Goal: Task Accomplishment & Management: Manage account settings

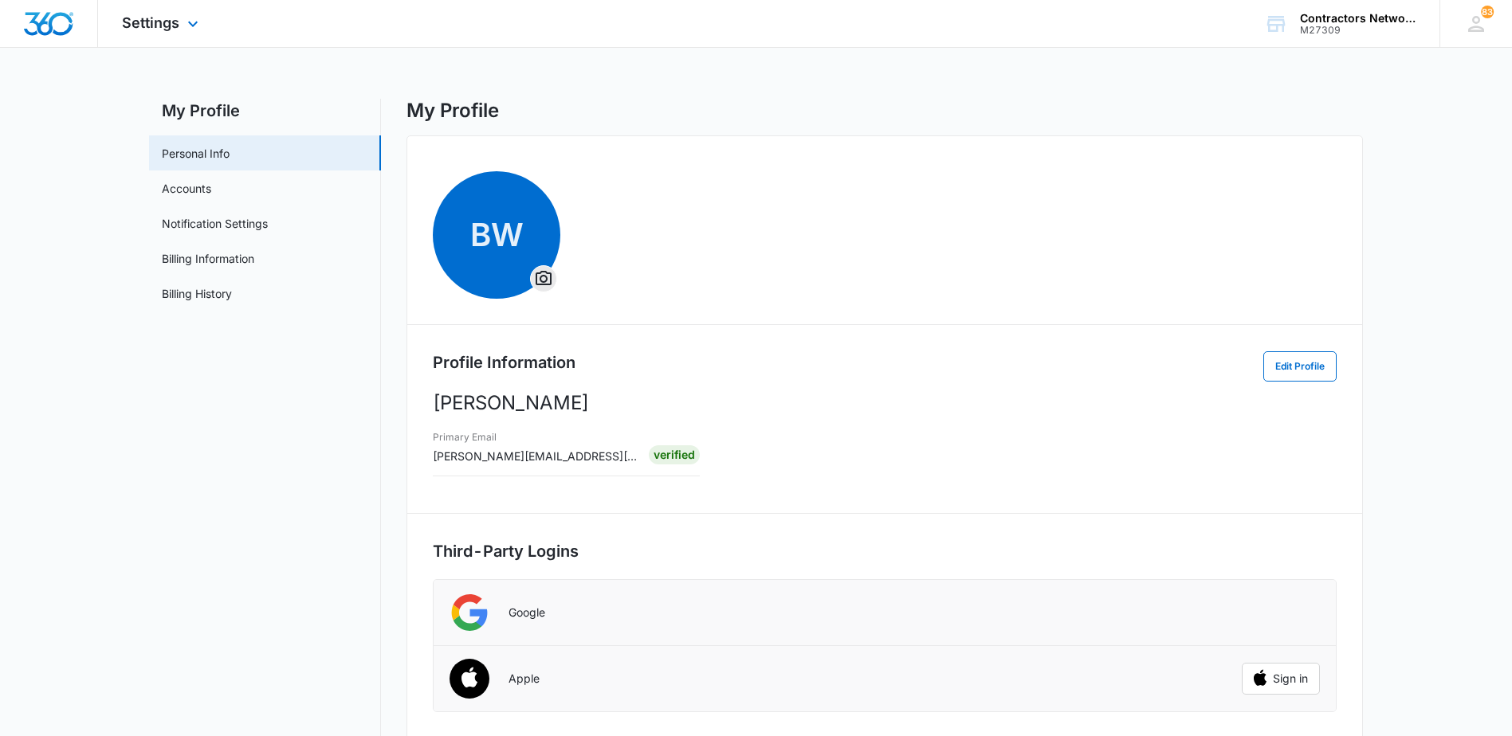
click at [182, 21] on div "Settings Apps Reputation Websites Forms CRM Email Social Shop Payments POS Cont…" at bounding box center [162, 23] width 128 height 47
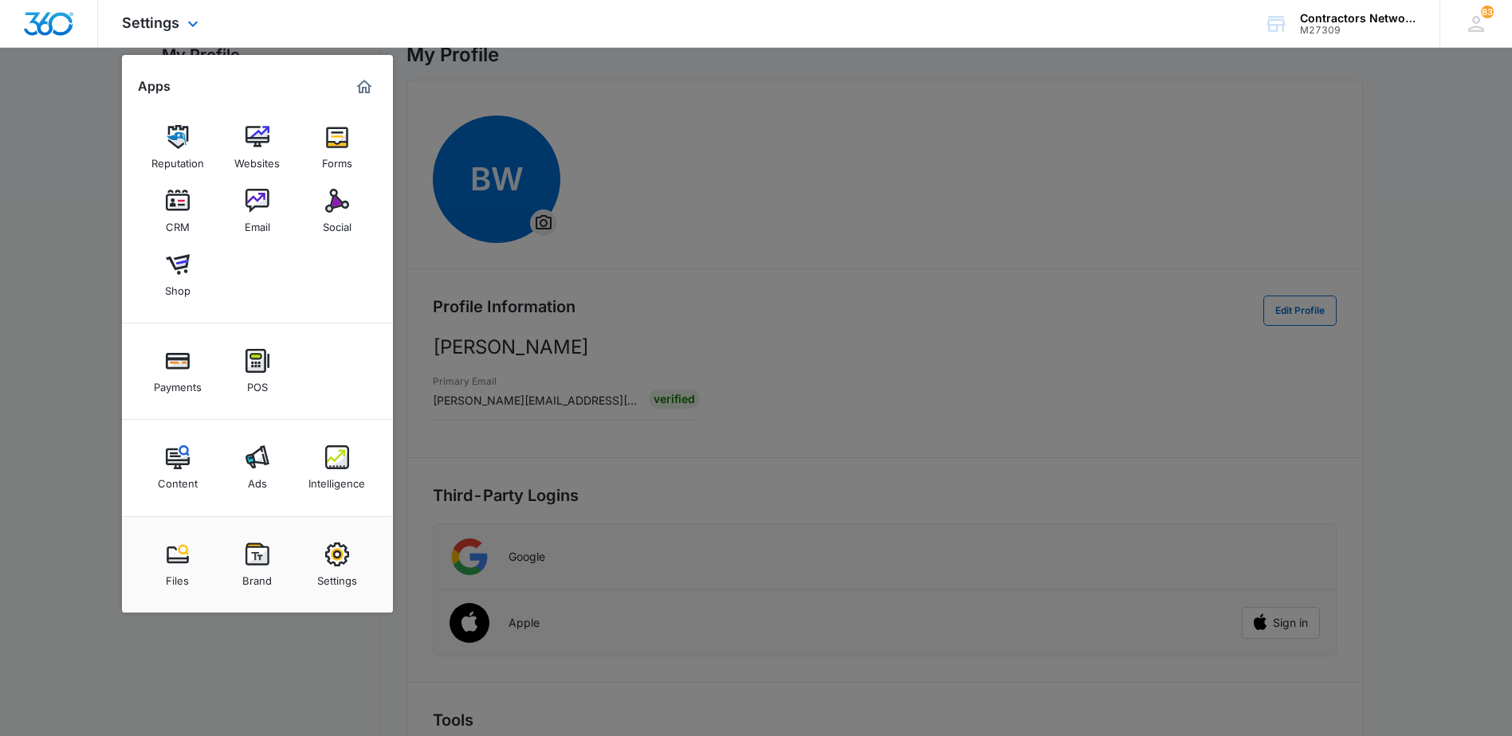
scroll to position [80, 0]
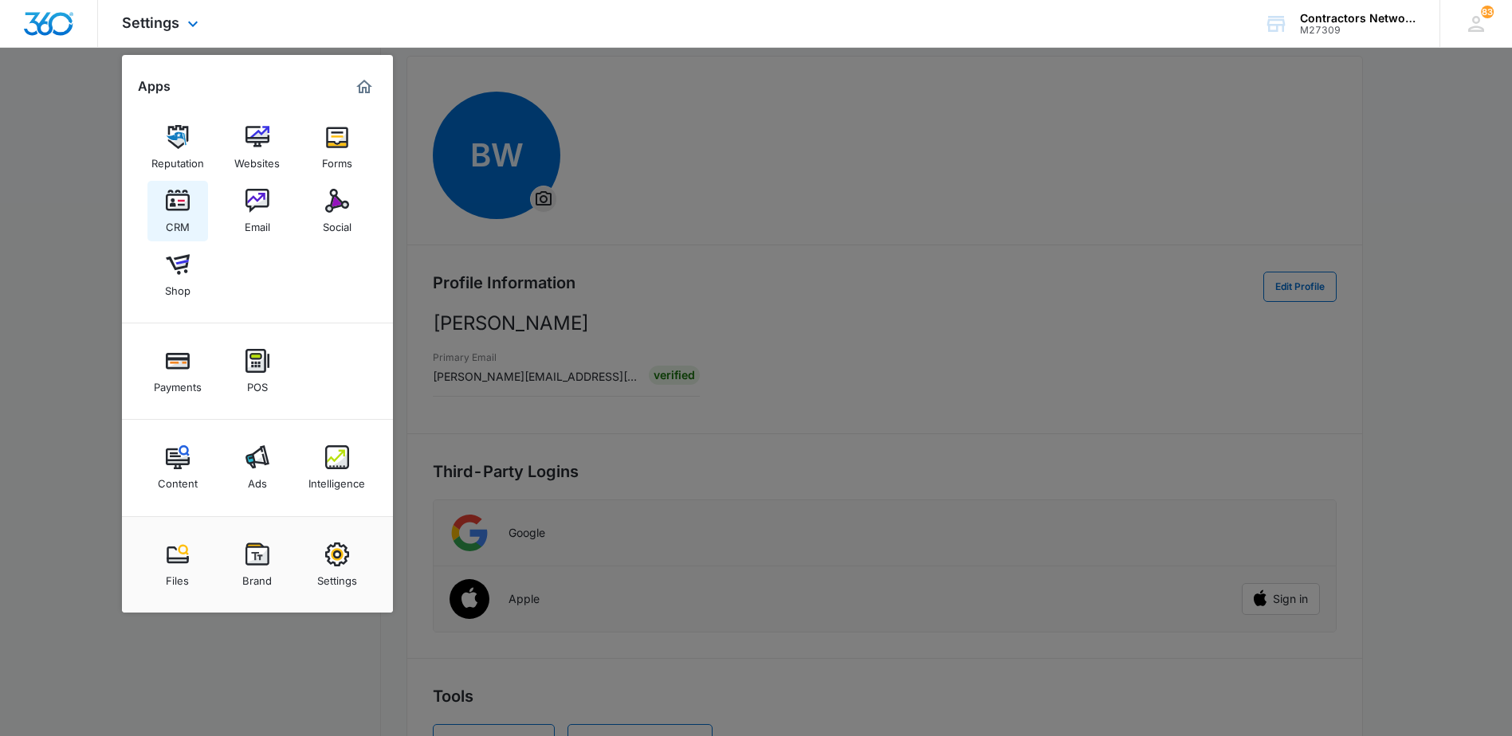
click at [177, 202] on img at bounding box center [178, 201] width 24 height 24
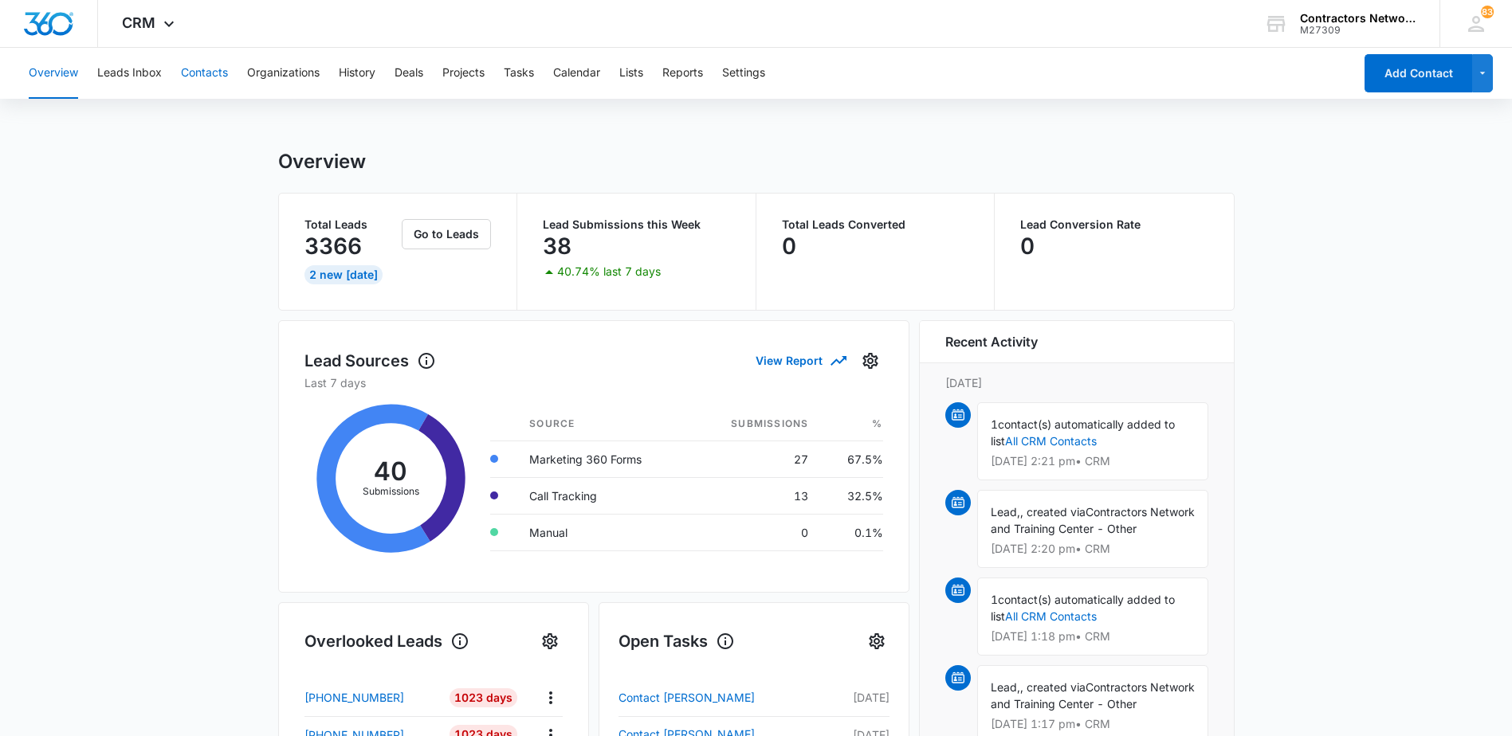
click at [202, 76] on button "Contacts" at bounding box center [204, 73] width 47 height 51
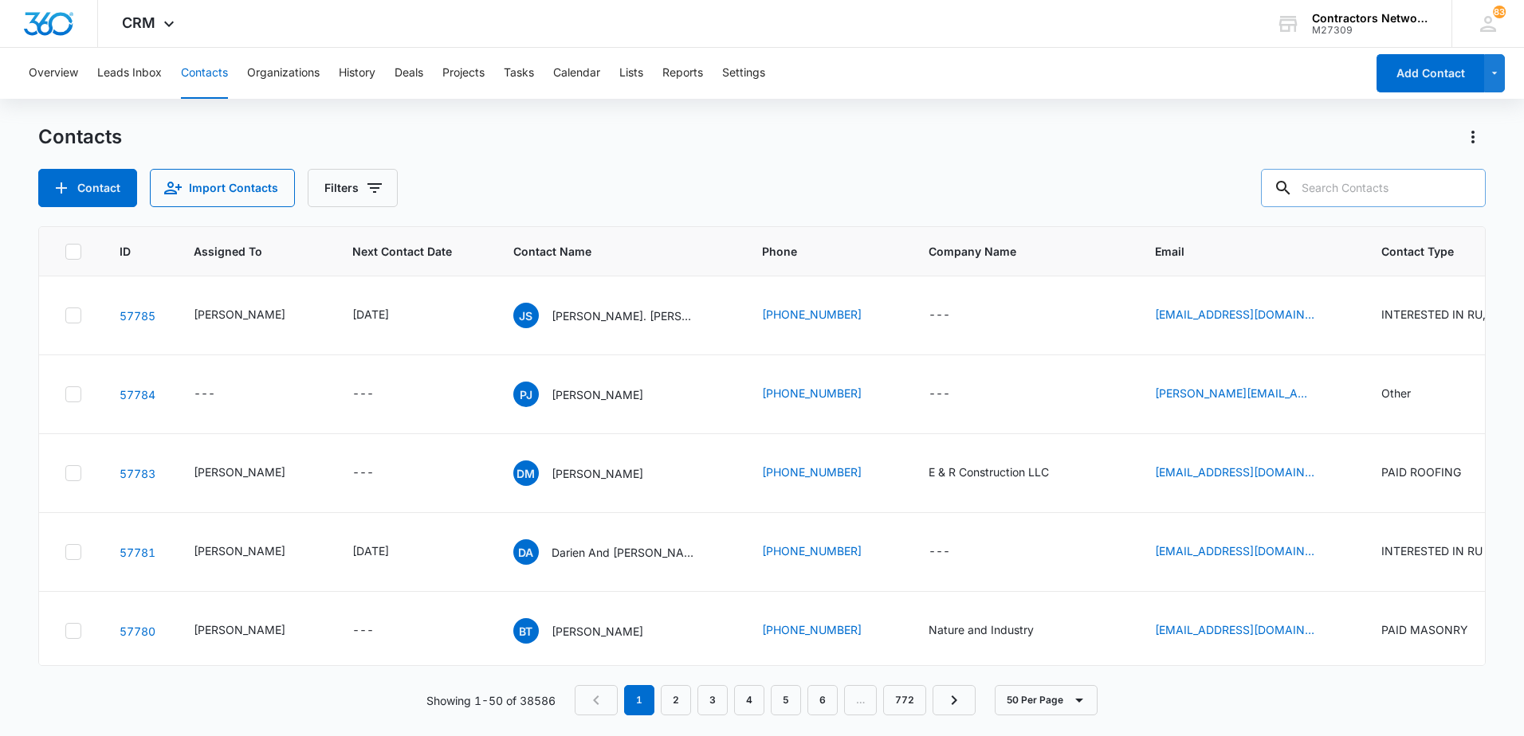
click at [1336, 194] on input "text" at bounding box center [1373, 188] width 225 height 38
type input "[PHONE_NUMBER]"
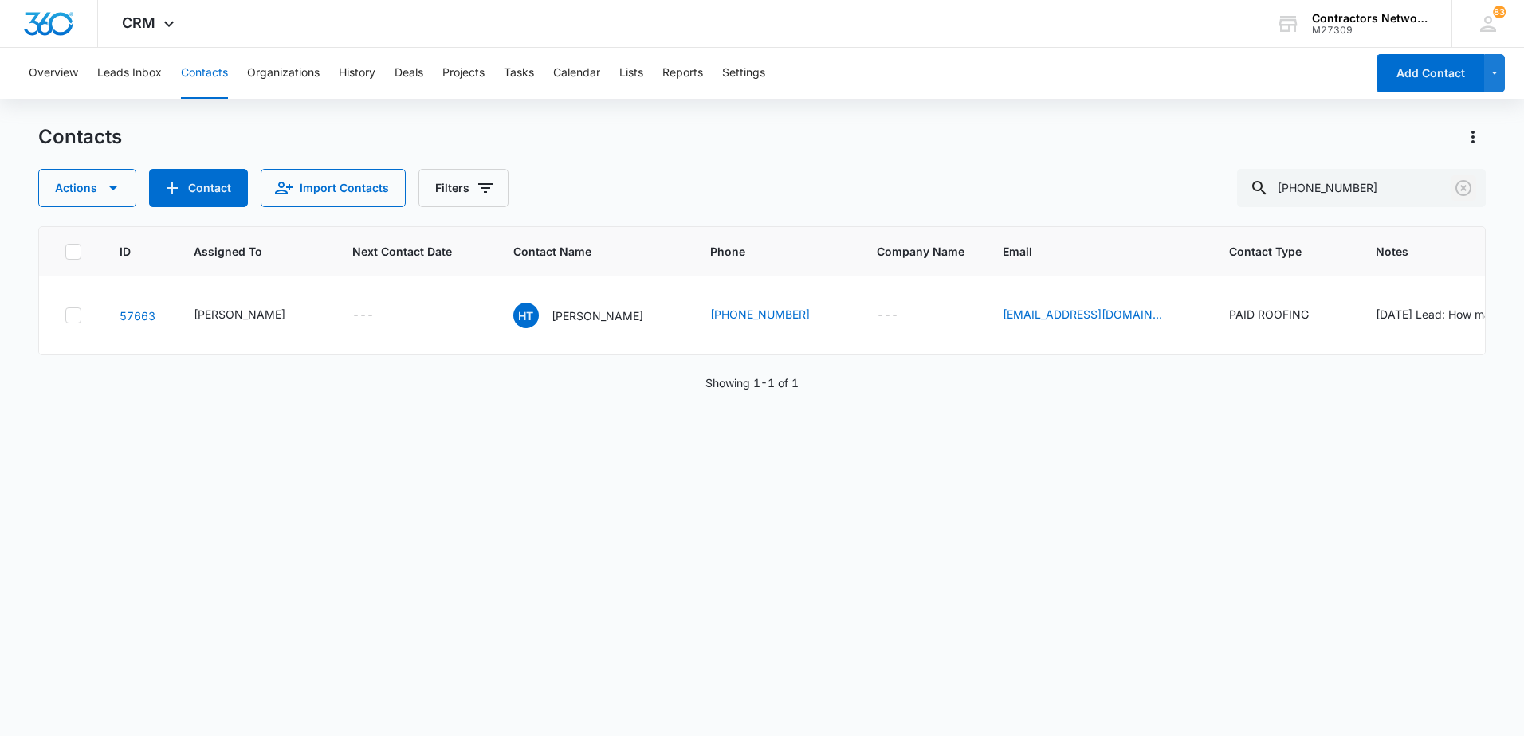
drag, startPoint x: 1470, startPoint y: 190, endPoint x: 521, endPoint y: 218, distance: 948.8
click at [1470, 190] on icon "Clear" at bounding box center [1463, 188] width 16 height 16
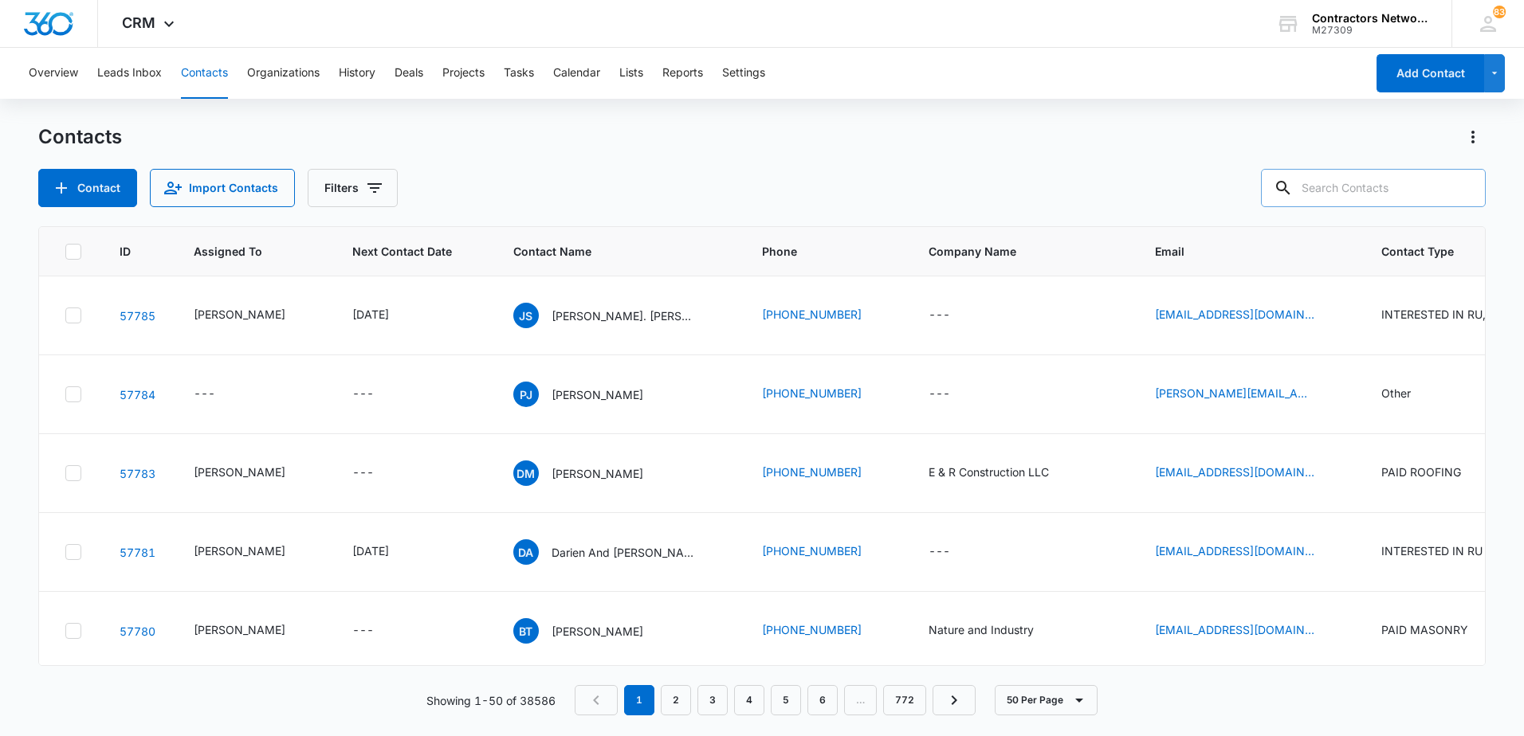
paste input "[EMAIL_ADDRESS][DOMAIN_NAME]"
type input "[EMAIL_ADDRESS][DOMAIN_NAME]"
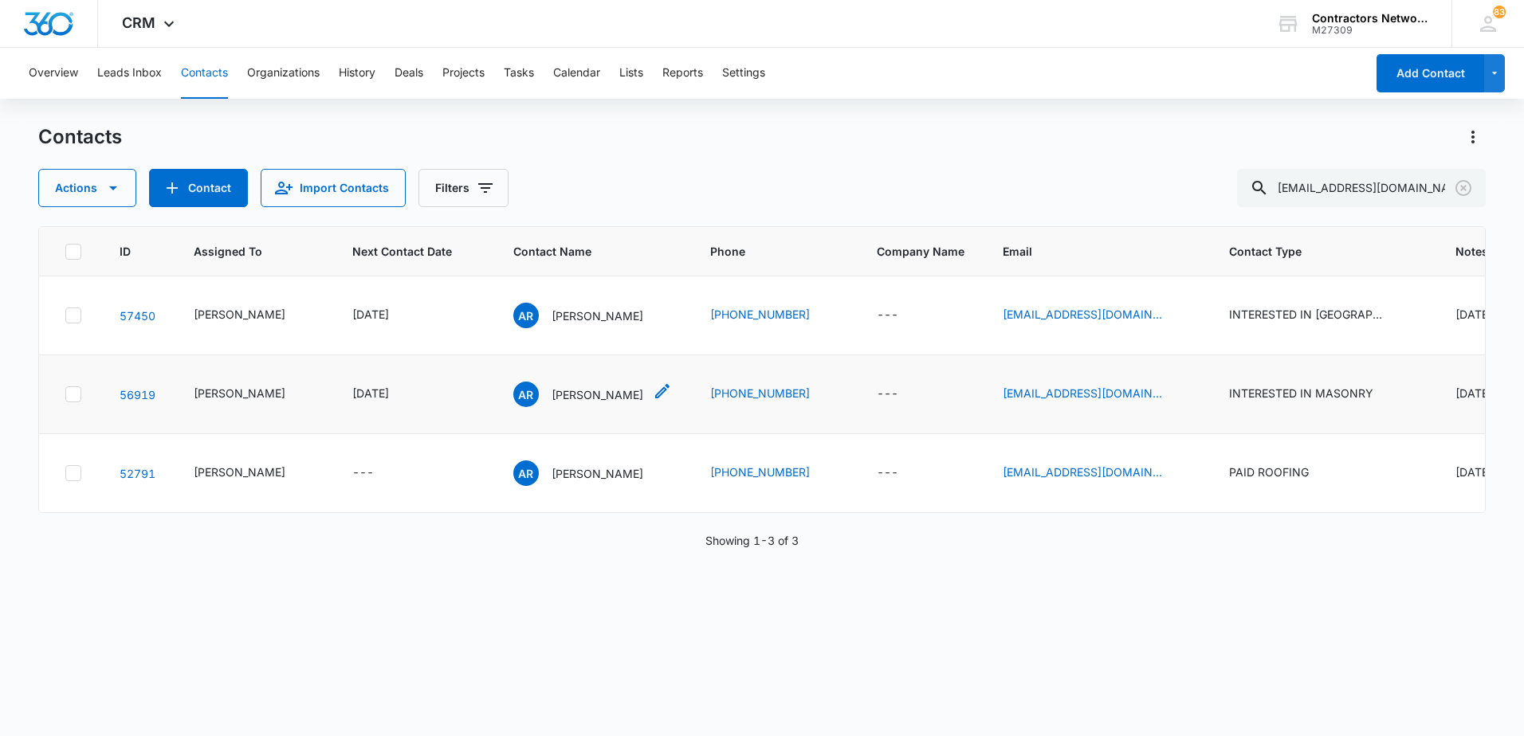
click at [588, 387] on p "[PERSON_NAME]" at bounding box center [597, 395] width 92 height 17
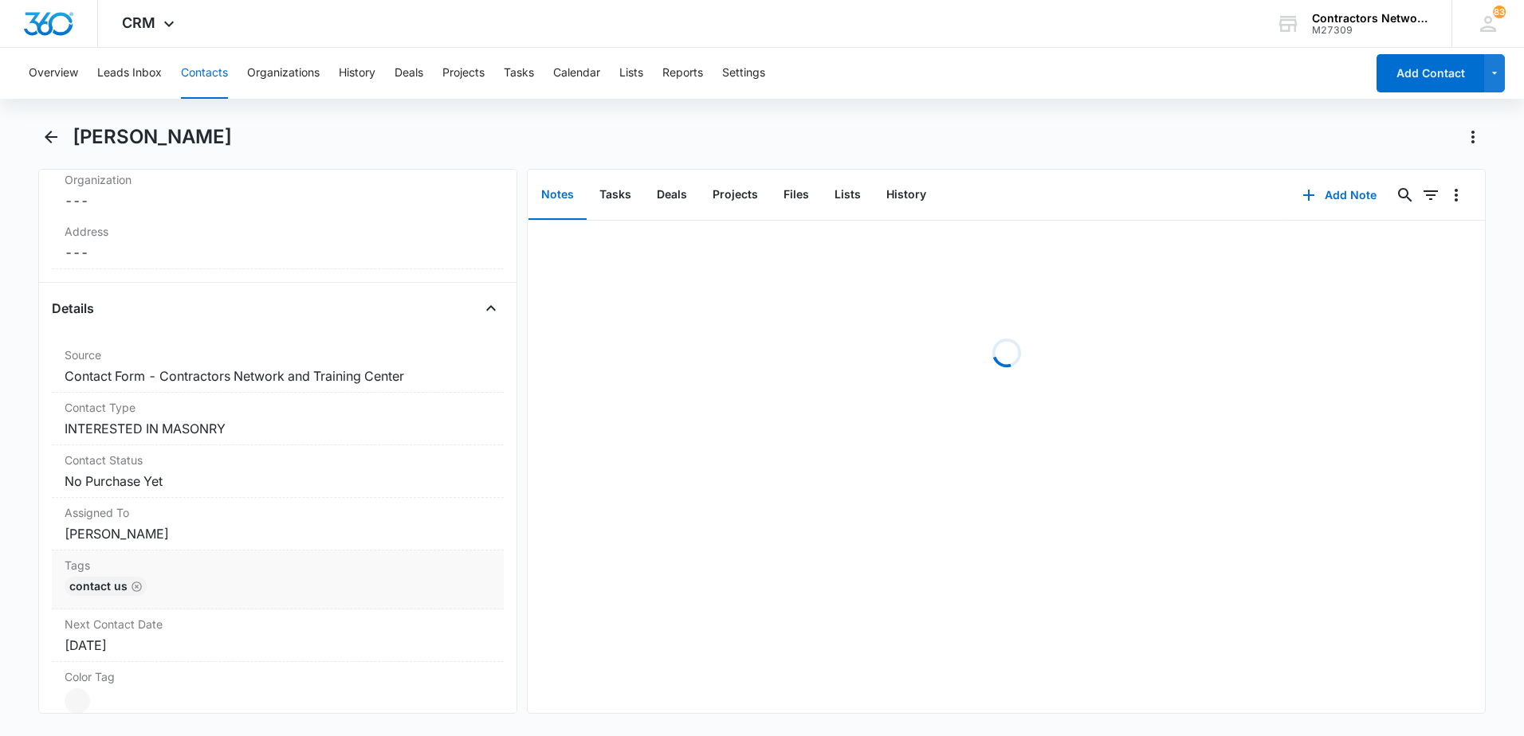
scroll to position [478, 0]
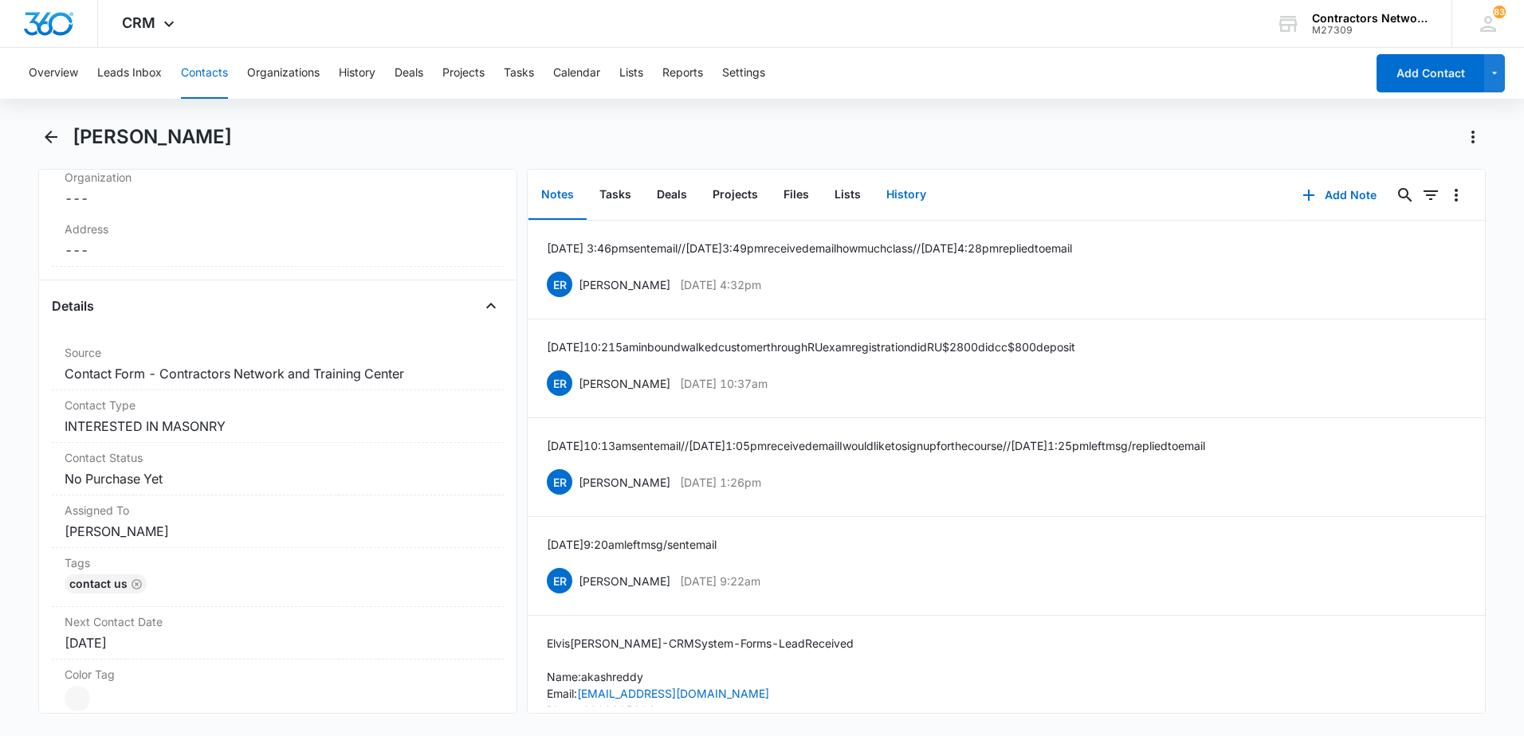
click at [910, 194] on button "History" at bounding box center [905, 195] width 65 height 49
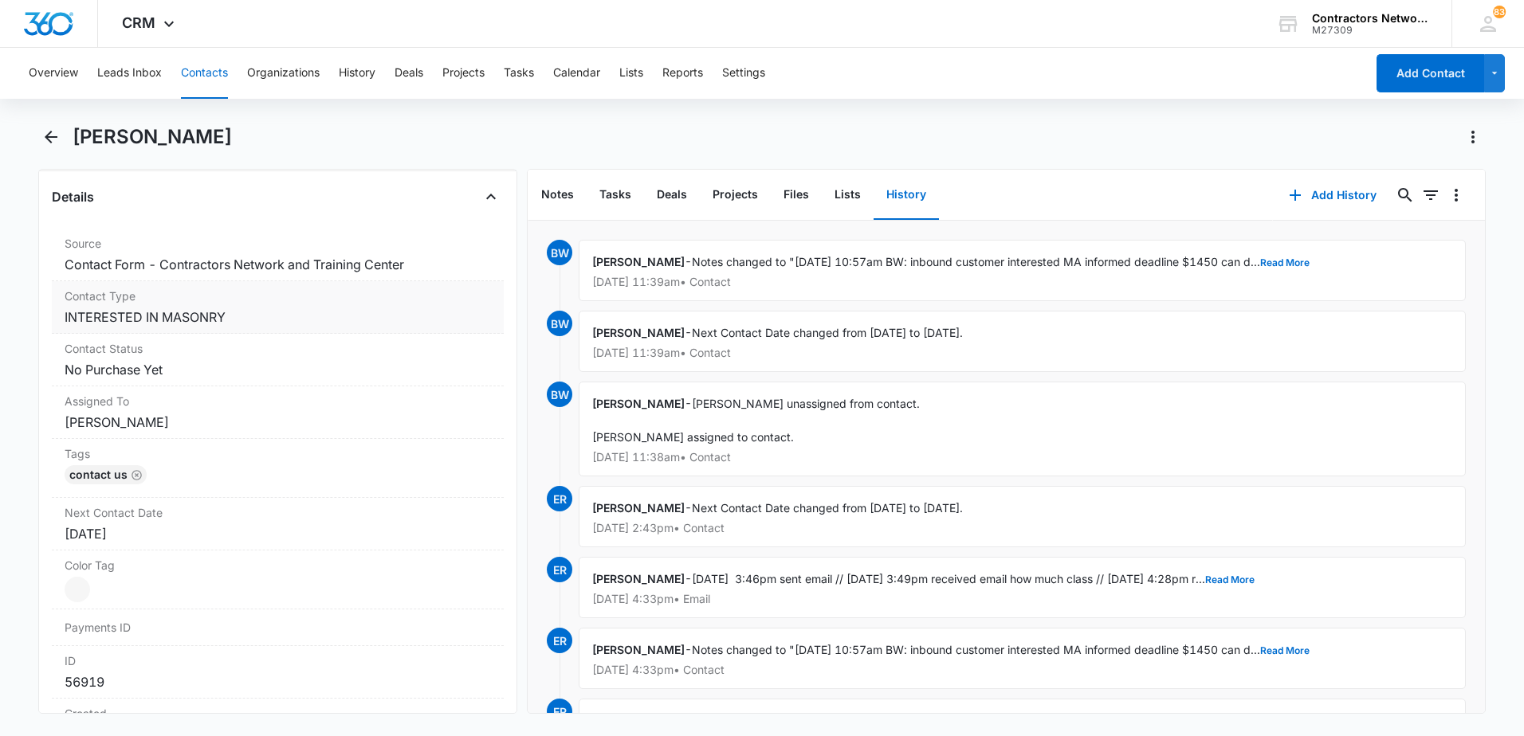
scroll to position [558, 0]
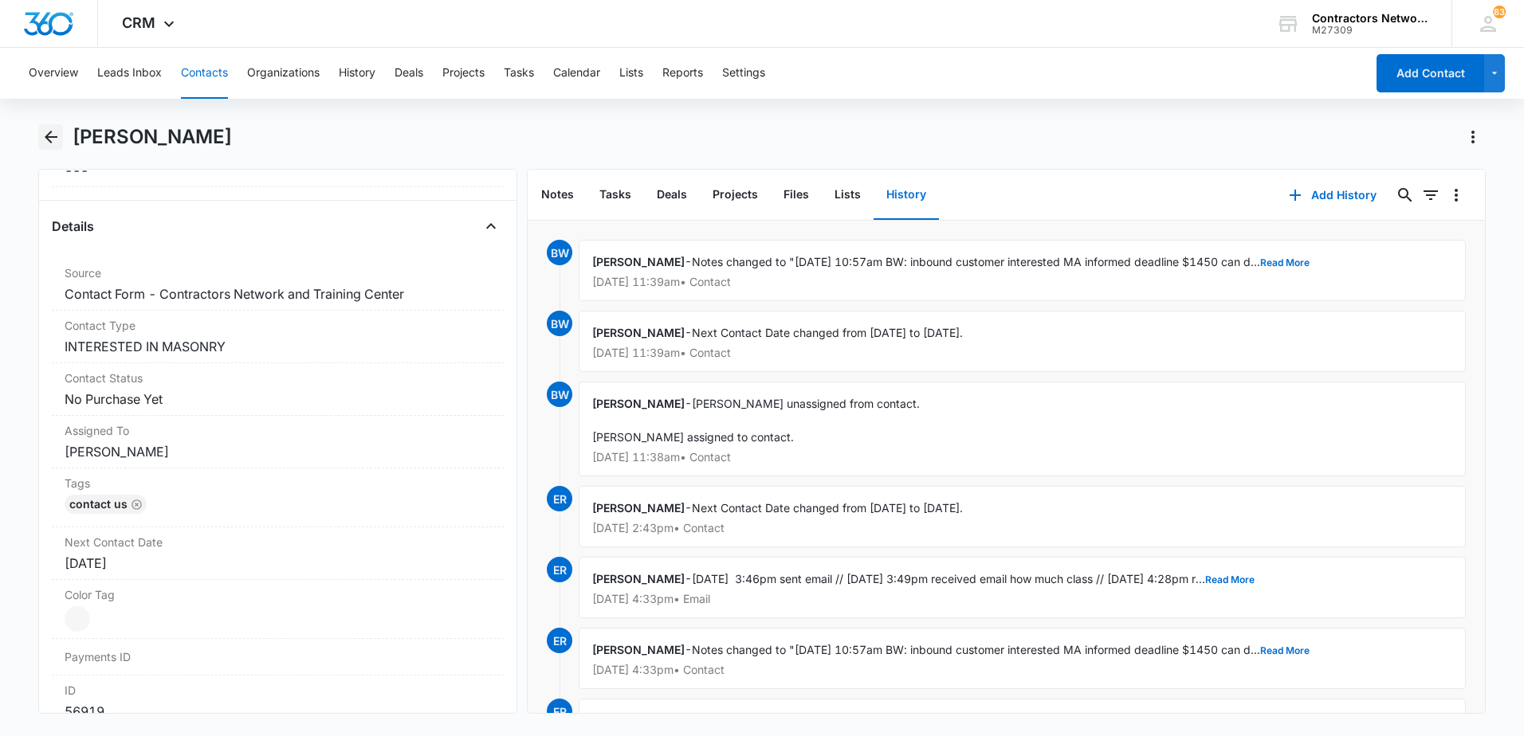
click at [48, 139] on icon "Back" at bounding box center [50, 137] width 19 height 19
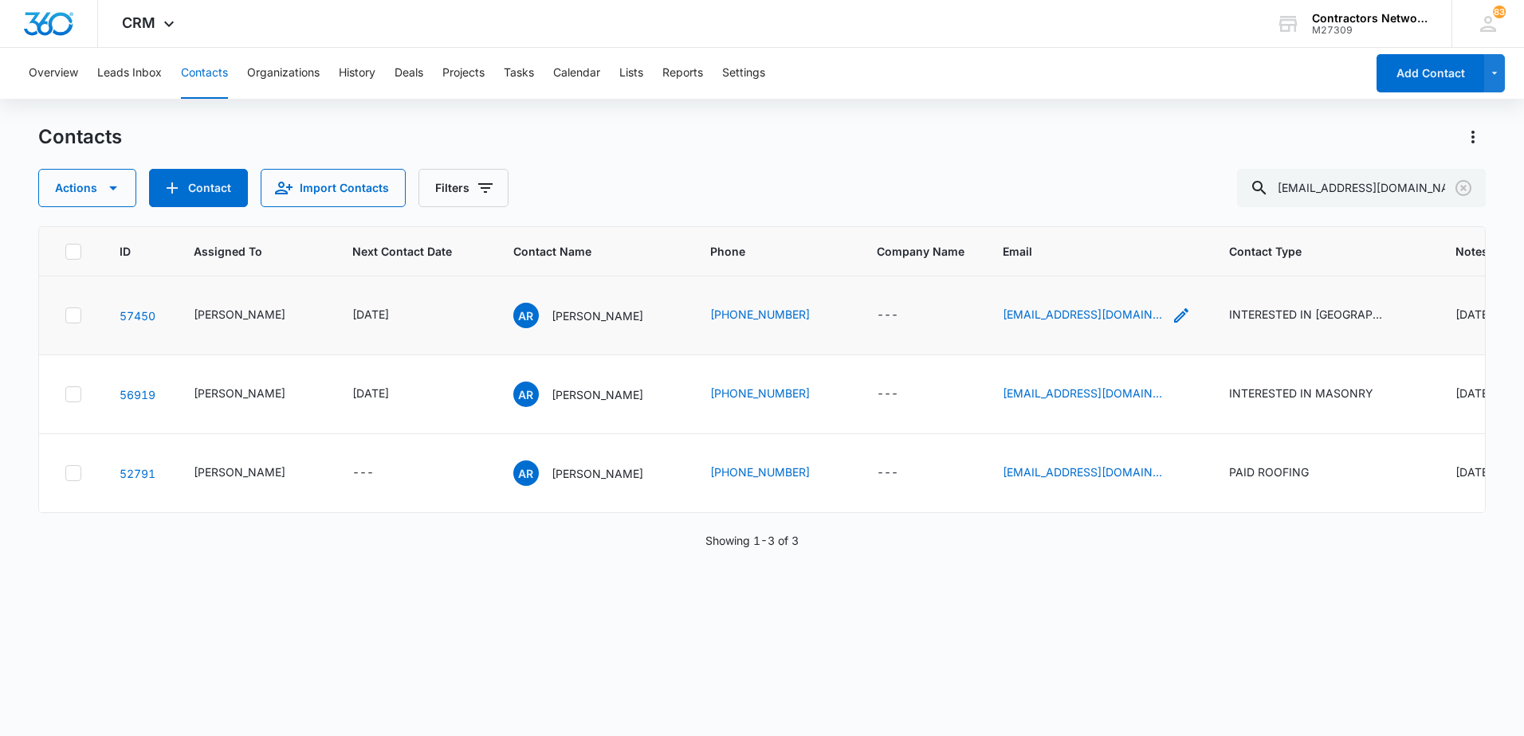
click at [1172, 314] on icon "Email - Ars260@gmail.com - Select to Edit Field" at bounding box center [1181, 315] width 19 height 19
click at [1070, 210] on input "[EMAIL_ADDRESS][DOMAIN_NAME]" at bounding box center [1031, 213] width 201 height 38
click at [563, 397] on p "[PERSON_NAME]" at bounding box center [597, 395] width 92 height 17
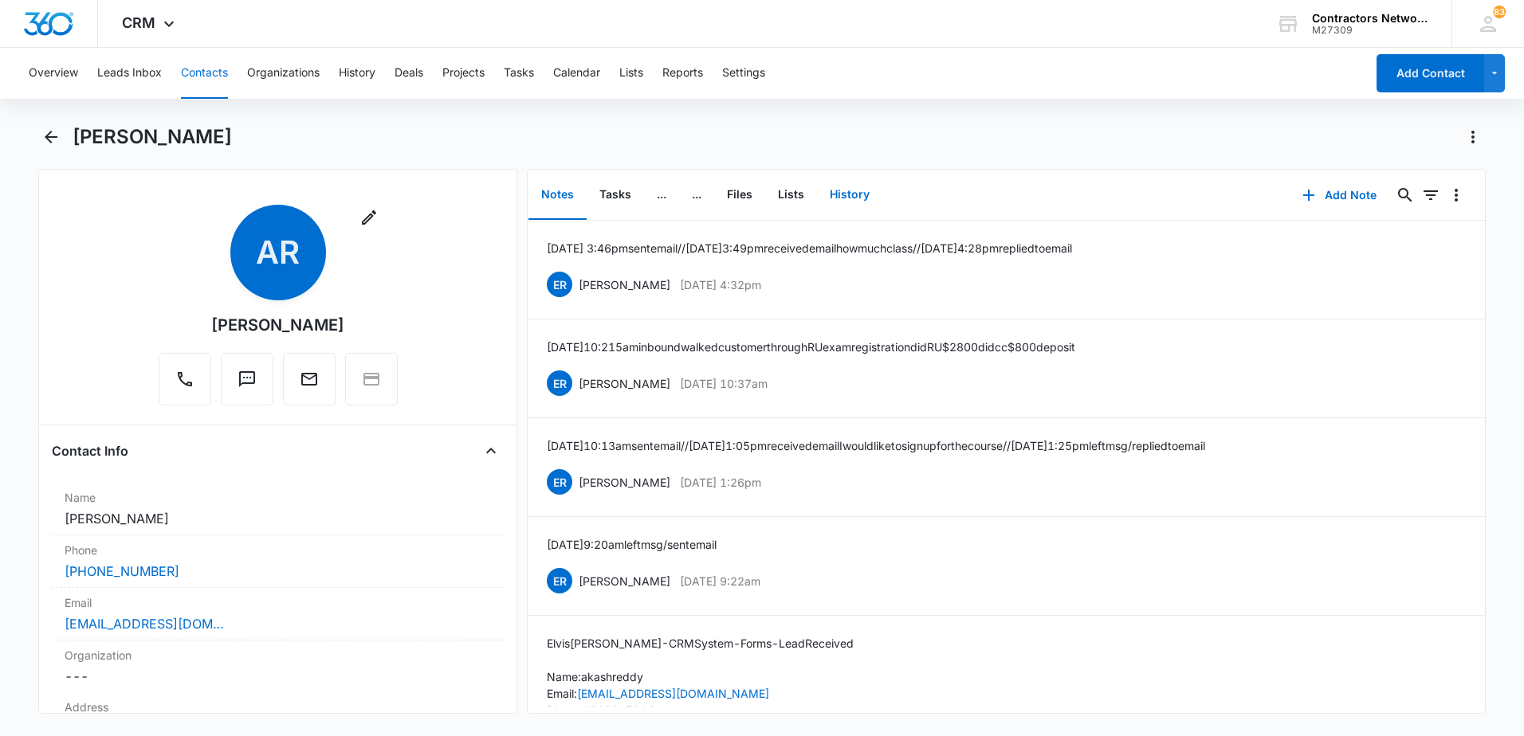
click at [846, 198] on button "History" at bounding box center [849, 195] width 65 height 49
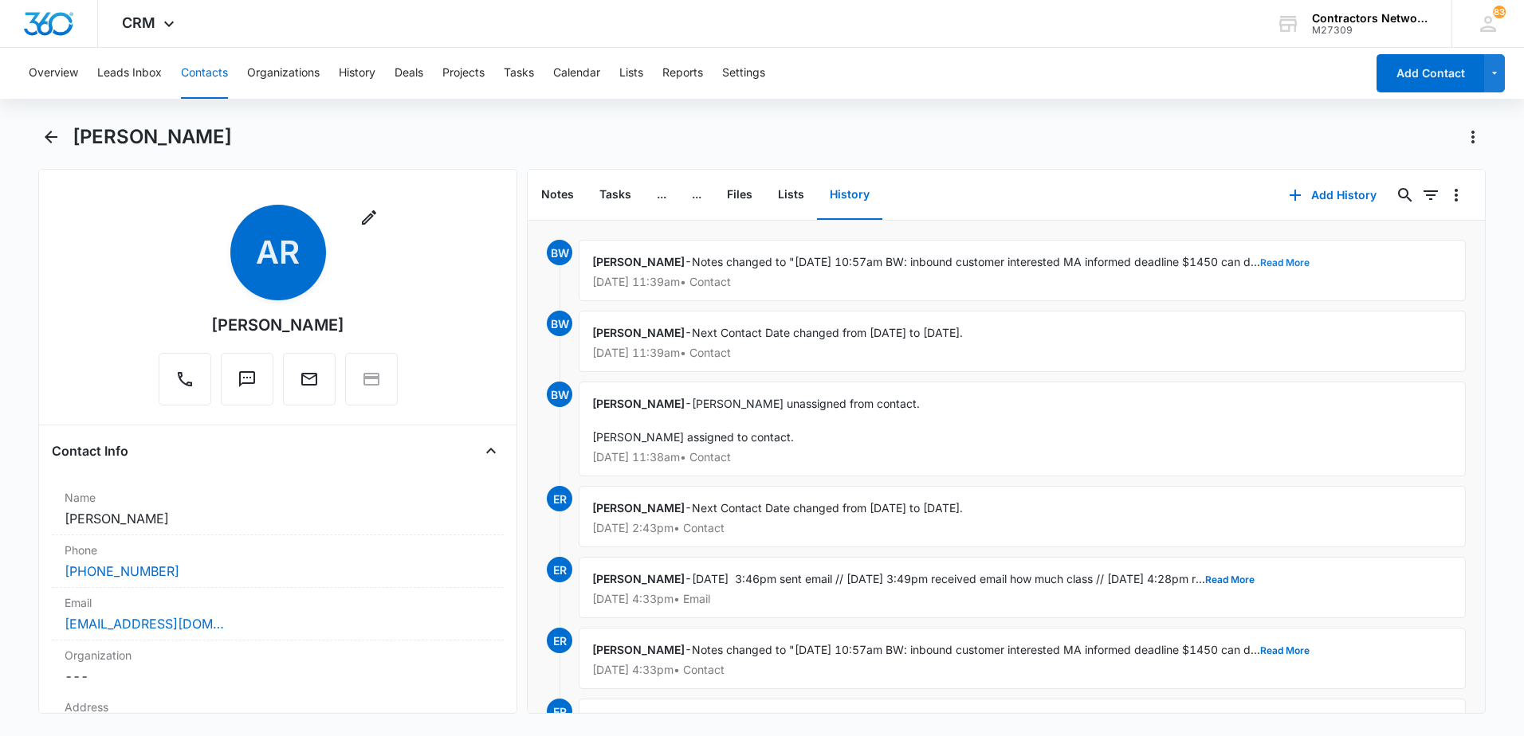
click at [1292, 263] on button "Read More" at bounding box center [1284, 263] width 49 height 10
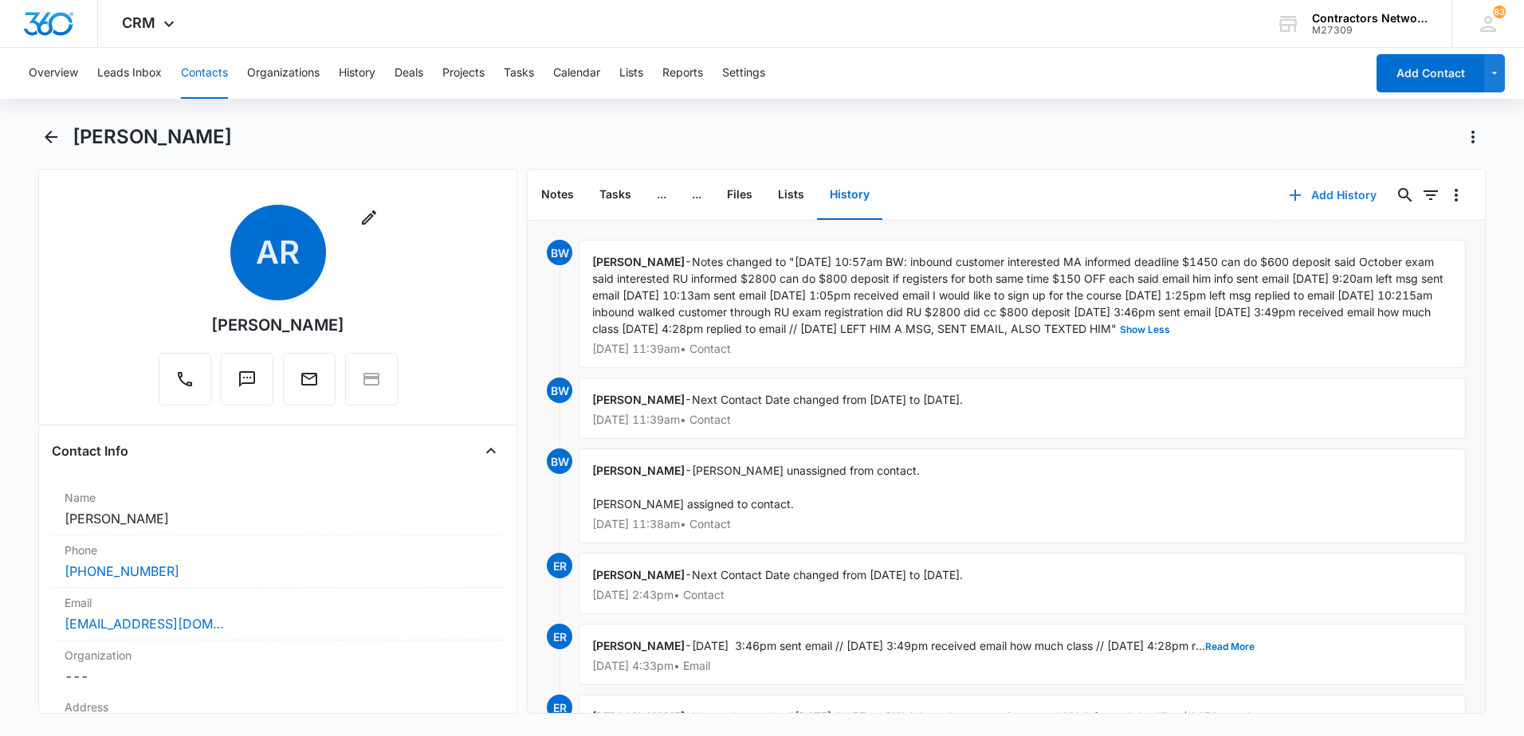
click at [1285, 201] on icon "button" at bounding box center [1294, 195] width 19 height 19
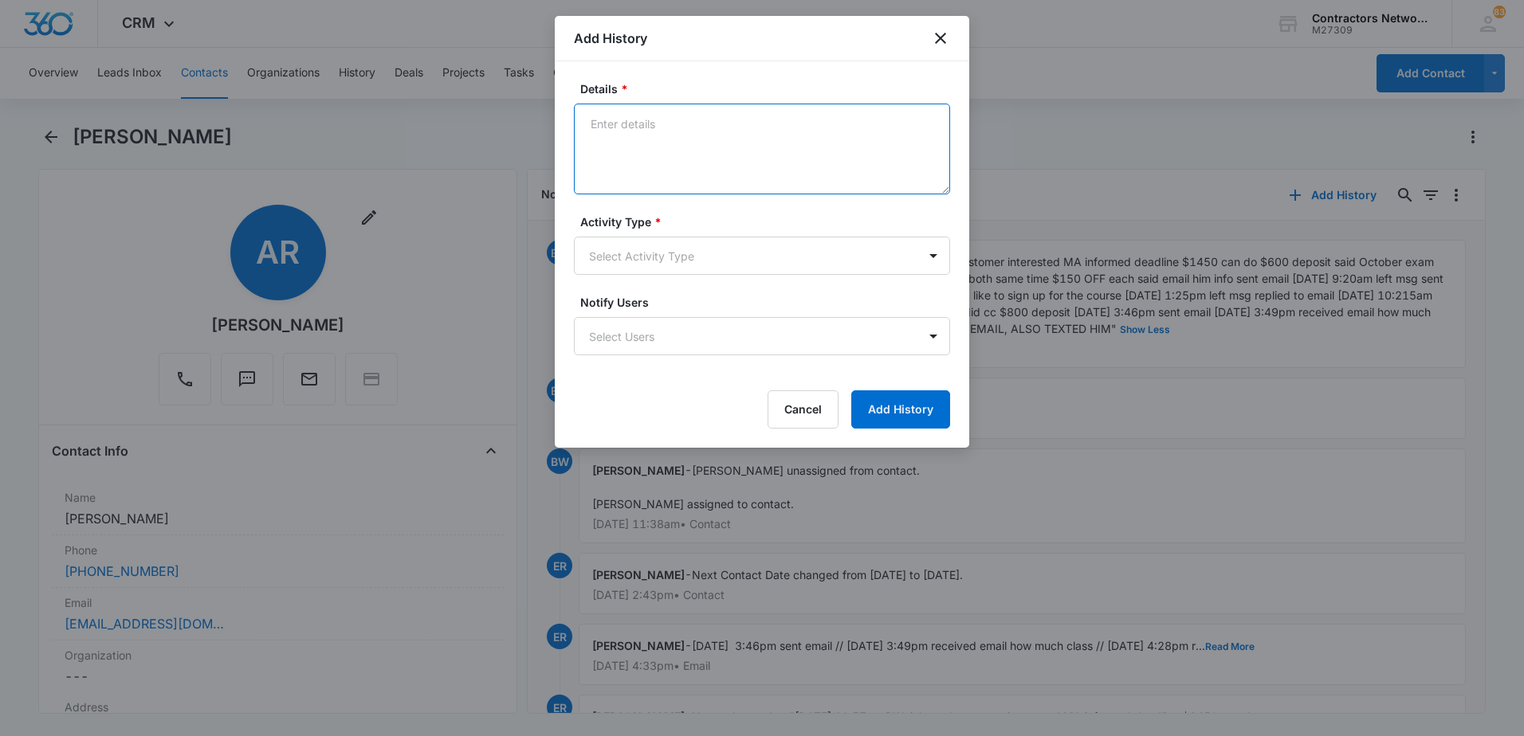
click at [665, 155] on textarea "Details *" at bounding box center [762, 149] width 376 height 91
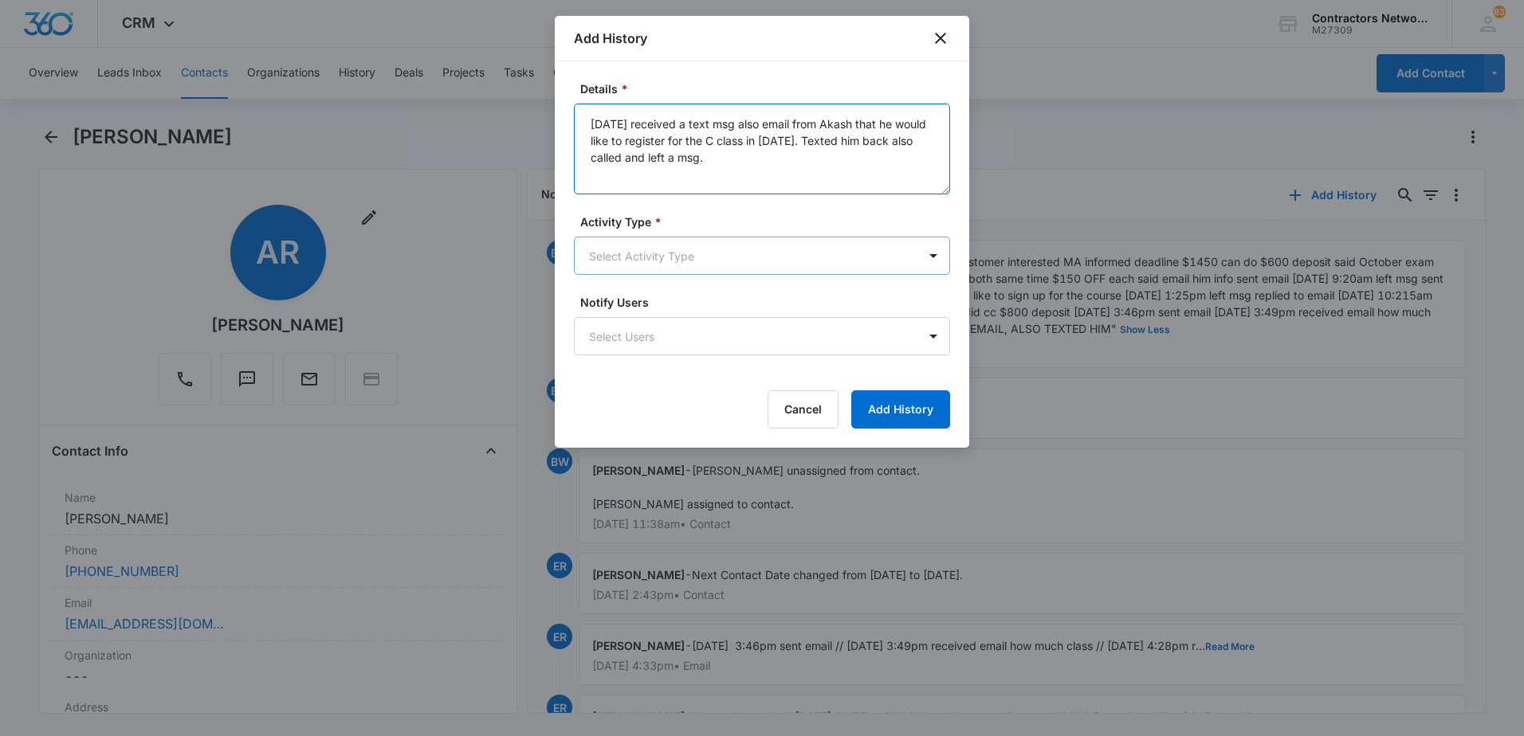
type textarea "[DATE] received a text msg also email from Akash that he would like to register…"
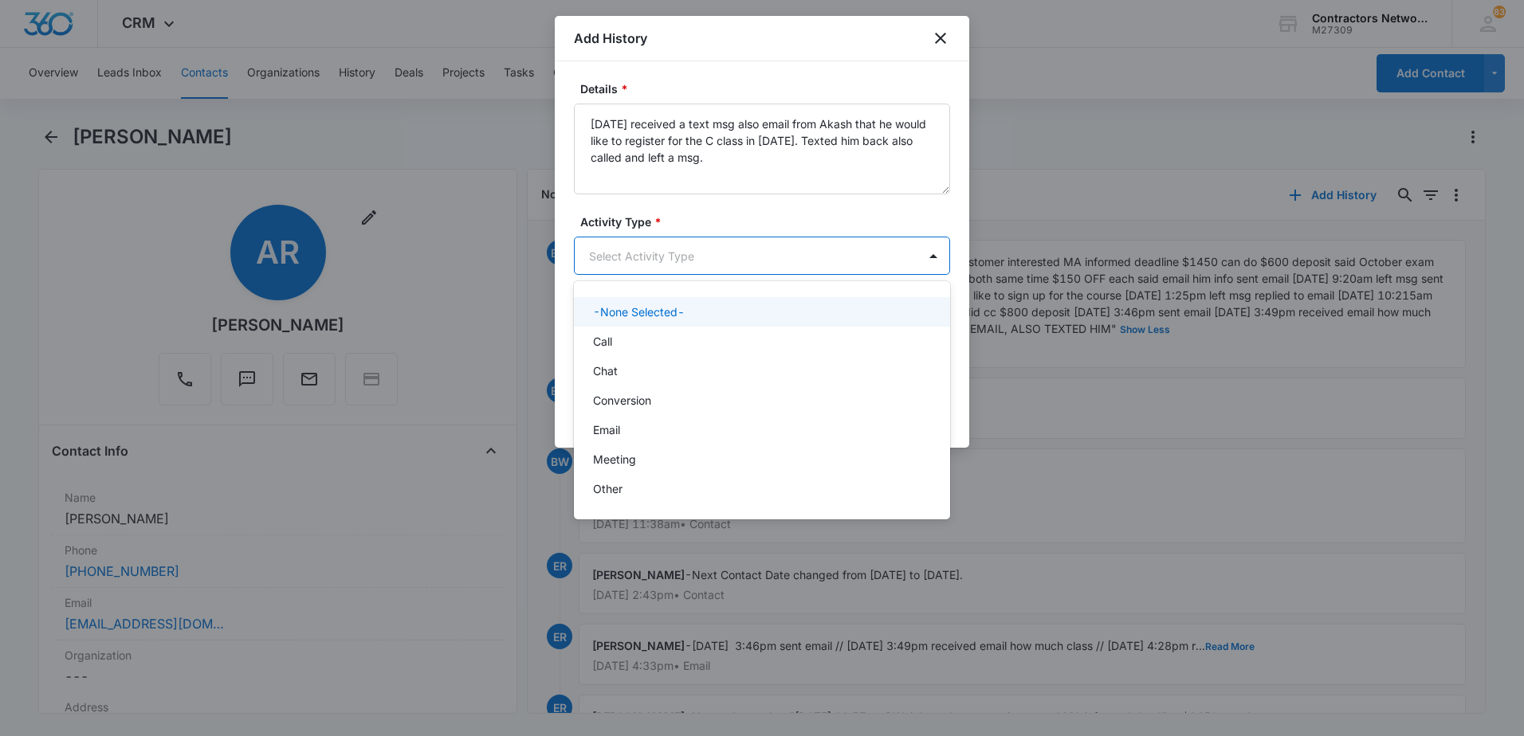
click at [620, 261] on body "CRM Apps Reputation Websites Forms CRM Email Social Shop Payments POS Content A…" at bounding box center [762, 368] width 1524 height 736
click at [611, 338] on p "Call" at bounding box center [602, 341] width 19 height 17
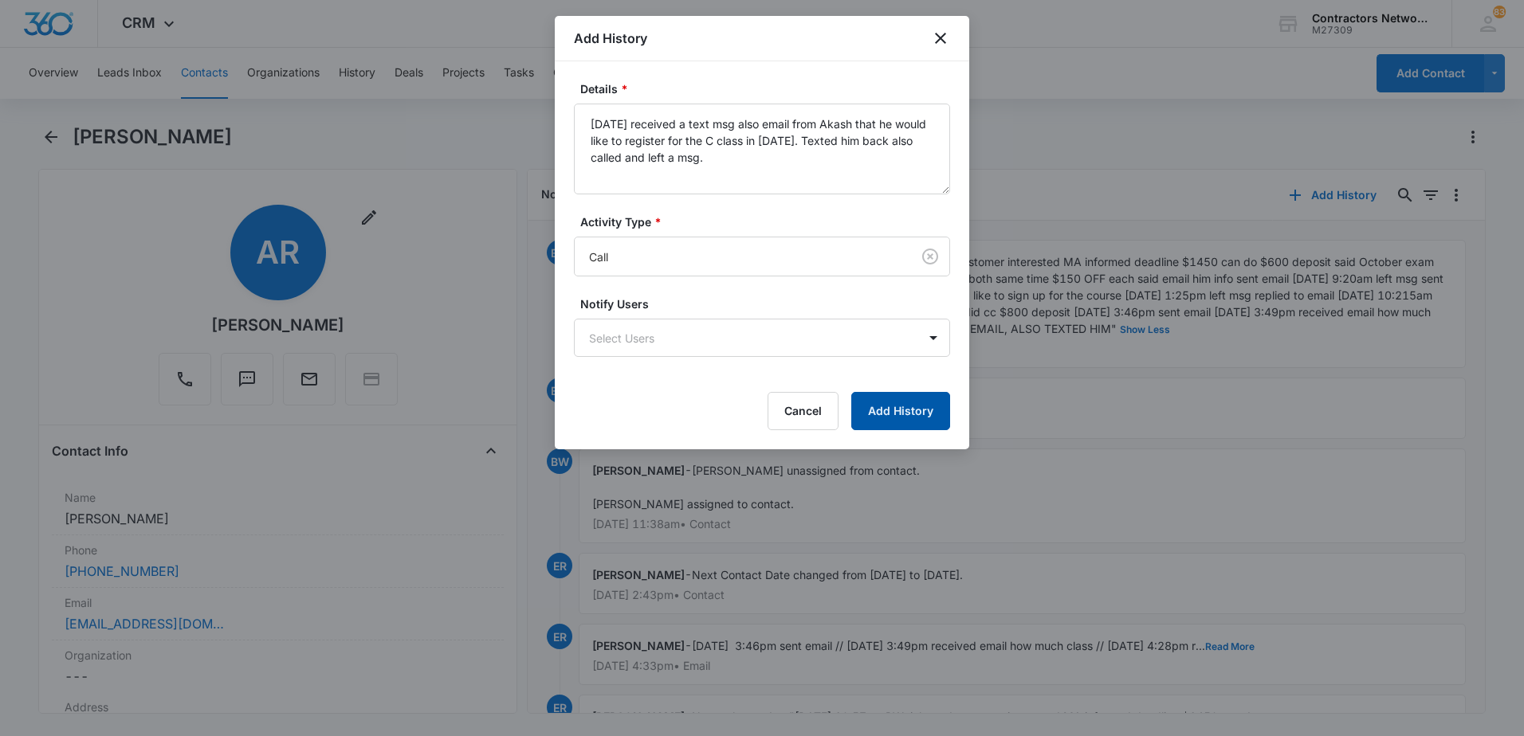
click at [886, 402] on button "Add History" at bounding box center [900, 411] width 99 height 38
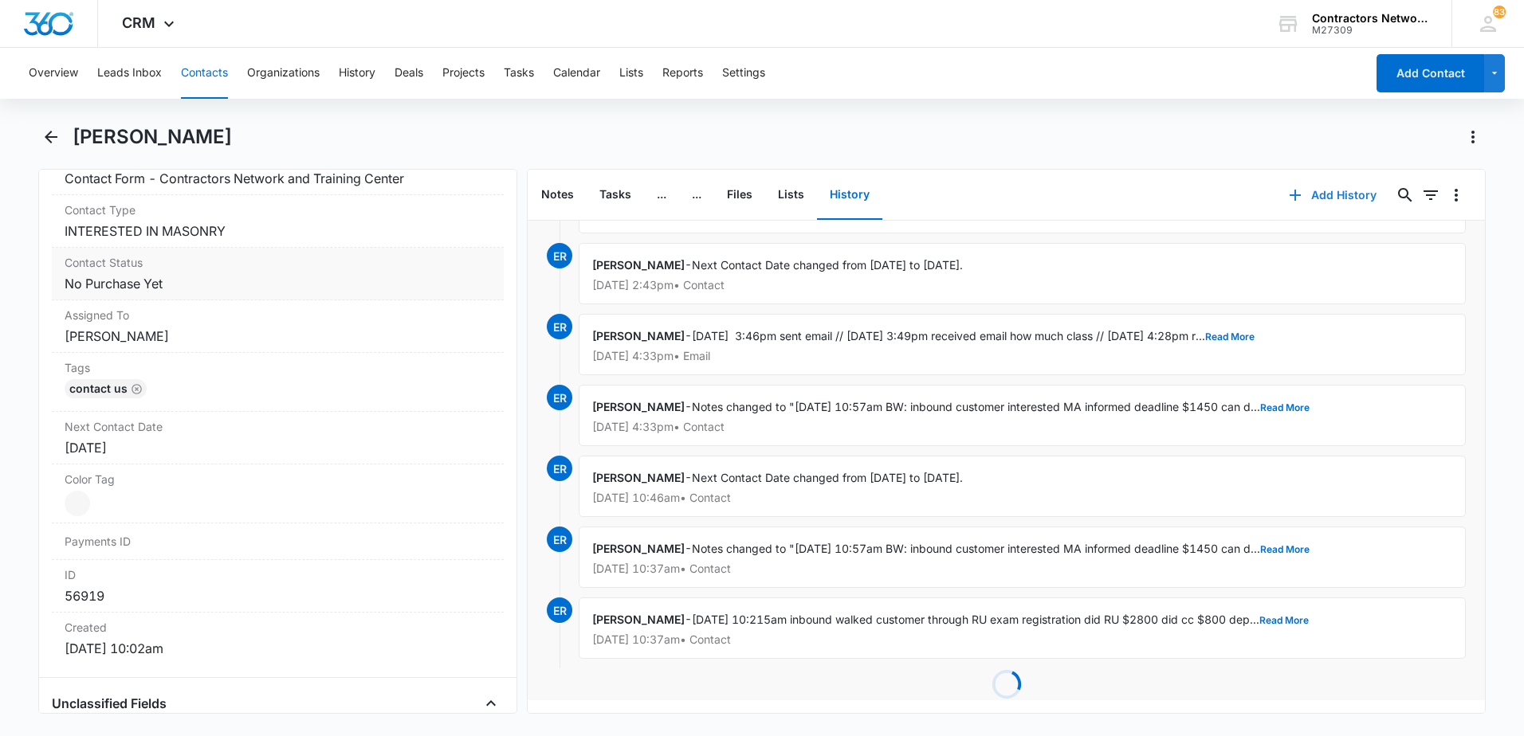
scroll to position [717, 0]
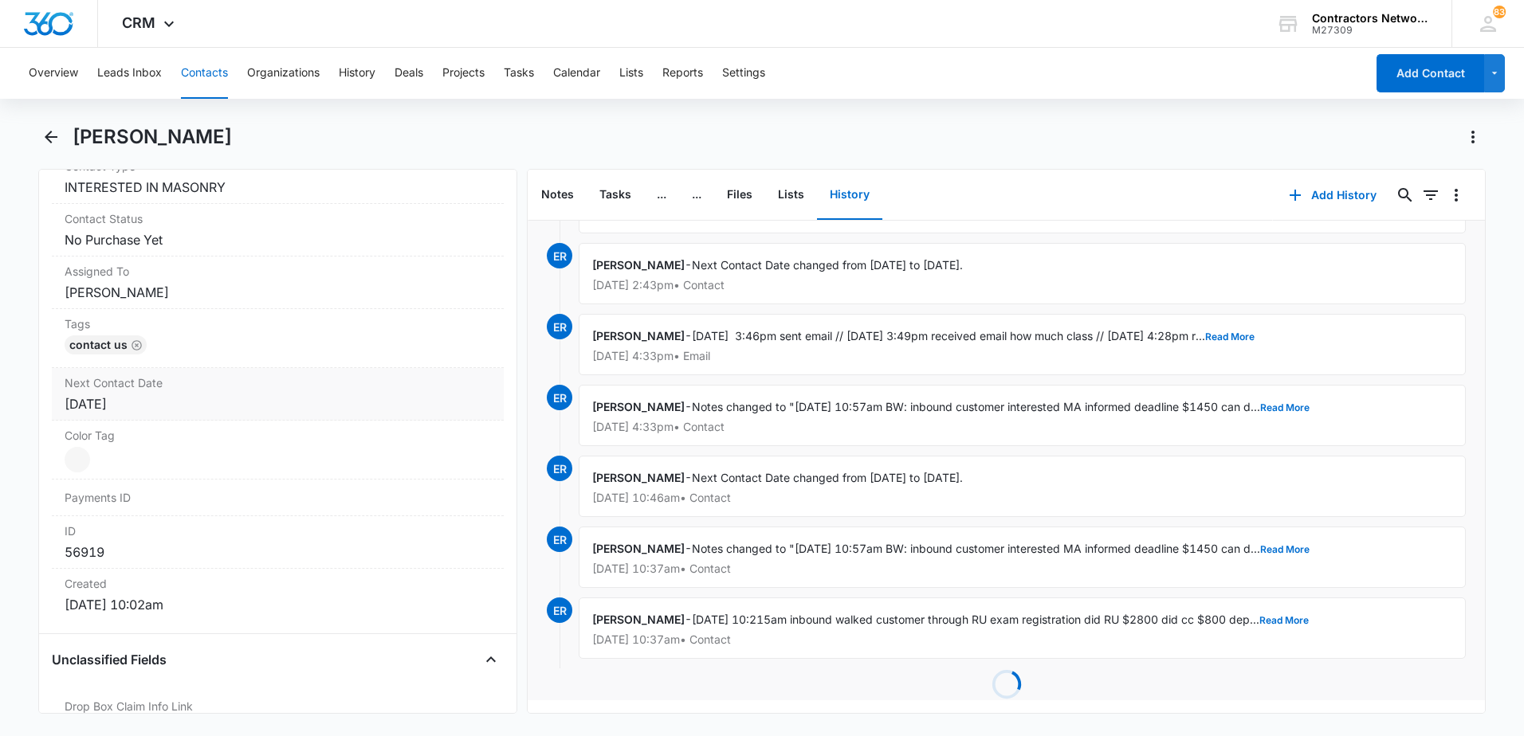
click at [161, 413] on div "[DATE]" at bounding box center [278, 403] width 426 height 19
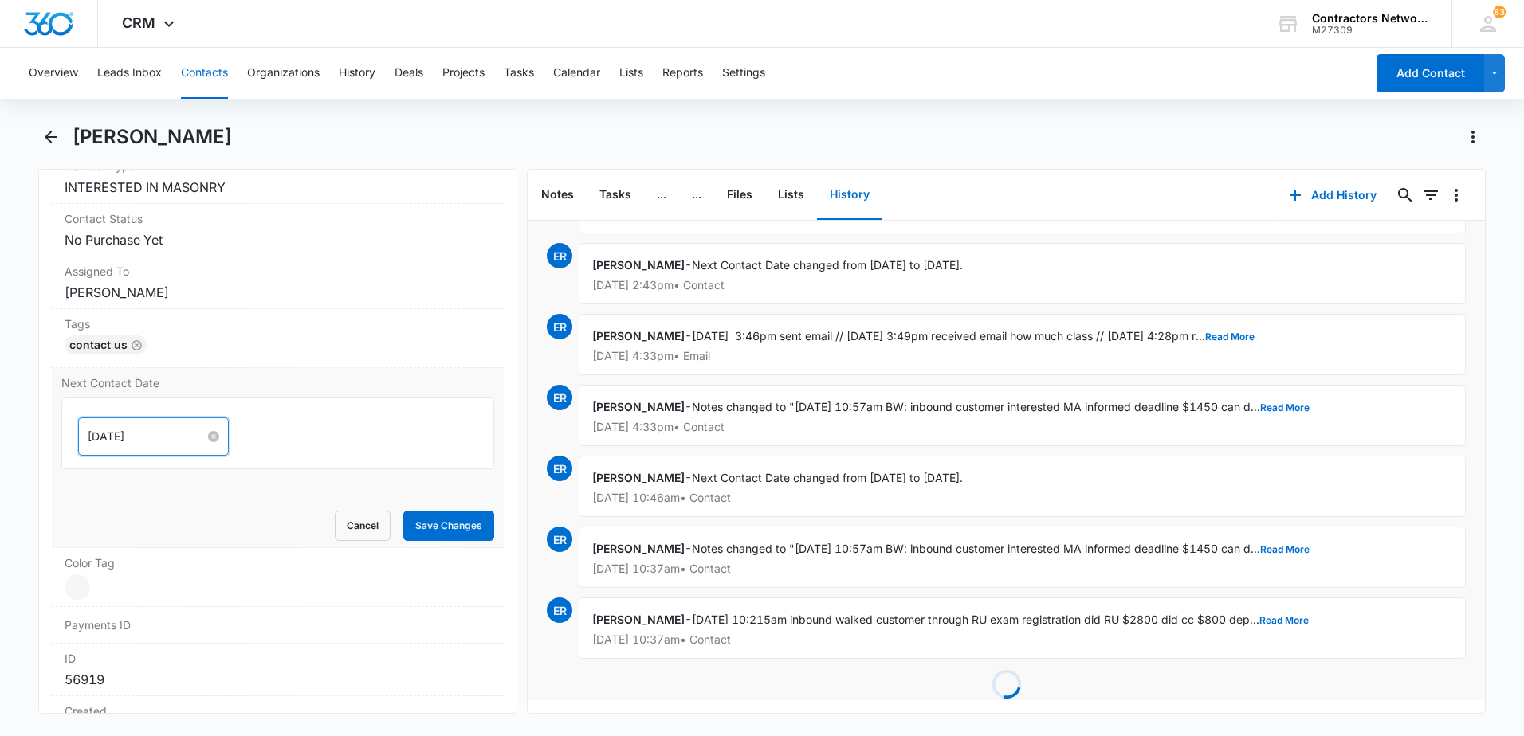
click at [161, 436] on input "[DATE]" at bounding box center [146, 437] width 117 height 18
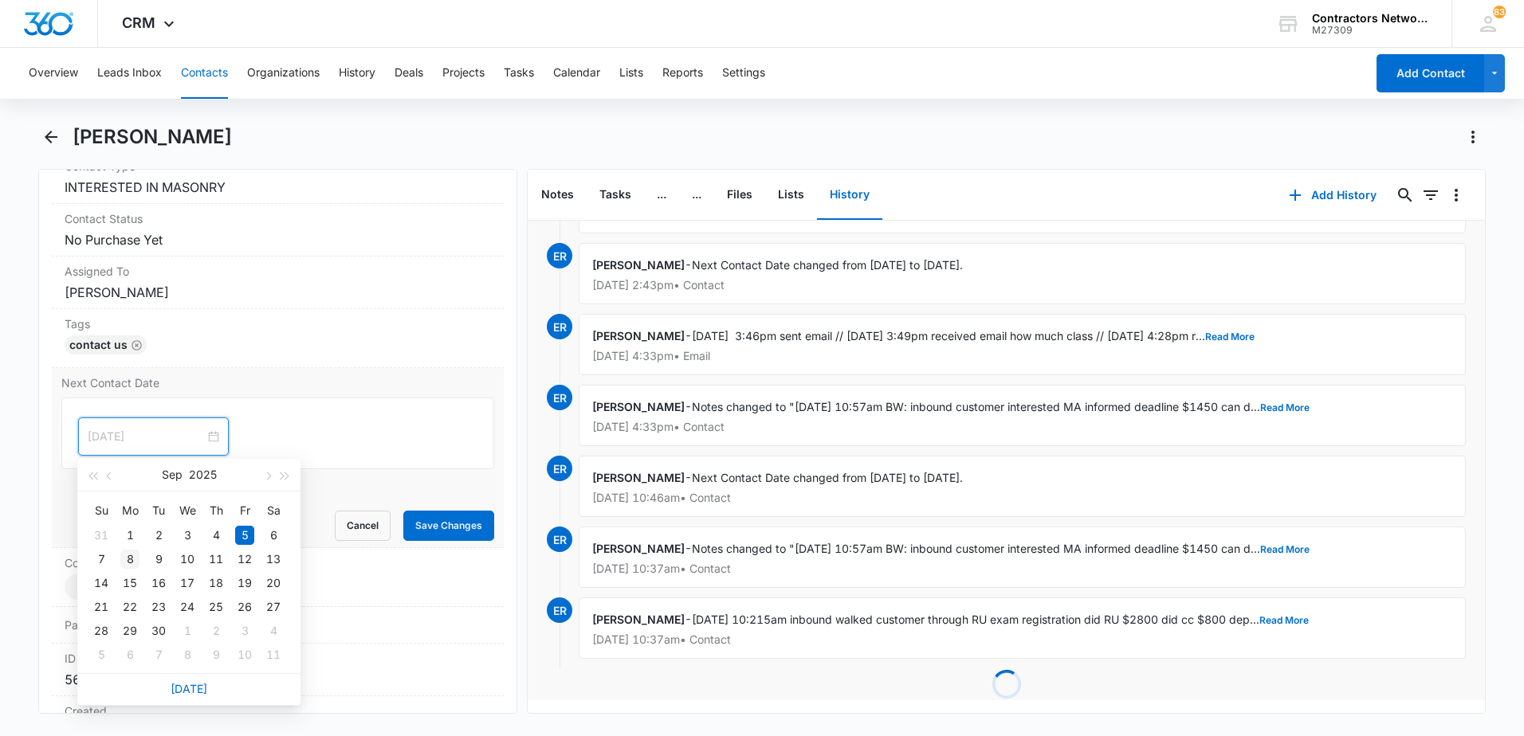
type input "[DATE]"
drag, startPoint x: 128, startPoint y: 559, endPoint x: 147, endPoint y: 550, distance: 21.0
click at [139, 554] on div "8" at bounding box center [129, 559] width 19 height 19
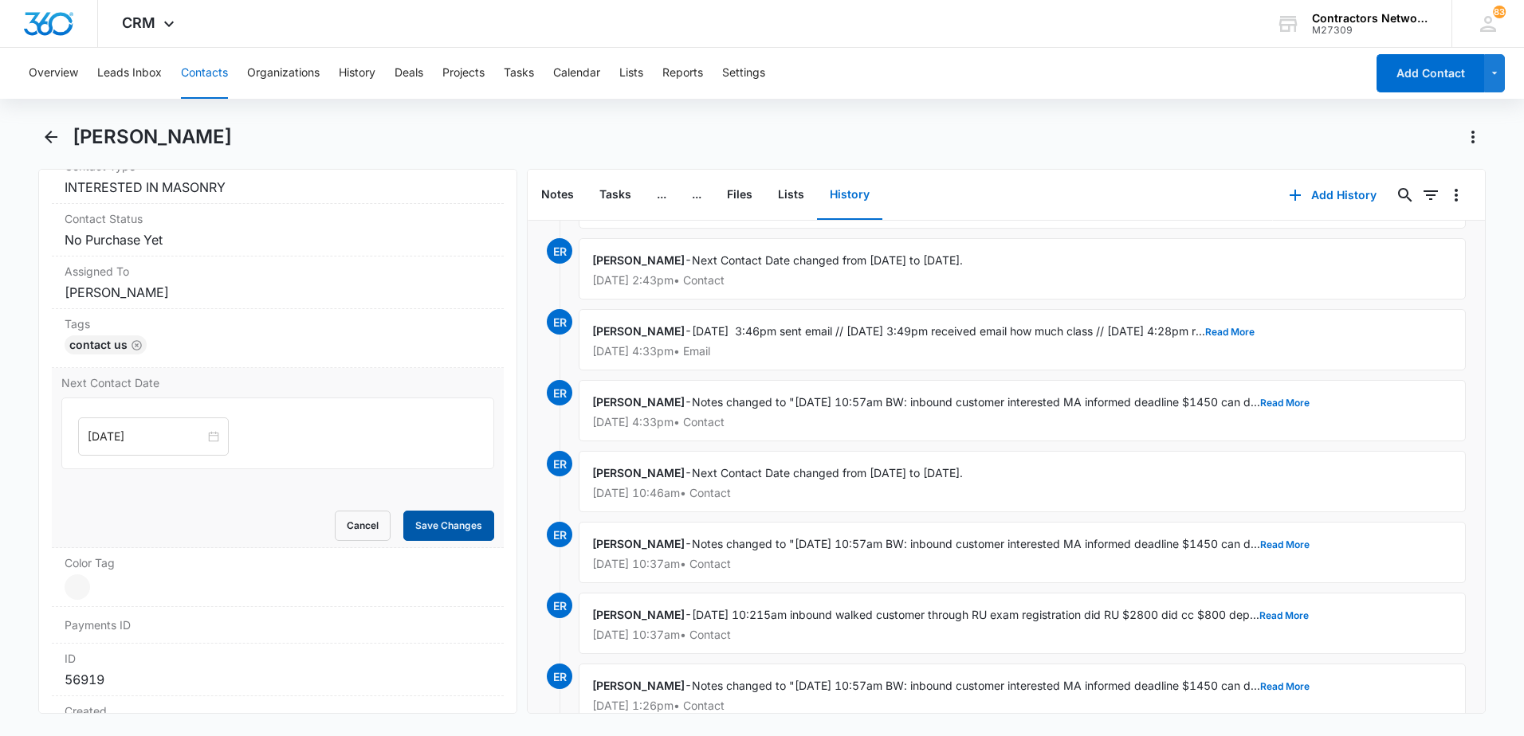
click at [413, 526] on button "Save Changes" at bounding box center [448, 526] width 91 height 30
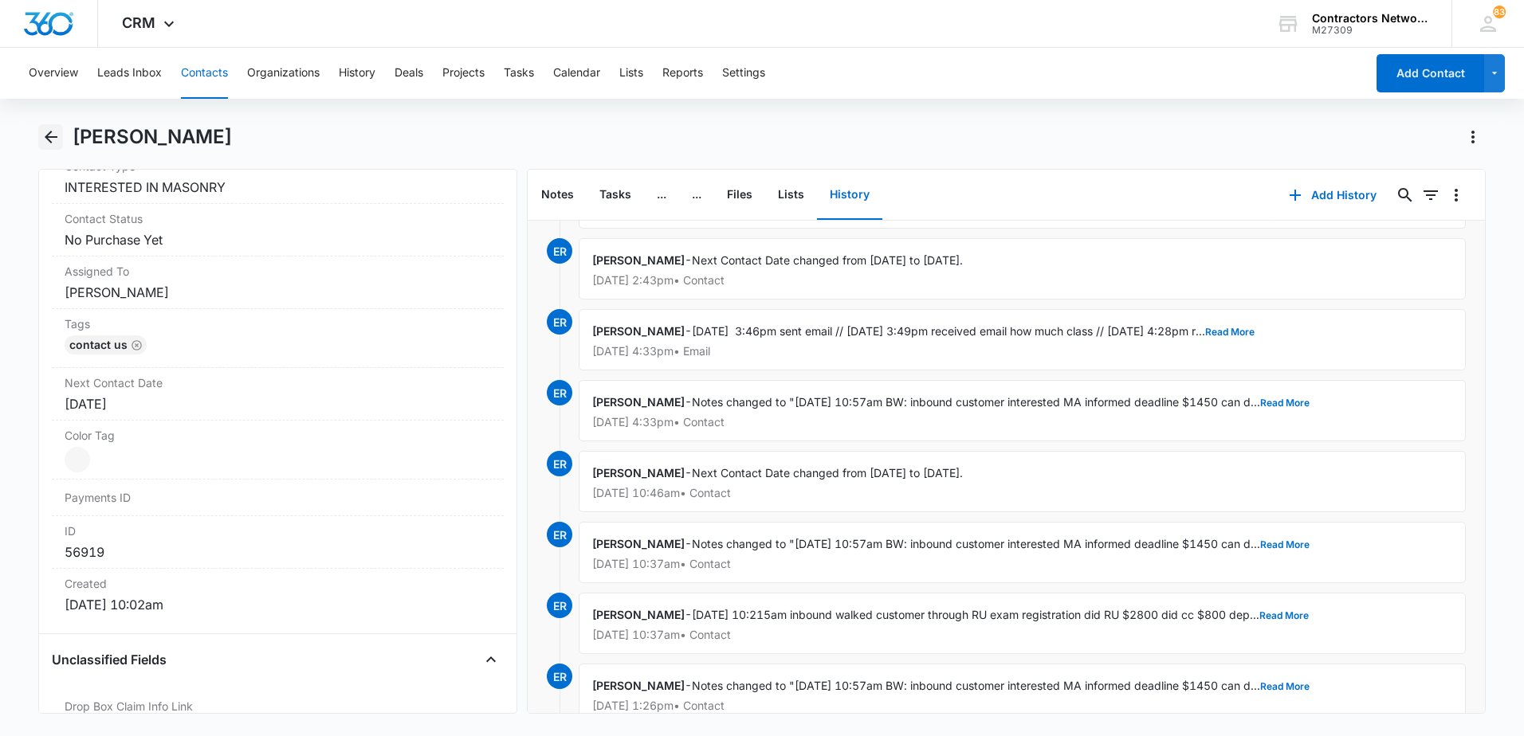
click at [49, 139] on icon "Back" at bounding box center [51, 137] width 13 height 13
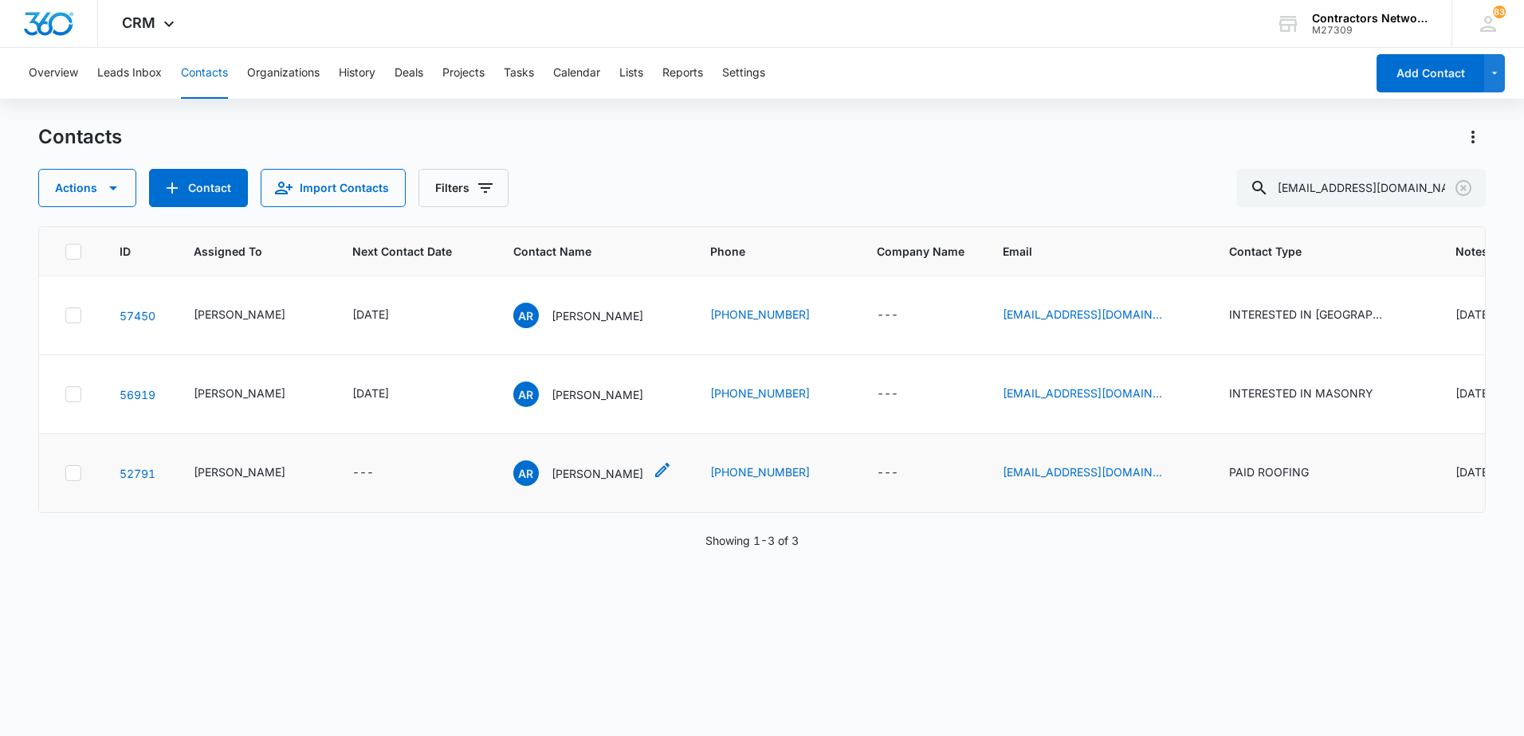
click at [575, 472] on p "[PERSON_NAME]" at bounding box center [597, 473] width 92 height 17
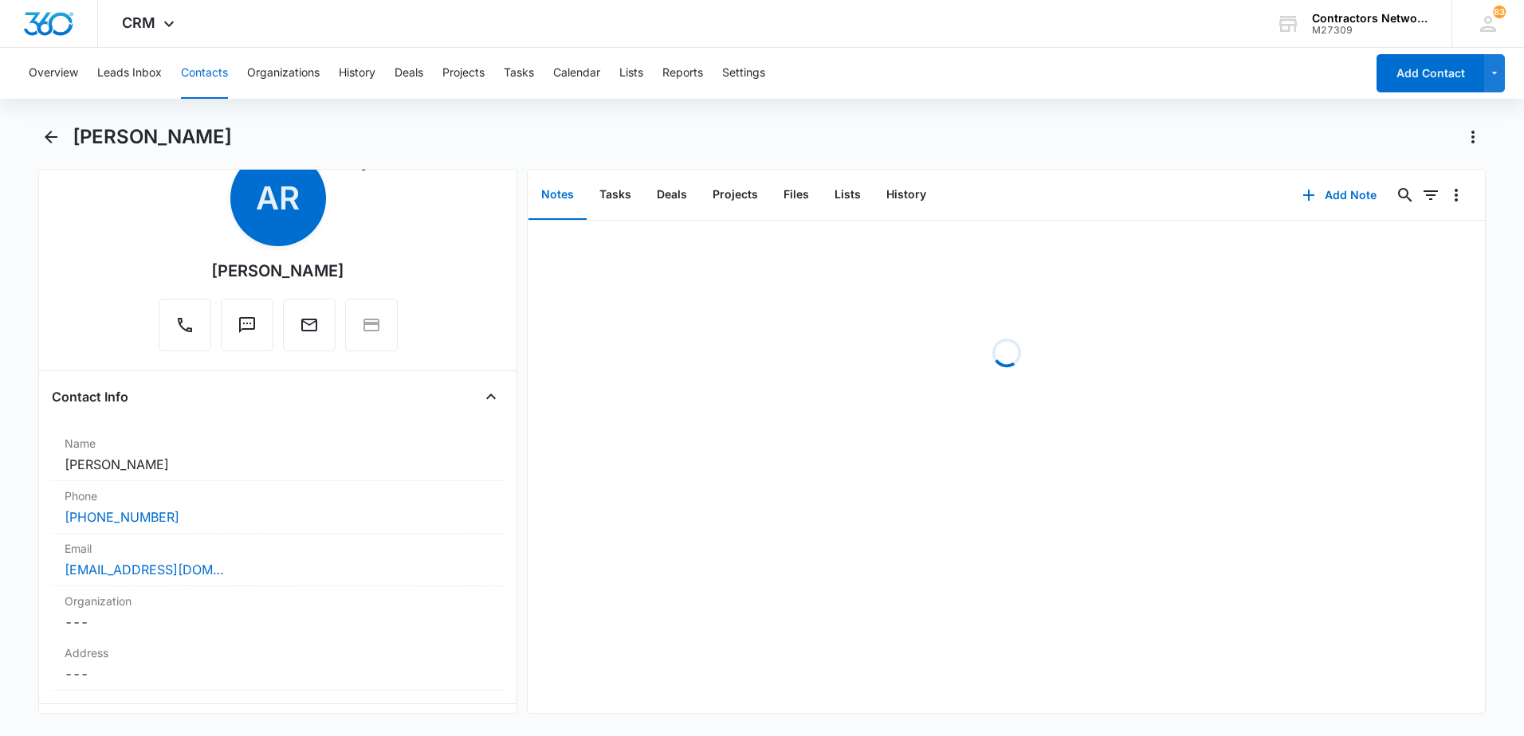
scroll to position [80, 0]
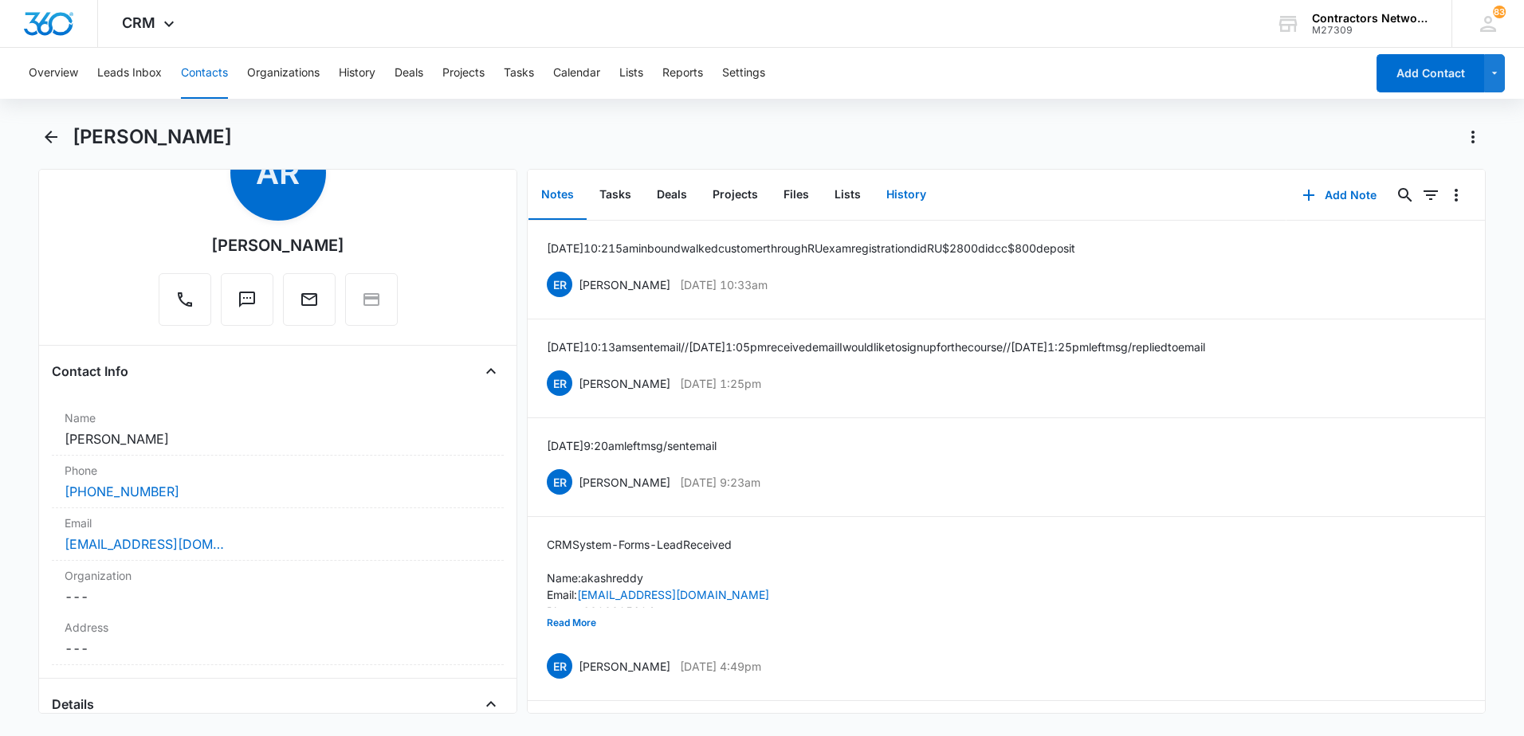
click at [903, 194] on button "History" at bounding box center [905, 195] width 65 height 49
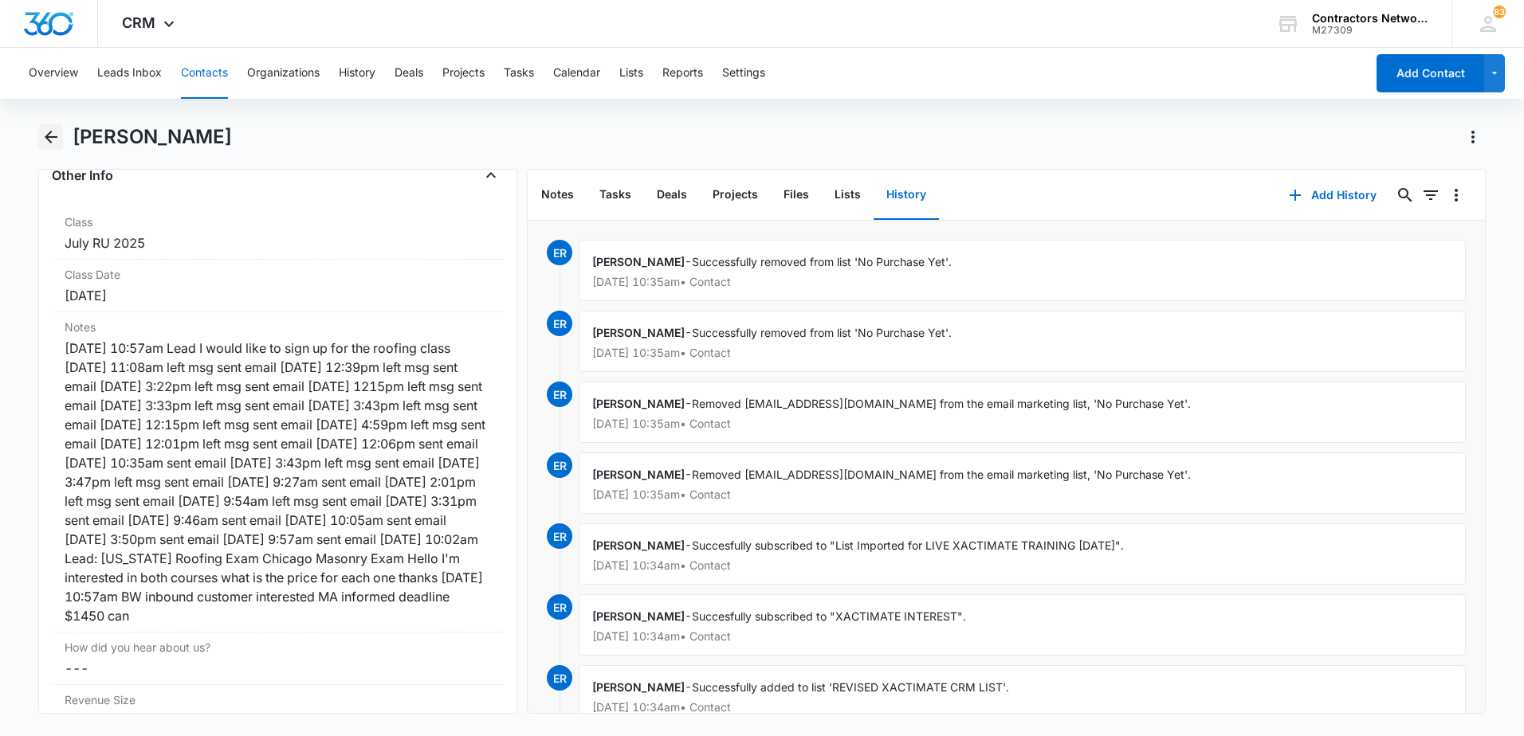
click at [52, 136] on icon "Back" at bounding box center [51, 137] width 13 height 13
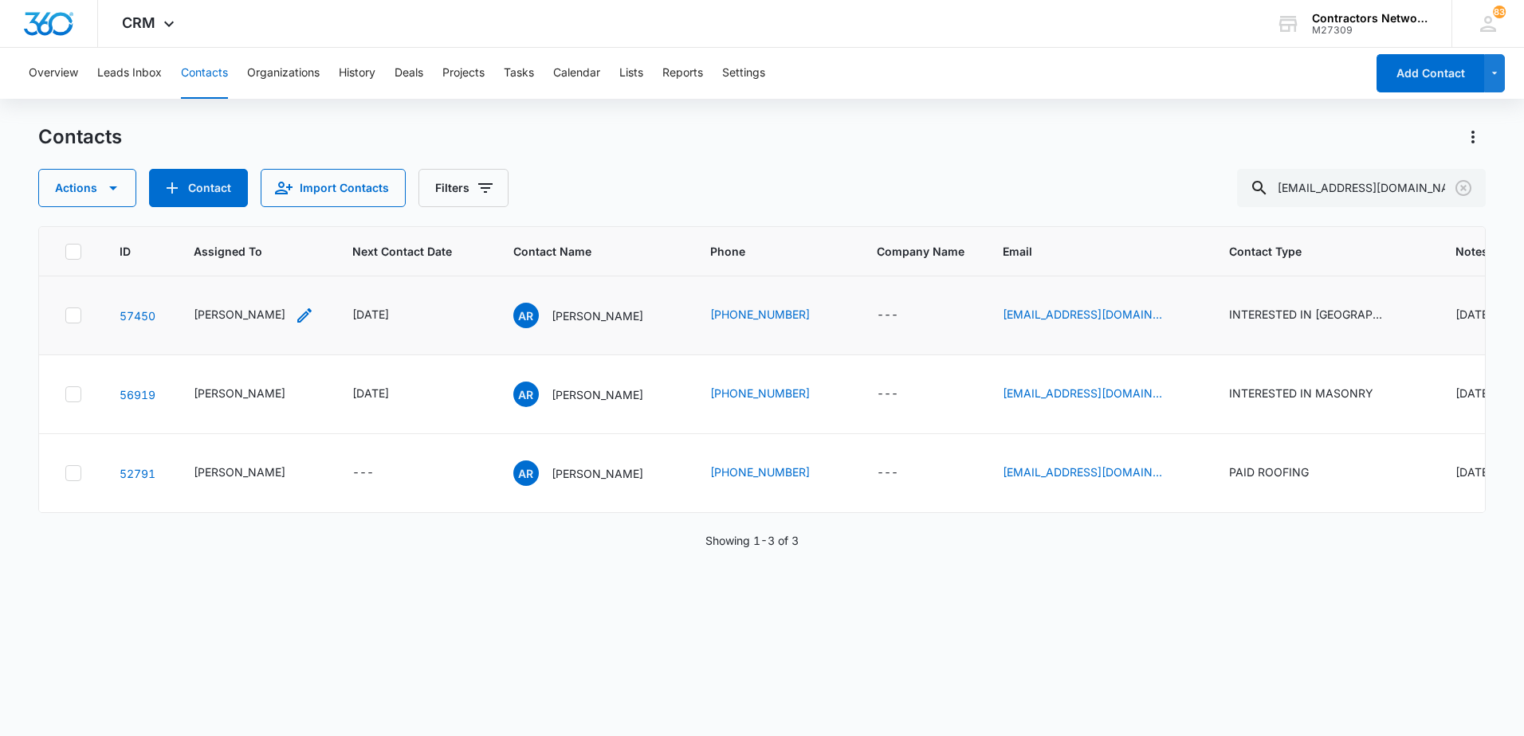
click at [297, 312] on icon "Assigned To - Elvis Ruelas - Select to Edit Field" at bounding box center [304, 315] width 14 height 14
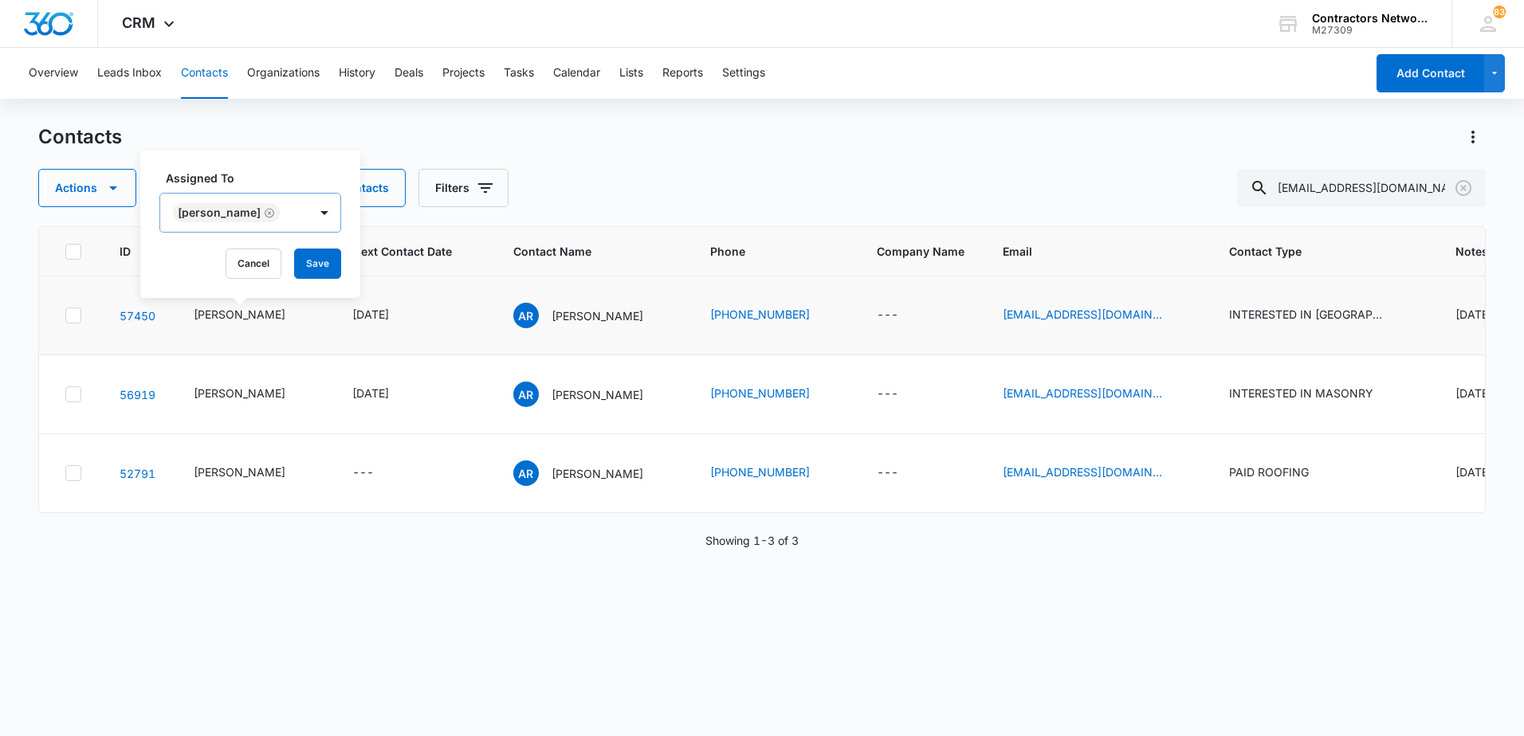
click at [264, 216] on icon "Remove Elvis Ruelas" at bounding box center [269, 213] width 11 height 12
click at [232, 222] on div at bounding box center [207, 214] width 65 height 20
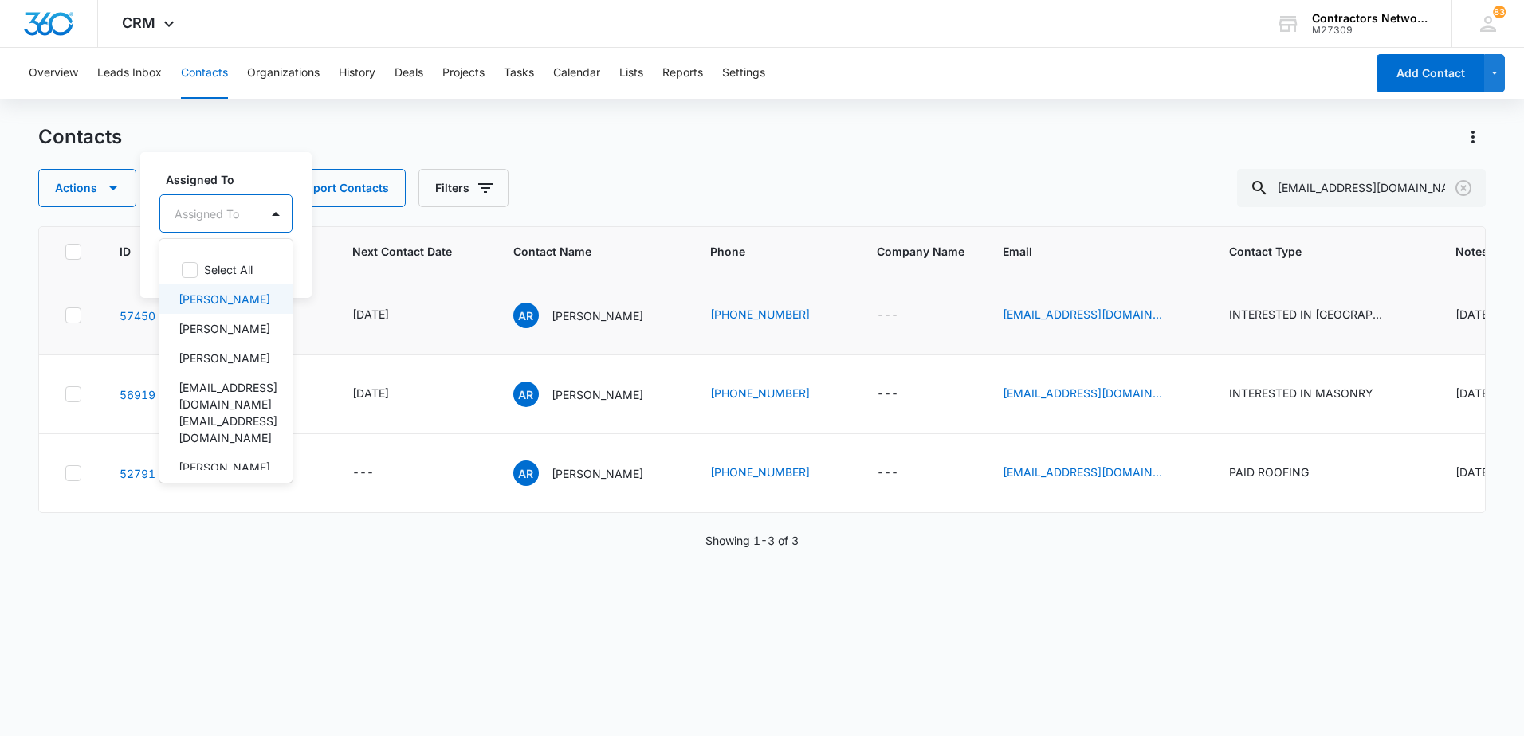
click at [215, 307] on p "[PERSON_NAME]" at bounding box center [225, 299] width 92 height 17
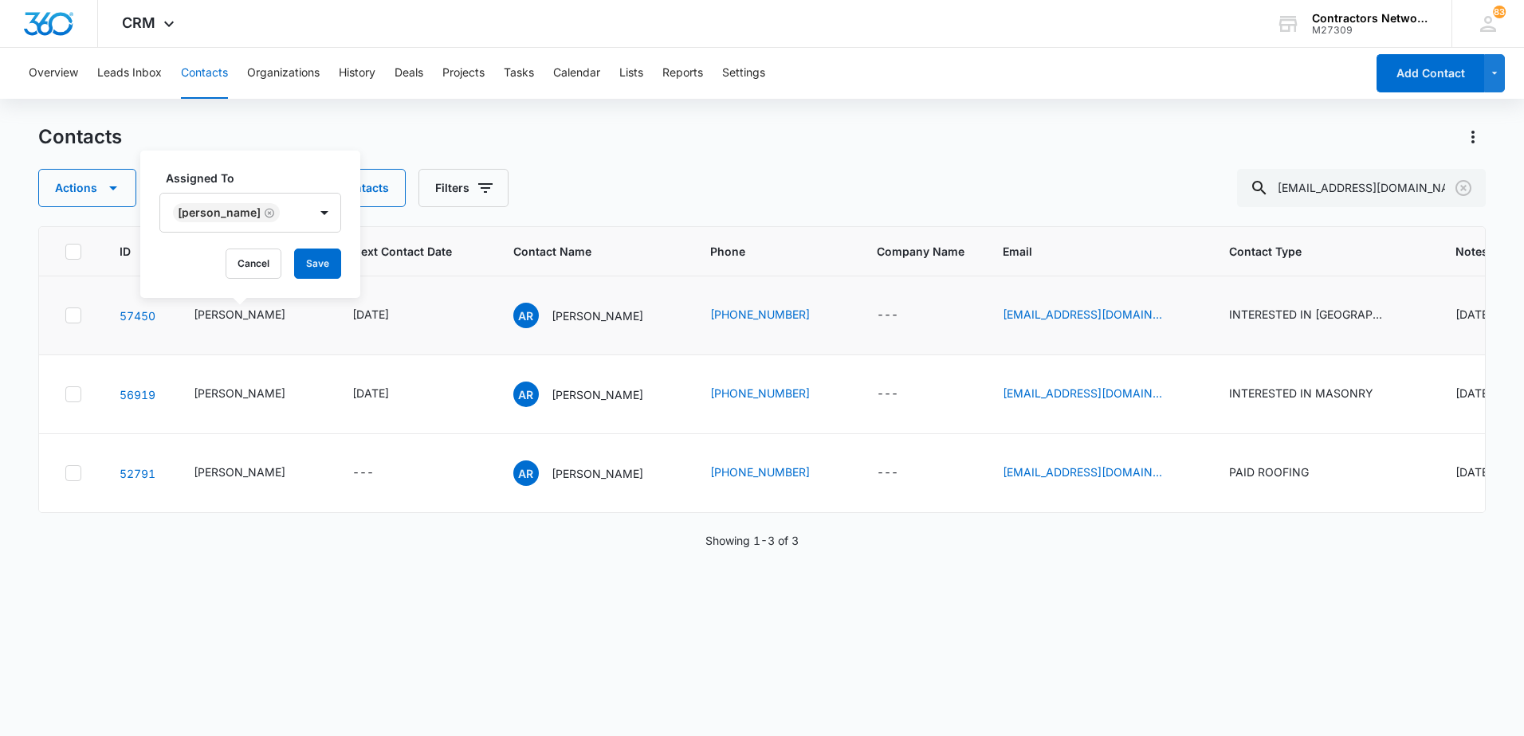
click at [338, 280] on div "Assigned To [PERSON_NAME] Cancel Save" at bounding box center [250, 224] width 220 height 147
click at [313, 248] on div "Assigned To [PERSON_NAME] Cancel Save" at bounding box center [250, 224] width 220 height 147
click at [316, 259] on button "Save" at bounding box center [317, 264] width 47 height 30
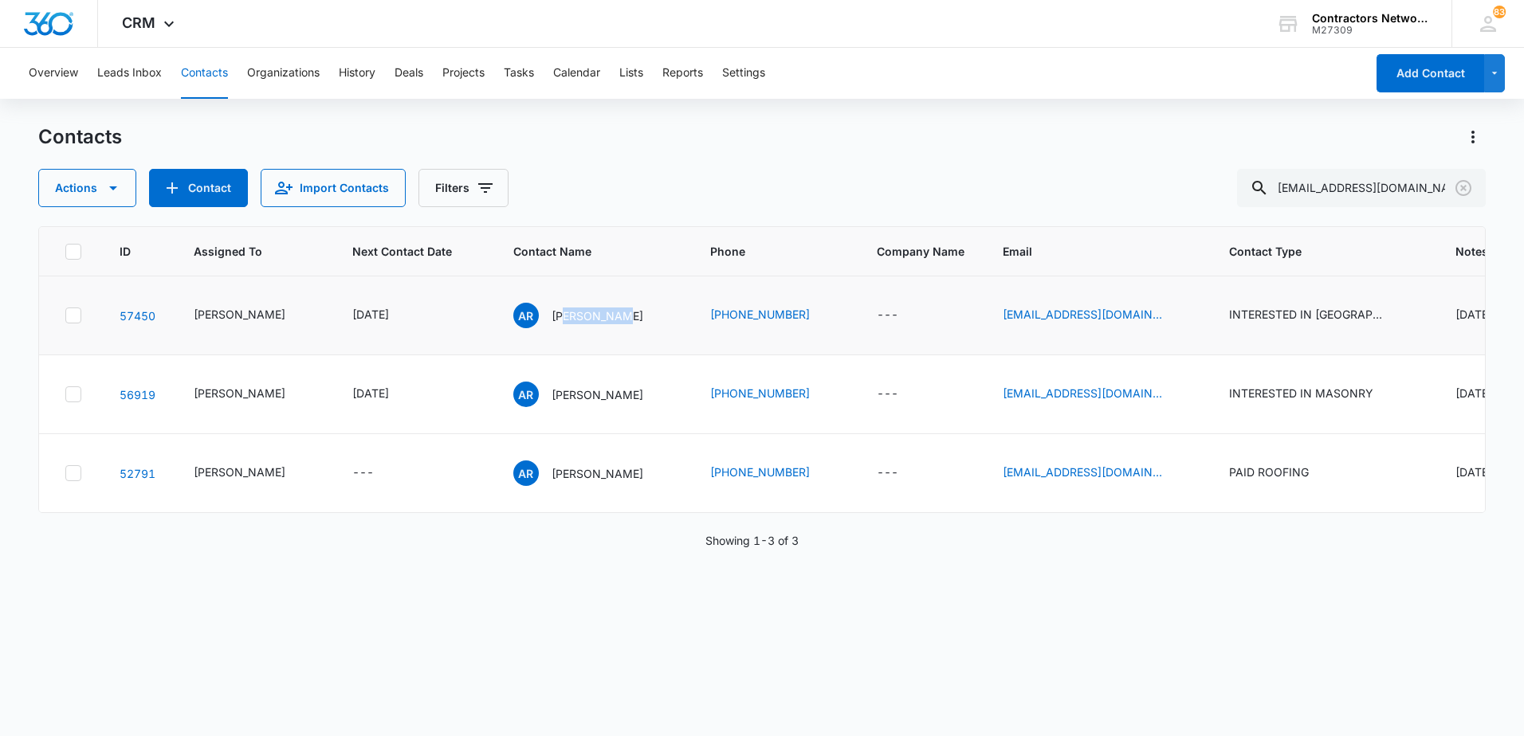
drag, startPoint x: 553, startPoint y: 318, endPoint x: 553, endPoint y: 337, distance: 19.1
click at [553, 337] on td "AR [PERSON_NAME]" at bounding box center [592, 316] width 197 height 79
click at [1172, 314] on icon "Email - Ars260@gmail.com - Select to Edit Field" at bounding box center [1181, 315] width 19 height 19
click at [1071, 213] on input "[EMAIL_ADDRESS][DOMAIN_NAME]" at bounding box center [1031, 213] width 201 height 38
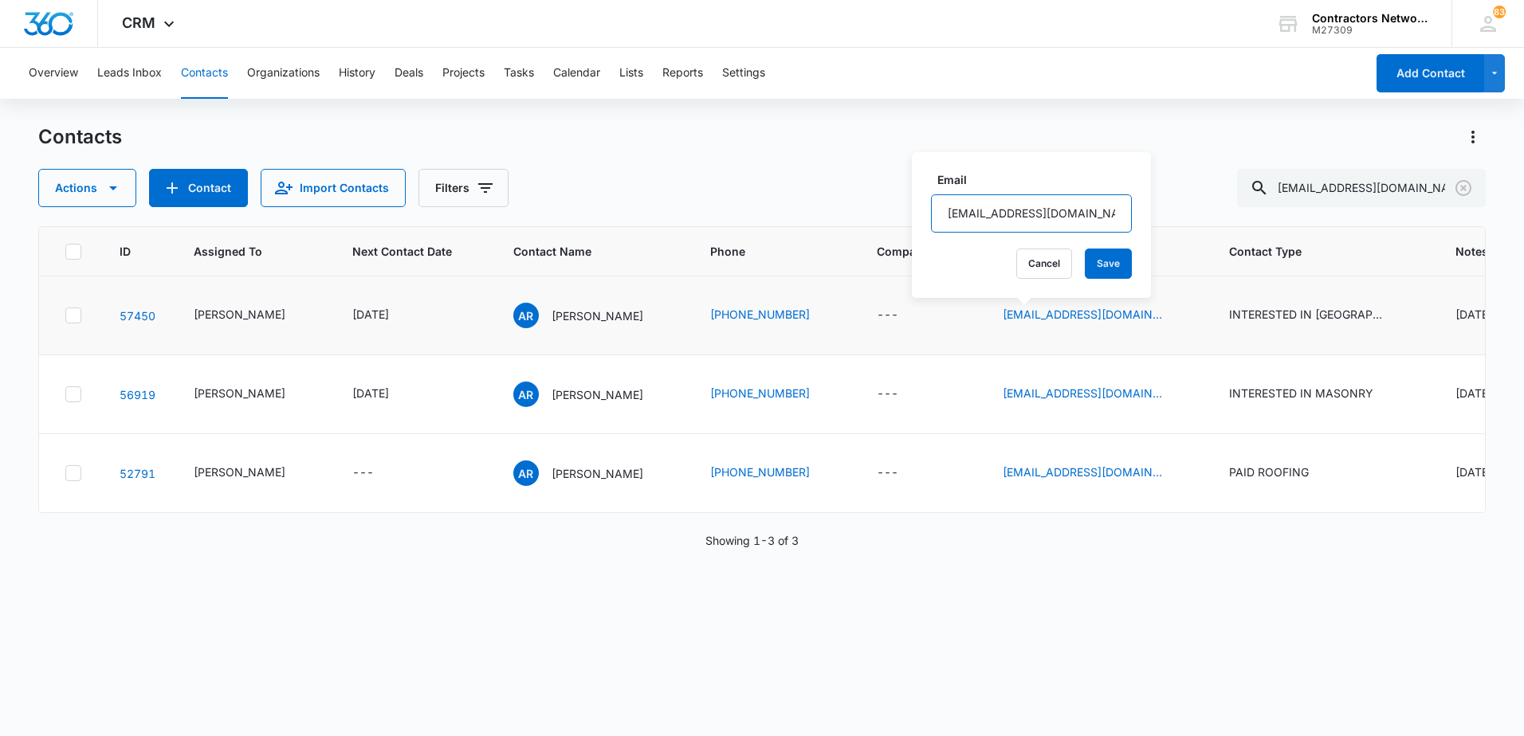
click at [1071, 213] on input "[EMAIL_ADDRESS][DOMAIN_NAME]" at bounding box center [1031, 213] width 201 height 38
click at [559, 316] on p "[PERSON_NAME]" at bounding box center [597, 316] width 92 height 17
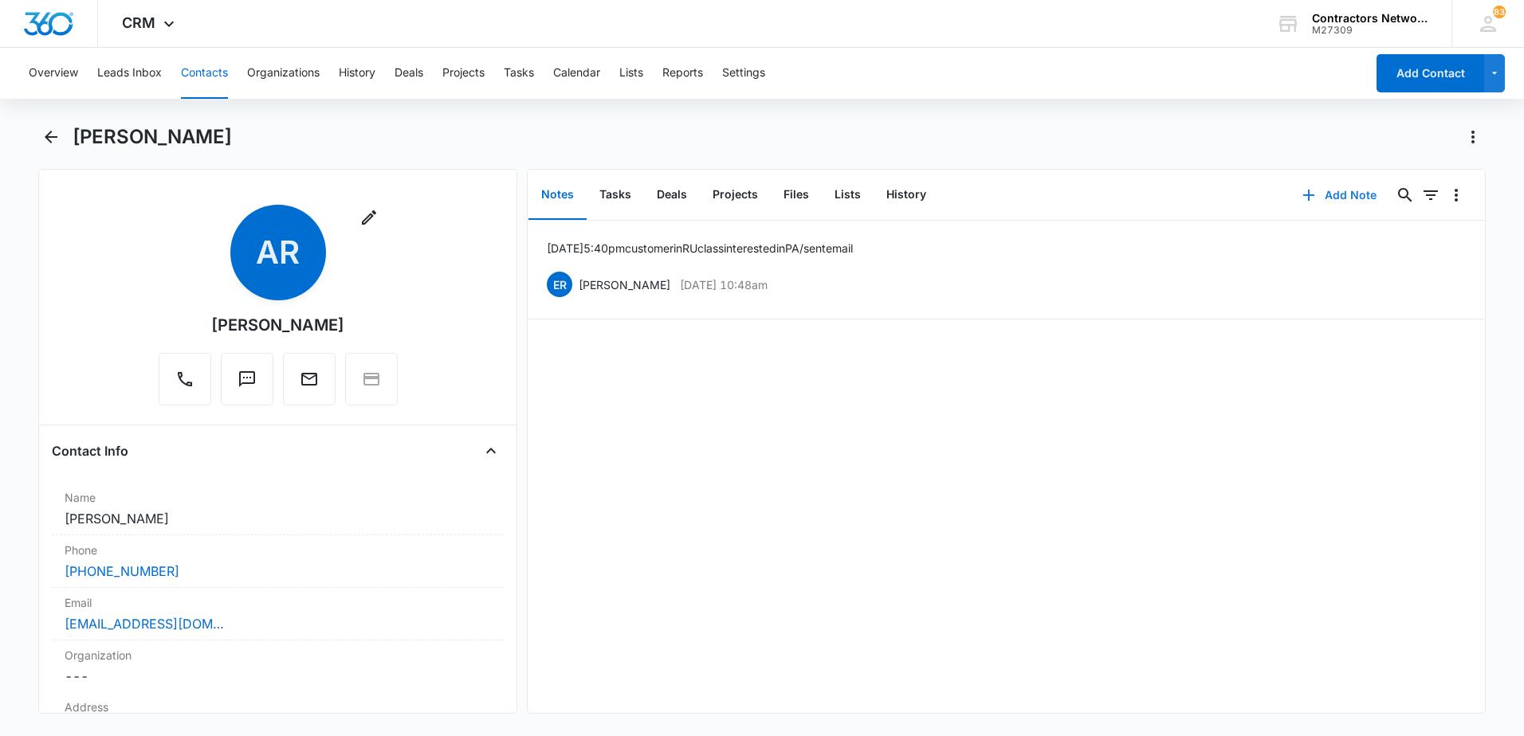
drag, startPoint x: 1302, startPoint y: 195, endPoint x: 1187, endPoint y: 336, distance: 181.7
click at [1207, 347] on div "Notes Tasks Deals Projects Files Lists History Add Note 0 0 [DATE] 5:40pm custo…" at bounding box center [1006, 441] width 959 height 545
click at [907, 200] on button "History" at bounding box center [905, 195] width 65 height 49
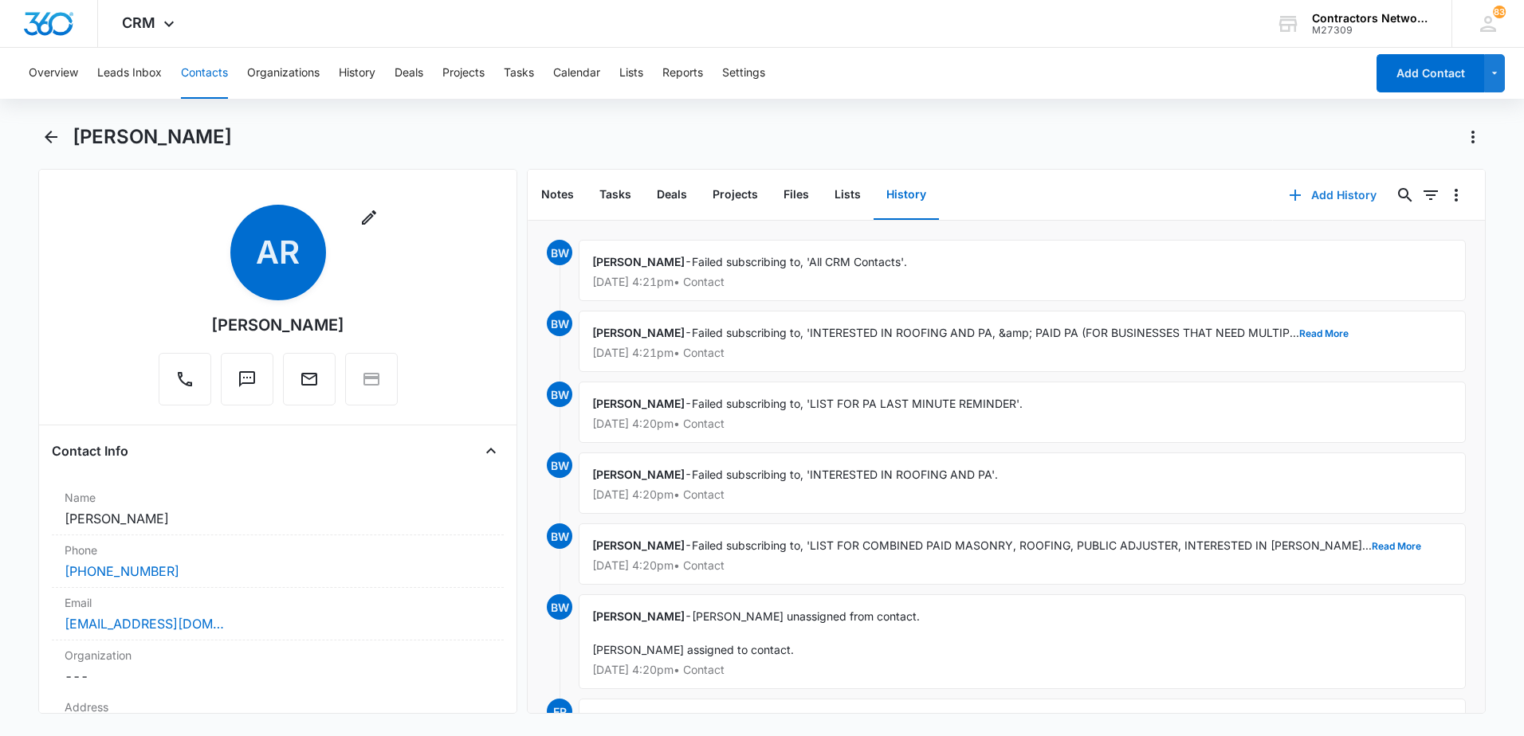
click at [1285, 198] on icon "button" at bounding box center [1294, 195] width 19 height 19
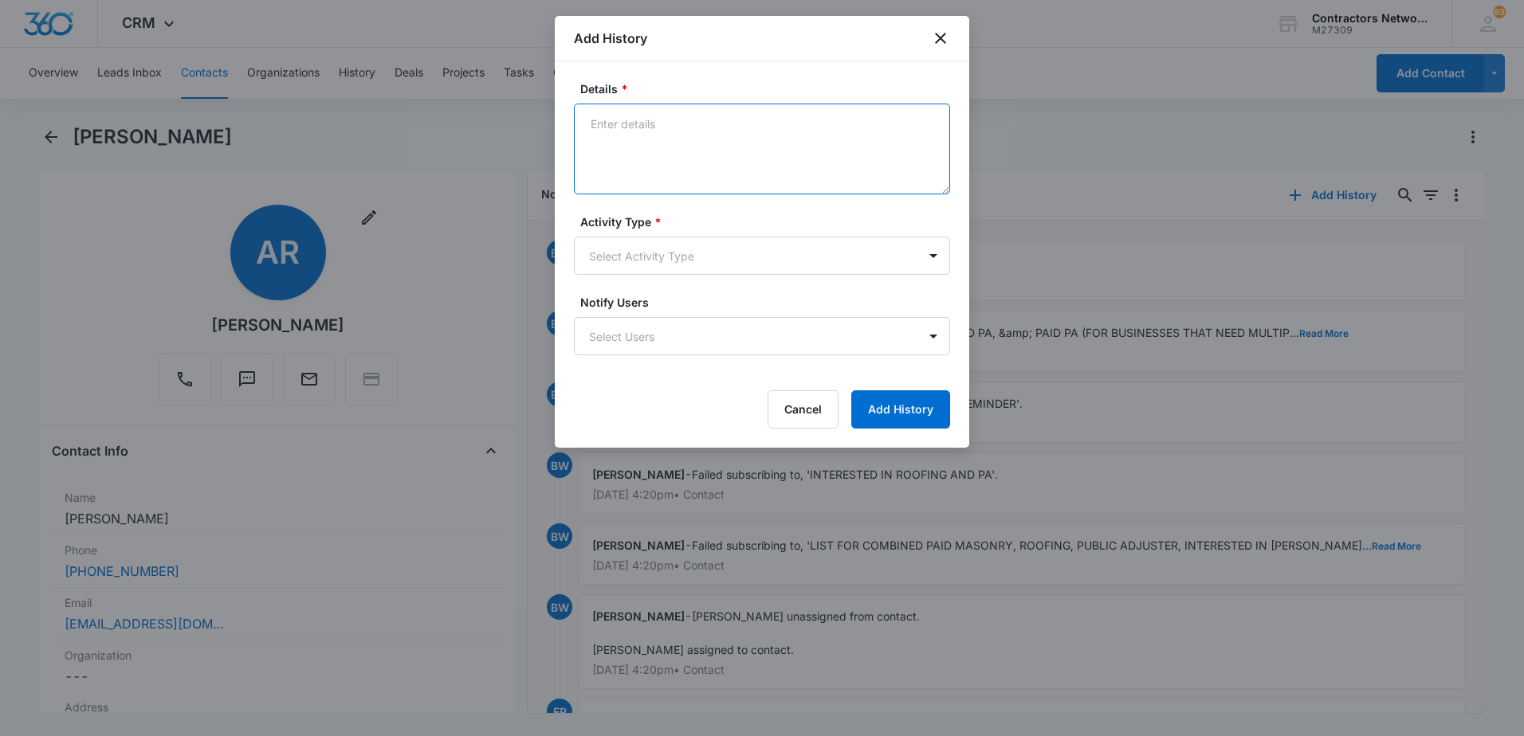
click at [664, 166] on textarea "Details *" at bounding box center [762, 149] width 376 height 91
type textarea "[DATE] Email was sent // [DATE] received the text msg, wants to register for MA…"
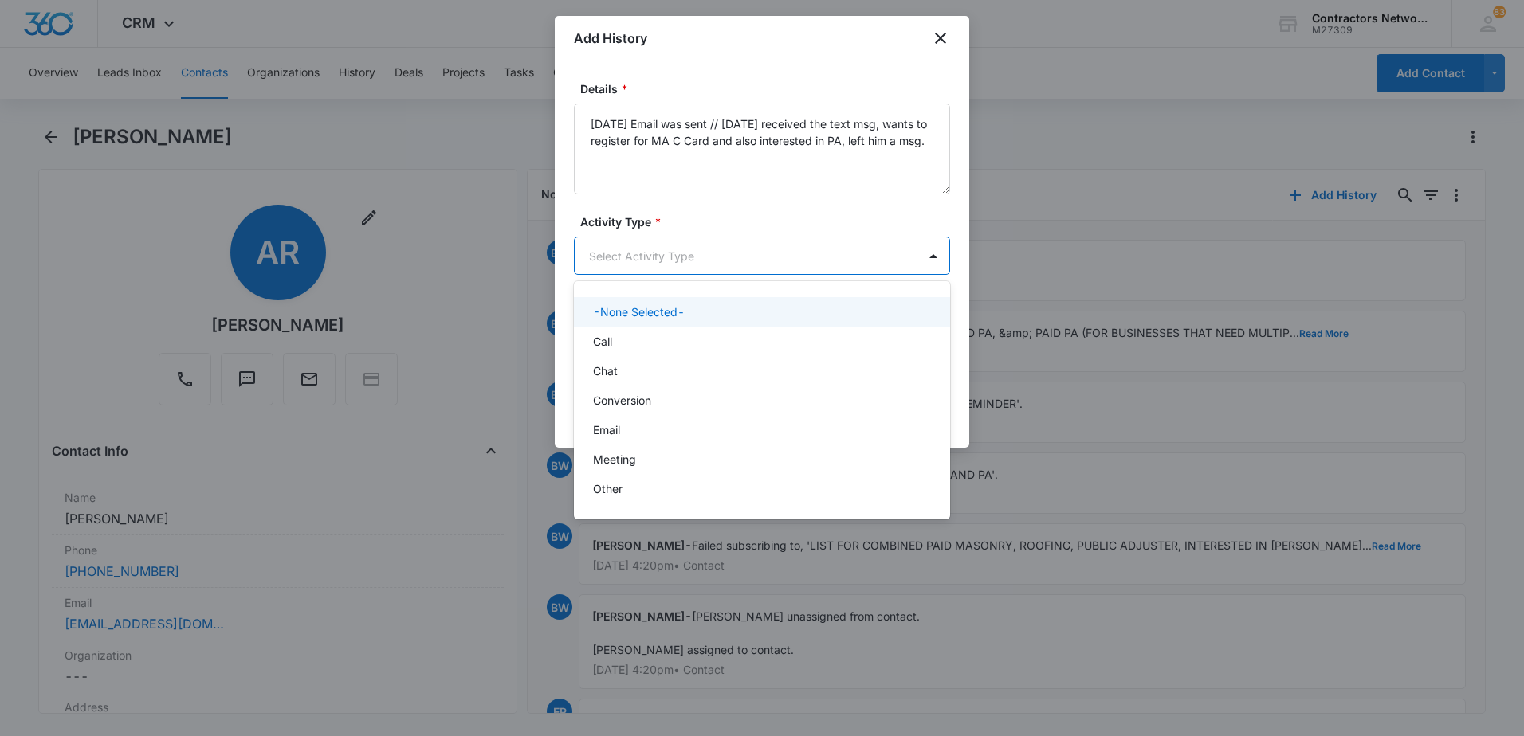
click at [622, 245] on body "CRM Apps Reputation Websites Forms CRM Email Social Shop Payments POS Content A…" at bounding box center [762, 368] width 1524 height 736
click at [649, 343] on div "Call" at bounding box center [760, 341] width 335 height 17
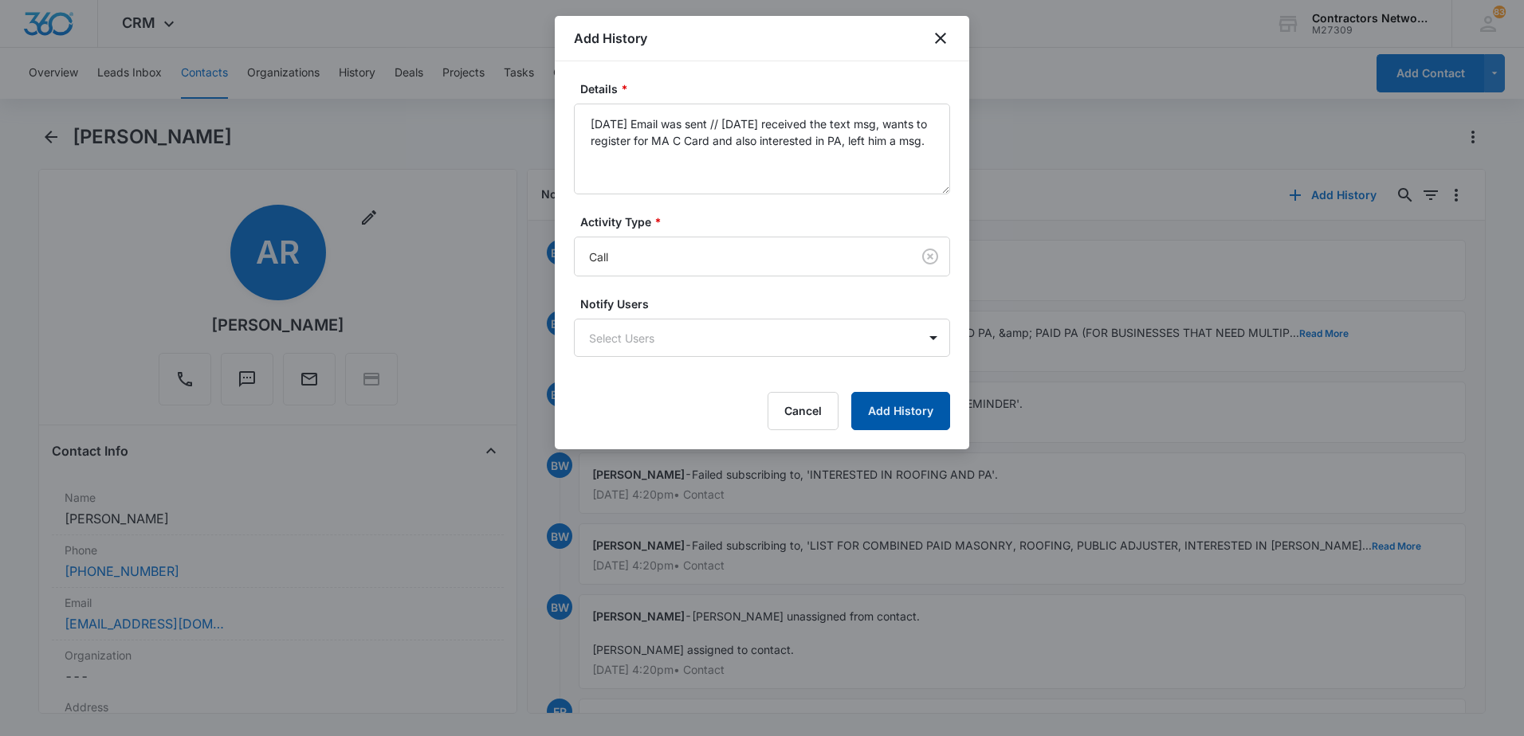
click at [916, 414] on button "Add History" at bounding box center [900, 411] width 99 height 38
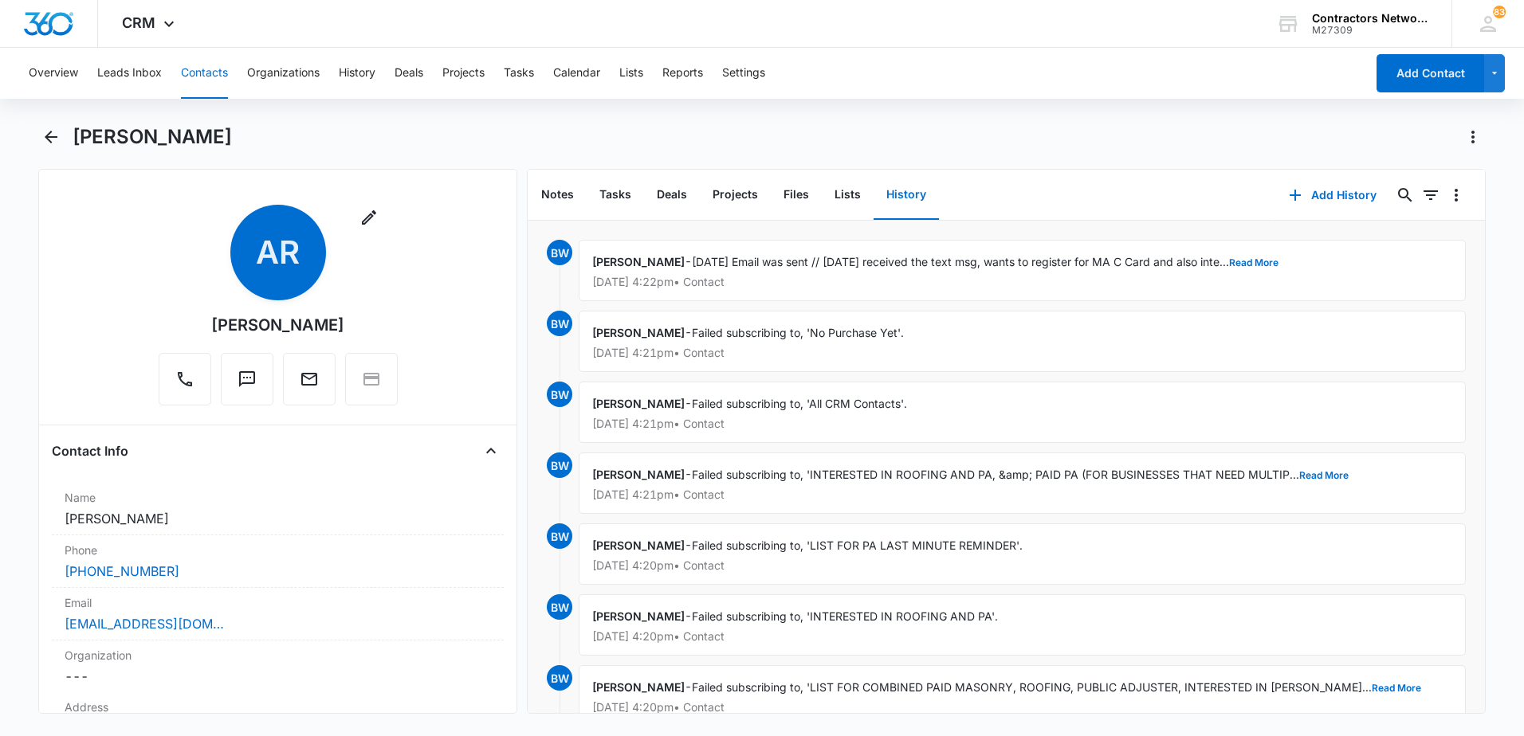
drag, startPoint x: 202, startPoint y: 72, endPoint x: 400, endPoint y: 138, distance: 209.2
click at [285, 175] on div "Overview Leads Inbox Contacts Organizations History Deals Projects Tasks Calend…" at bounding box center [762, 390] width 1524 height 685
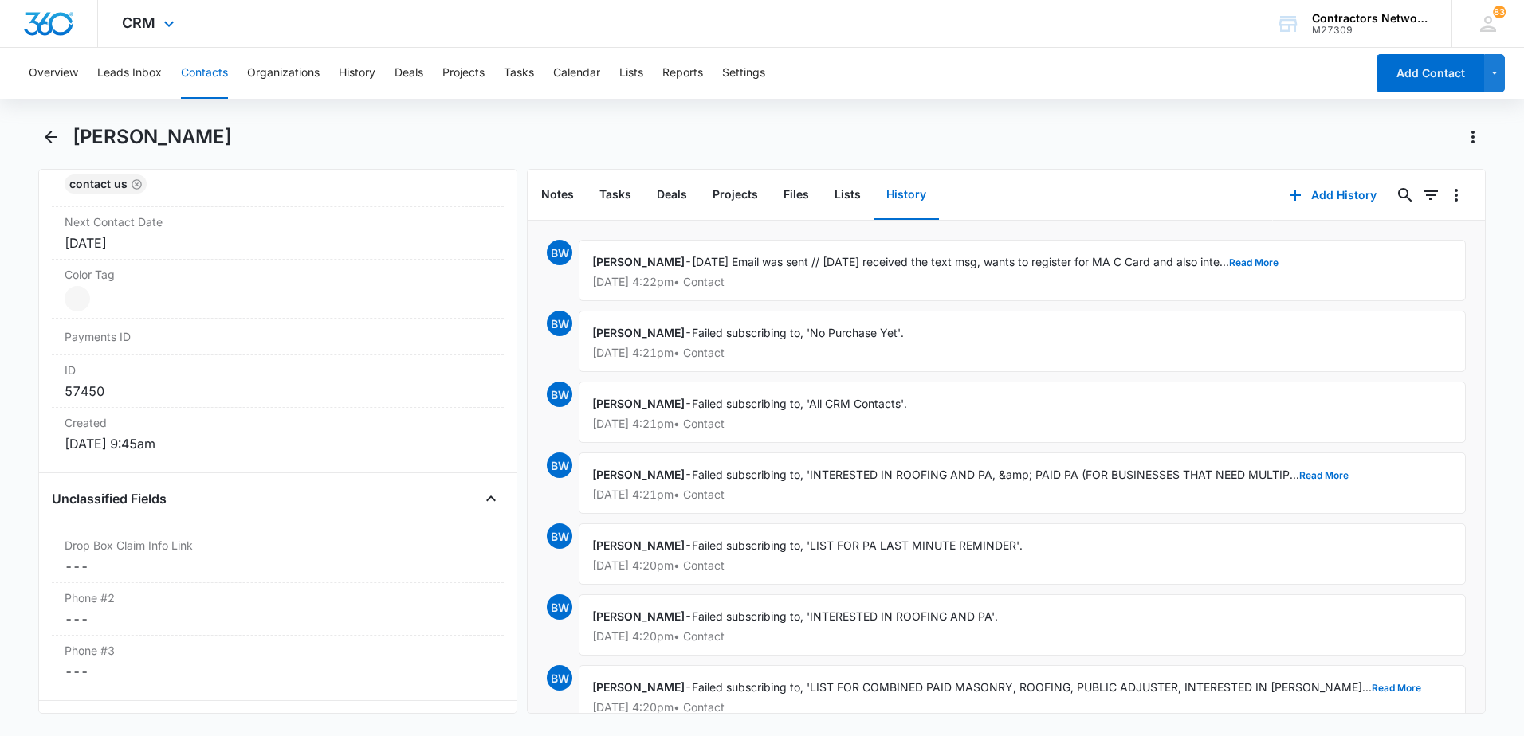
scroll to position [877, 0]
click at [202, 71] on button "Contacts" at bounding box center [204, 73] width 47 height 51
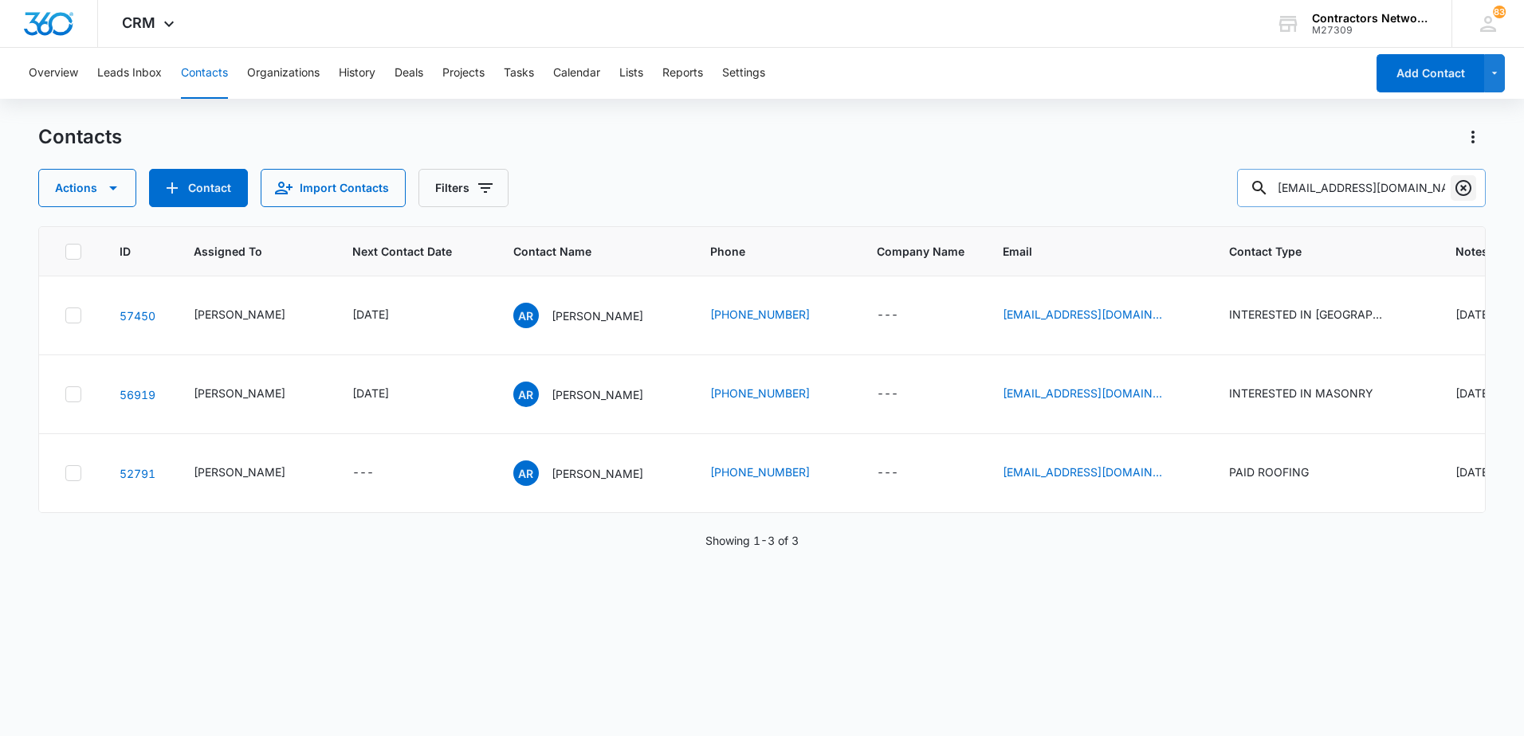
click at [1463, 193] on icon "Clear" at bounding box center [1463, 188] width 19 height 19
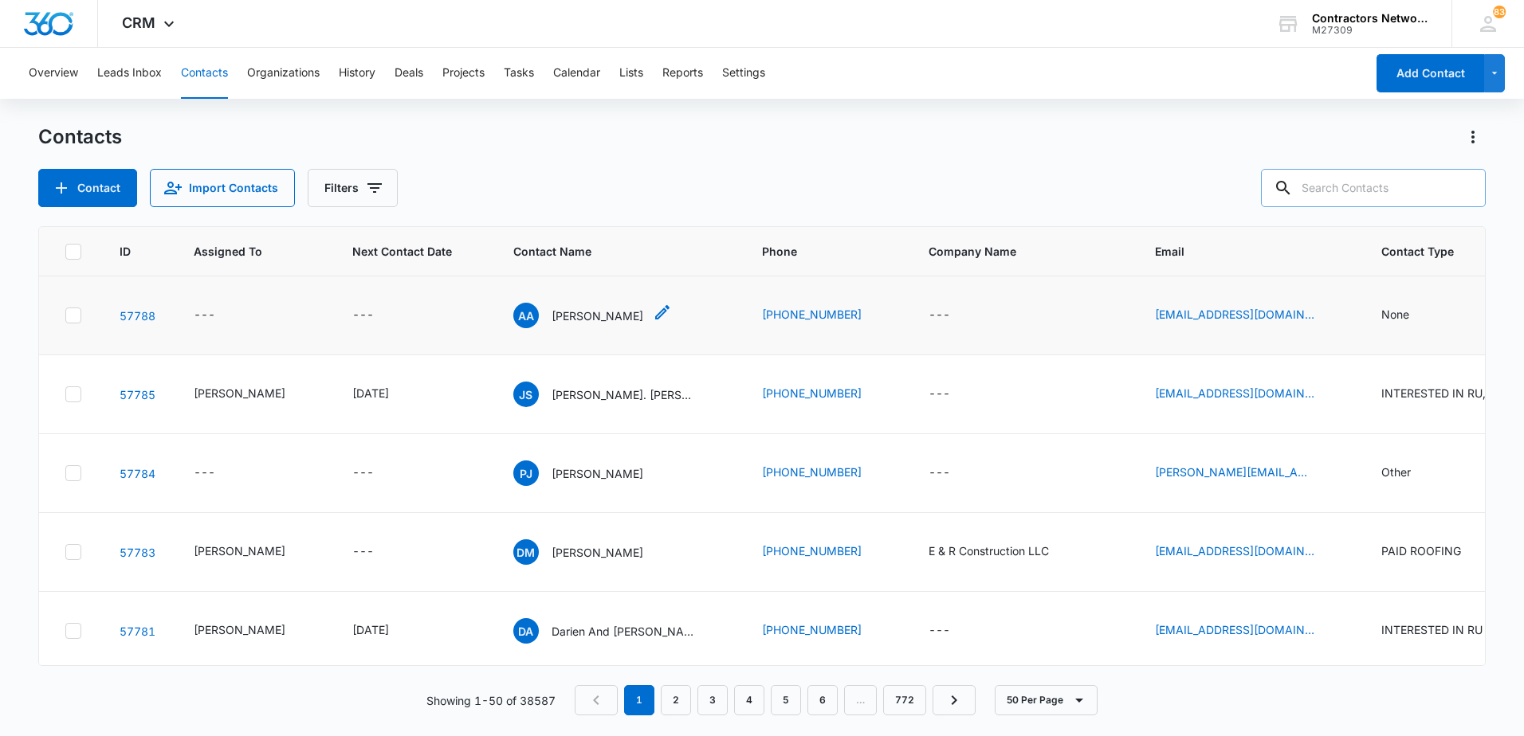
click at [572, 313] on p "[PERSON_NAME]" at bounding box center [597, 316] width 92 height 17
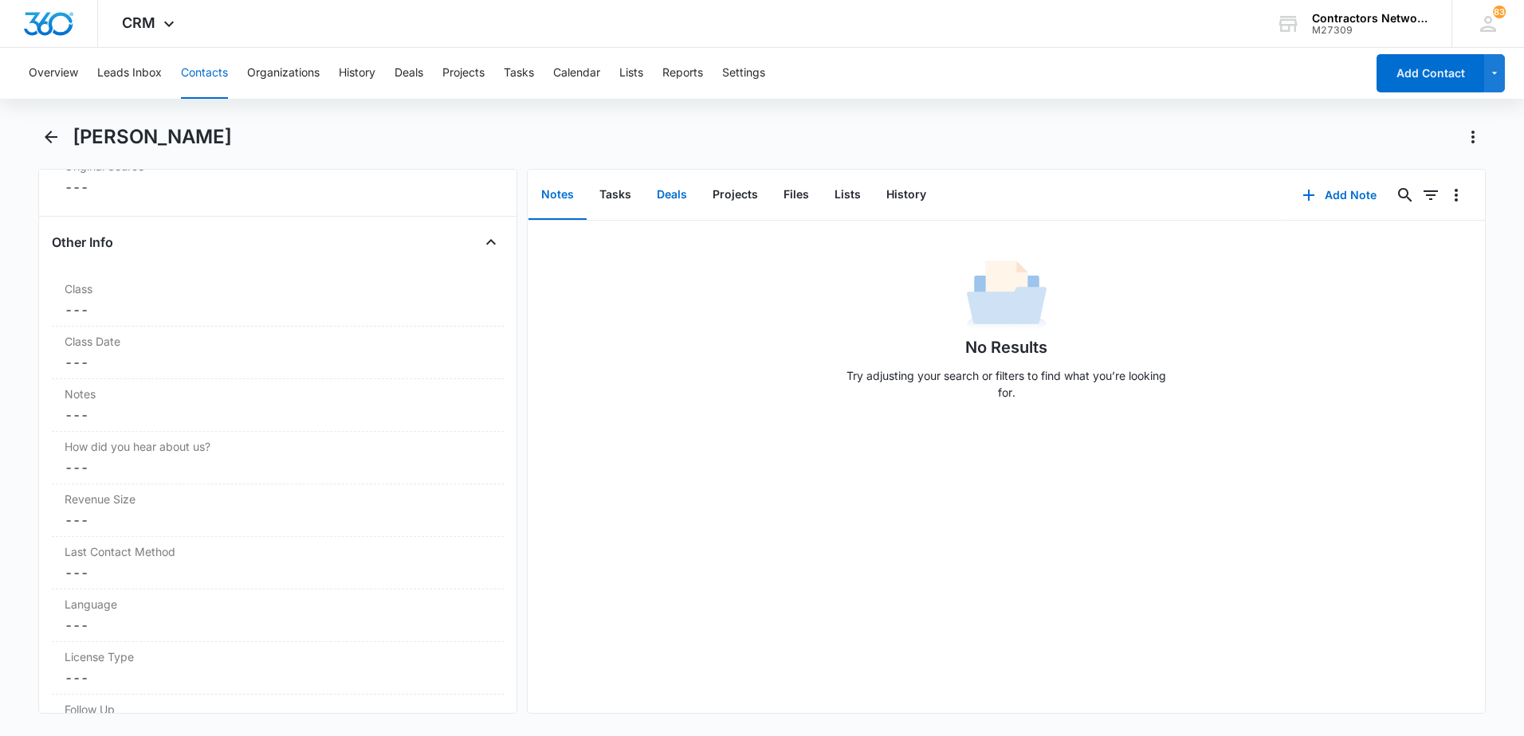
scroll to position [1753, 0]
click at [906, 202] on button "History" at bounding box center [905, 195] width 65 height 49
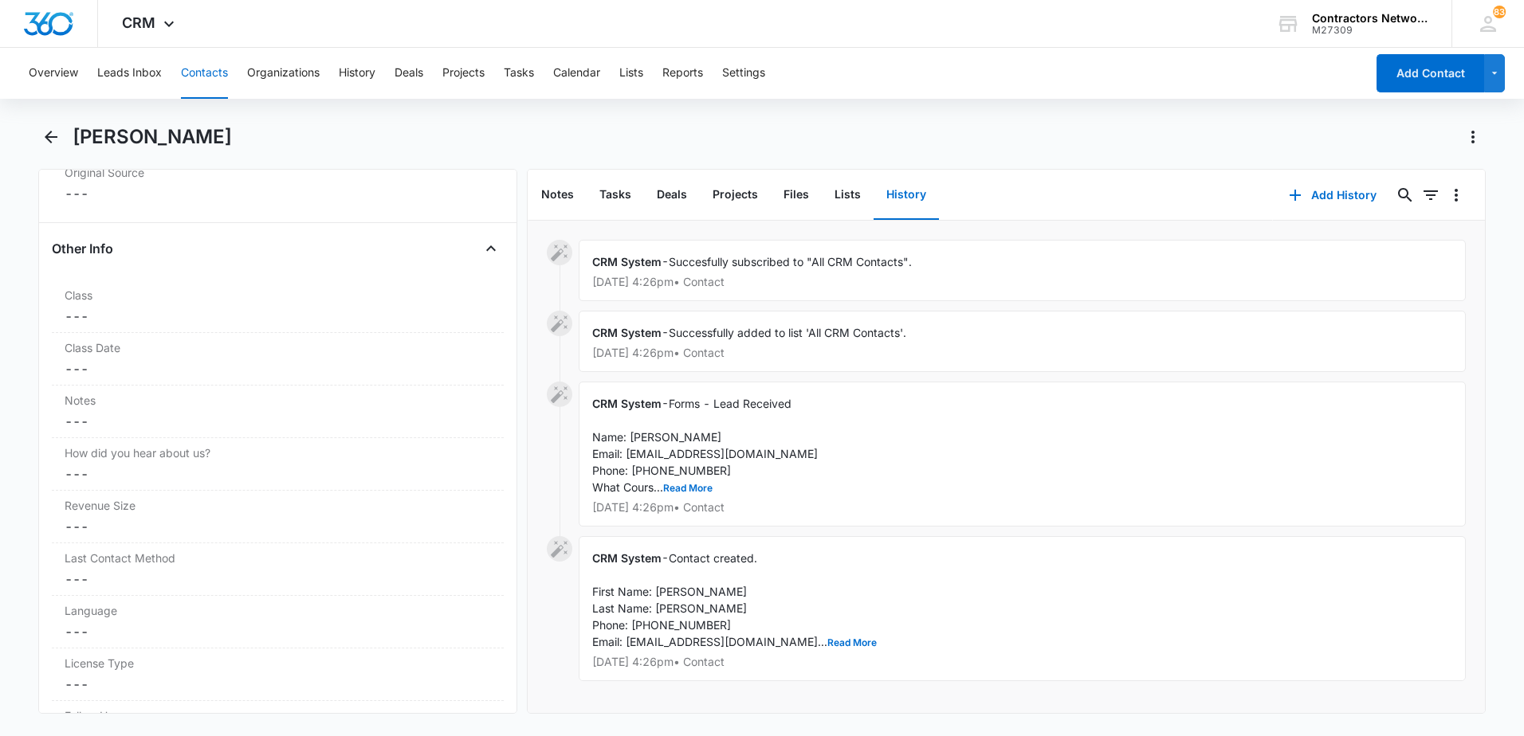
scroll to position [2, 0]
click at [827, 641] on button "Read More" at bounding box center [851, 643] width 49 height 10
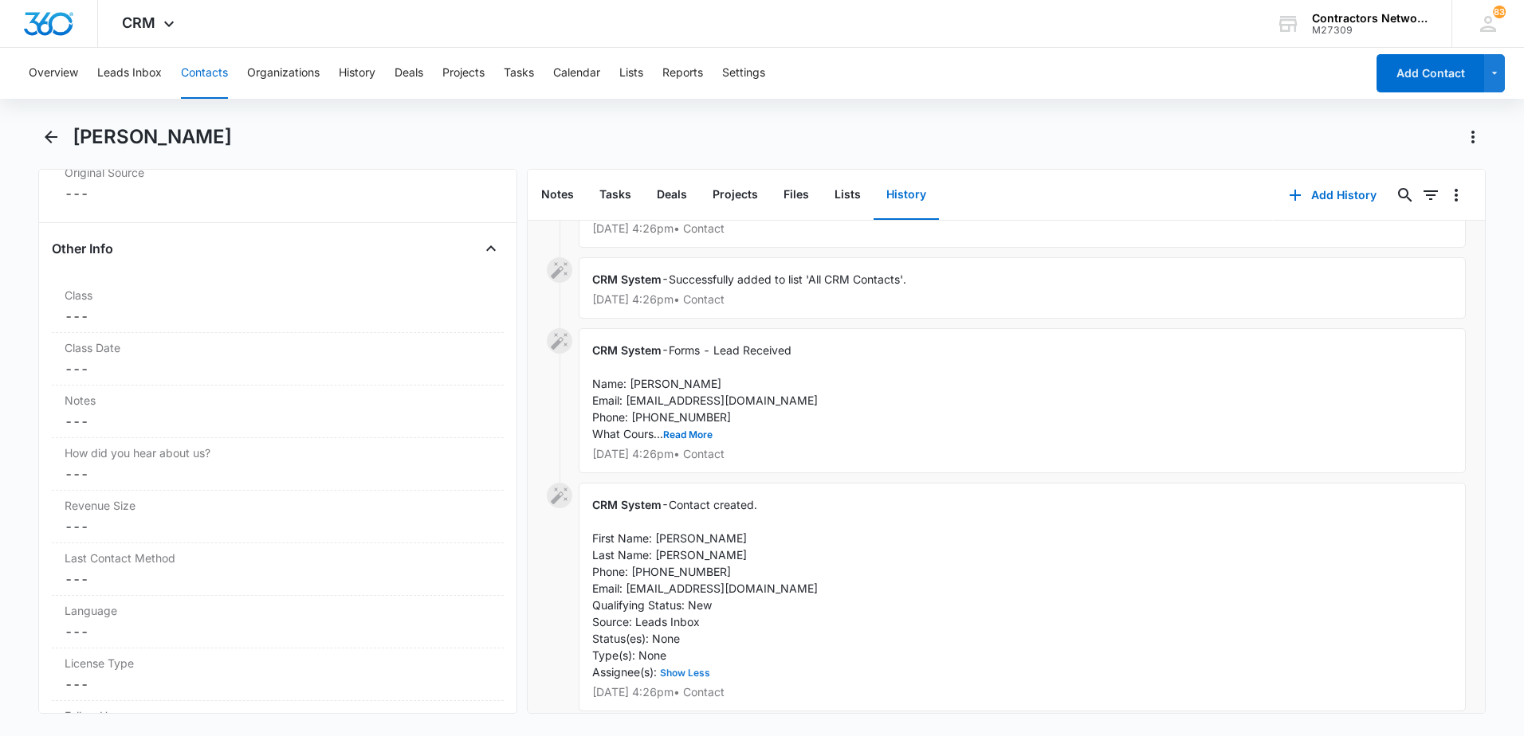
scroll to position [86, 0]
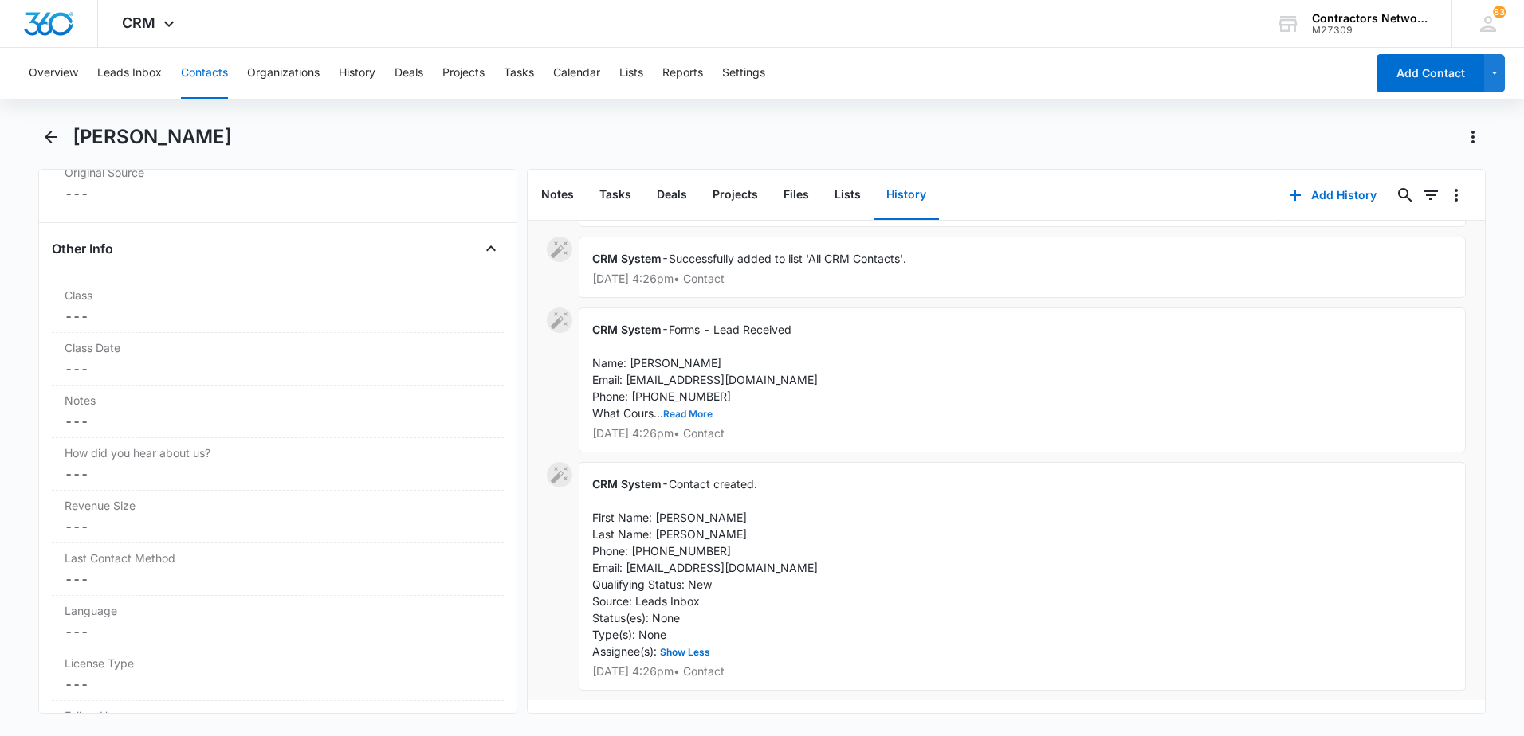
click at [705, 410] on button "Read More" at bounding box center [687, 415] width 49 height 10
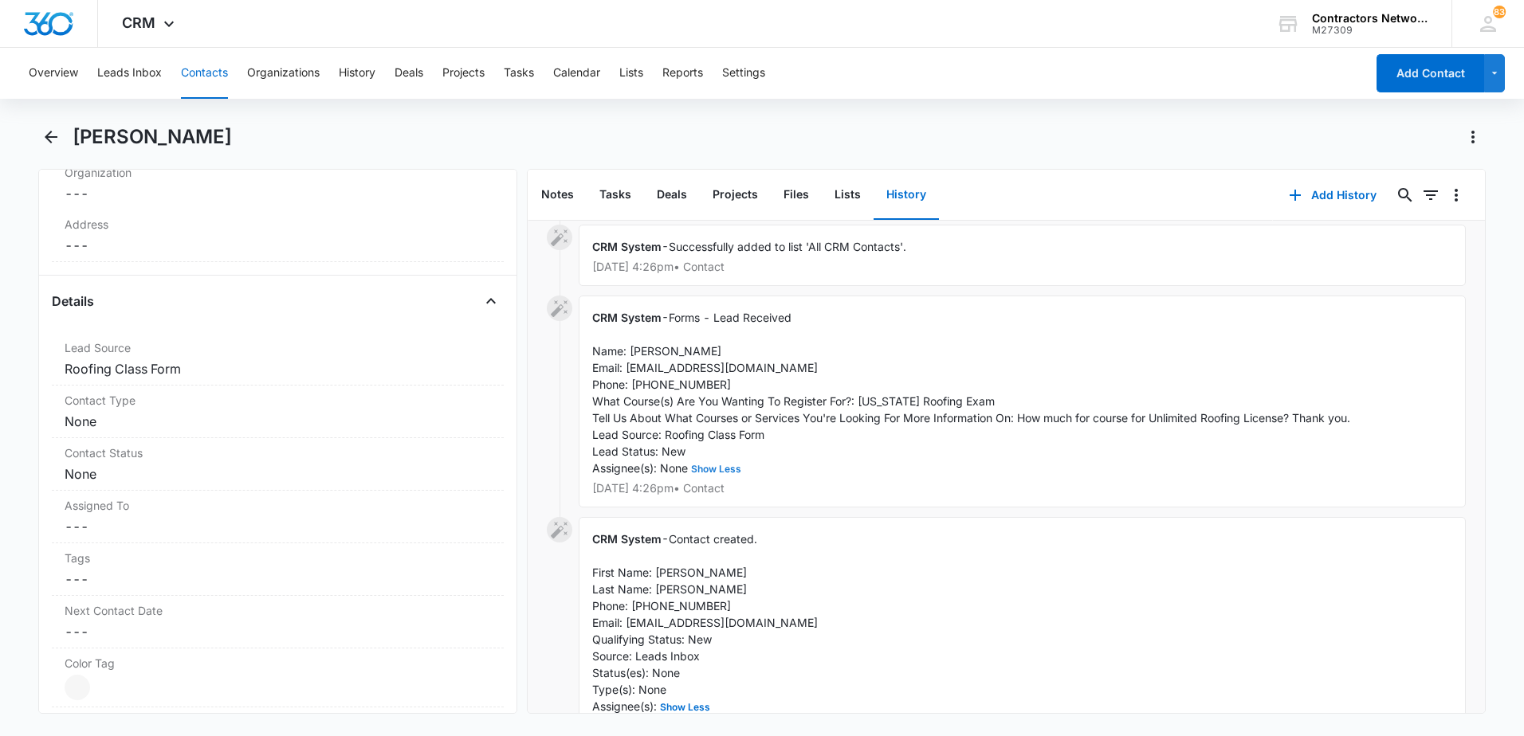
scroll to position [478, 0]
click at [131, 530] on dd "Cancel Save Changes ---" at bounding box center [278, 531] width 426 height 19
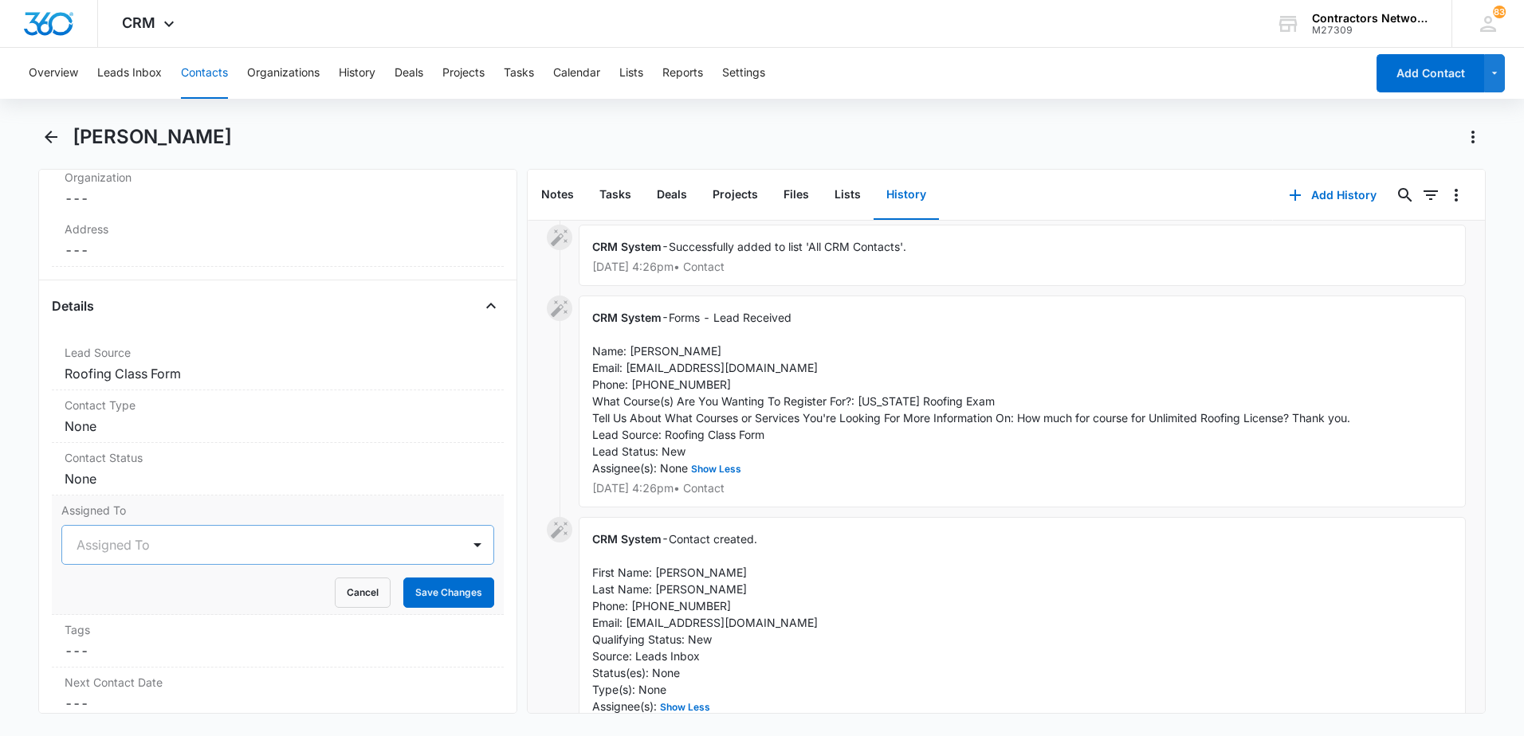
click at [117, 551] on div at bounding box center [259, 545] width 364 height 22
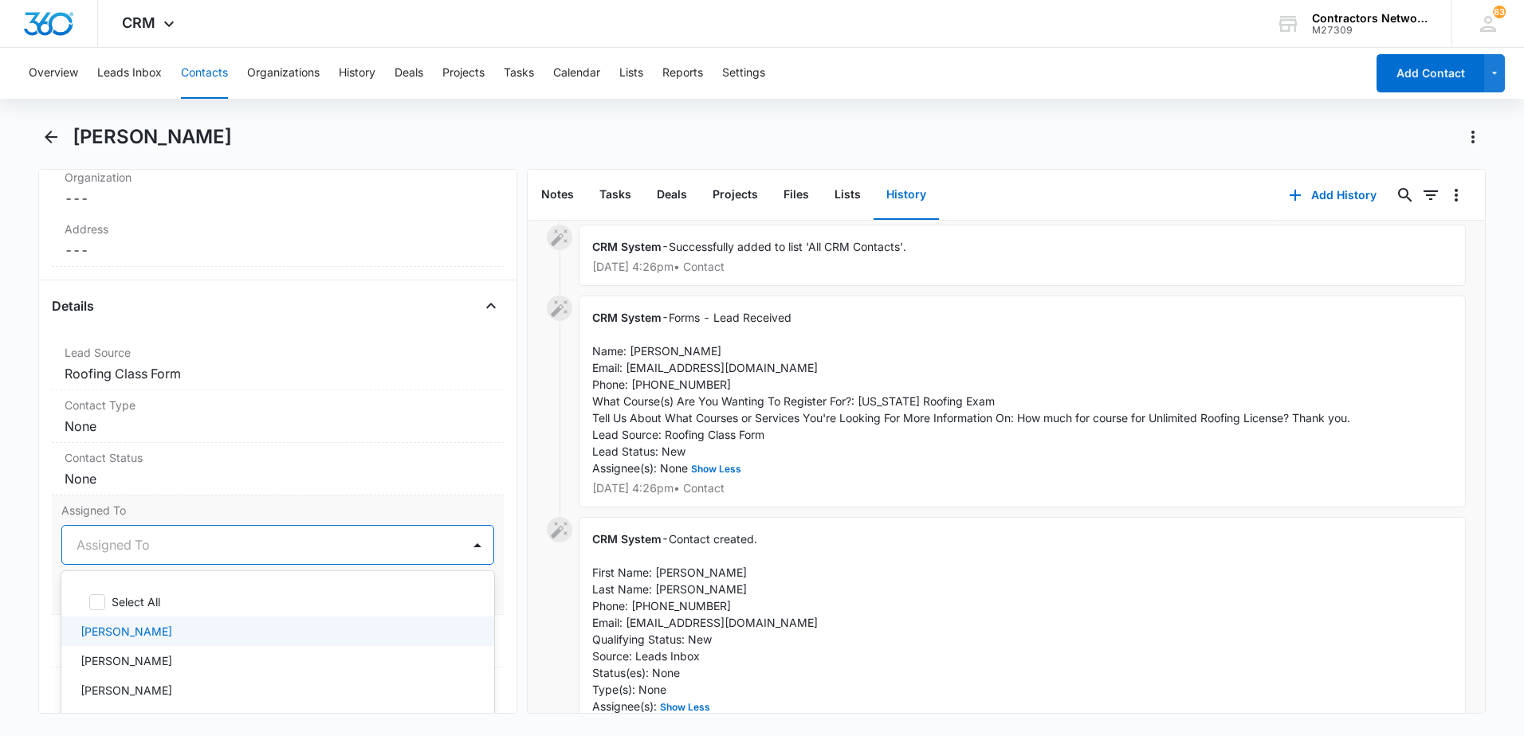
click at [120, 631] on p "[PERSON_NAME]" at bounding box center [126, 631] width 92 height 17
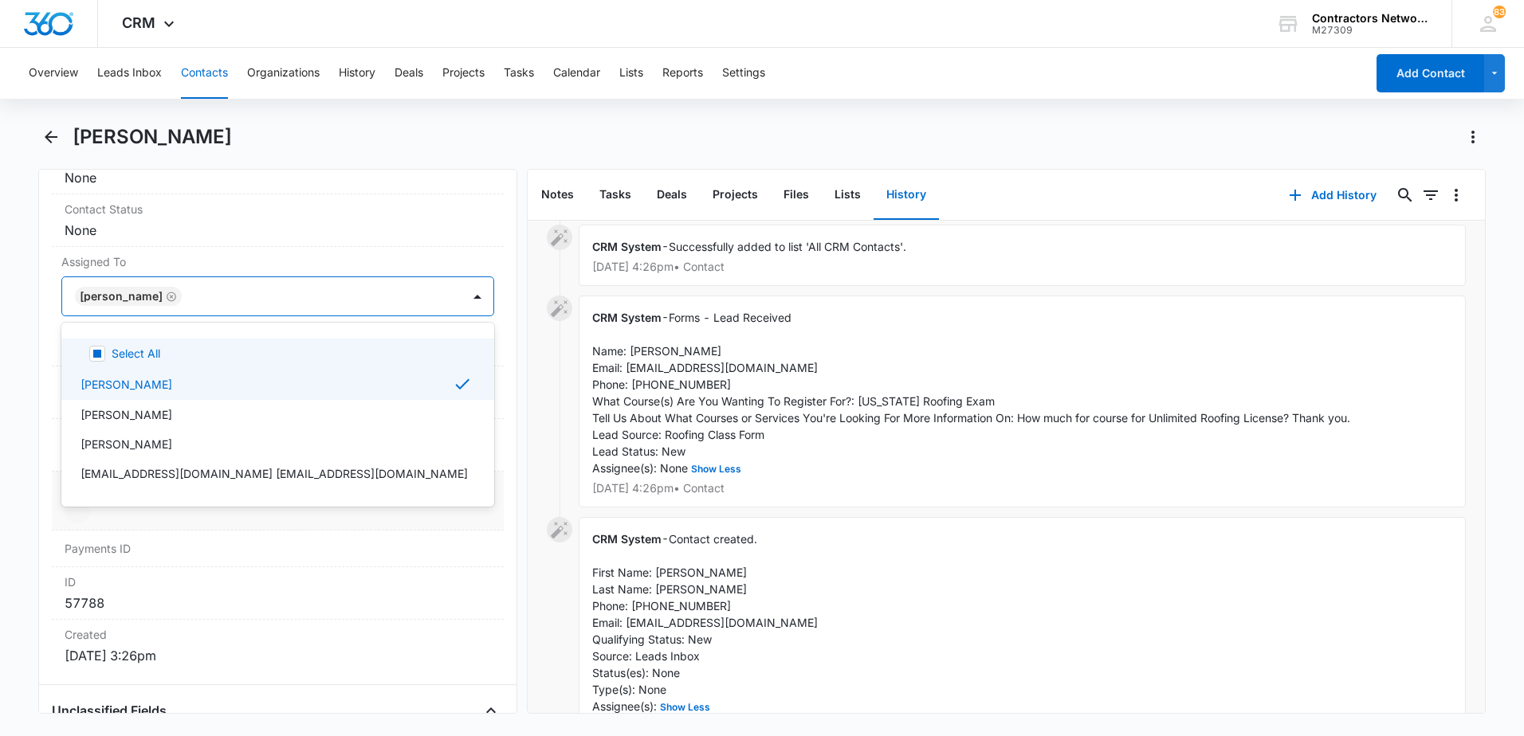
scroll to position [705, 0]
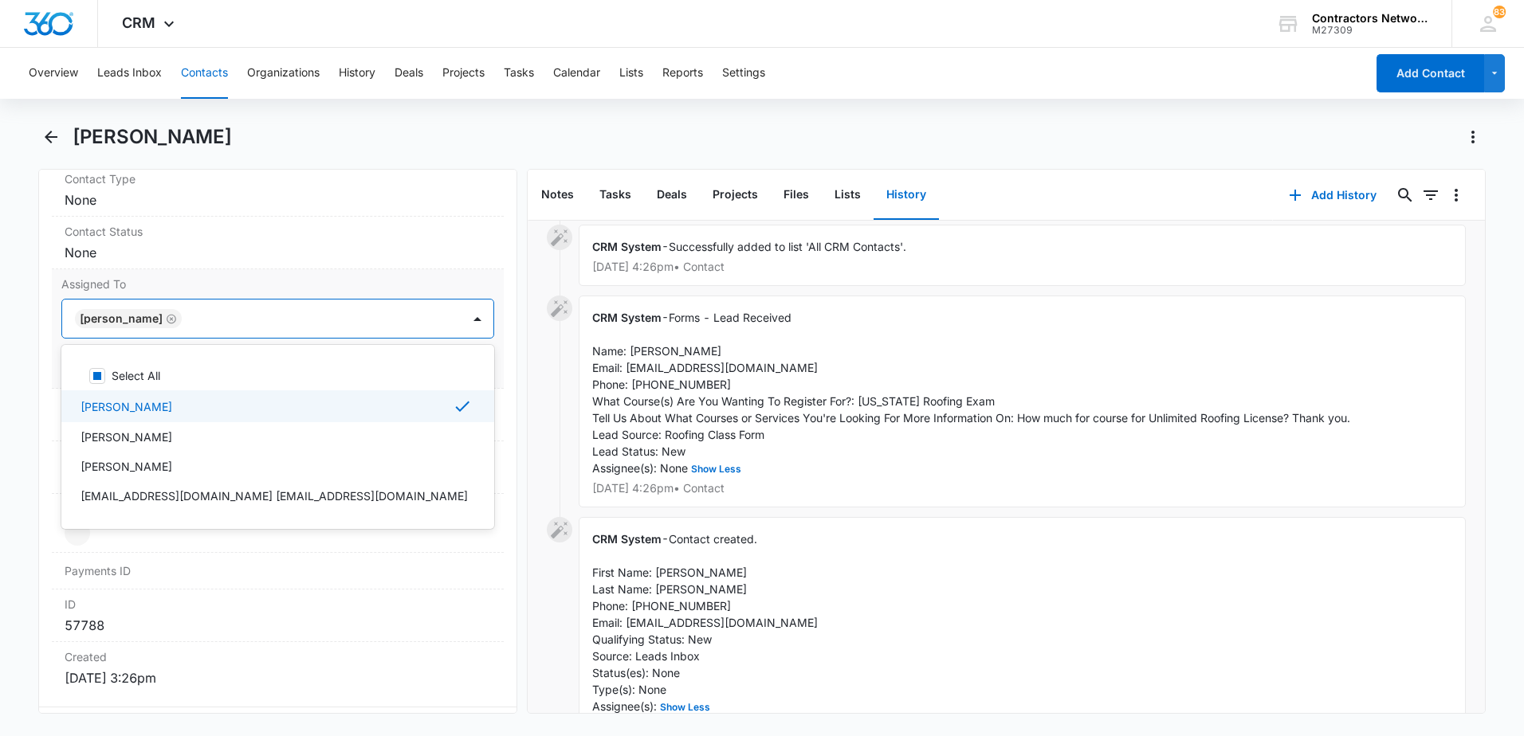
click at [282, 410] on div "[PERSON_NAME]" at bounding box center [275, 406] width 391 height 19
click at [314, 400] on div "[PERSON_NAME]" at bounding box center [275, 405] width 391 height 17
click at [492, 357] on div "Assigned To option [PERSON_NAME], selected. 6 results available. Use Up and Dow…" at bounding box center [278, 329] width 452 height 120
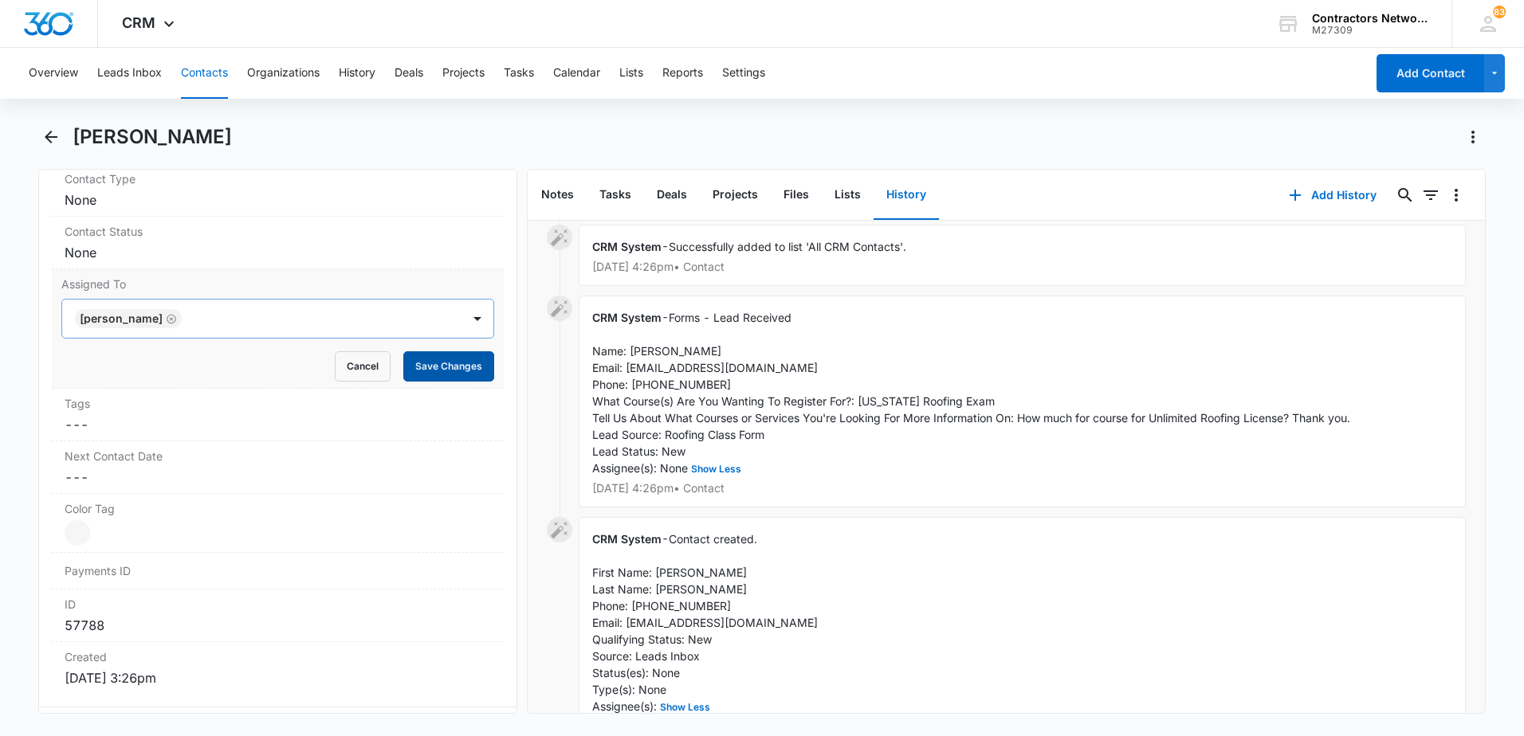
drag, startPoint x: 439, startPoint y: 363, endPoint x: 363, endPoint y: 332, distance: 82.6
click at [438, 363] on button "Save Changes" at bounding box center [448, 366] width 91 height 30
click at [206, 262] on div "Contact Status Cancel Save Changes None" at bounding box center [278, 243] width 452 height 53
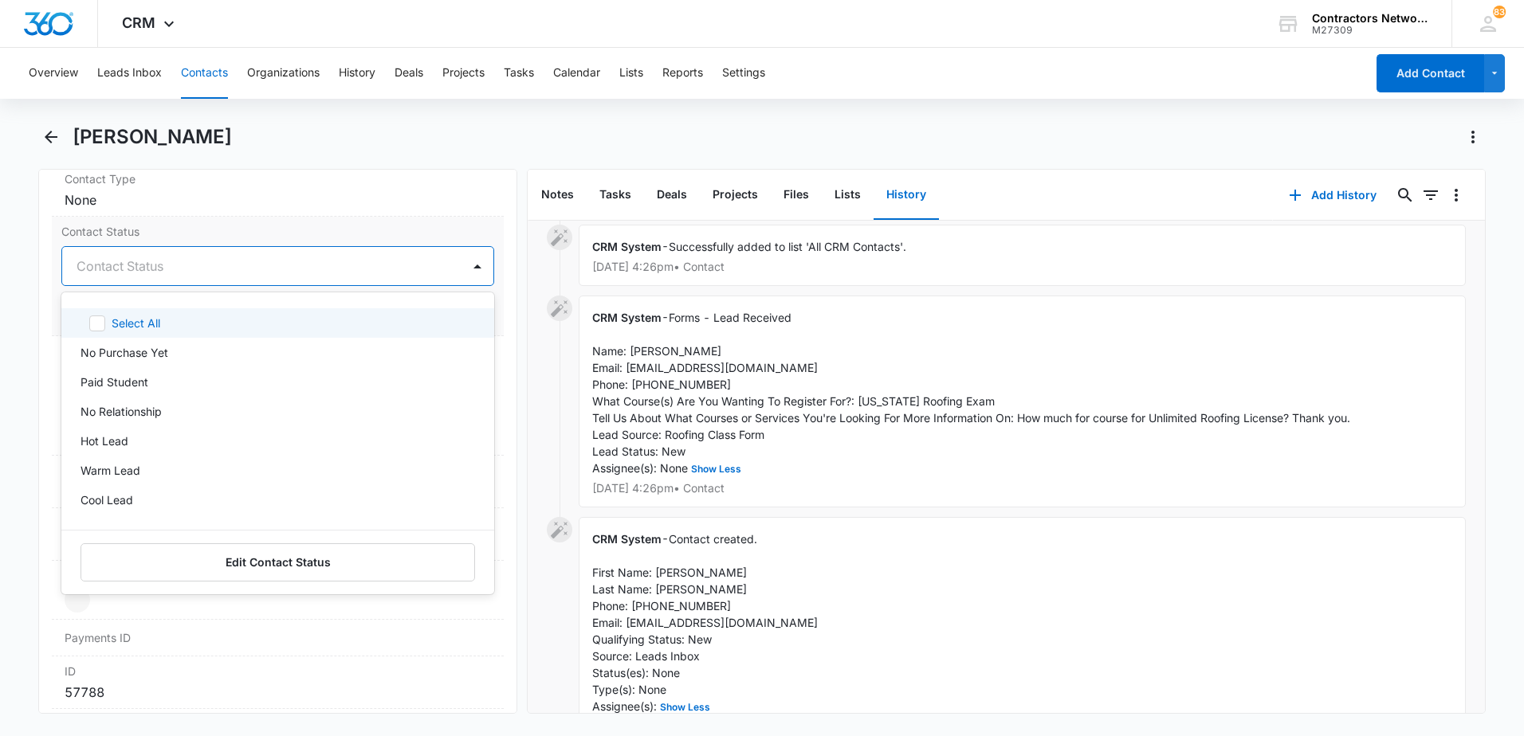
click at [137, 277] on div at bounding box center [259, 266] width 364 height 22
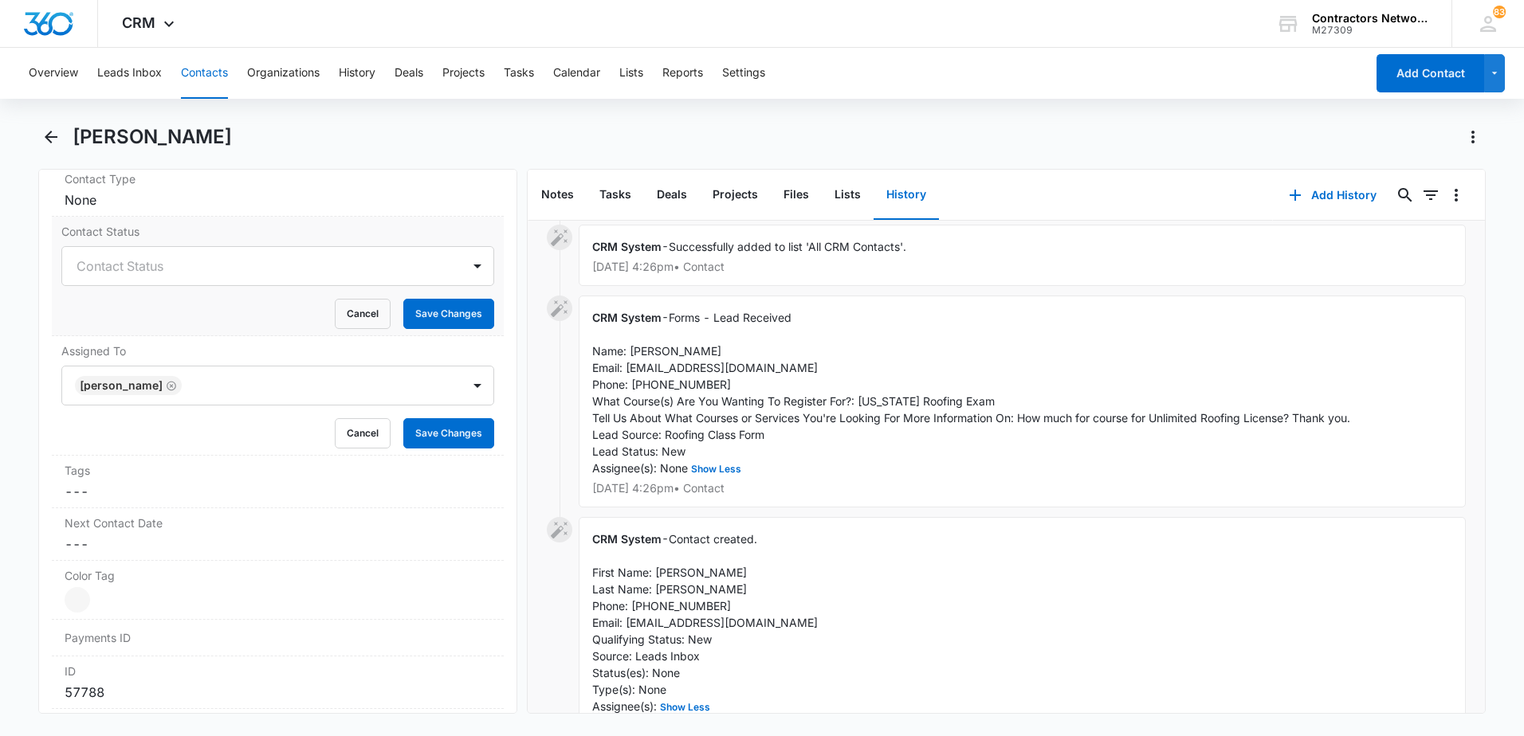
click at [382, 227] on label "Contact Status" at bounding box center [277, 231] width 433 height 17
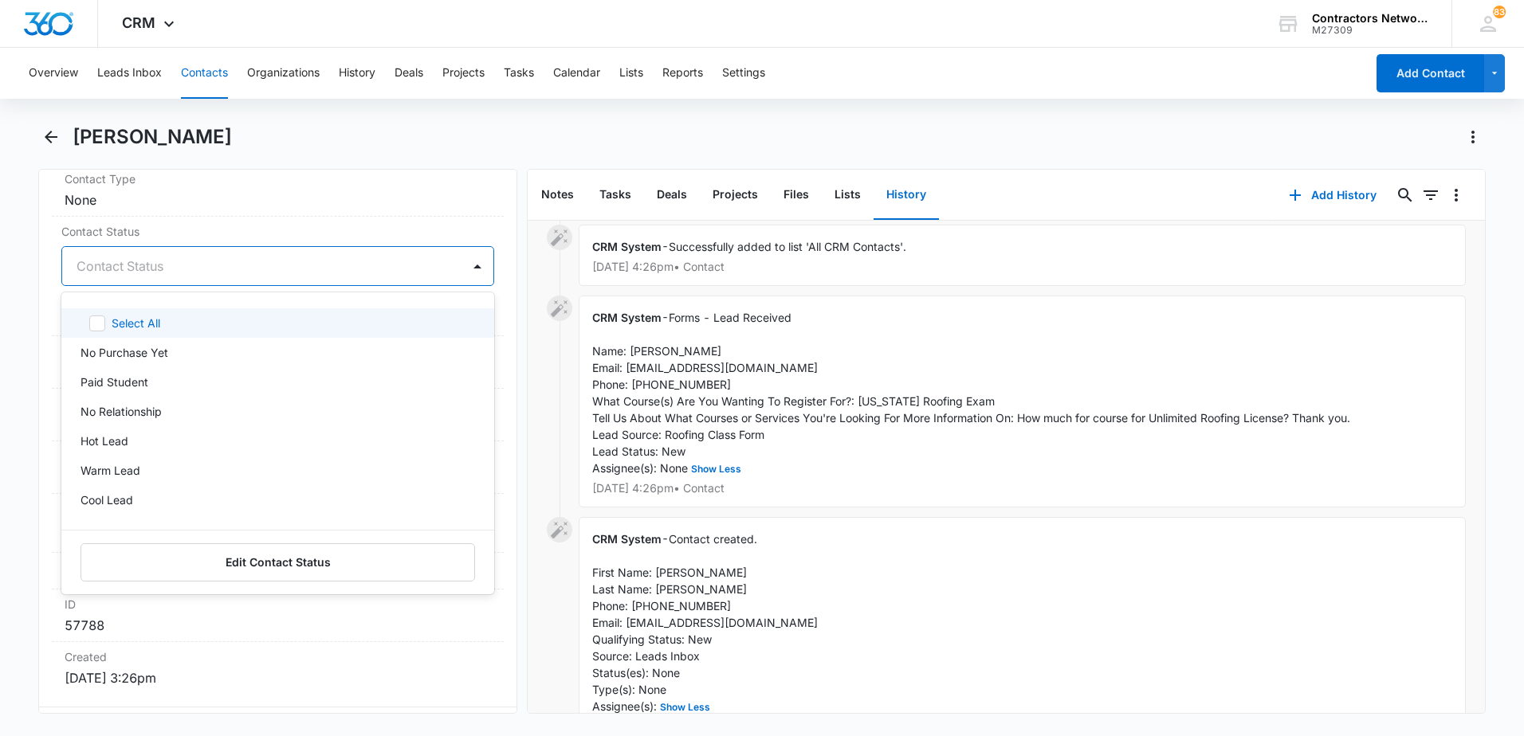
click at [310, 278] on div "Contact Status" at bounding box center [261, 266] width 399 height 38
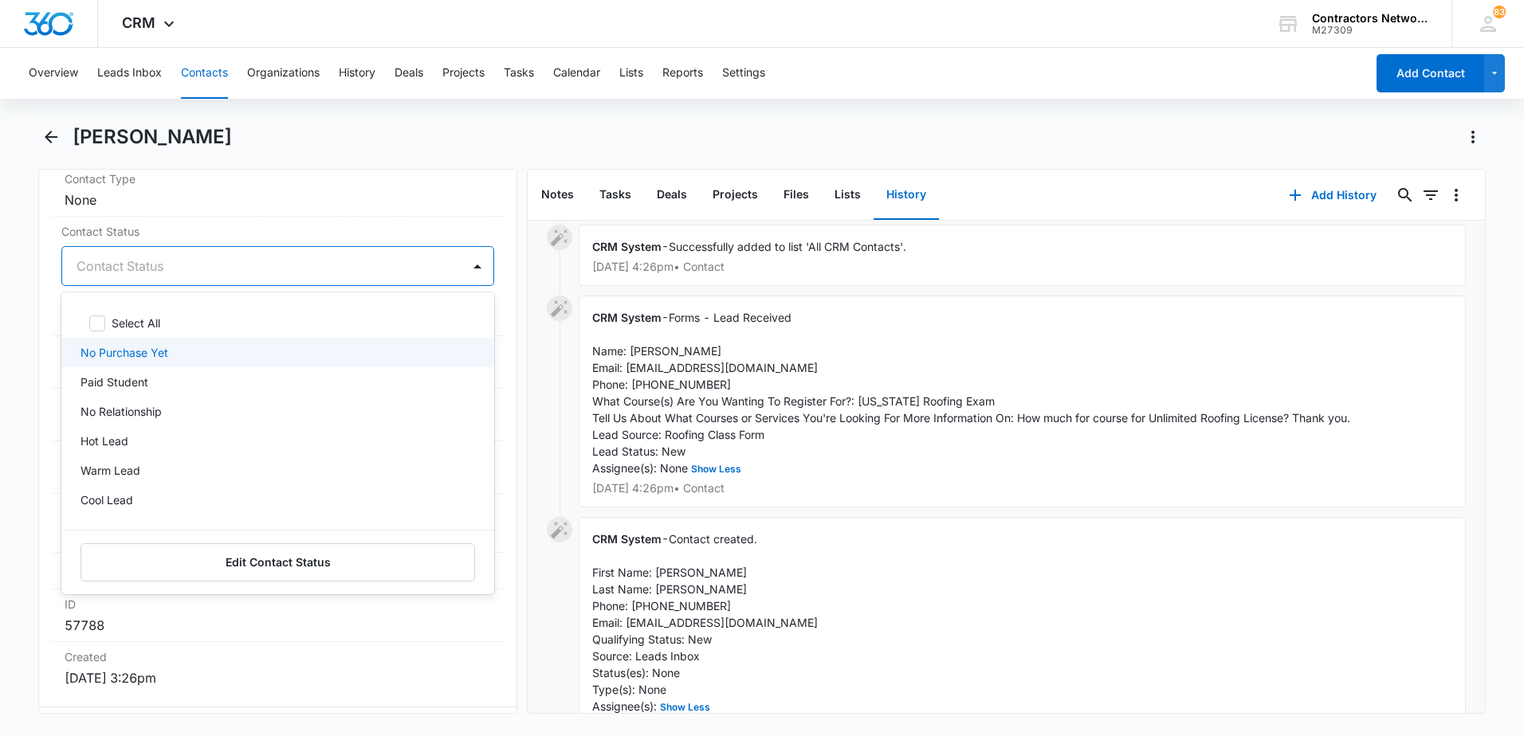
click at [260, 352] on div "No Purchase Yet" at bounding box center [275, 352] width 391 height 17
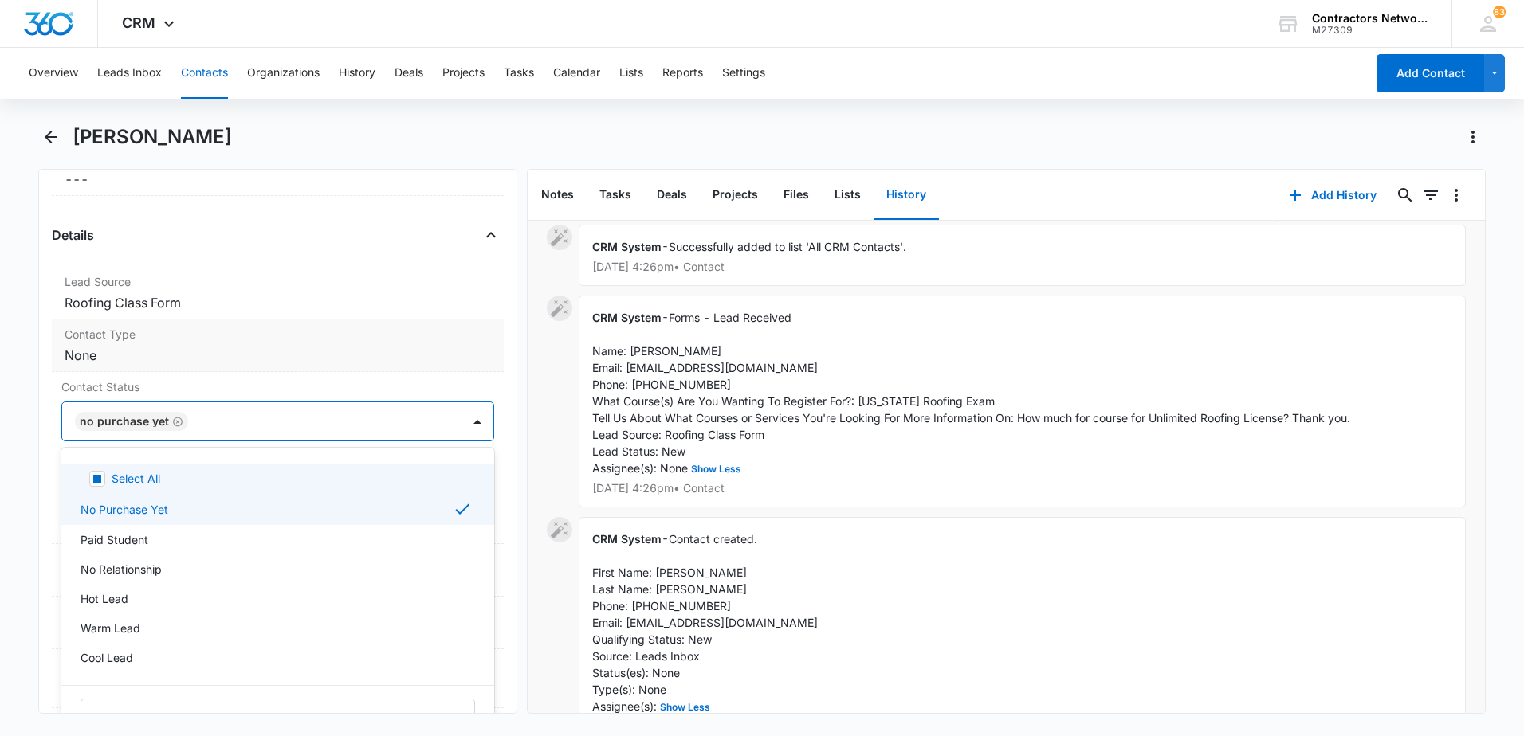
scroll to position [545, 0]
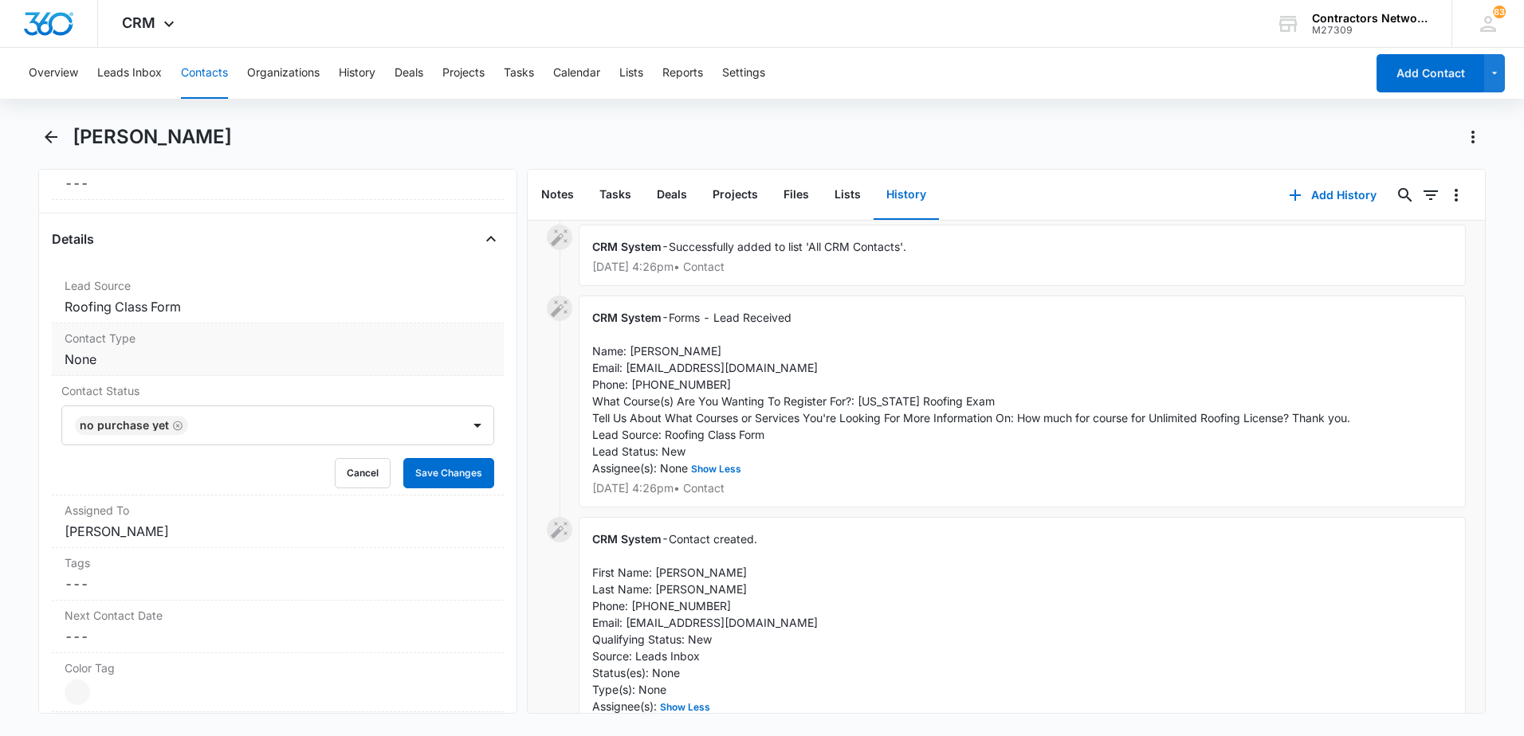
click at [165, 363] on dd "Cancel Save Changes None" at bounding box center [278, 359] width 426 height 19
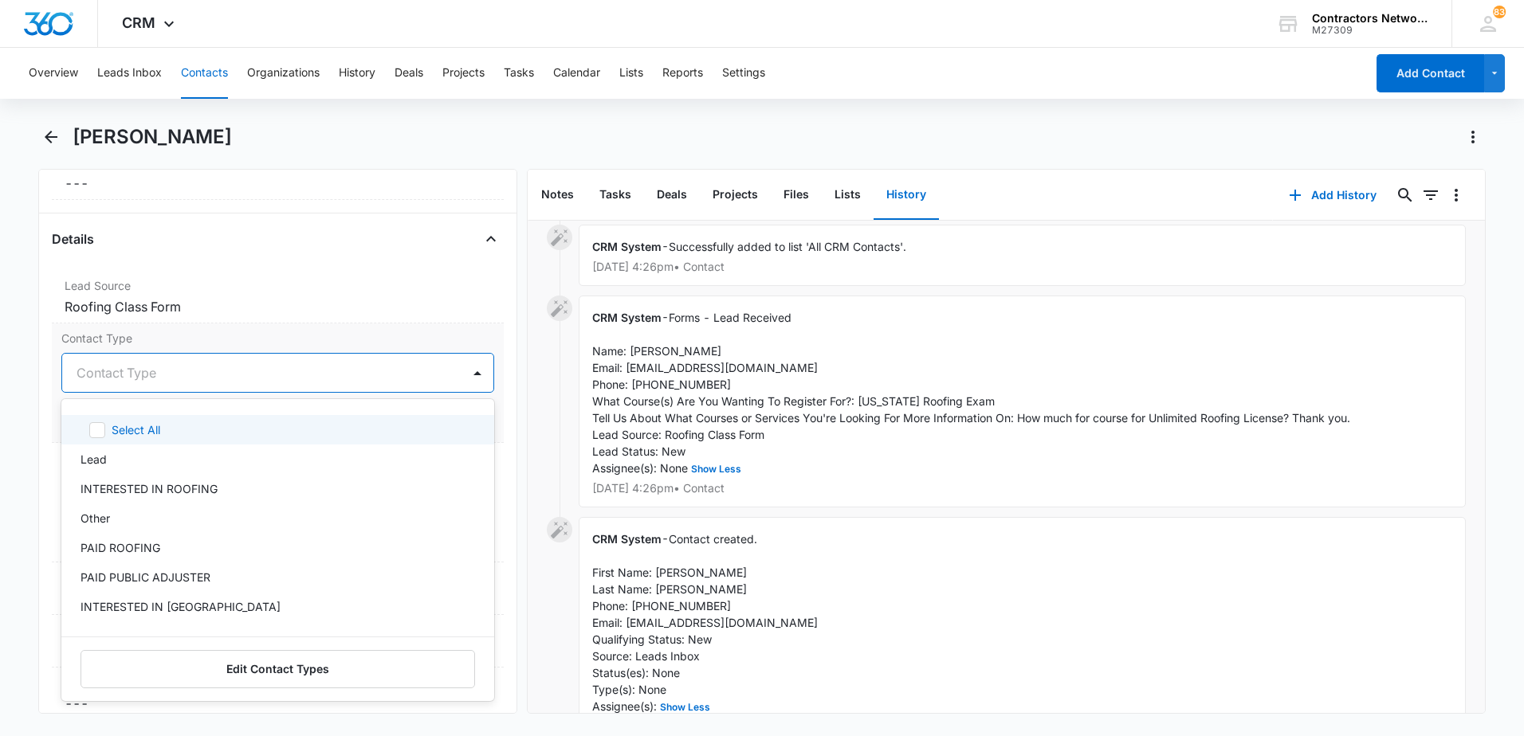
click at [150, 379] on div at bounding box center [259, 373] width 364 height 22
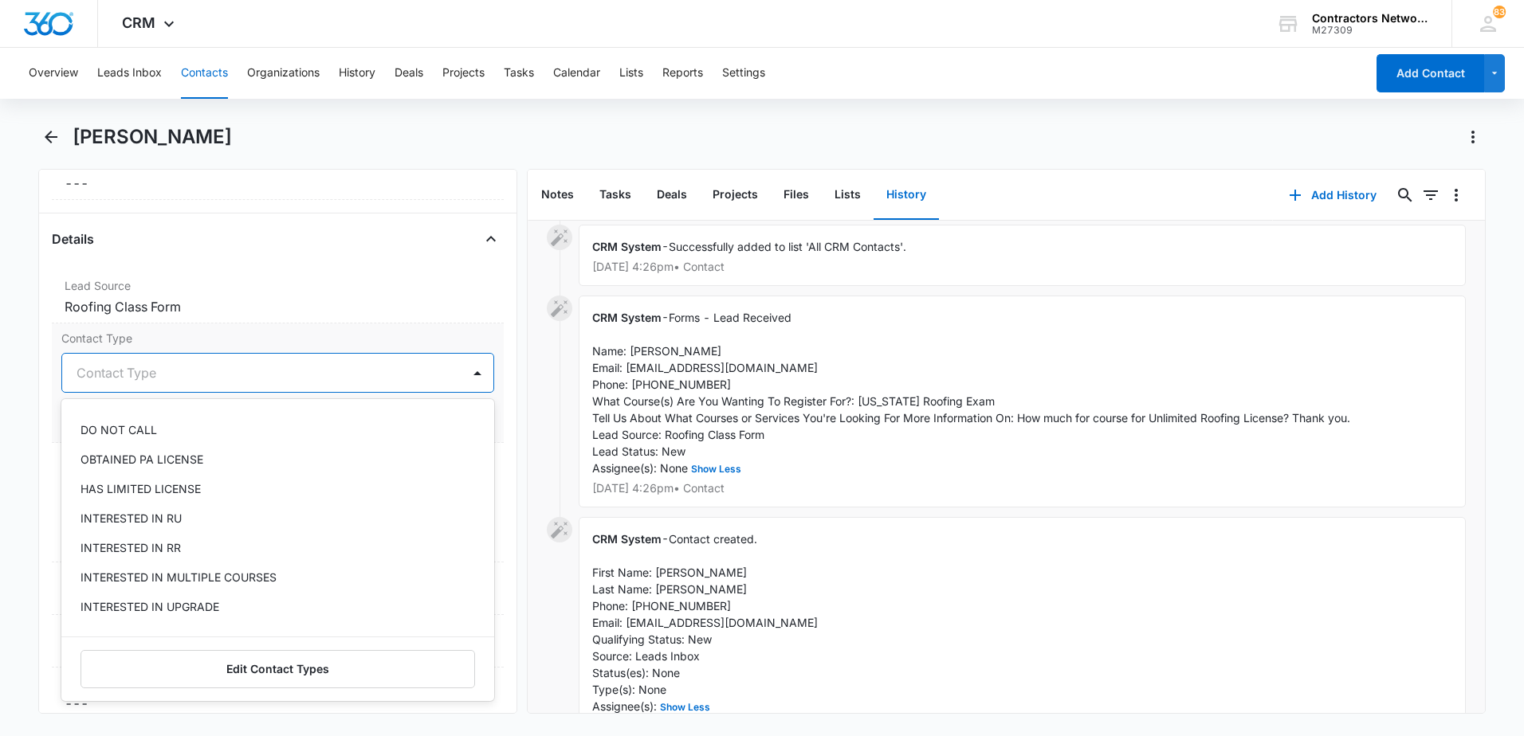
scroll to position [319, 0]
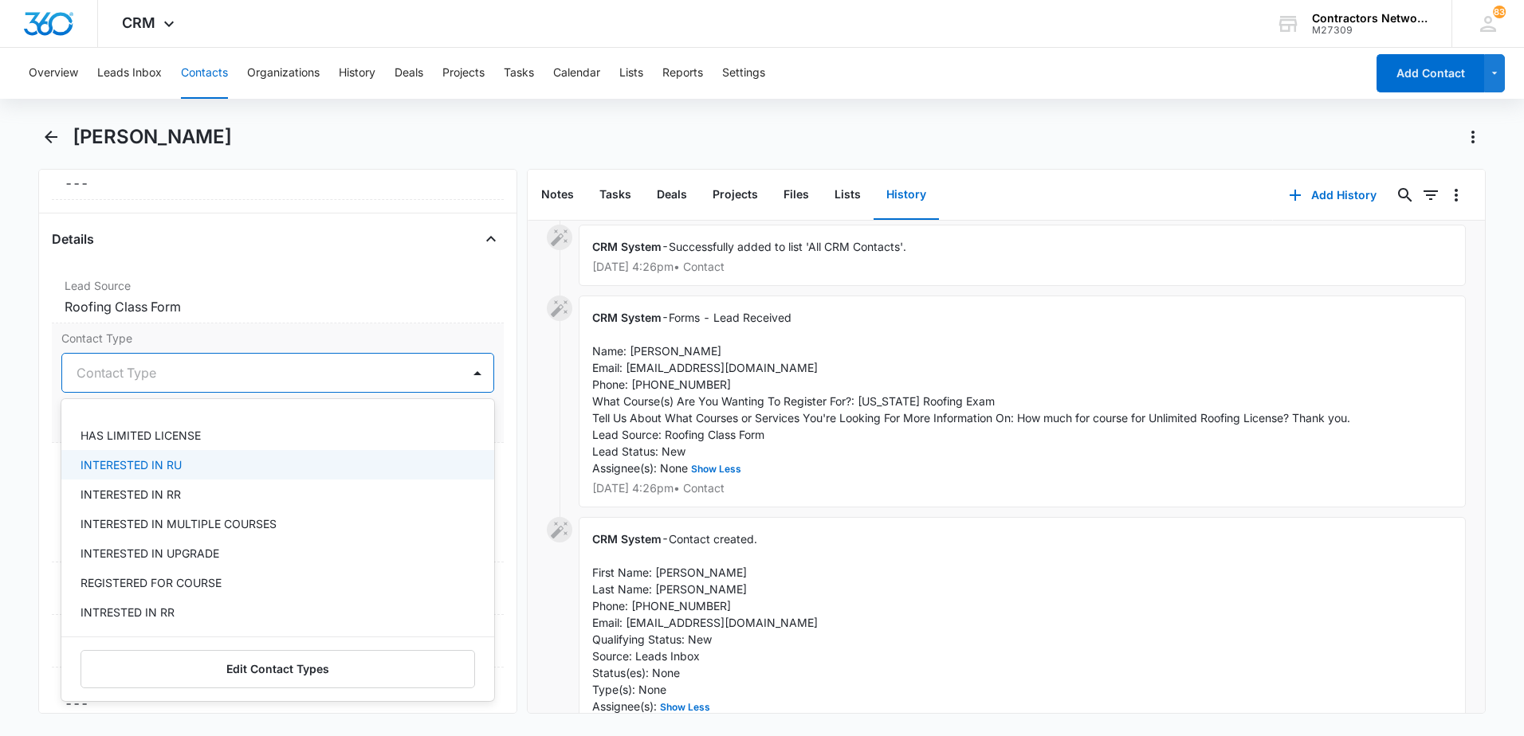
click at [208, 460] on div "INTERESTED IN RU" at bounding box center [275, 465] width 391 height 17
click at [285, 299] on dd "Cancel Save Changes Roofing Class Form" at bounding box center [278, 306] width 426 height 19
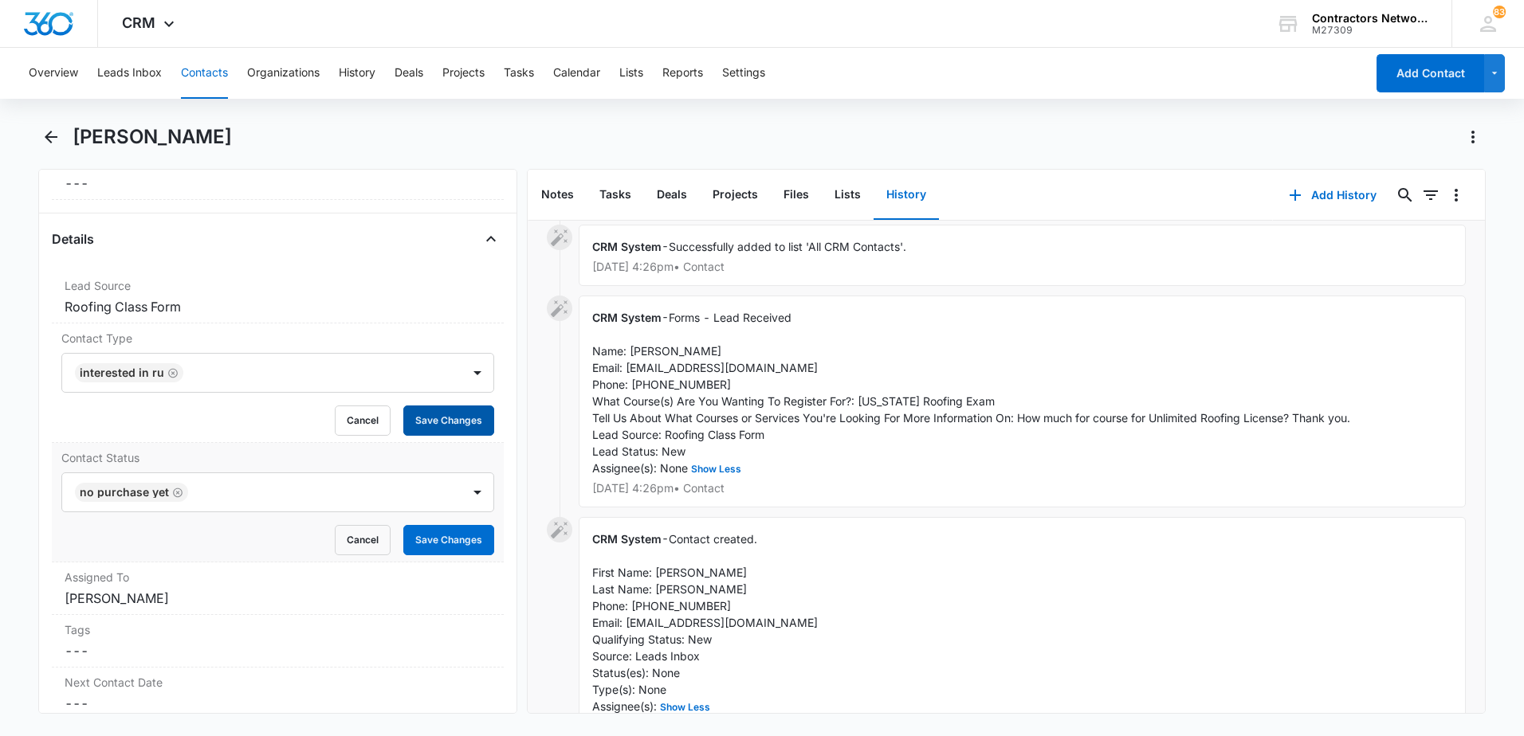
drag, startPoint x: 444, startPoint y: 428, endPoint x: 442, endPoint y: 453, distance: 25.6
click at [442, 430] on button "Save Changes" at bounding box center [448, 421] width 91 height 30
click at [434, 538] on button "Save Changes" at bounding box center [448, 540] width 91 height 30
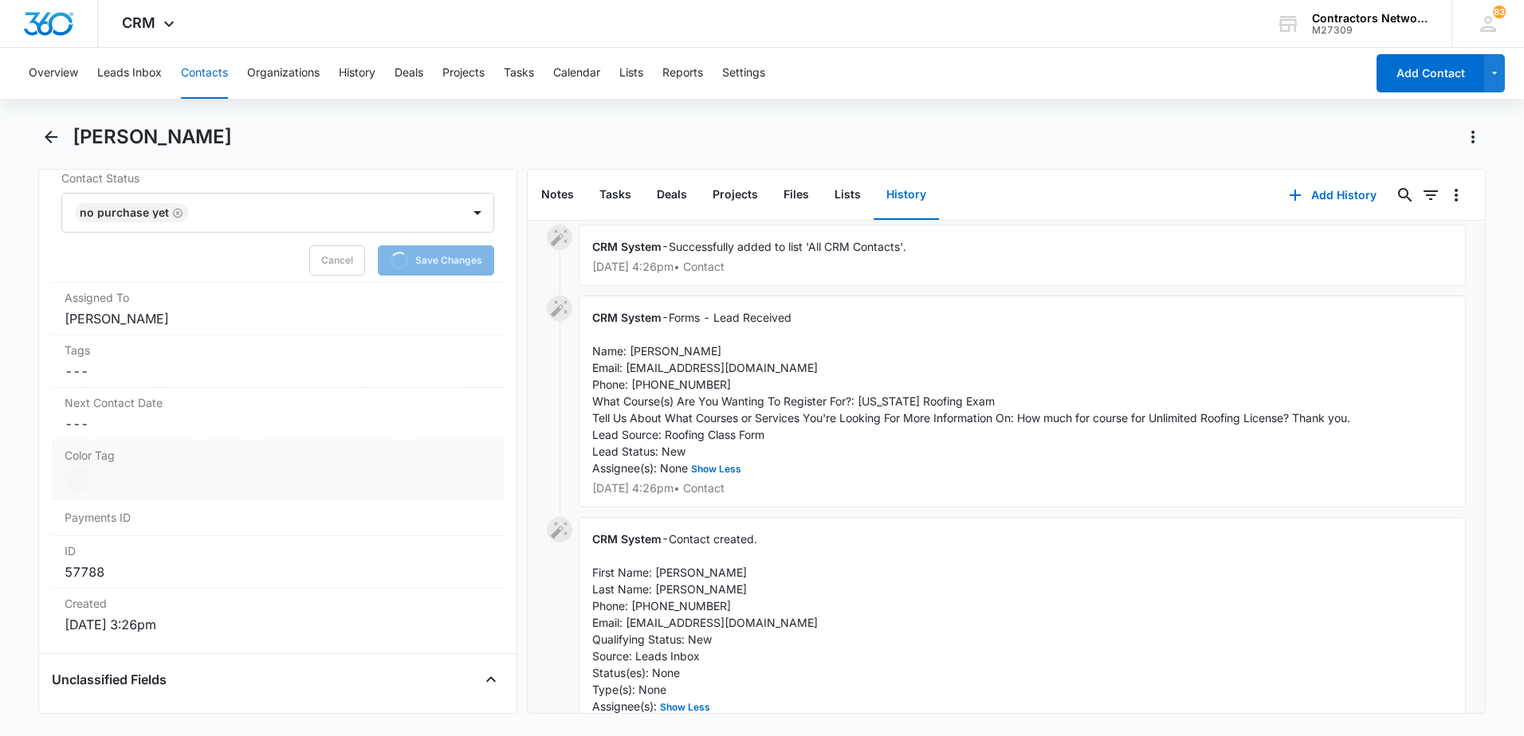
scroll to position [754, 0]
click at [127, 460] on label "Color Tag" at bounding box center [278, 459] width 426 height 17
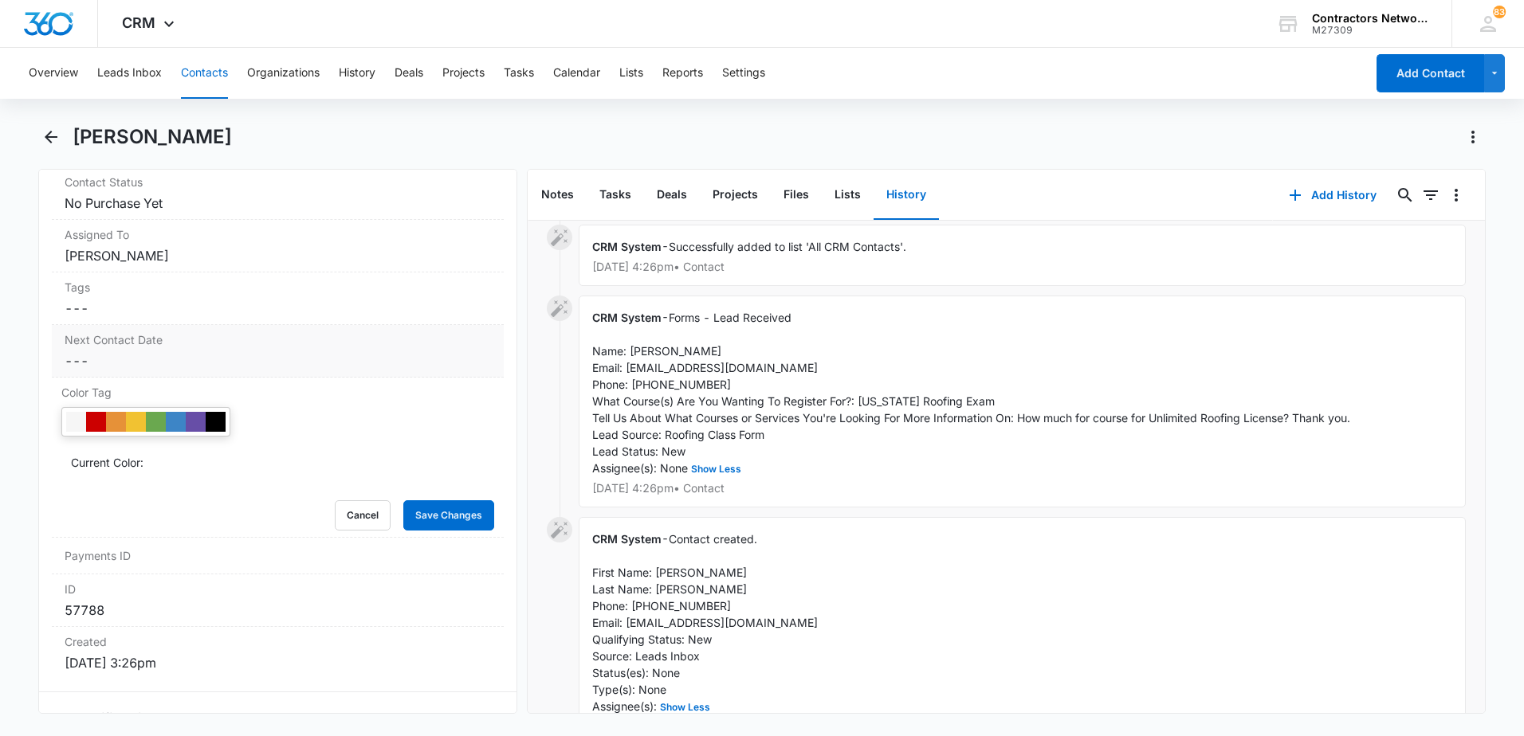
click at [131, 428] on dl "Lead Source Cancel Save Changes Roofing Class Form Contact Type Cancel Save Cha…" at bounding box center [278, 370] width 452 height 617
click at [141, 363] on dd "Cancel Save Changes ---" at bounding box center [278, 360] width 426 height 19
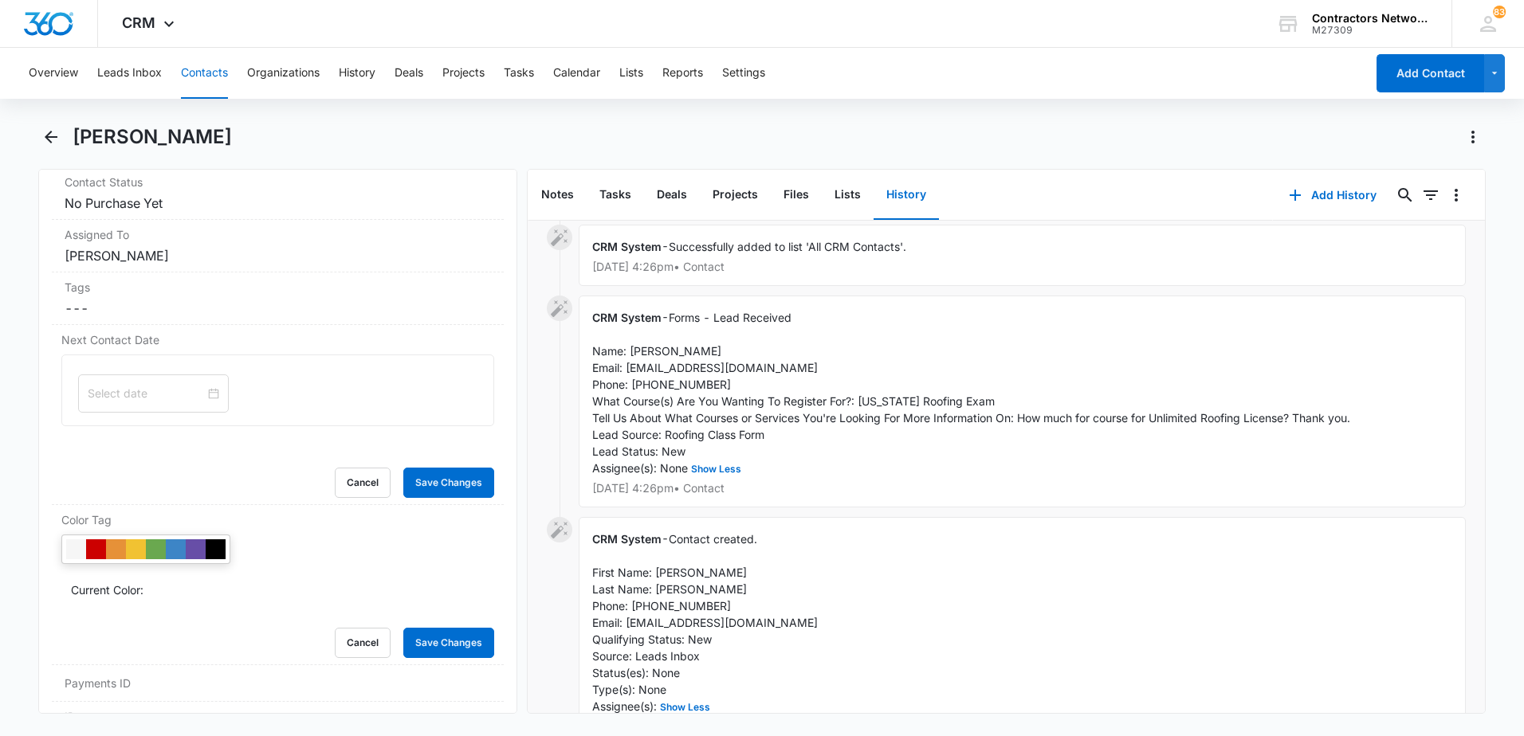
click at [119, 379] on div at bounding box center [153, 394] width 151 height 38
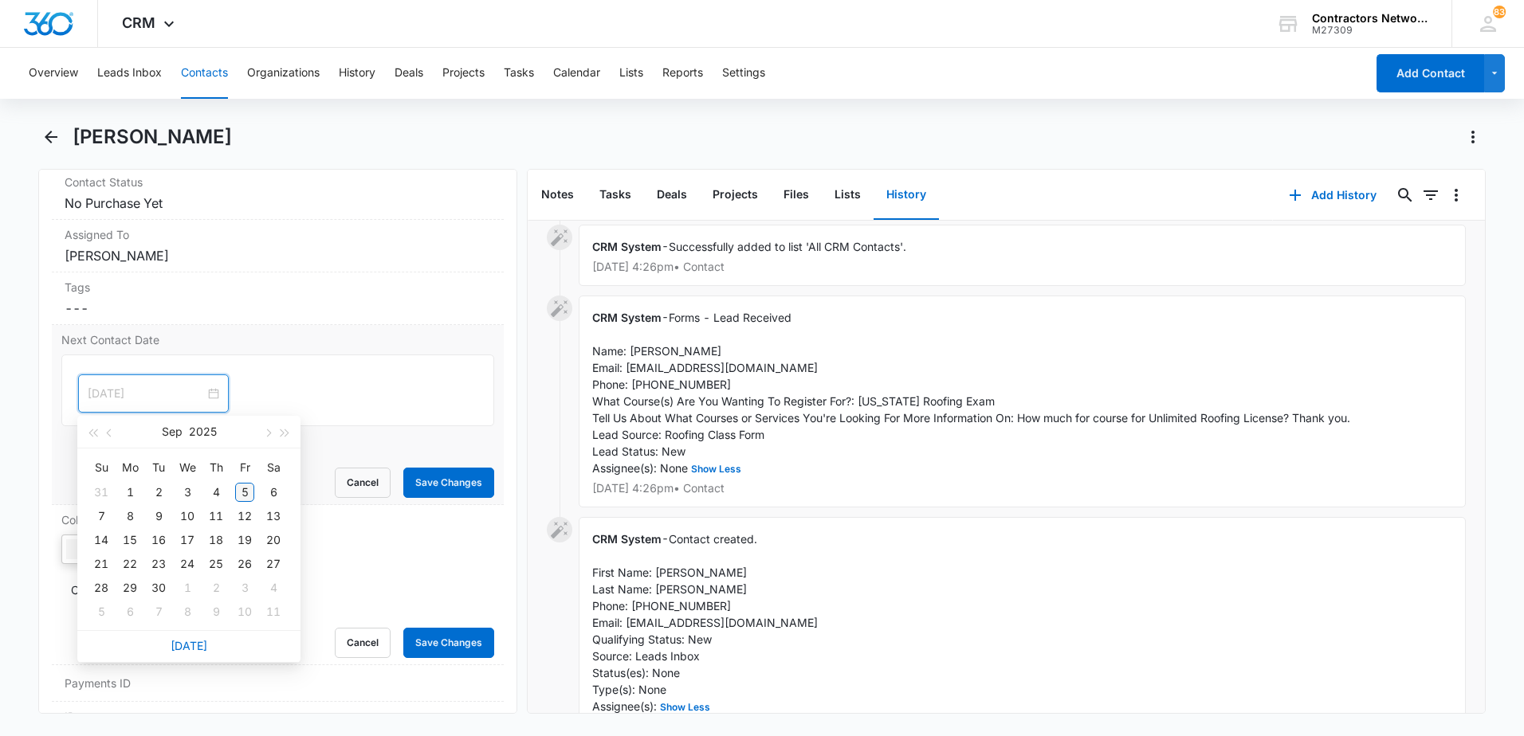
type input "[DATE]"
click at [245, 493] on div "5" at bounding box center [244, 492] width 19 height 19
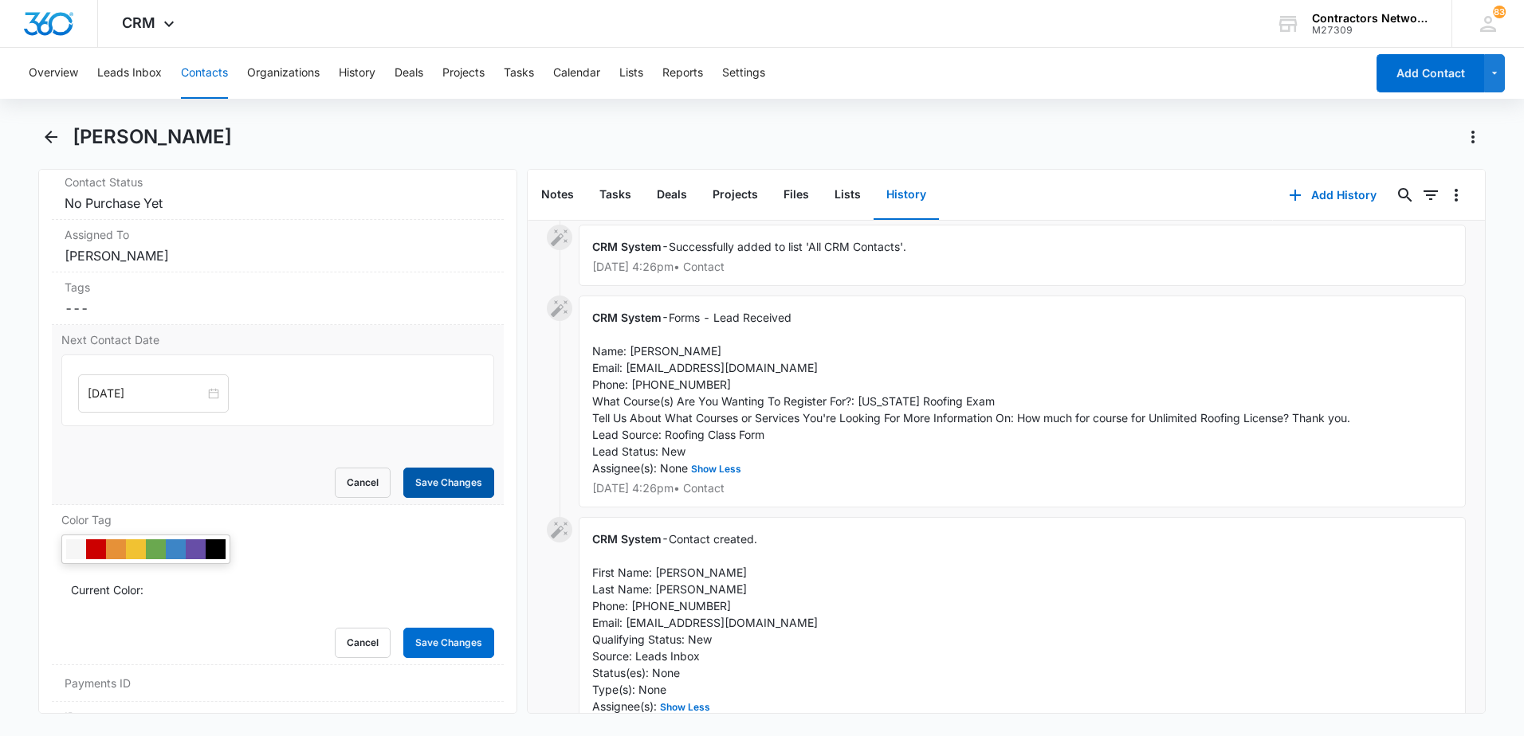
click at [418, 483] on button "Save Changes" at bounding box center [448, 483] width 91 height 30
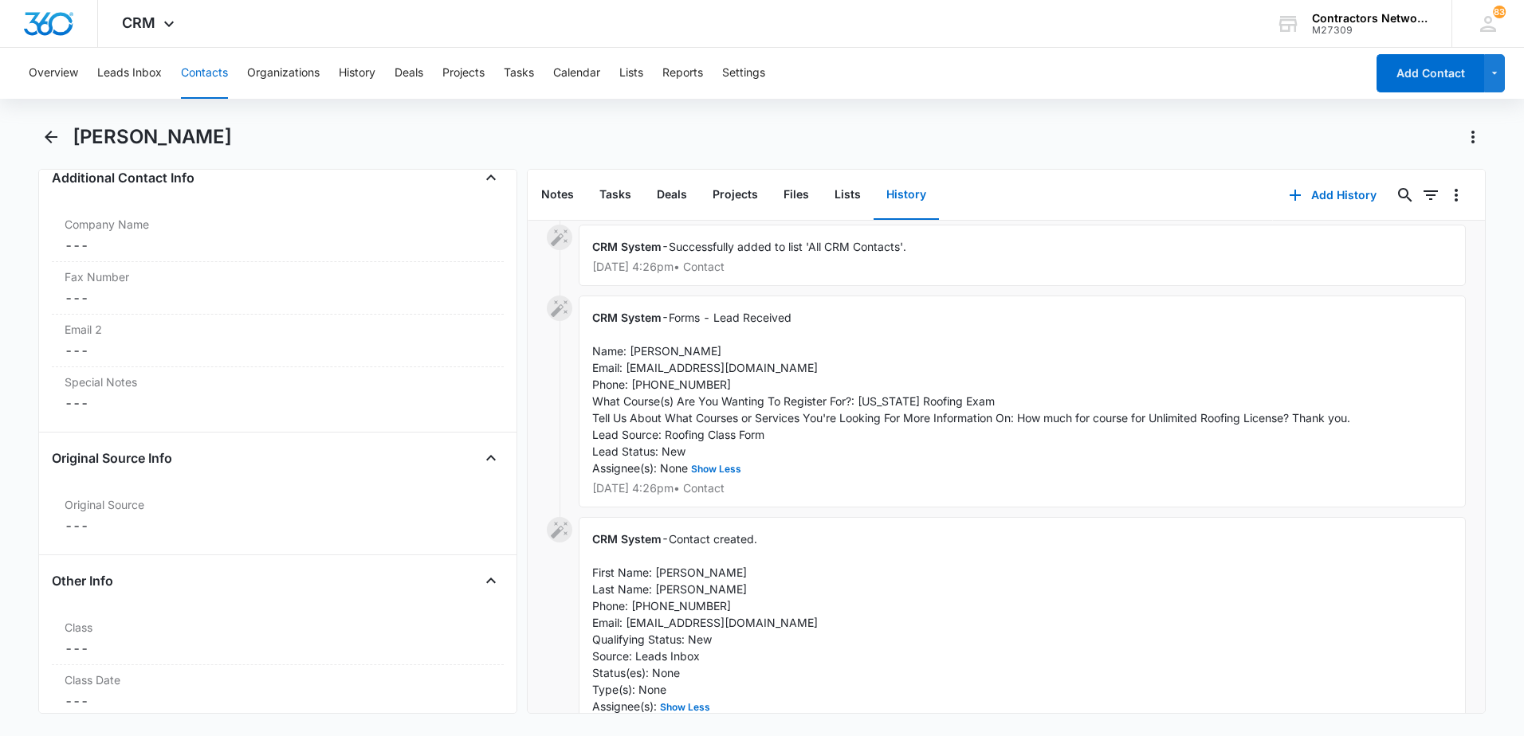
scroll to position [1551, 0]
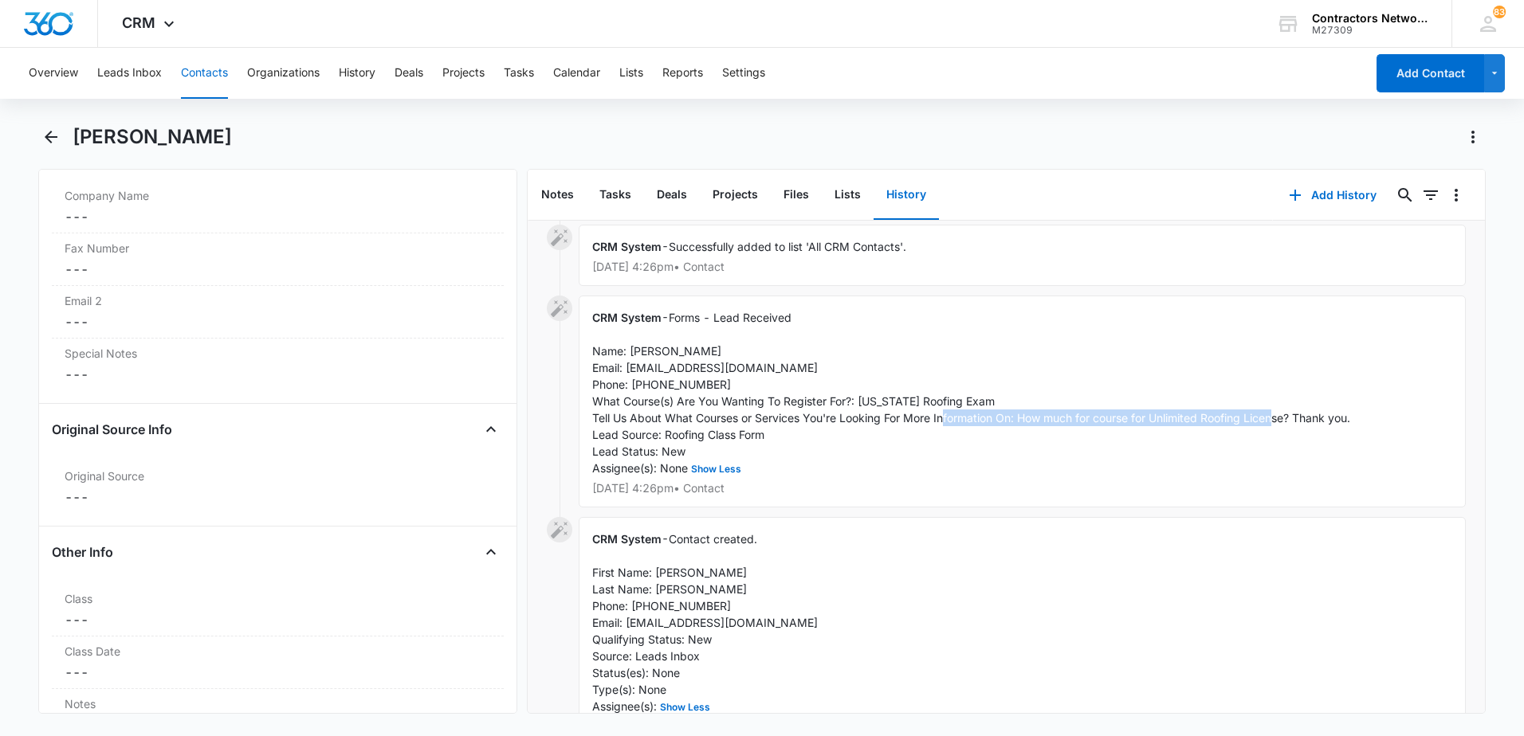
drag, startPoint x: 1020, startPoint y: 420, endPoint x: 1356, endPoint y: 415, distance: 335.6
click at [1350, 415] on span "Forms - Lead Received Name: [PERSON_NAME] Email: [EMAIL_ADDRESS][DOMAIN_NAME] P…" at bounding box center [971, 393] width 758 height 164
drag, startPoint x: 1356, startPoint y: 415, endPoint x: 1335, endPoint y: 420, distance: 21.3
copy span "How much for course for Unlimited Roofing License? Thank you"
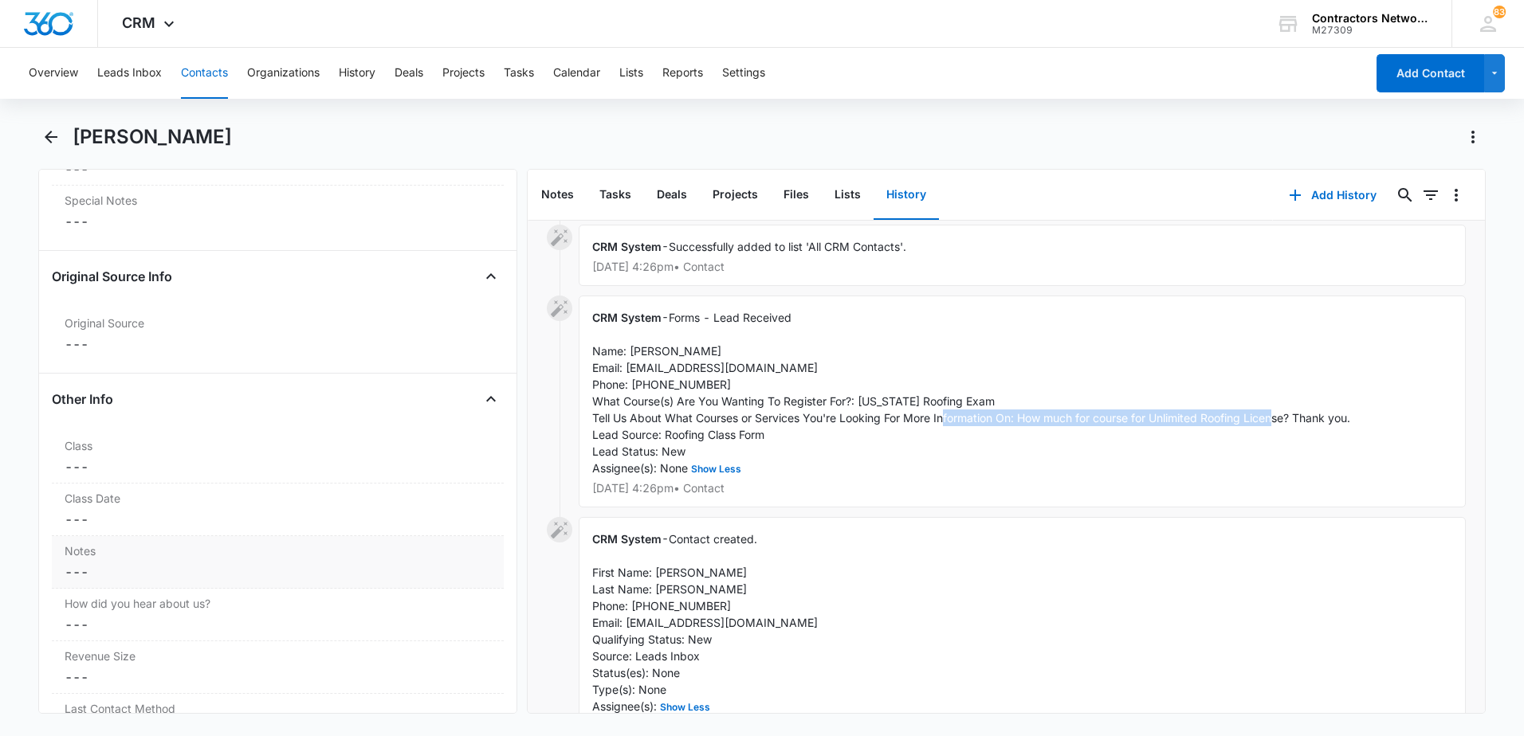
scroll to position [1710, 0]
click at [120, 567] on dd "Cancel Save Changes ---" at bounding box center [278, 565] width 426 height 19
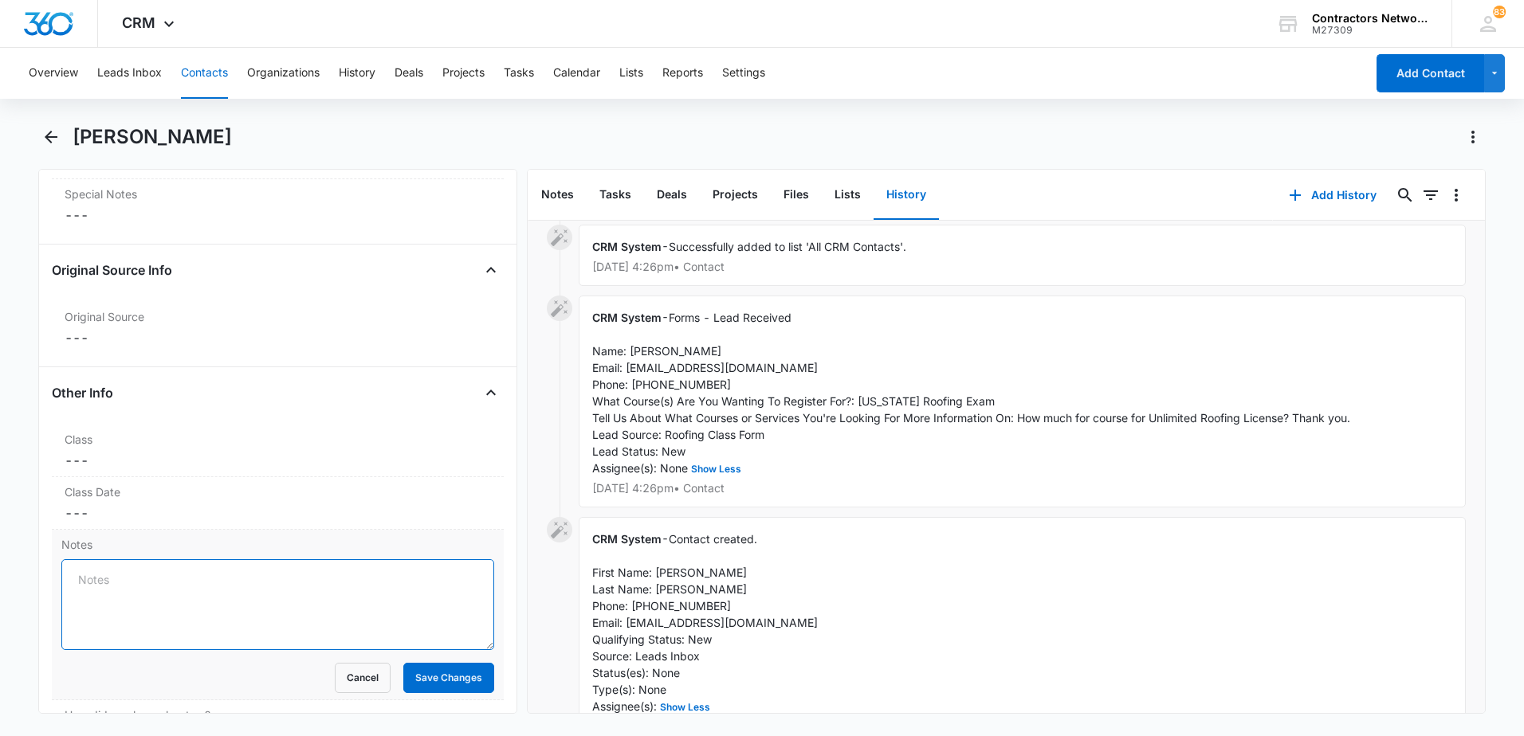
click at [85, 582] on textarea "Notes" at bounding box center [277, 604] width 433 height 91
paste textarea "How much for course for Unlimited Roofing License? Thank you"
type textarea "[DATE] Lead: How much for course for Unlimited Roofing License? Thank you // le…"
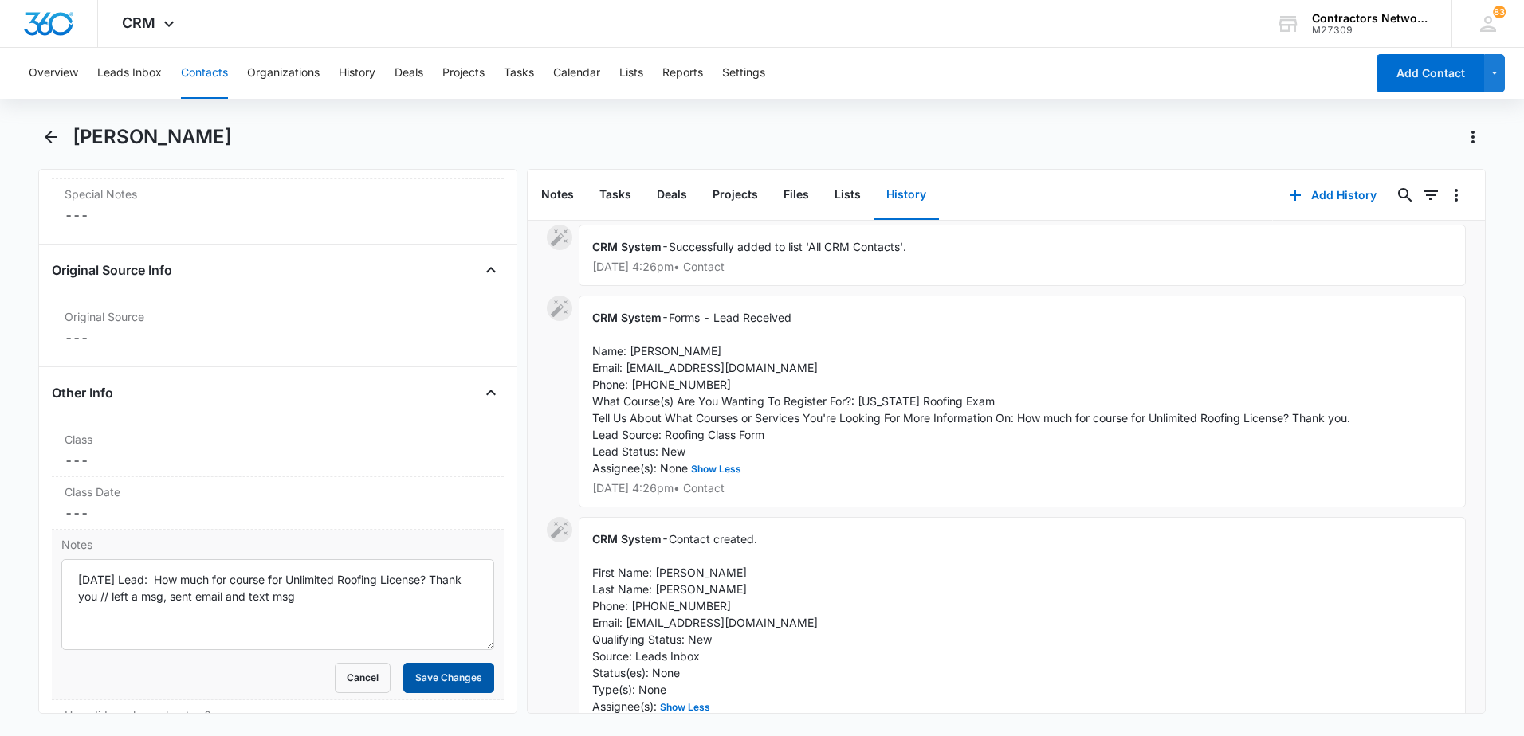
click at [411, 683] on button "Save Changes" at bounding box center [448, 678] width 91 height 30
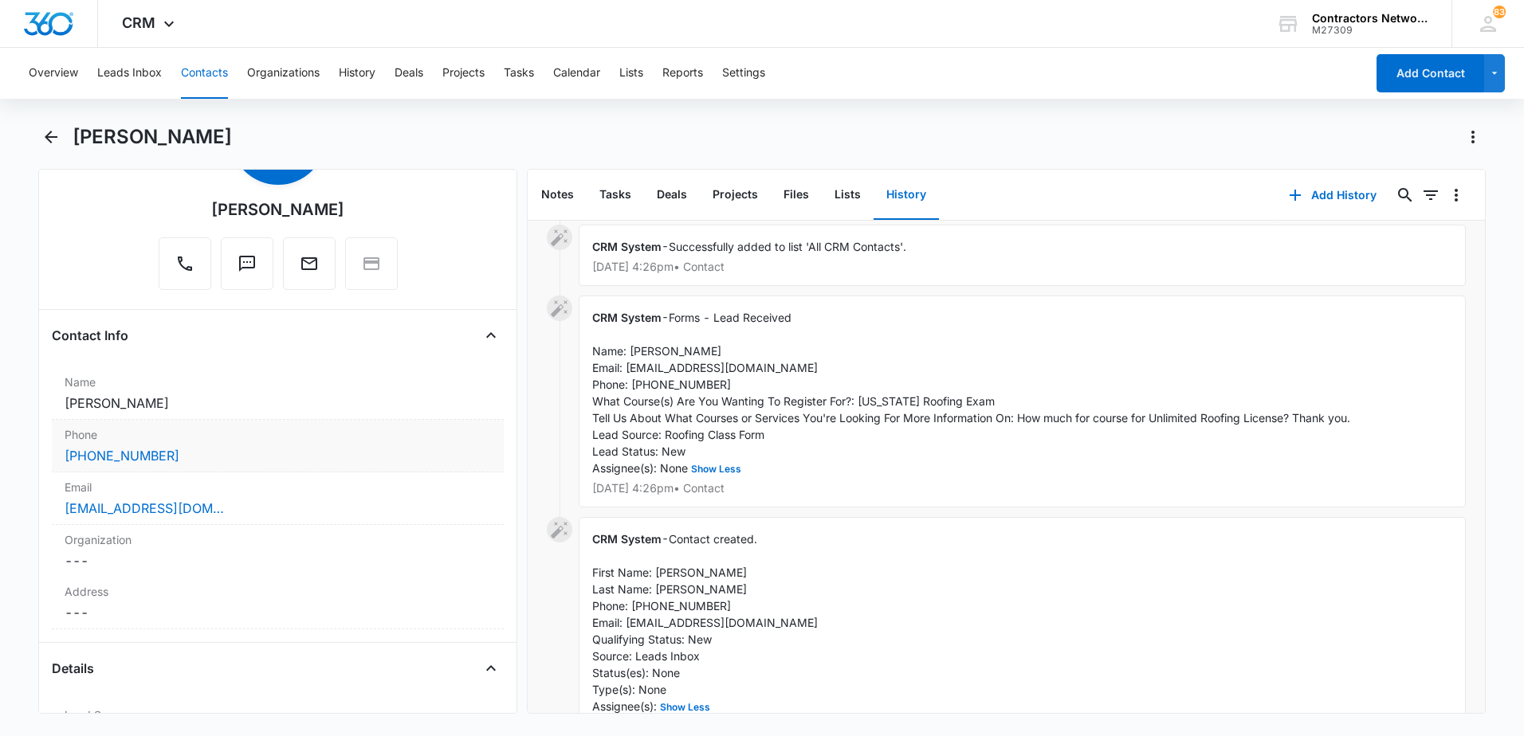
scroll to position [116, 0]
click at [253, 519] on div "Email Cancel Save Changes [EMAIL_ADDRESS][DOMAIN_NAME]" at bounding box center [278, 498] width 452 height 53
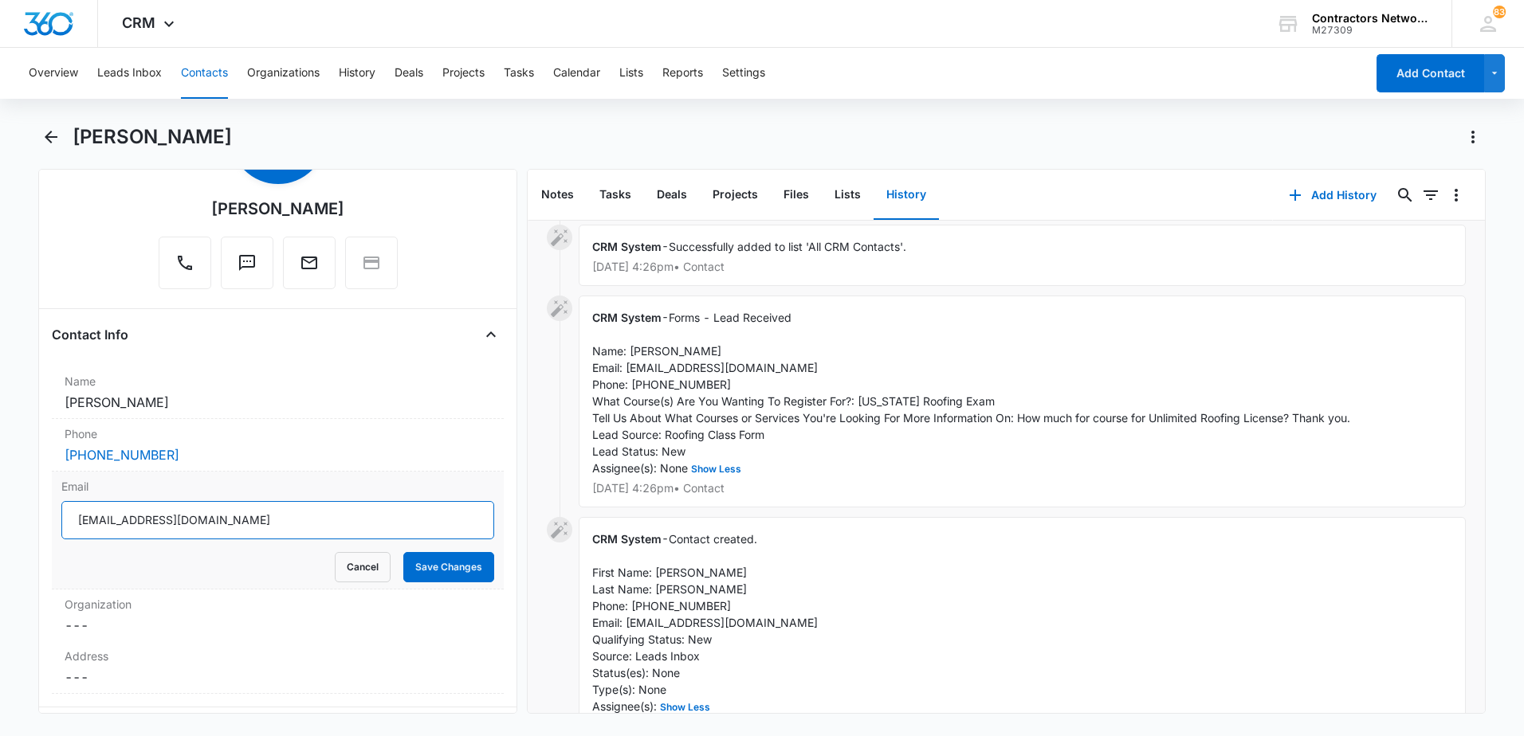
click at [257, 524] on input "[EMAIL_ADDRESS][DOMAIN_NAME]" at bounding box center [277, 520] width 433 height 38
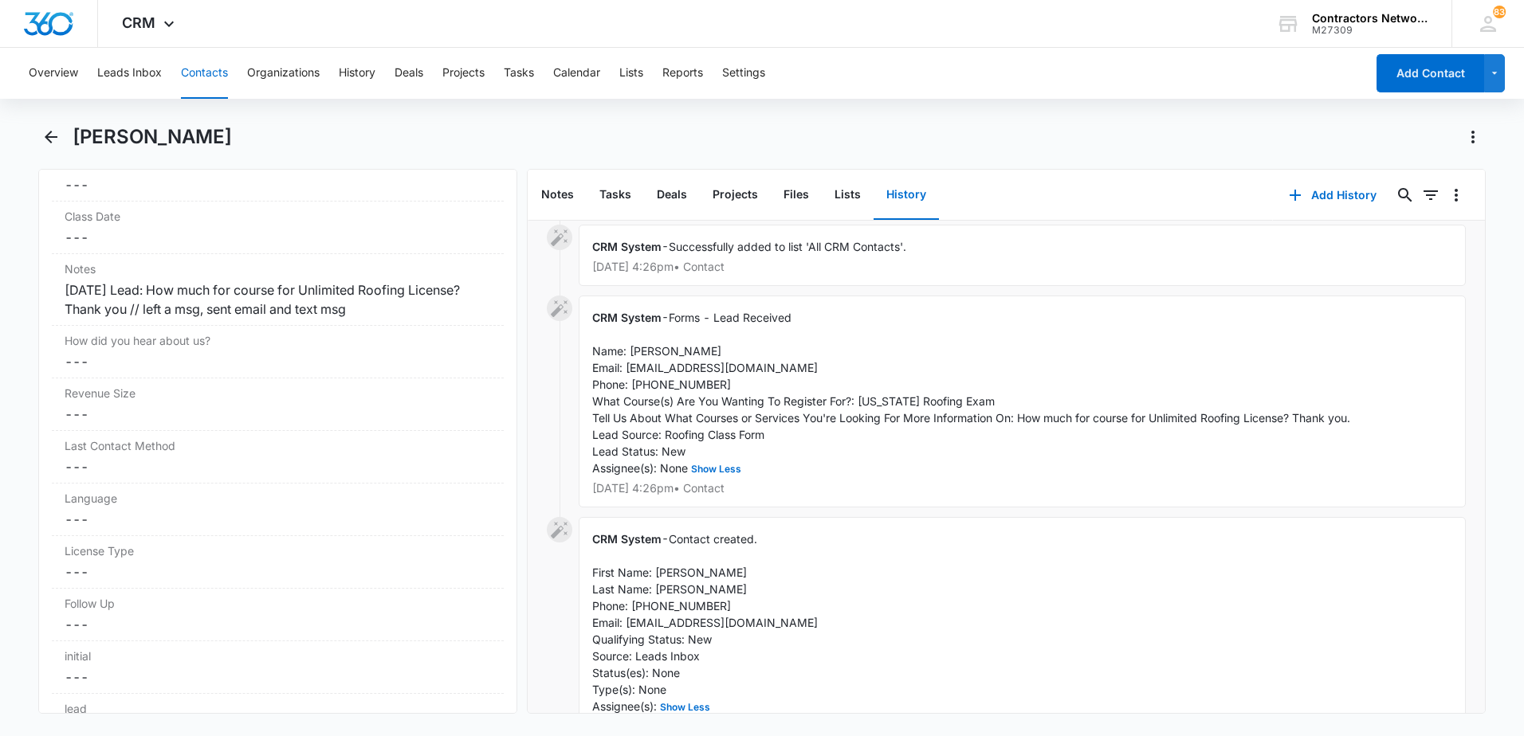
scroll to position [2072, 0]
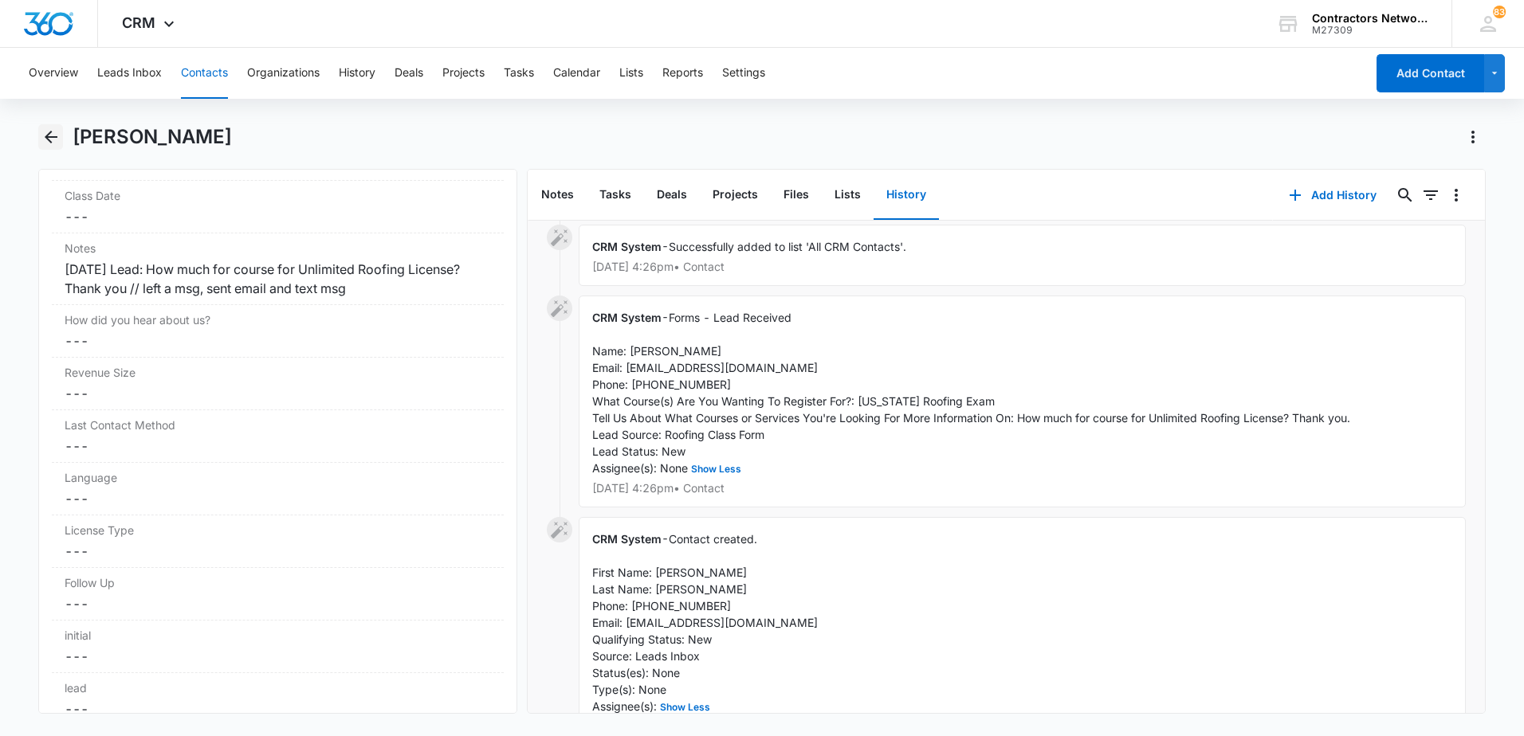
click at [49, 137] on icon "Back" at bounding box center [51, 137] width 13 height 13
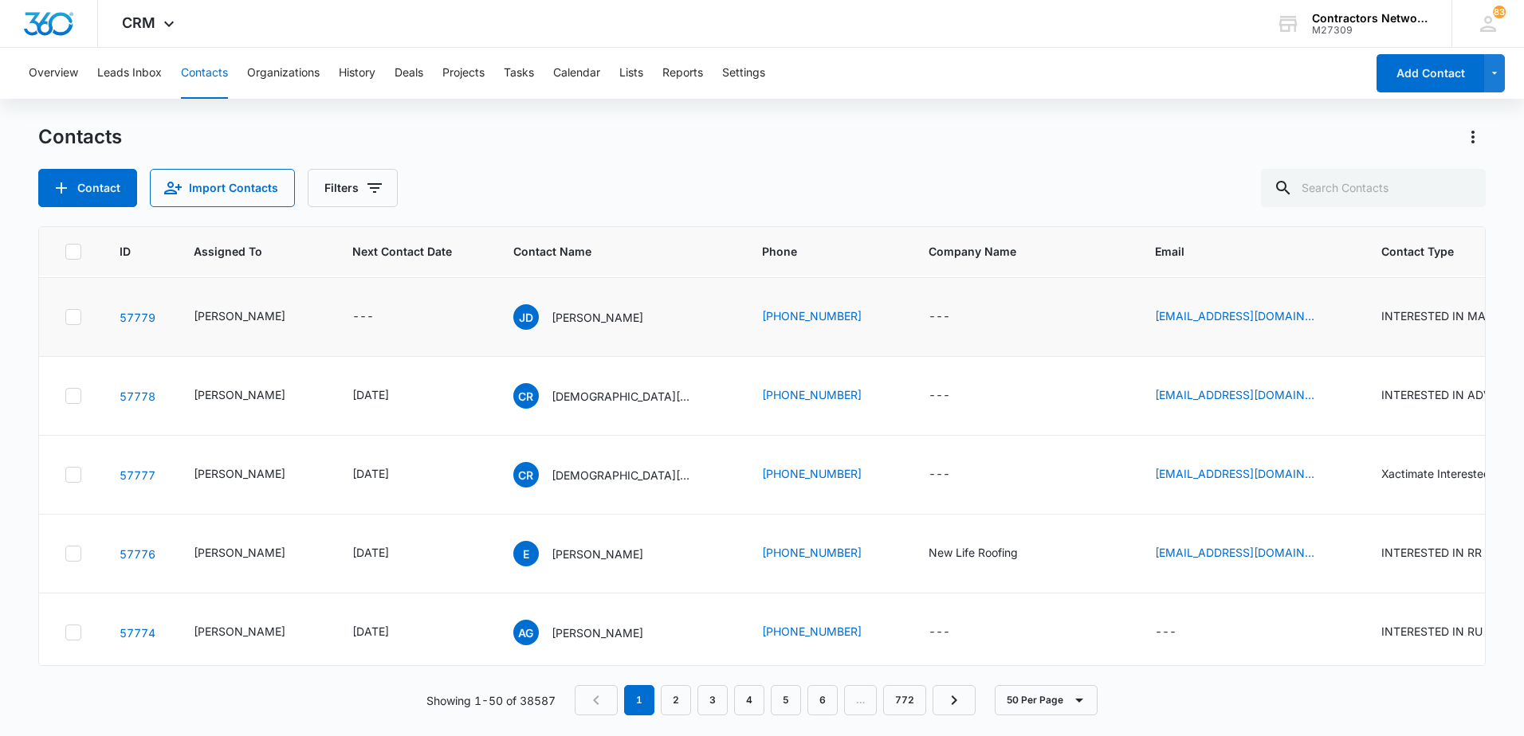
scroll to position [478, 0]
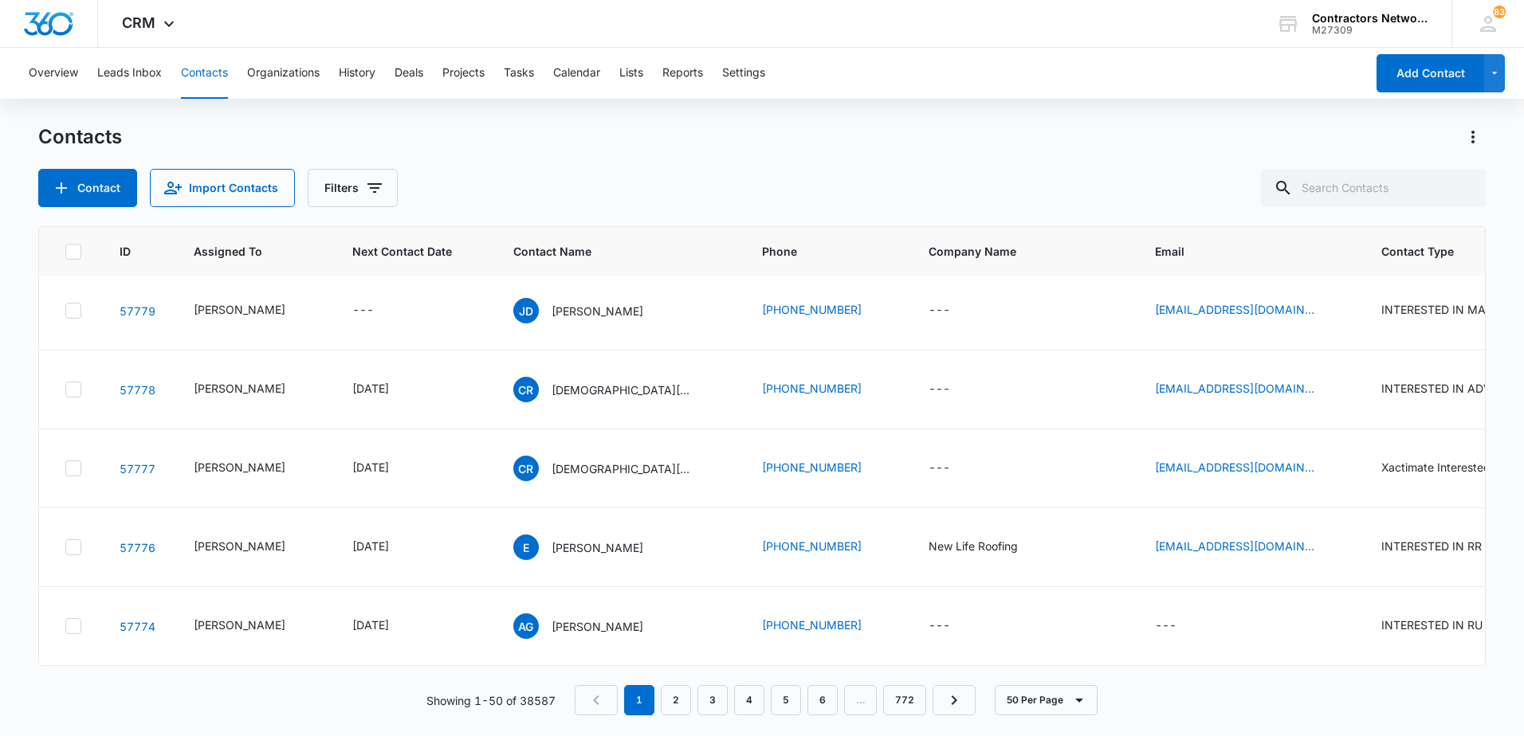
click at [575, 241] on p "[PERSON_NAME]" at bounding box center [597, 232] width 92 height 17
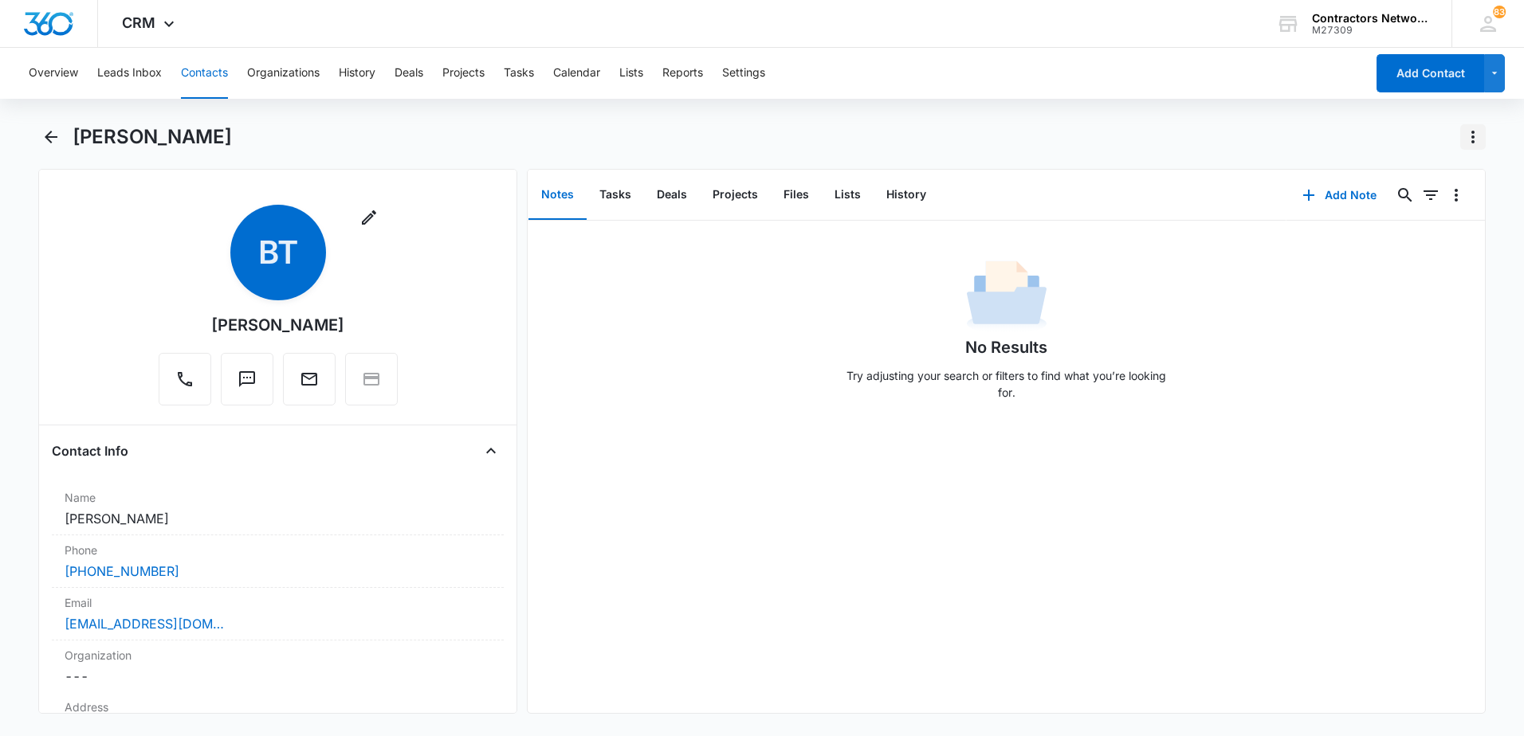
click at [1475, 138] on icon "Actions" at bounding box center [1472, 137] width 19 height 19
drag, startPoint x: 706, startPoint y: 409, endPoint x: 872, endPoint y: 221, distance: 250.7
click at [712, 402] on div "No Results Try adjusting your search or filters to find what you’re looking for." at bounding box center [1006, 335] width 957 height 158
click at [899, 192] on button "History" at bounding box center [905, 195] width 65 height 49
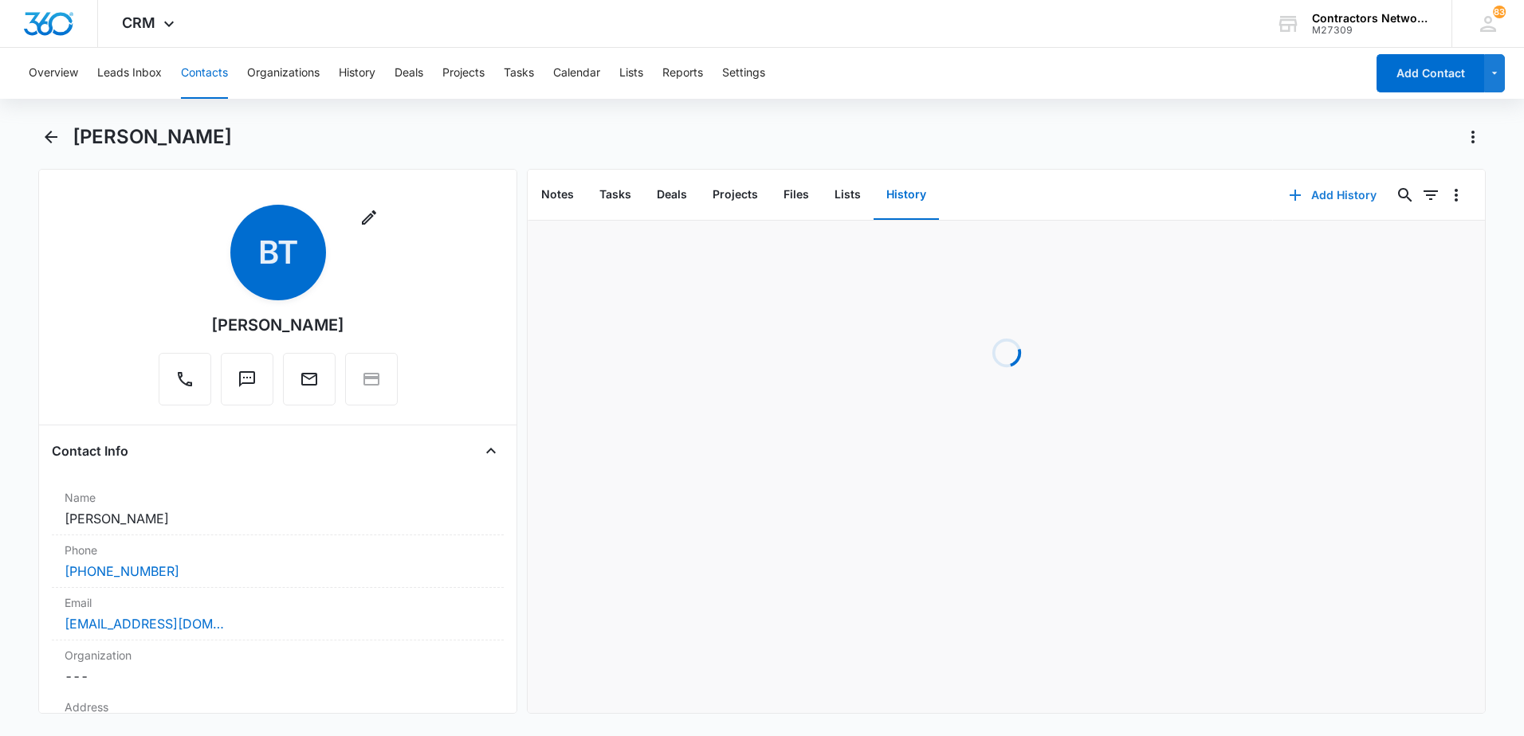
click at [1289, 196] on icon "button" at bounding box center [1294, 195] width 11 height 11
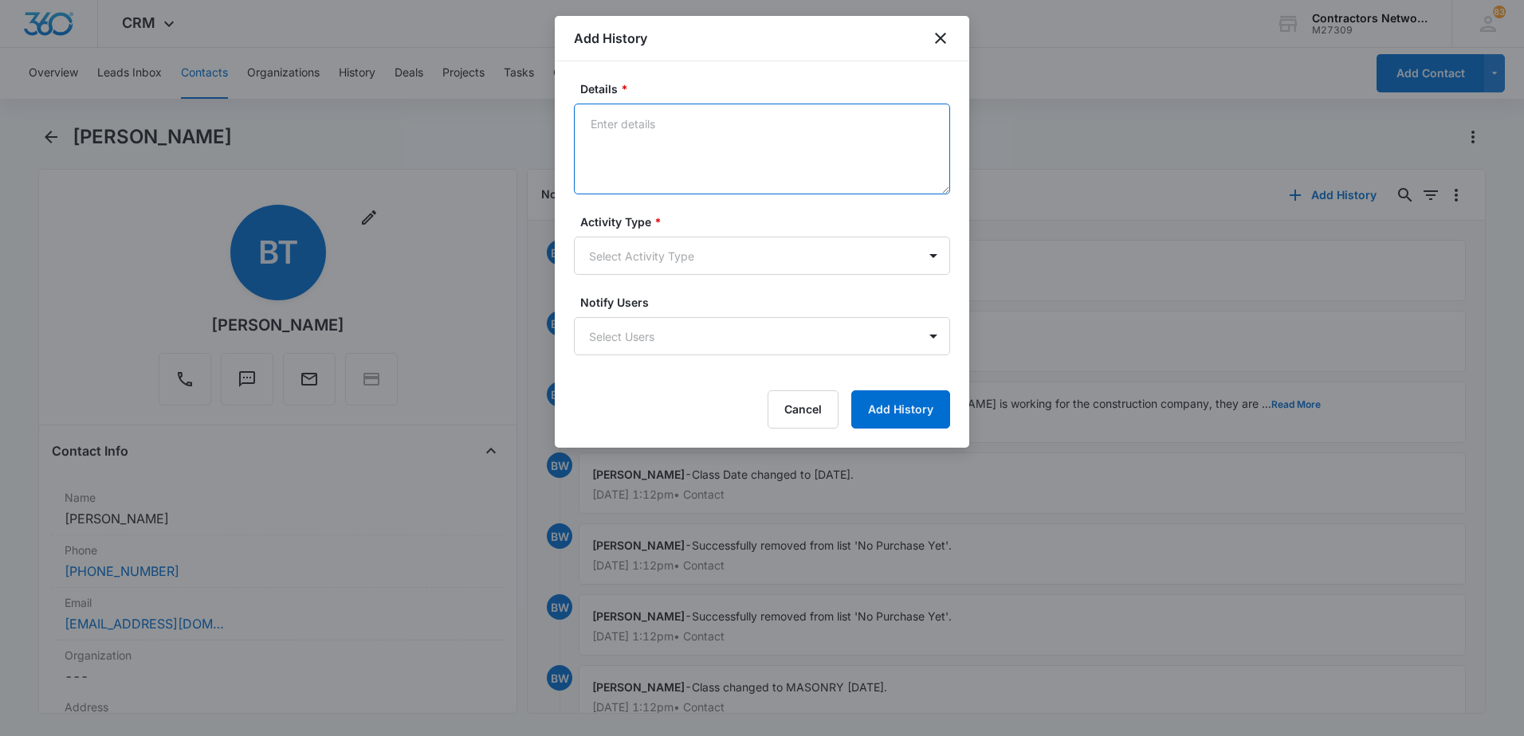
click at [646, 151] on textarea "Details *" at bounding box center [762, 149] width 376 height 91
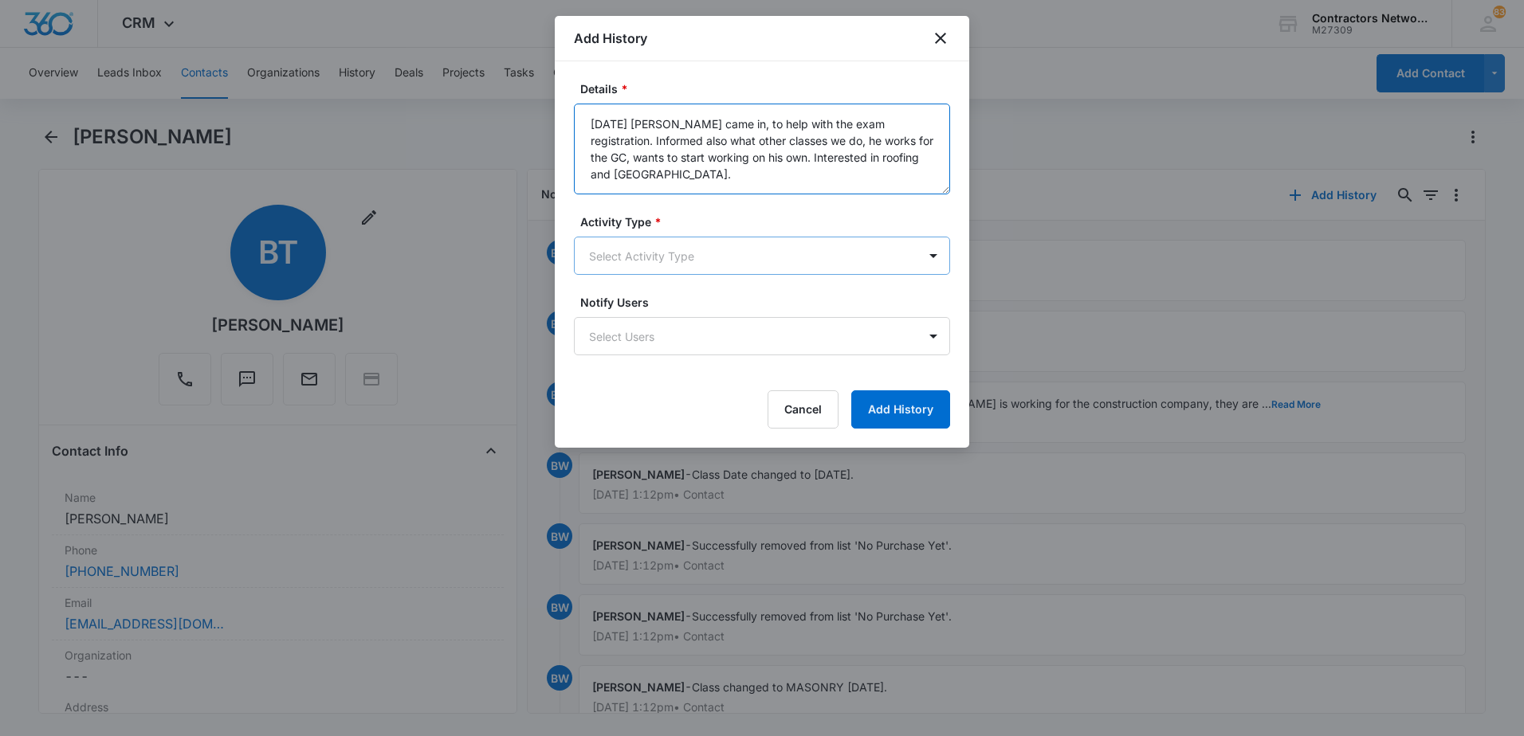
type textarea "[DATE] [PERSON_NAME] came in, to help with the exam registration. Informed also…"
click at [611, 255] on body "CRM Apps Reputation Websites Forms CRM Email Social Shop Payments POS Content A…" at bounding box center [762, 368] width 1524 height 736
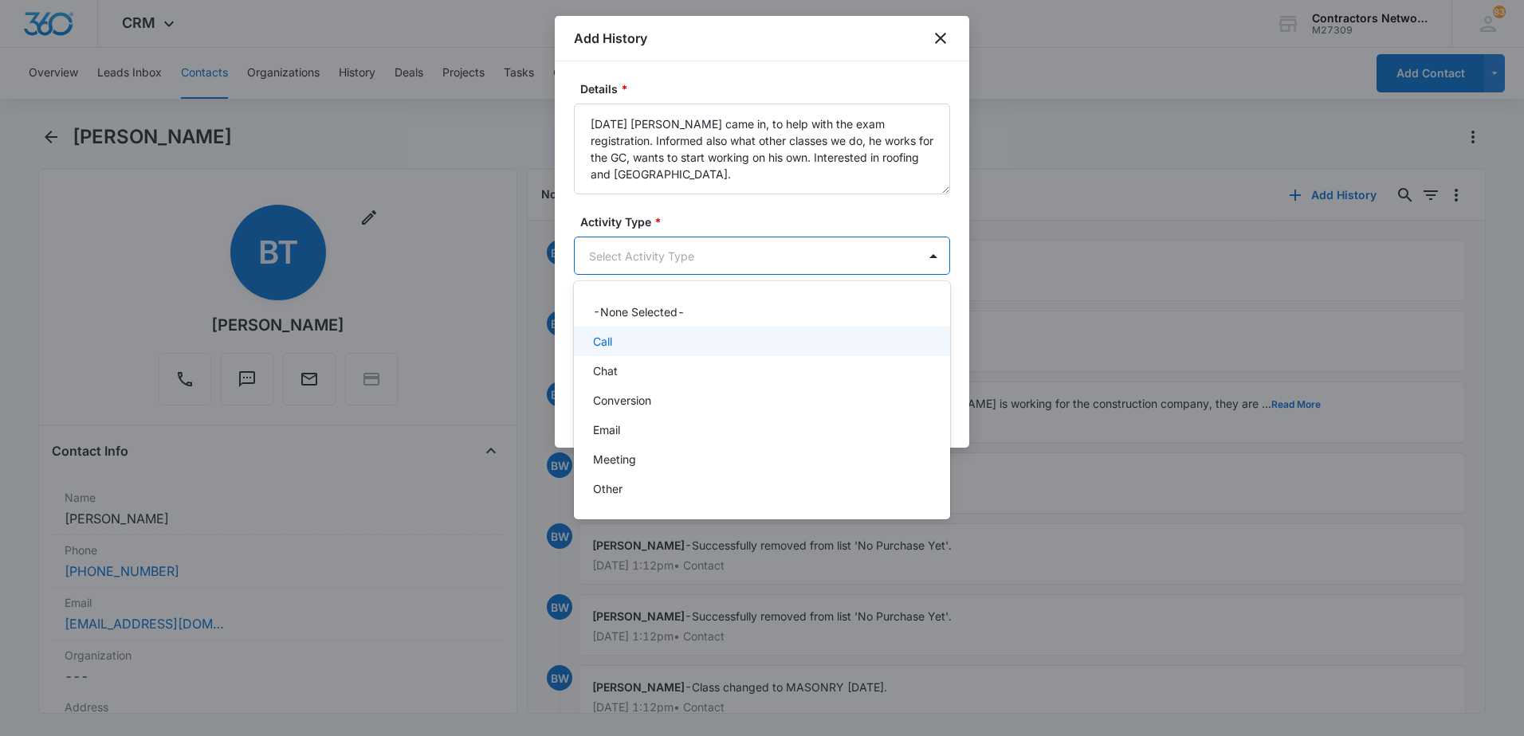
click at [621, 343] on div "Call" at bounding box center [760, 341] width 335 height 17
drag, startPoint x: 780, startPoint y: 264, endPoint x: 736, endPoint y: 320, distance: 70.9
click at [777, 270] on body "CRM Apps Reputation Websites Forms CRM Email Social Shop Payments POS Content A…" at bounding box center [762, 368] width 1524 height 736
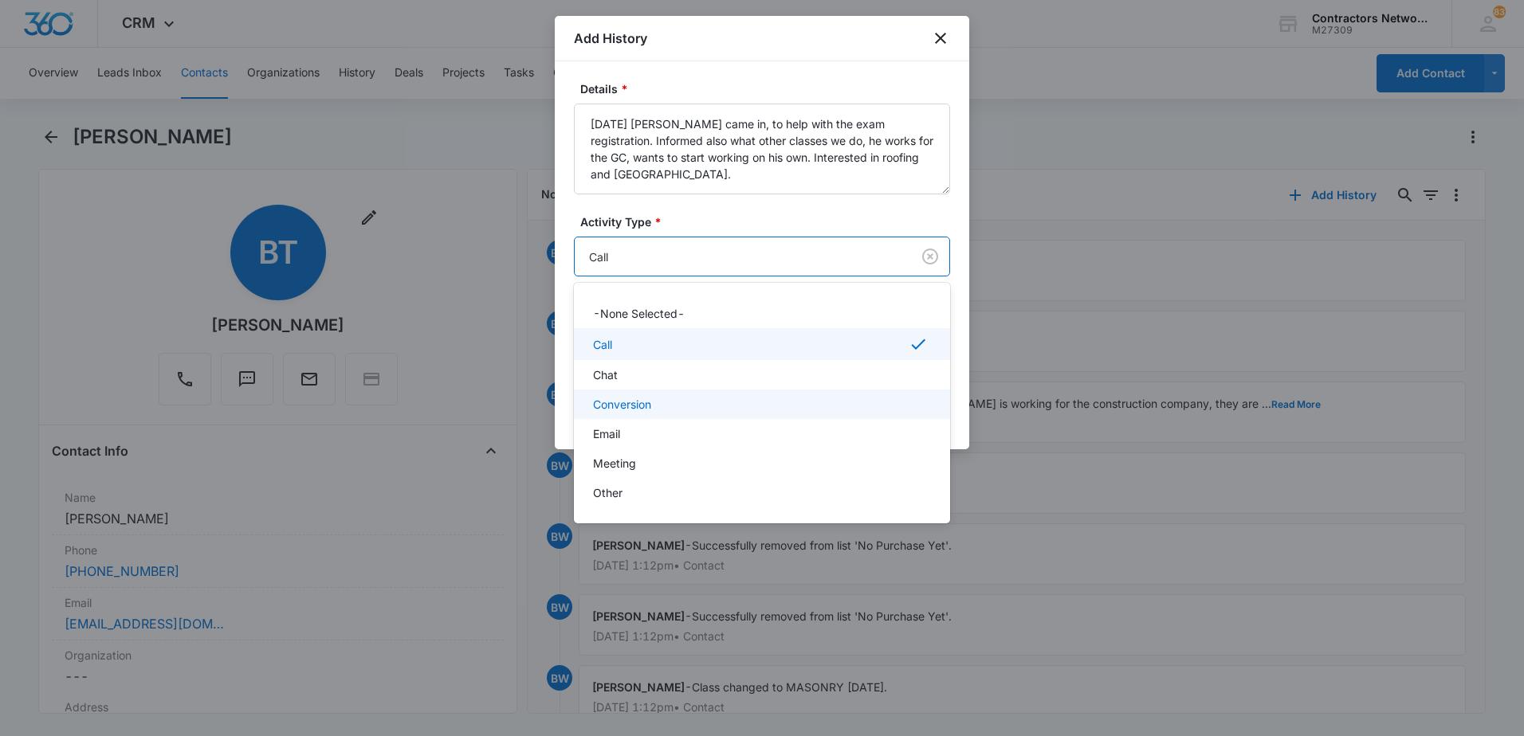
click at [684, 406] on div "Conversion" at bounding box center [760, 404] width 335 height 17
click at [763, 251] on body "CRM Apps Reputation Websites Forms CRM Email Social Shop Payments POS Content A…" at bounding box center [762, 368] width 1524 height 736
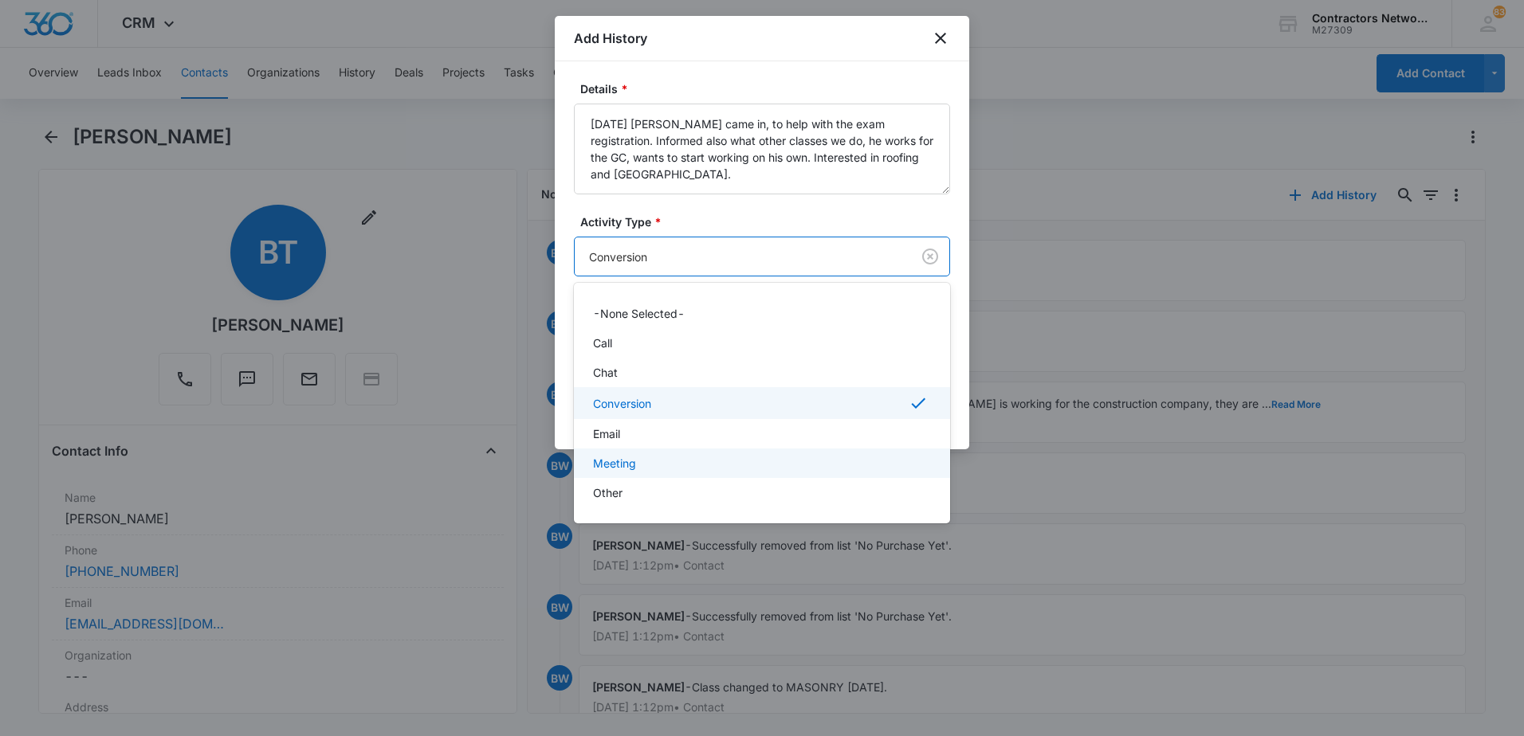
click at [616, 461] on p "Meeting" at bounding box center [614, 463] width 43 height 17
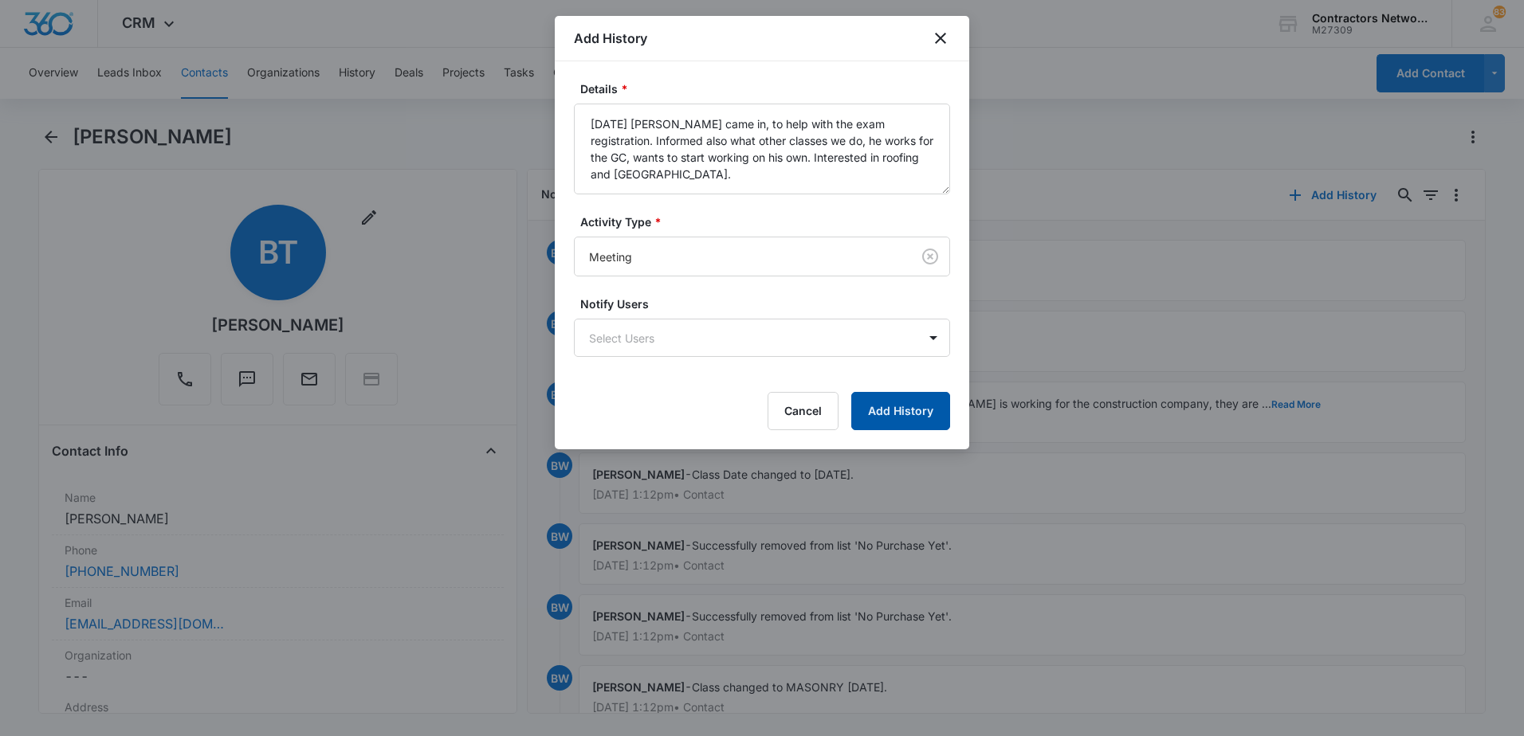
click at [884, 418] on button "Add History" at bounding box center [900, 411] width 99 height 38
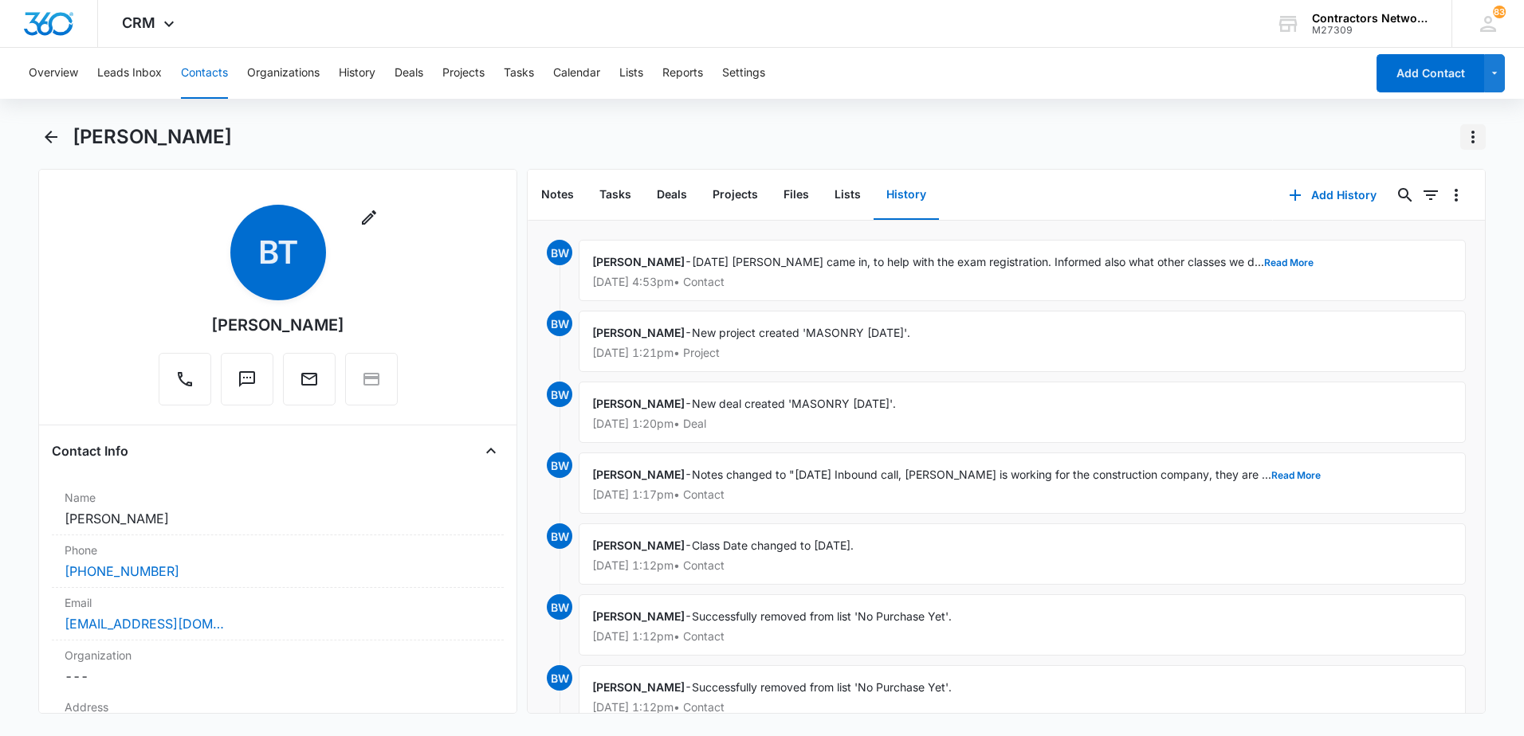
click at [1476, 143] on icon "Actions" at bounding box center [1472, 137] width 19 height 19
click at [1407, 183] on div "Make a Copy" at bounding box center [1411, 181] width 70 height 11
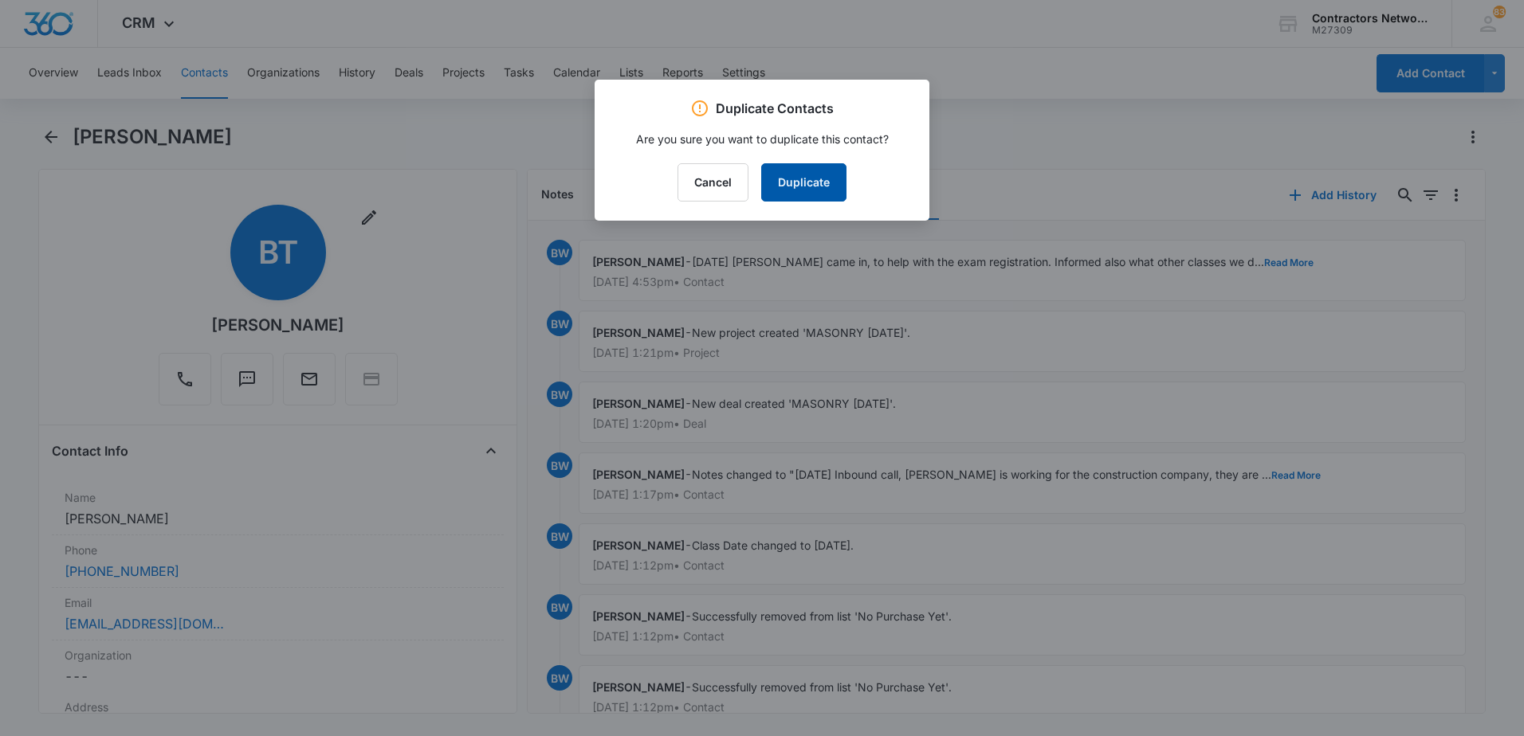
click at [822, 192] on button "Duplicate" at bounding box center [803, 182] width 85 height 38
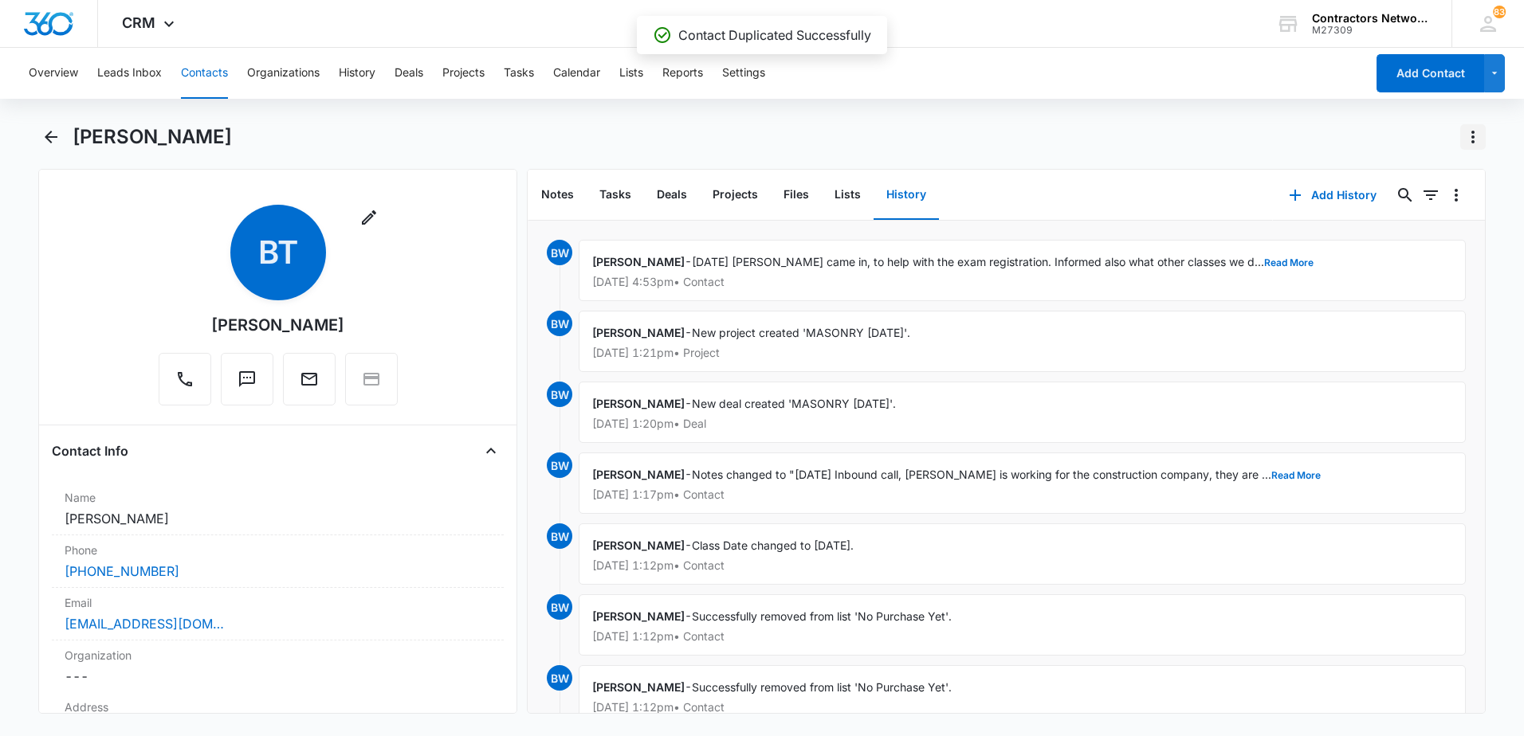
click at [1474, 139] on icon "Actions" at bounding box center [1472, 137] width 19 height 19
click at [1397, 180] on div "Make a Copy" at bounding box center [1411, 181] width 70 height 11
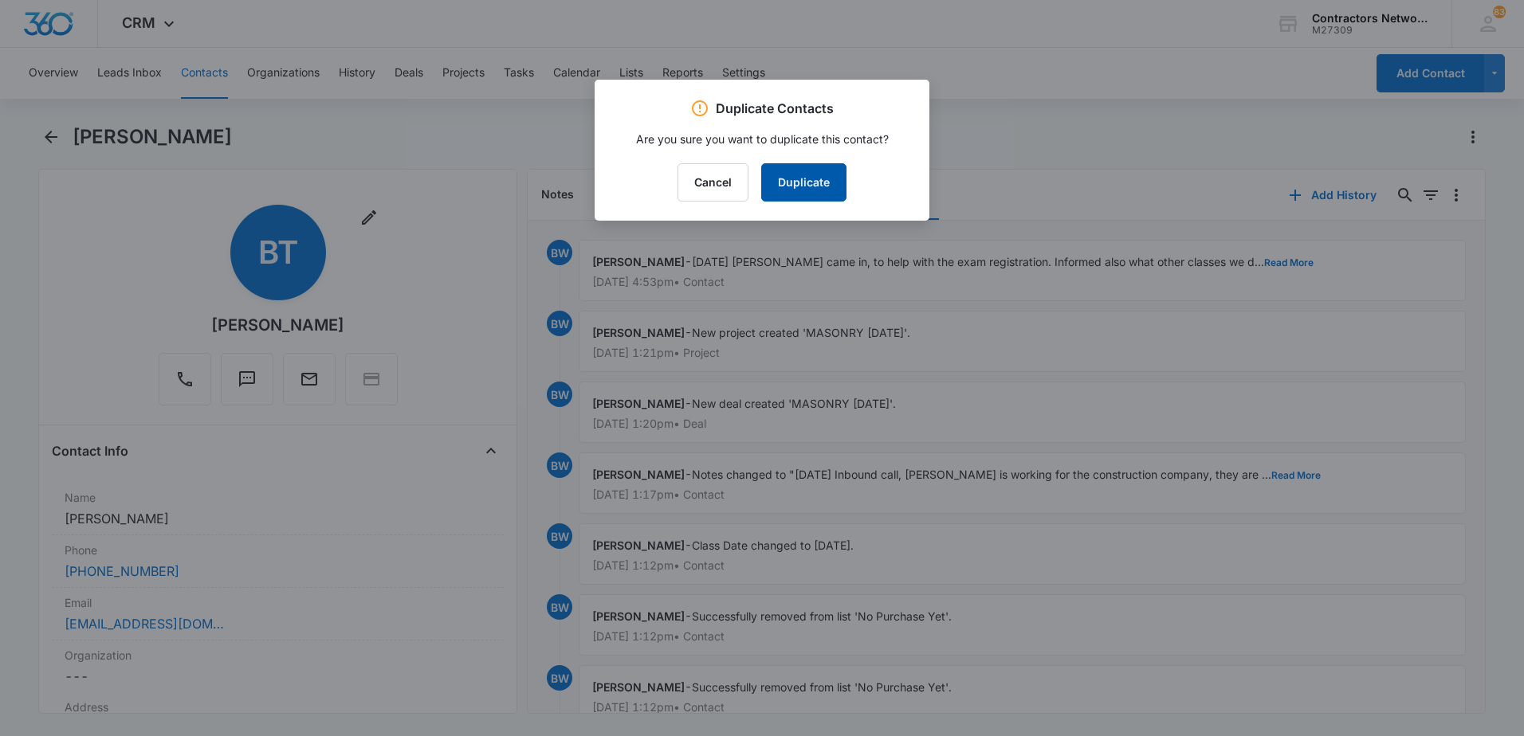
click at [817, 172] on button "Duplicate" at bounding box center [803, 182] width 85 height 38
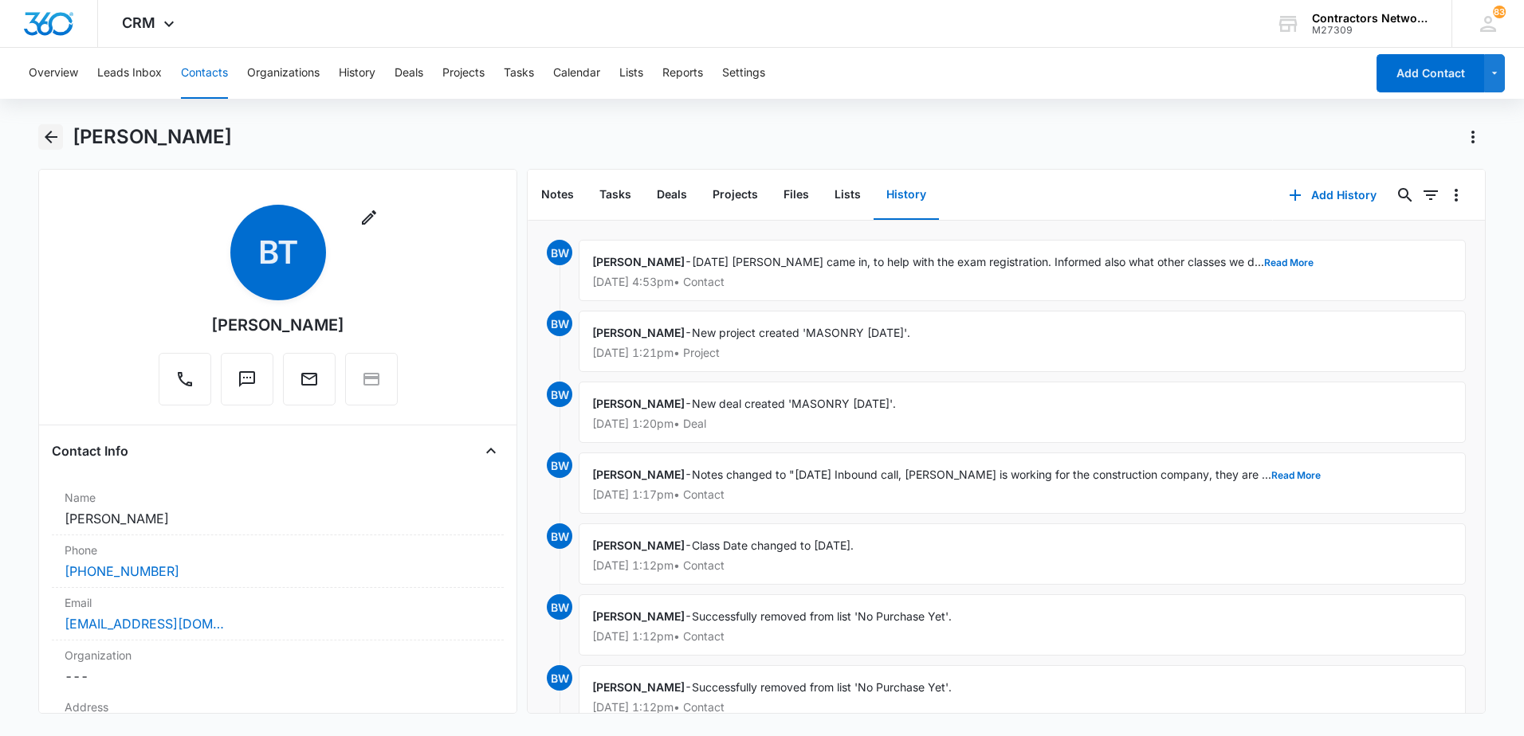
click at [50, 141] on icon "Back" at bounding box center [51, 137] width 13 height 13
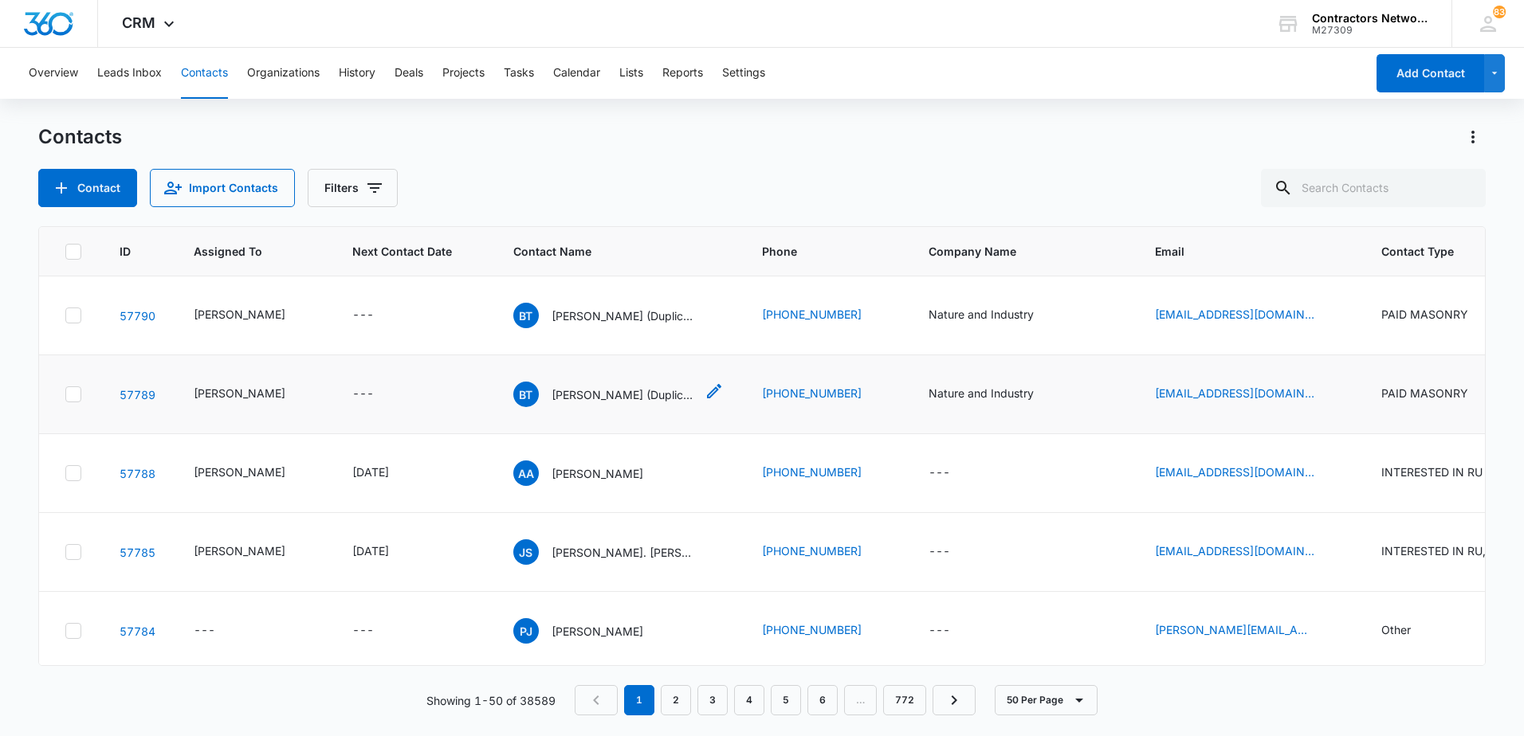
click at [561, 403] on p "[PERSON_NAME] (Duplicate)" at bounding box center [622, 395] width 143 height 17
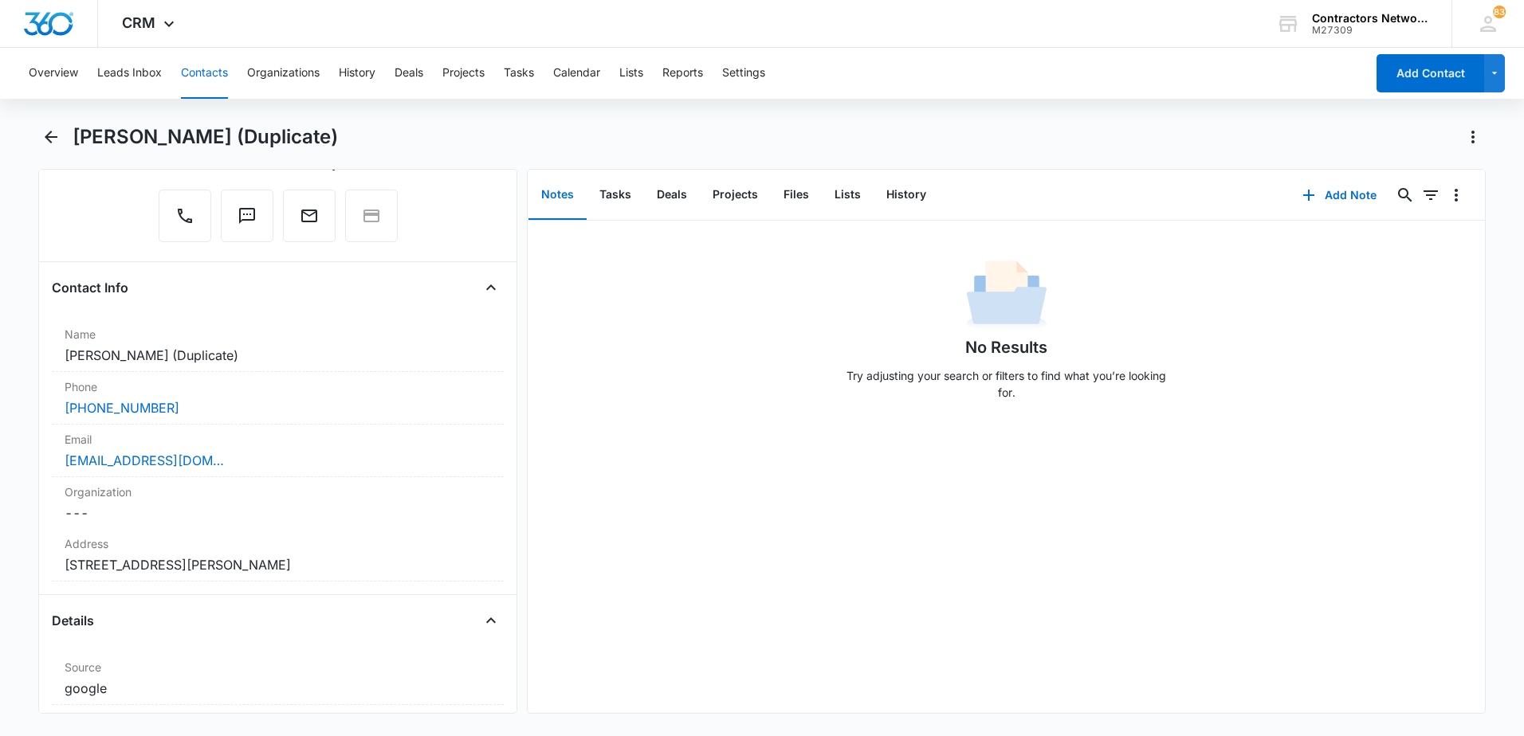
scroll to position [159, 0]
click at [410, 567] on dd "Cancel Save Changes [STREET_ADDRESS][PERSON_NAME]" at bounding box center [278, 568] width 426 height 19
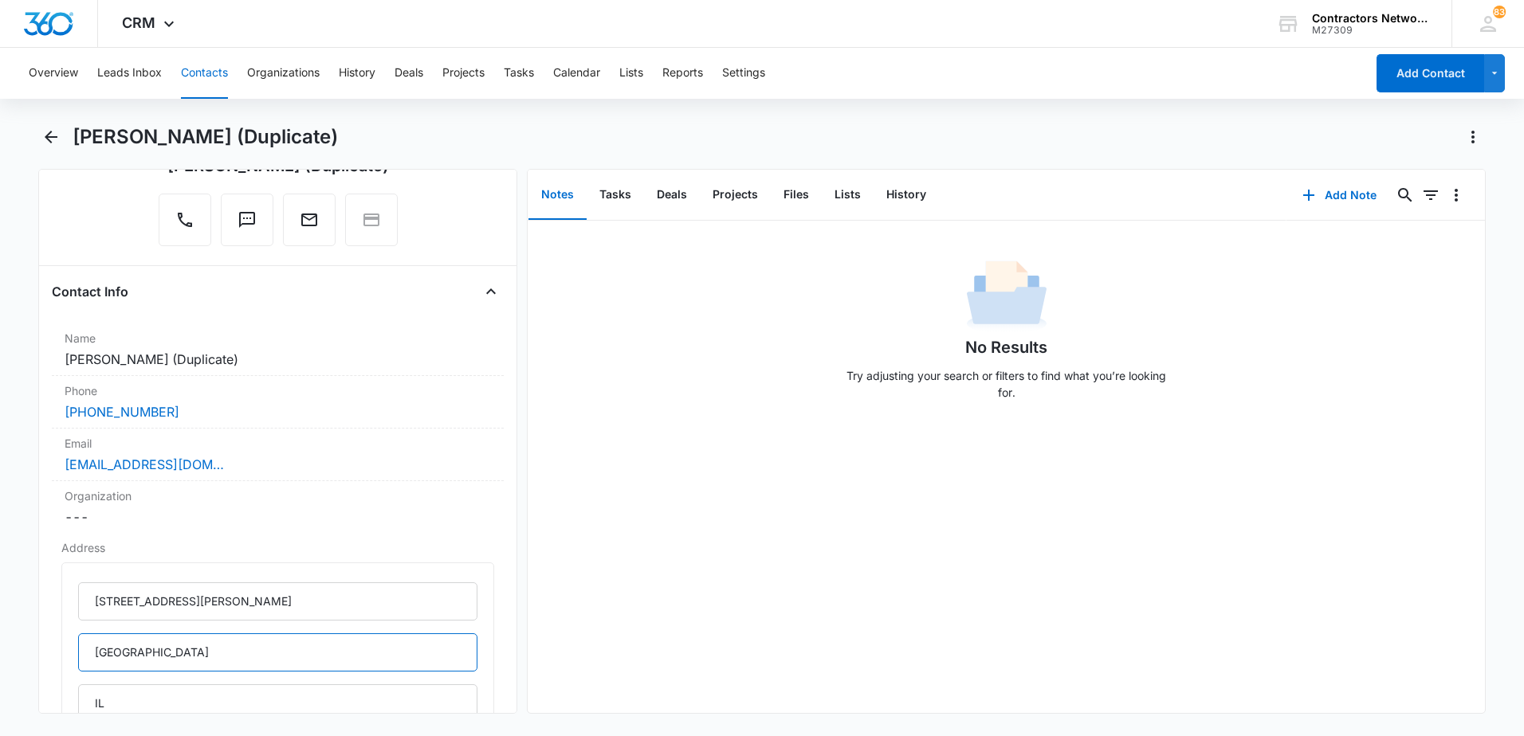
drag, startPoint x: 220, startPoint y: 663, endPoint x: -3, endPoint y: 657, distance: 223.2
click at [0, 657] on html "CRM Apps Reputation Websites Forms CRM Email Social Shop Payments POS Content A…" at bounding box center [762, 368] width 1524 height 736
type input "[GEOGRAPHIC_DATA]"
click at [631, 610] on div "No Results Try adjusting your search or filters to find what you’re looking for." at bounding box center [1006, 467] width 957 height 493
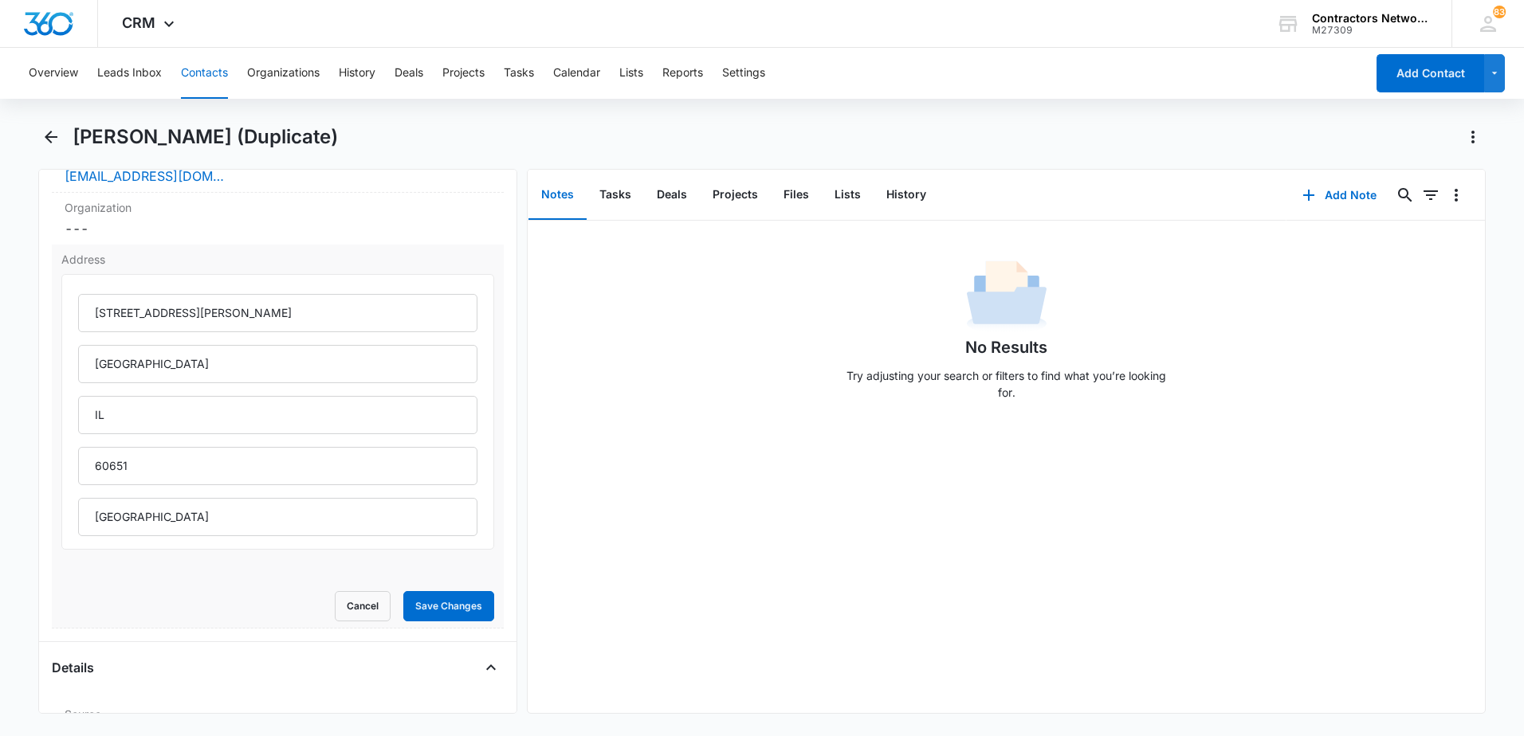
scroll to position [478, 0]
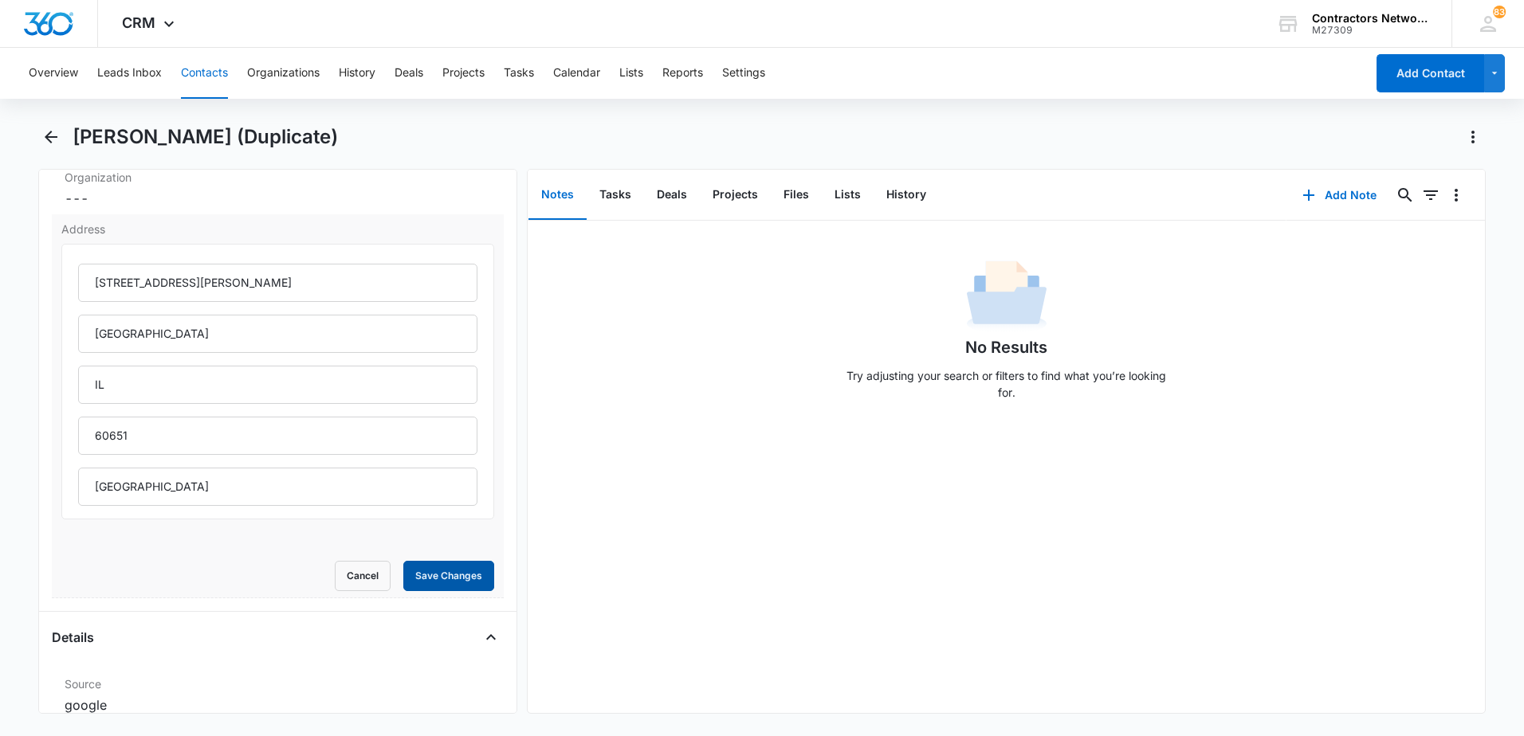
click at [422, 573] on button "Save Changes" at bounding box center [448, 576] width 91 height 30
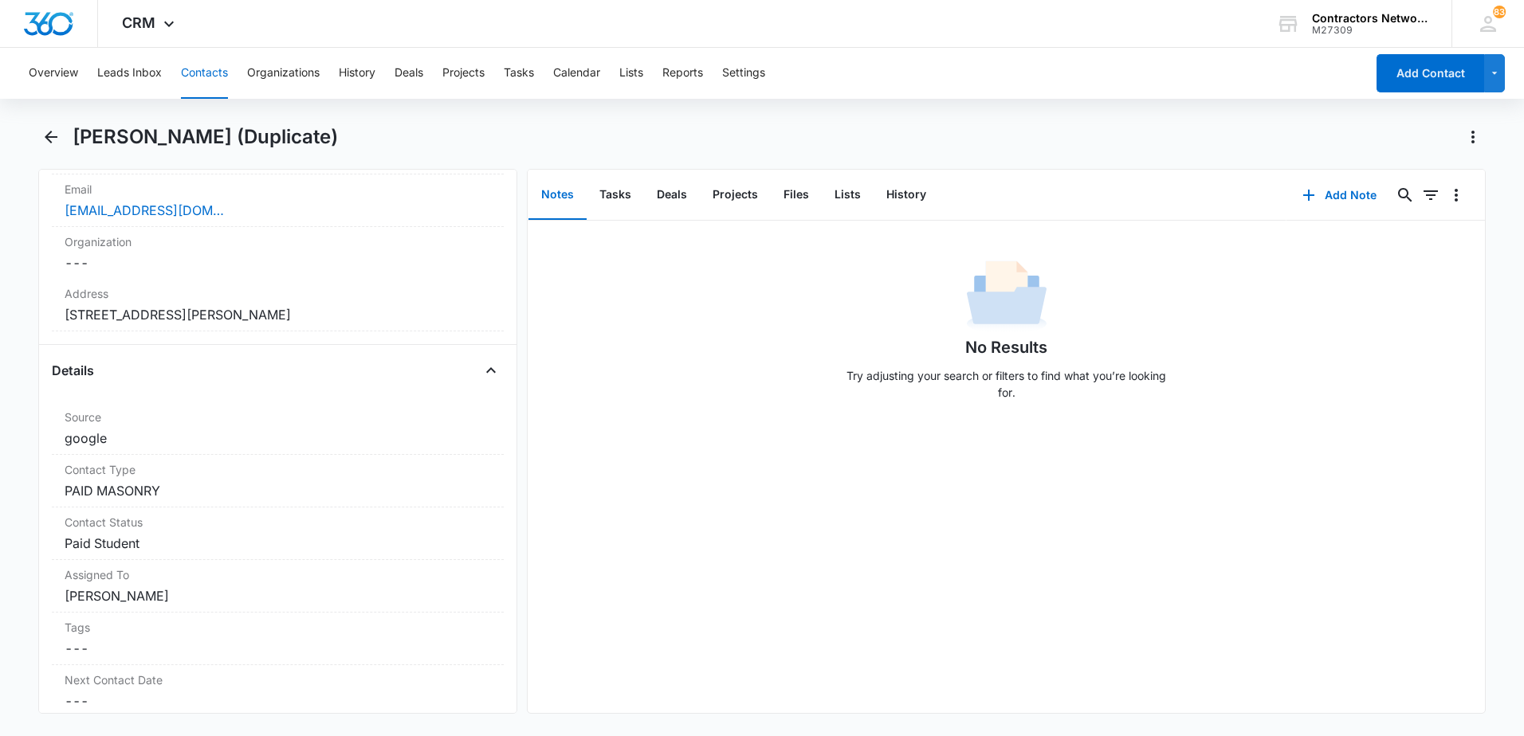
scroll to position [368, 0]
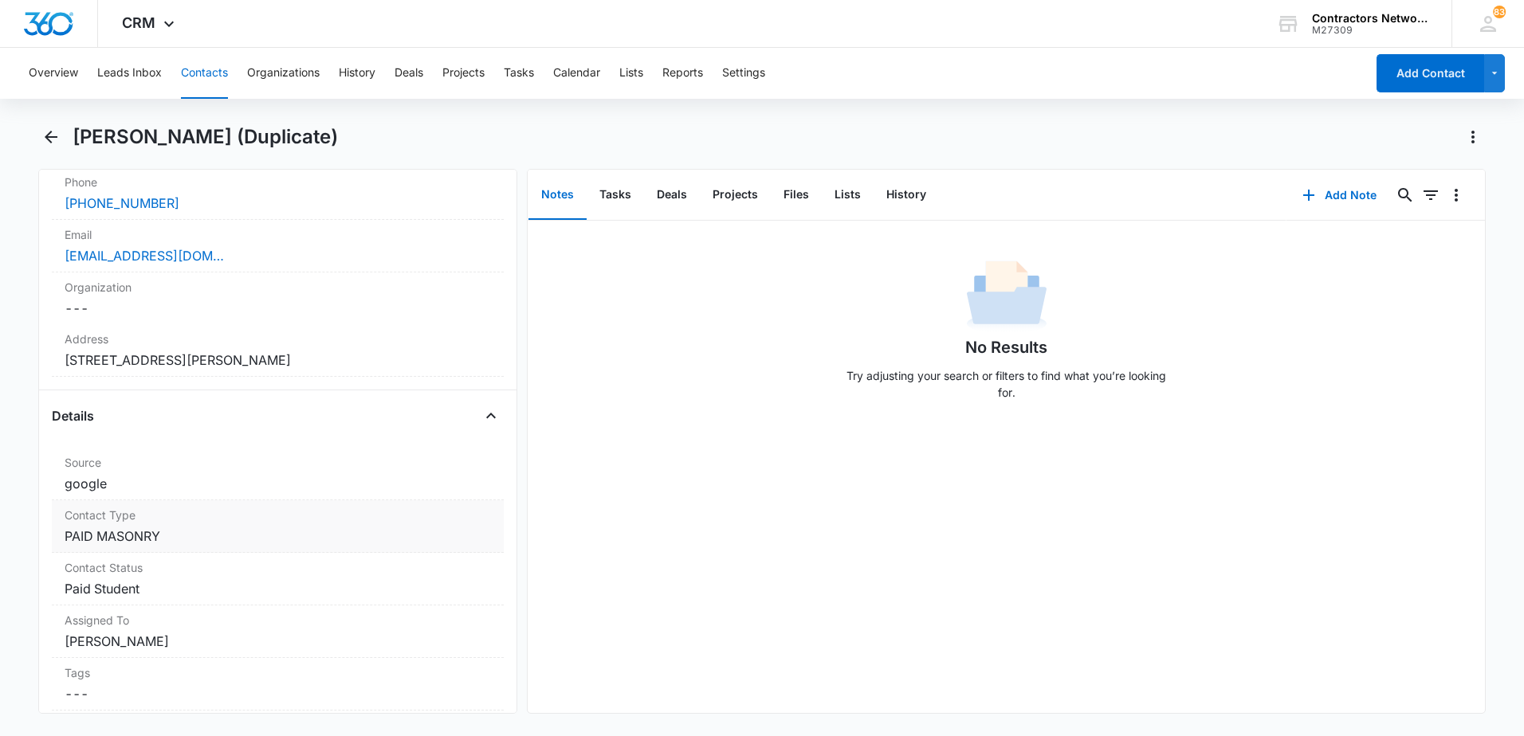
click at [226, 533] on dd "Cancel Save Changes PAID MASONRY" at bounding box center [278, 536] width 426 height 19
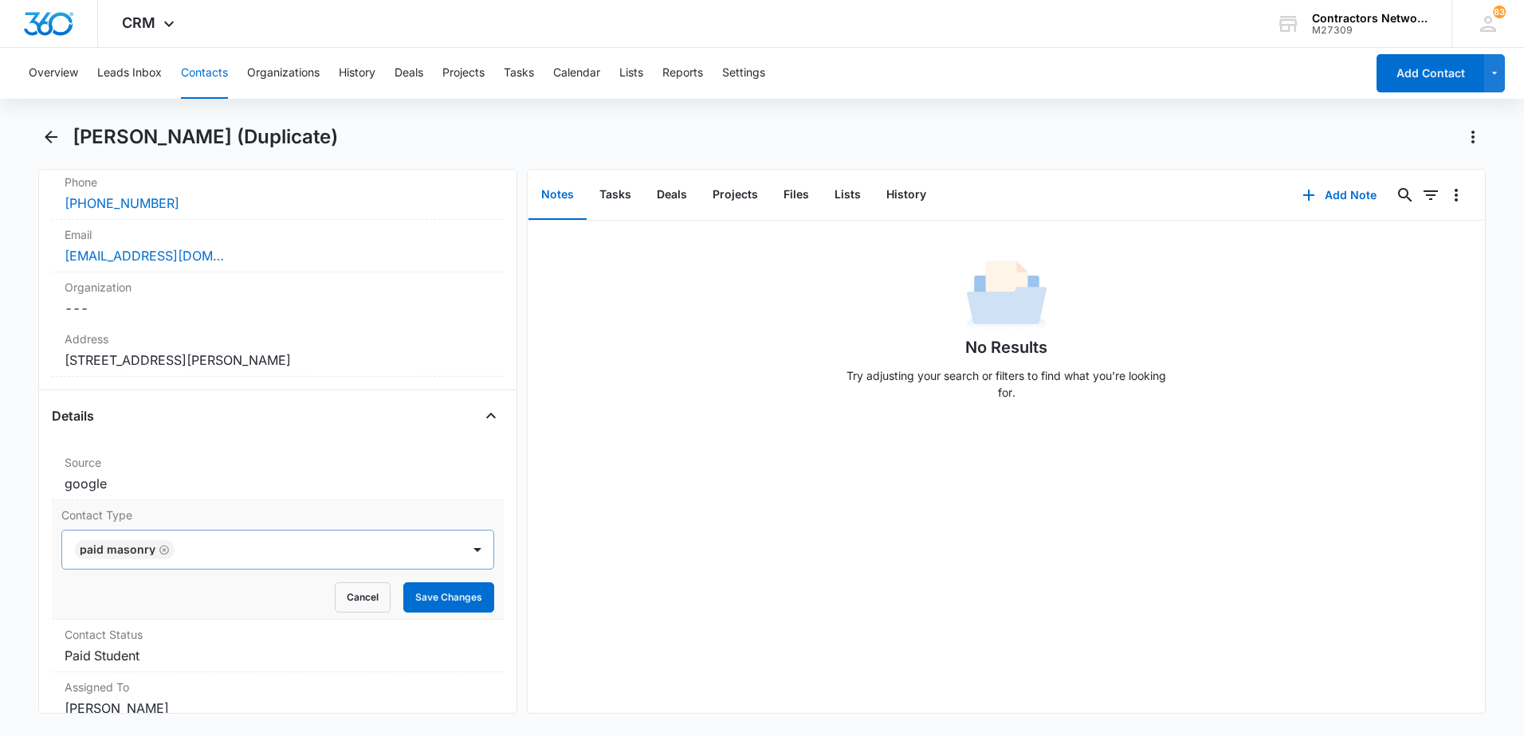
click at [162, 550] on icon "Remove PAID MASONRY" at bounding box center [164, 550] width 10 height 10
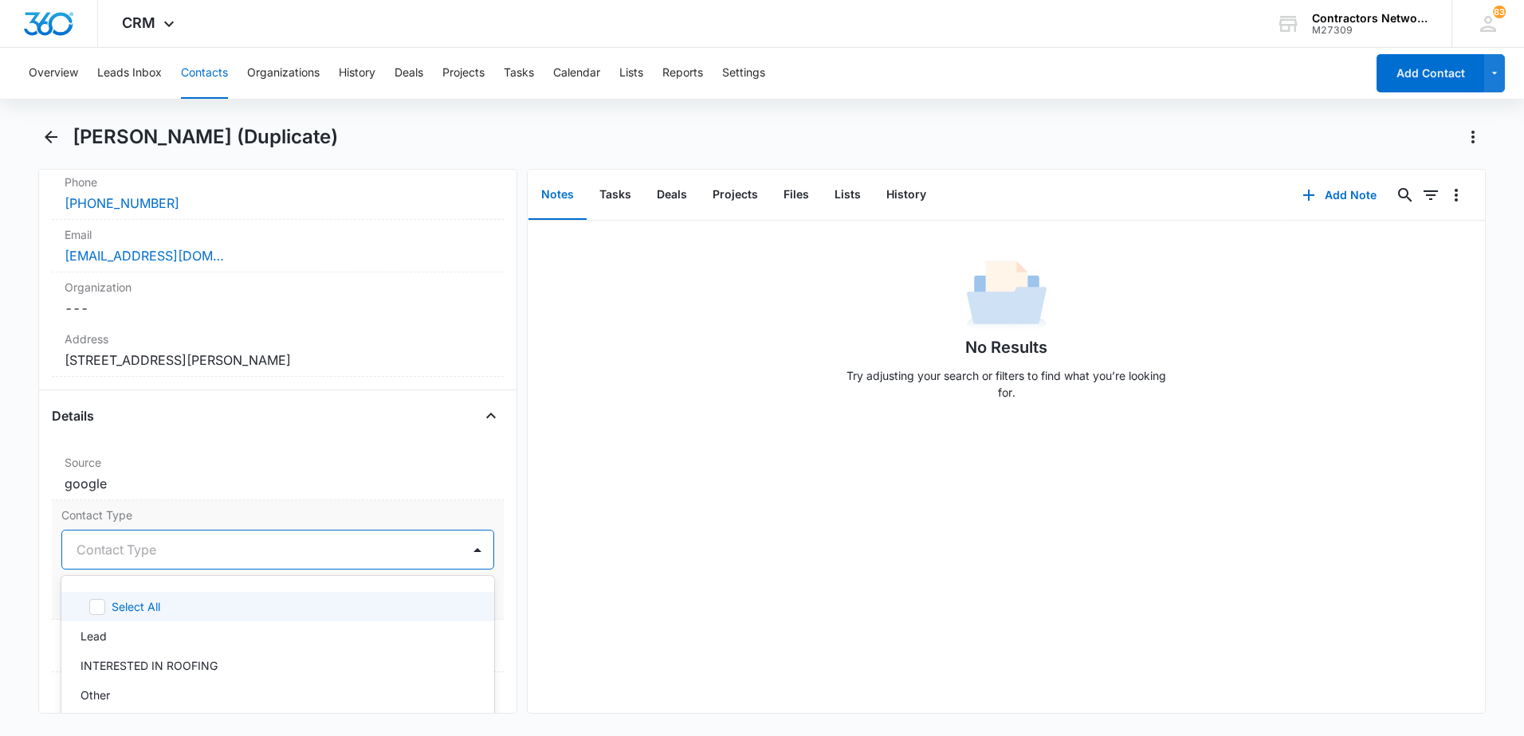
click at [160, 563] on div "Contact Type" at bounding box center [261, 550] width 399 height 38
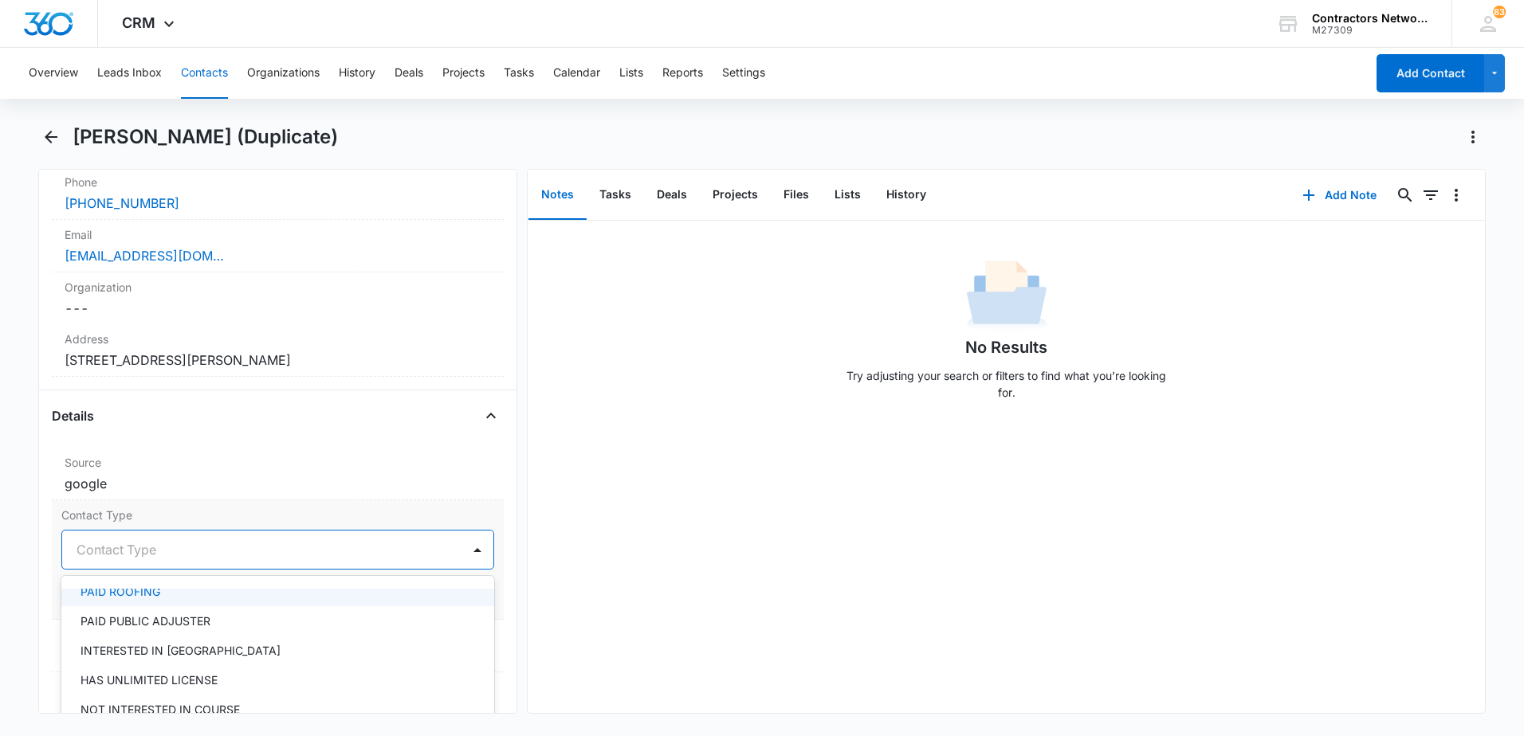
scroll to position [159, 0]
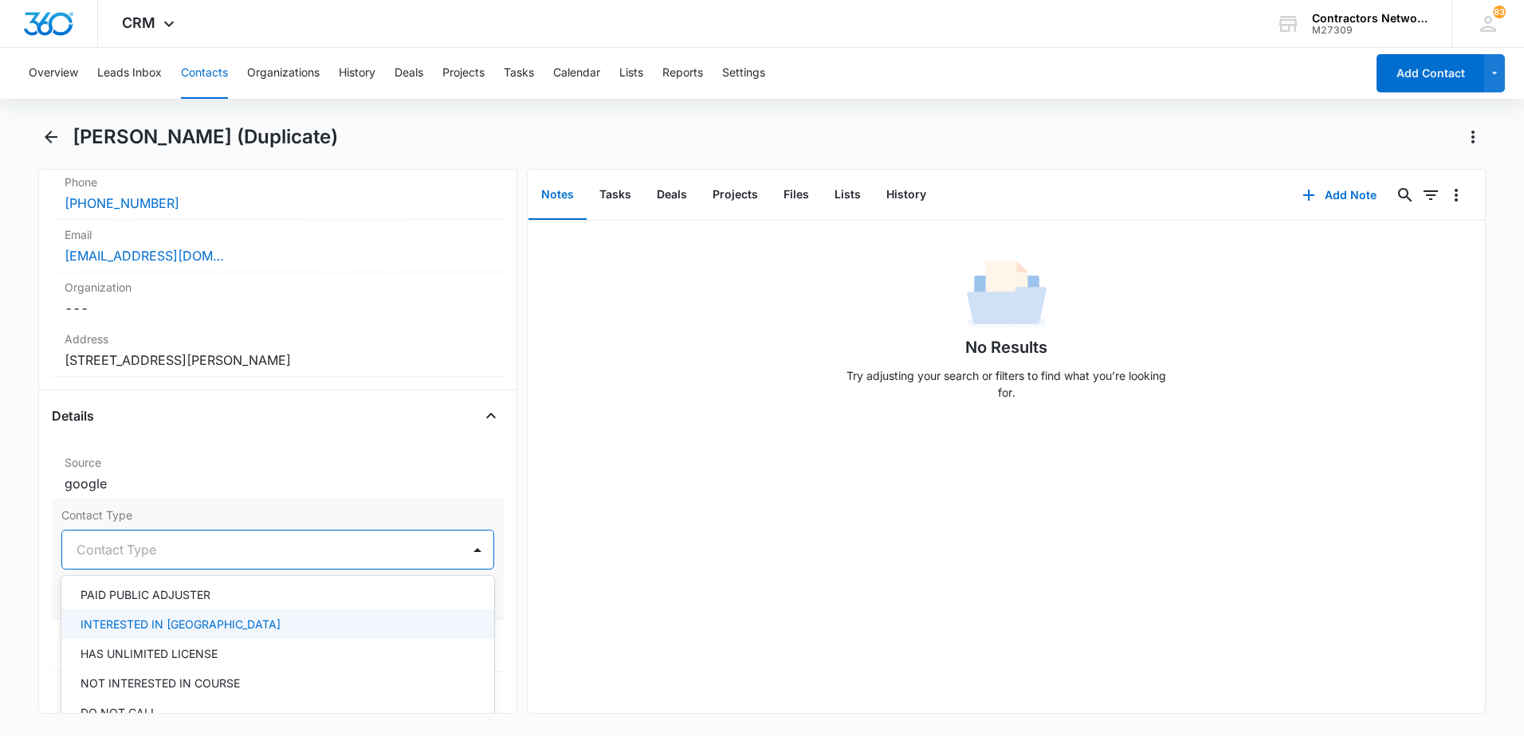
click at [168, 622] on p "INTERESTED IN [GEOGRAPHIC_DATA]" at bounding box center [180, 624] width 200 height 17
click at [751, 612] on div "No Results Try adjusting your search or filters to find what you’re looking for." at bounding box center [1006, 467] width 957 height 493
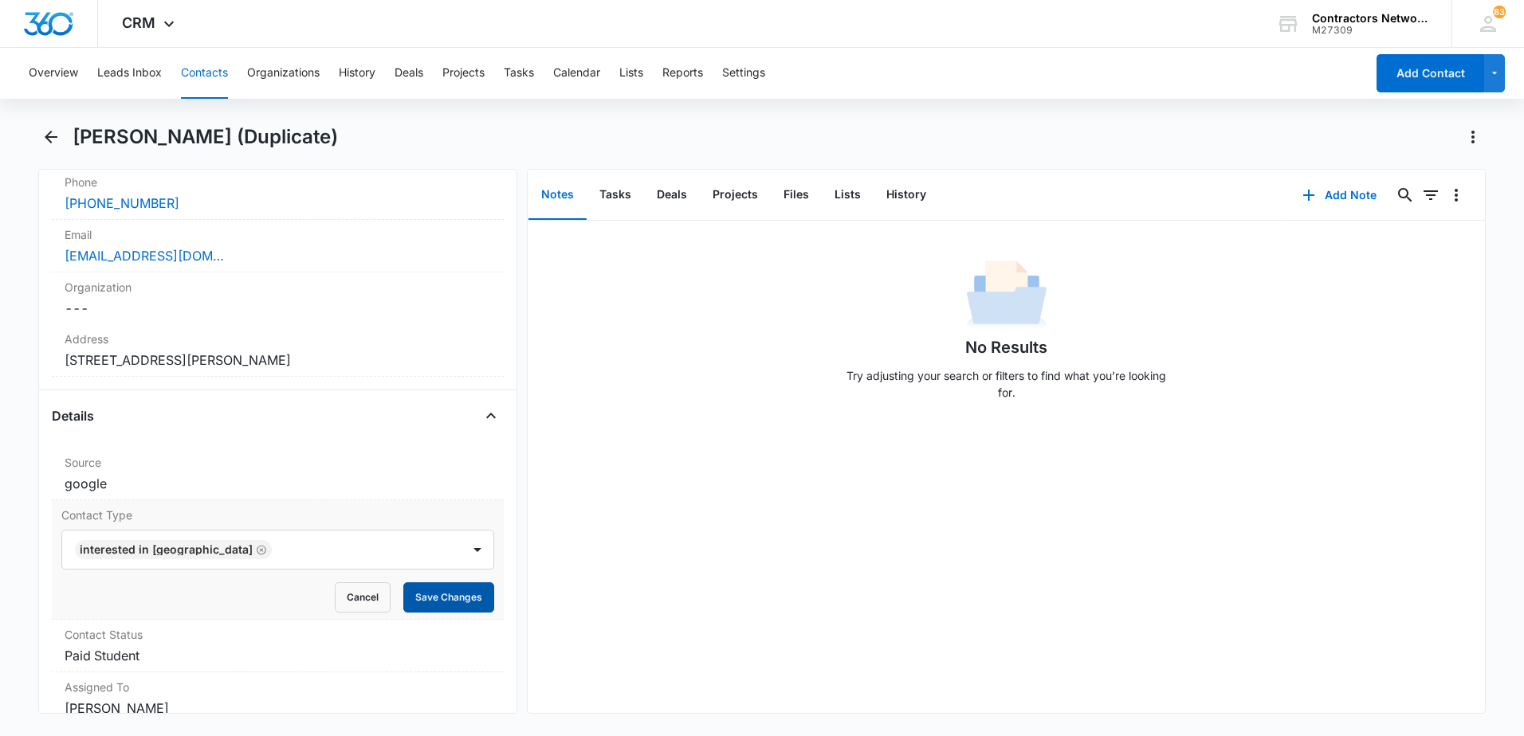
click at [455, 595] on button "Save Changes" at bounding box center [448, 598] width 91 height 30
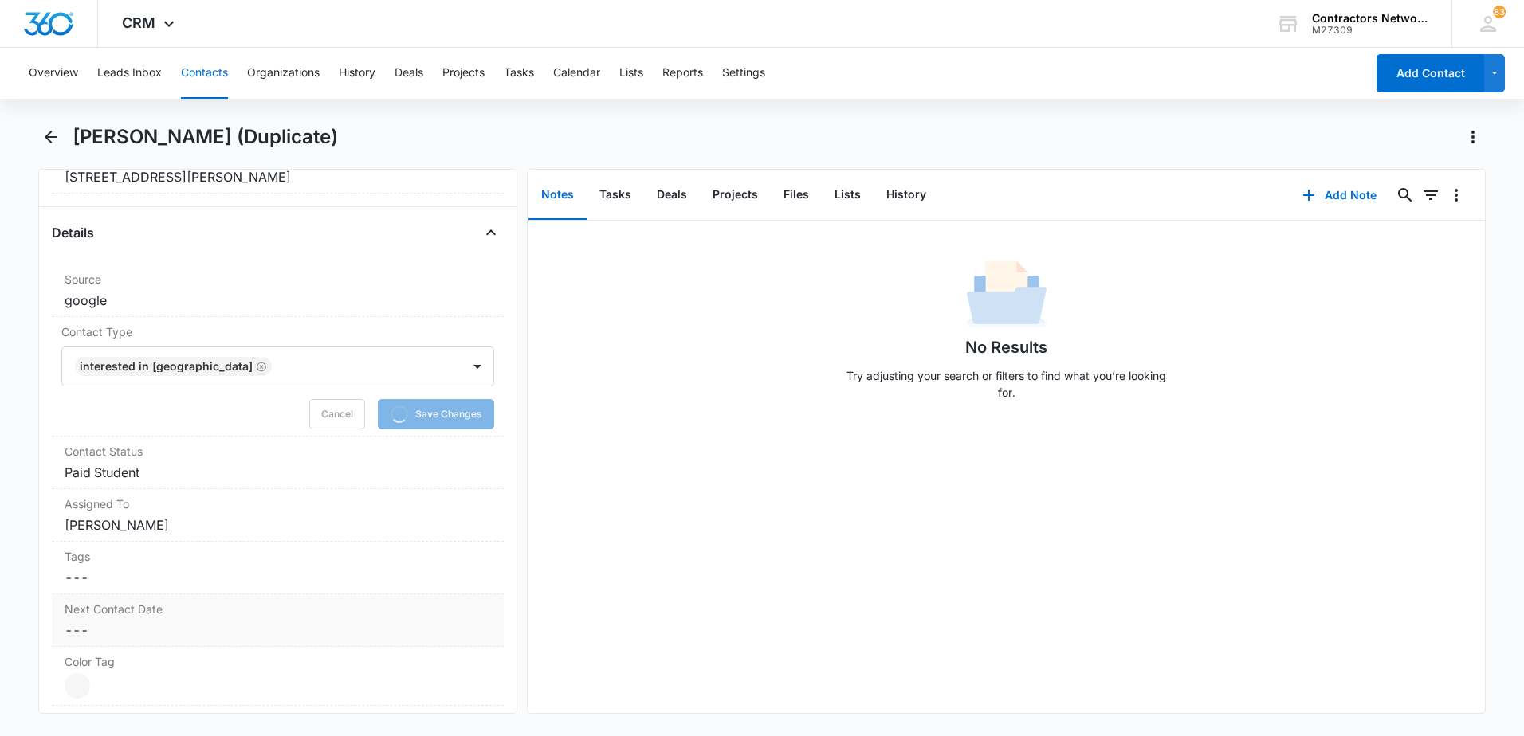
scroll to position [607, 0]
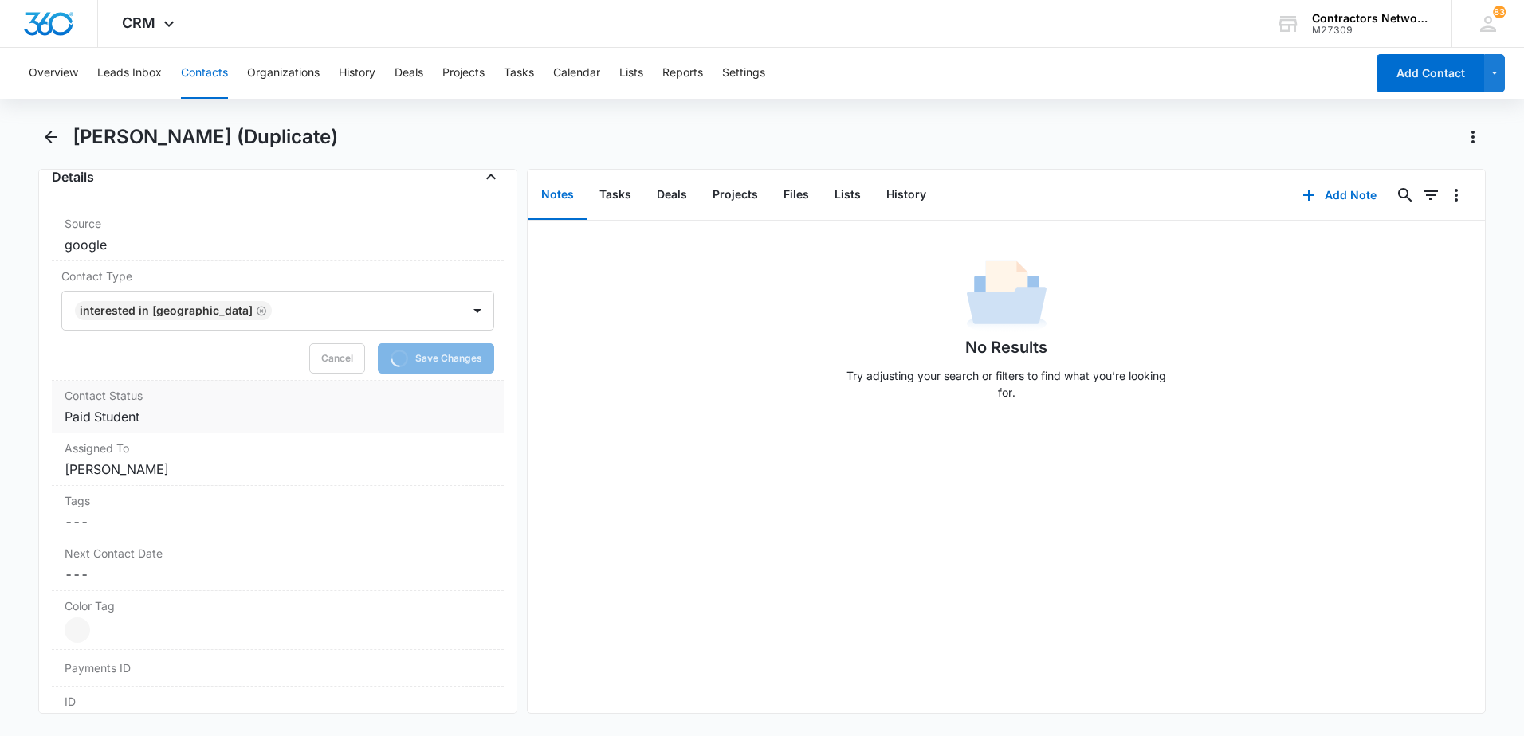
click at [198, 421] on dd "Cancel Save Changes Paid Student" at bounding box center [278, 416] width 426 height 19
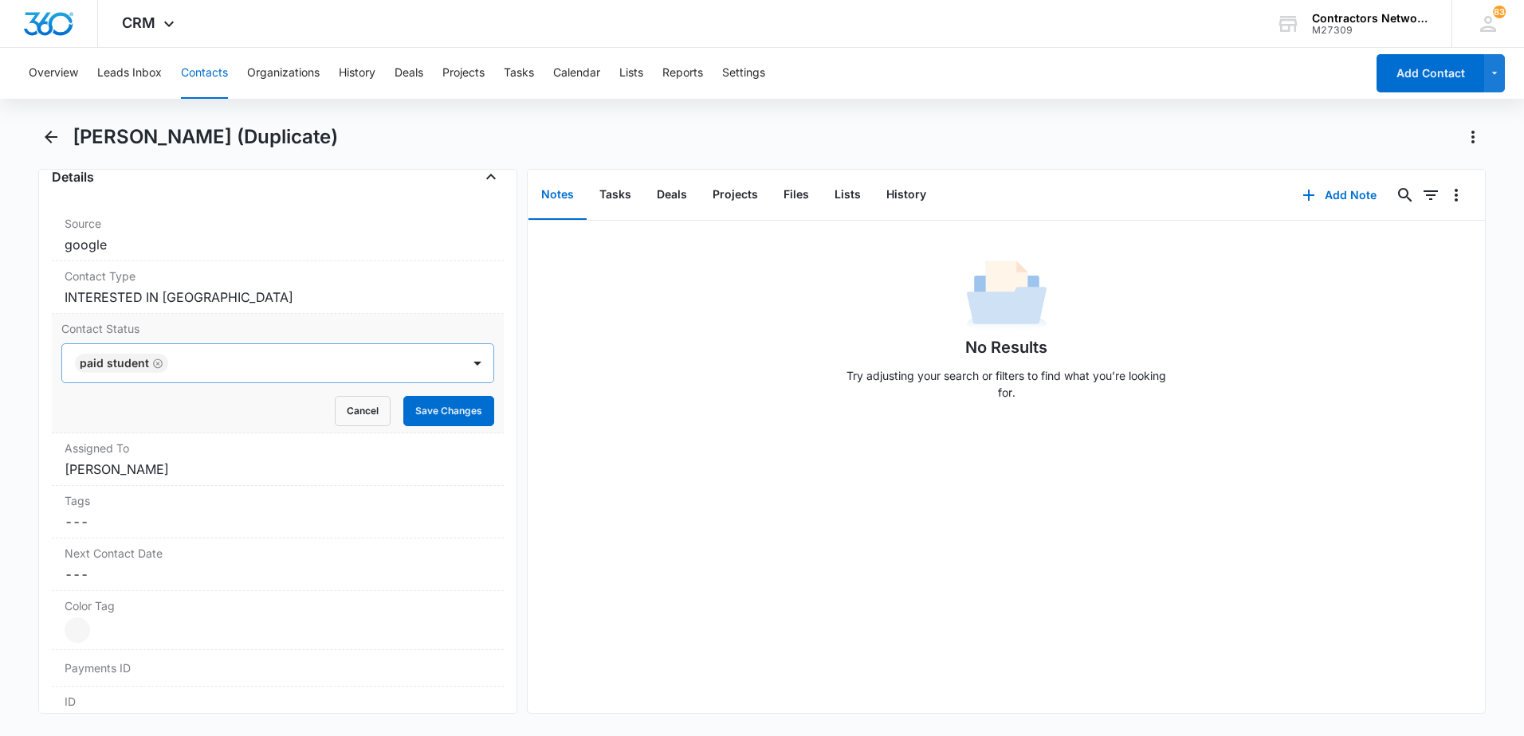
click at [153, 363] on icon "Remove Paid Student" at bounding box center [158, 364] width 10 height 10
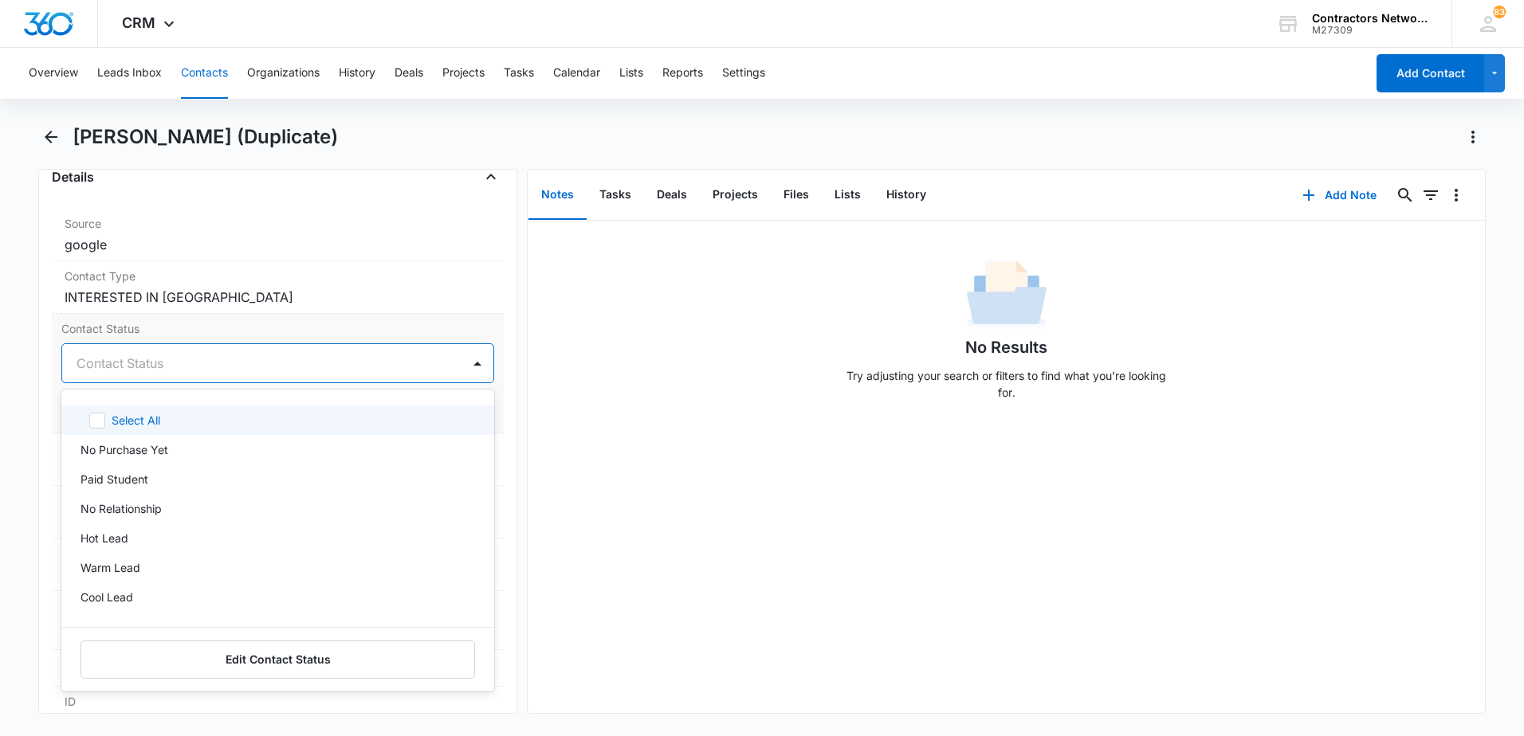
click at [150, 369] on div at bounding box center [259, 363] width 364 height 22
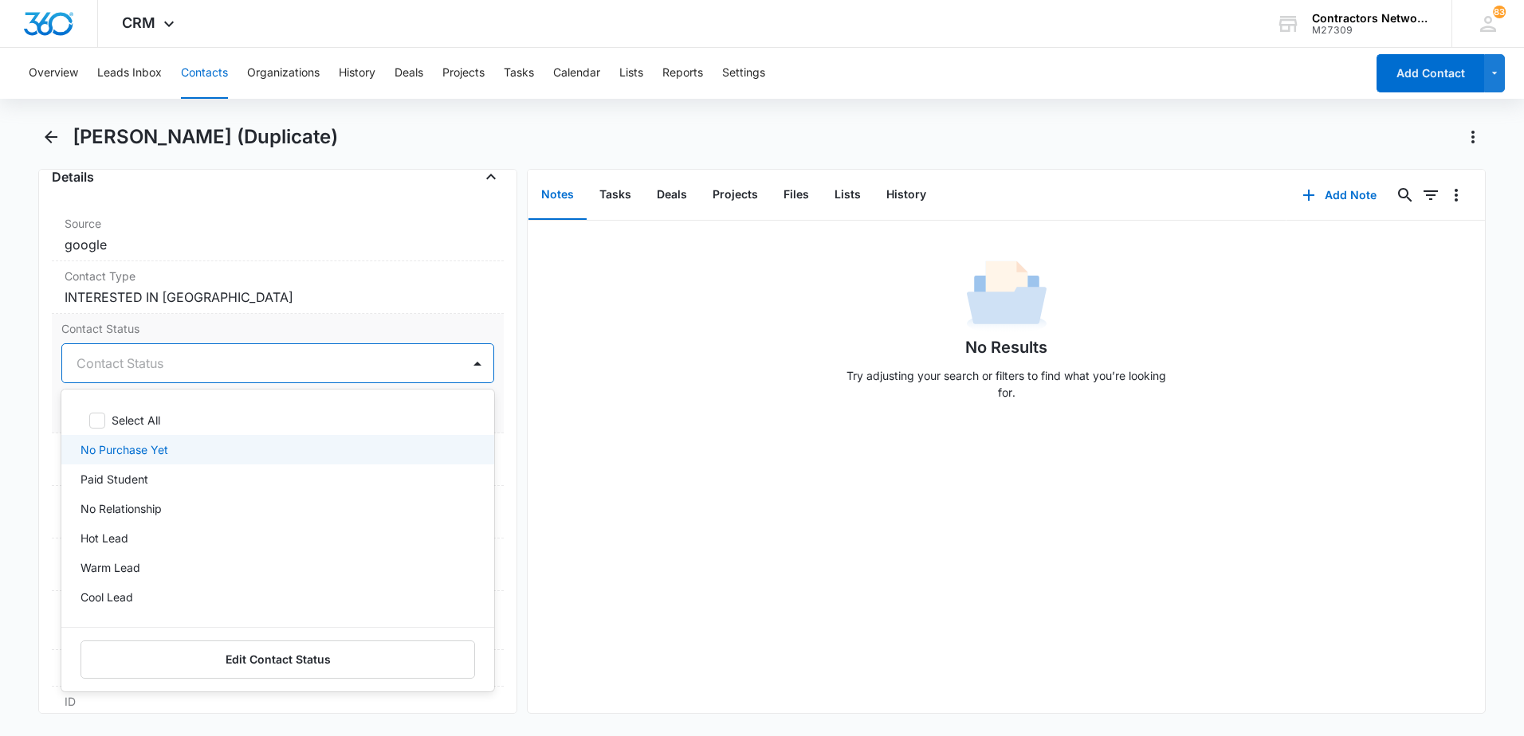
click at [159, 455] on p "No Purchase Yet" at bounding box center [124, 450] width 88 height 17
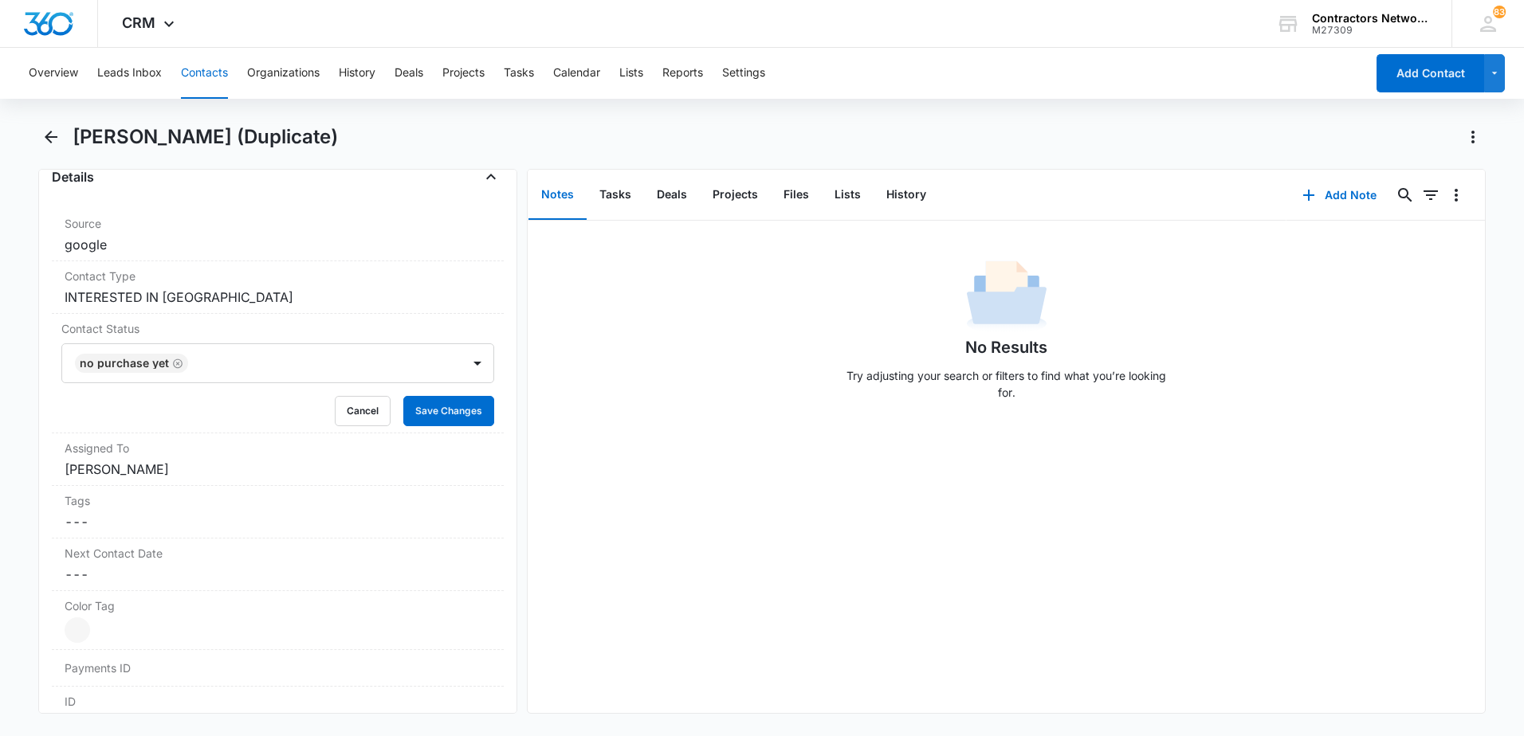
click at [619, 434] on div "No Results Try adjusting your search or filters to find what you’re looking for." at bounding box center [1006, 467] width 957 height 493
click at [444, 408] on button "Save Changes" at bounding box center [448, 411] width 91 height 30
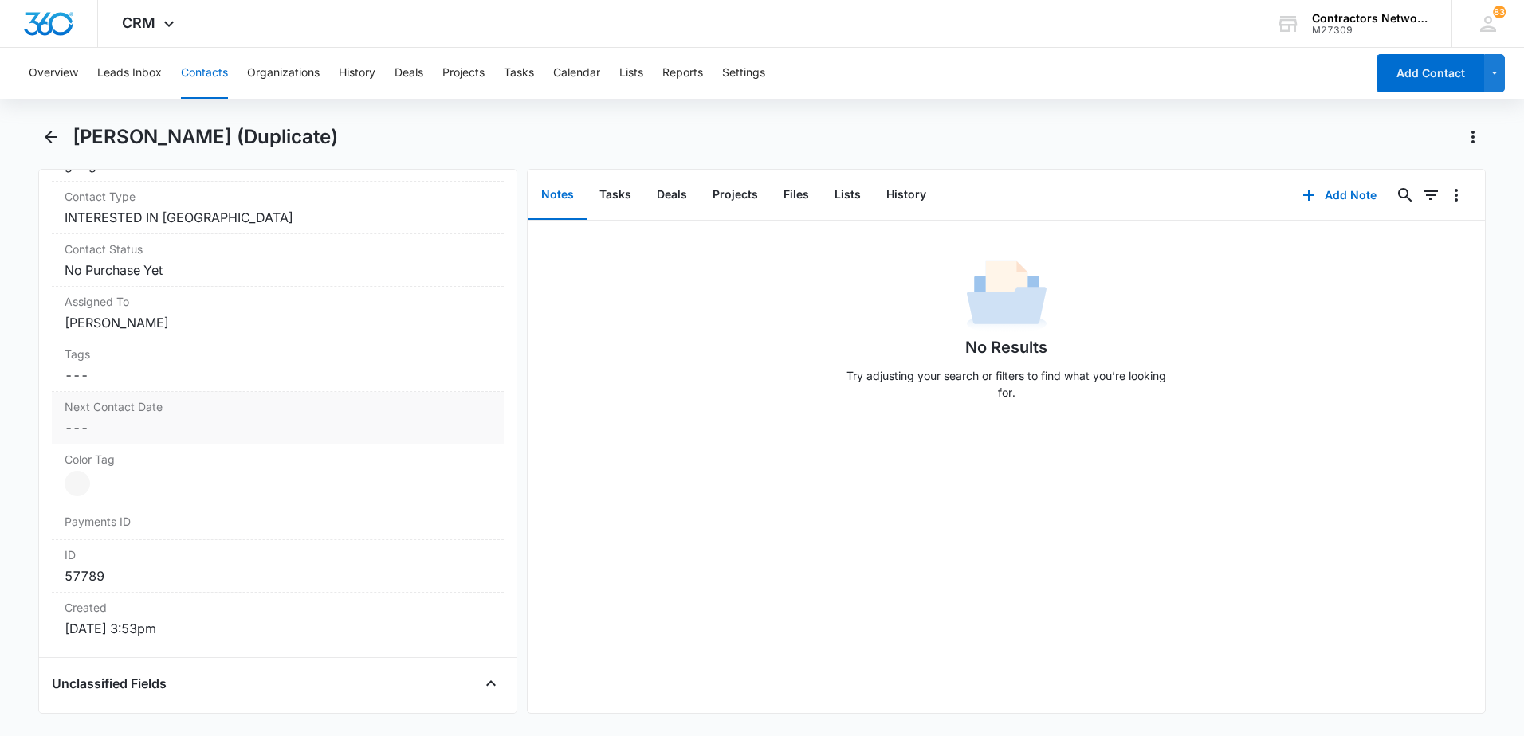
click at [105, 482] on dl "Source Cancel Save Changes google Contact Type Cancel Save Changes INTERESTED I…" at bounding box center [278, 387] width 452 height 516
click at [139, 417] on div "Next Contact Date Cancel Save Changes ---" at bounding box center [278, 418] width 452 height 53
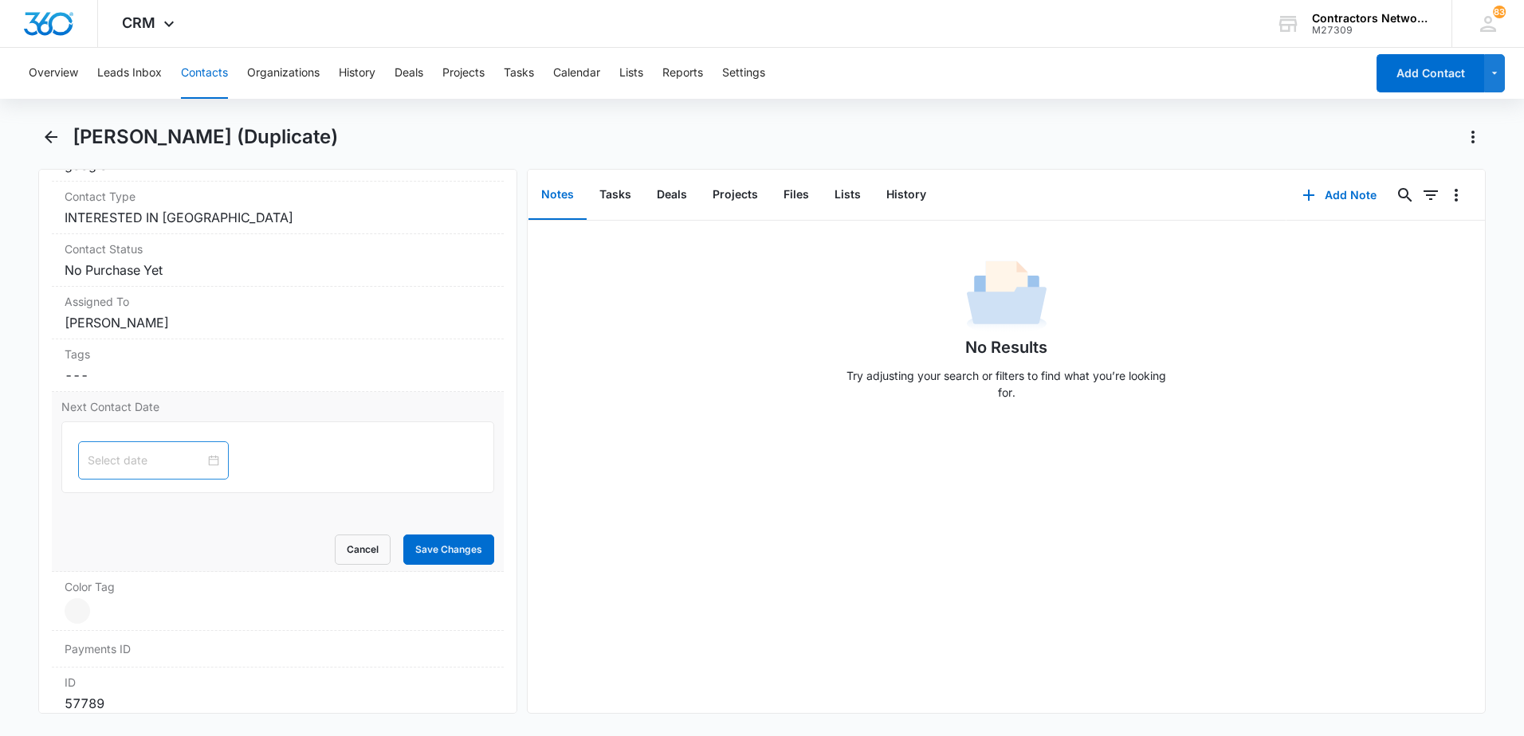
click at [126, 466] on input at bounding box center [146, 461] width 117 height 18
type input "[DATE]"
click at [131, 681] on div "6" at bounding box center [129, 678] width 19 height 19
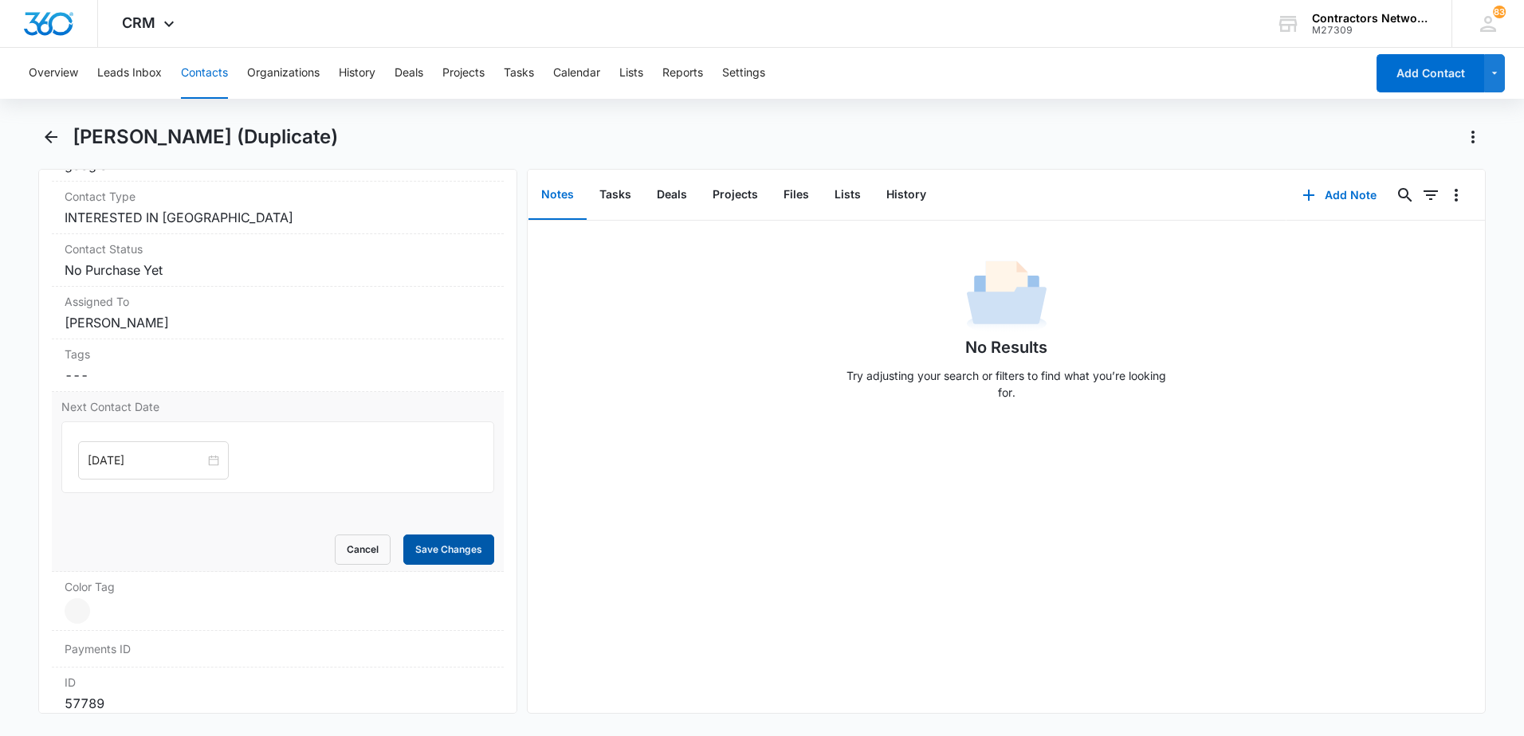
click at [445, 554] on button "Save Changes" at bounding box center [448, 550] width 91 height 30
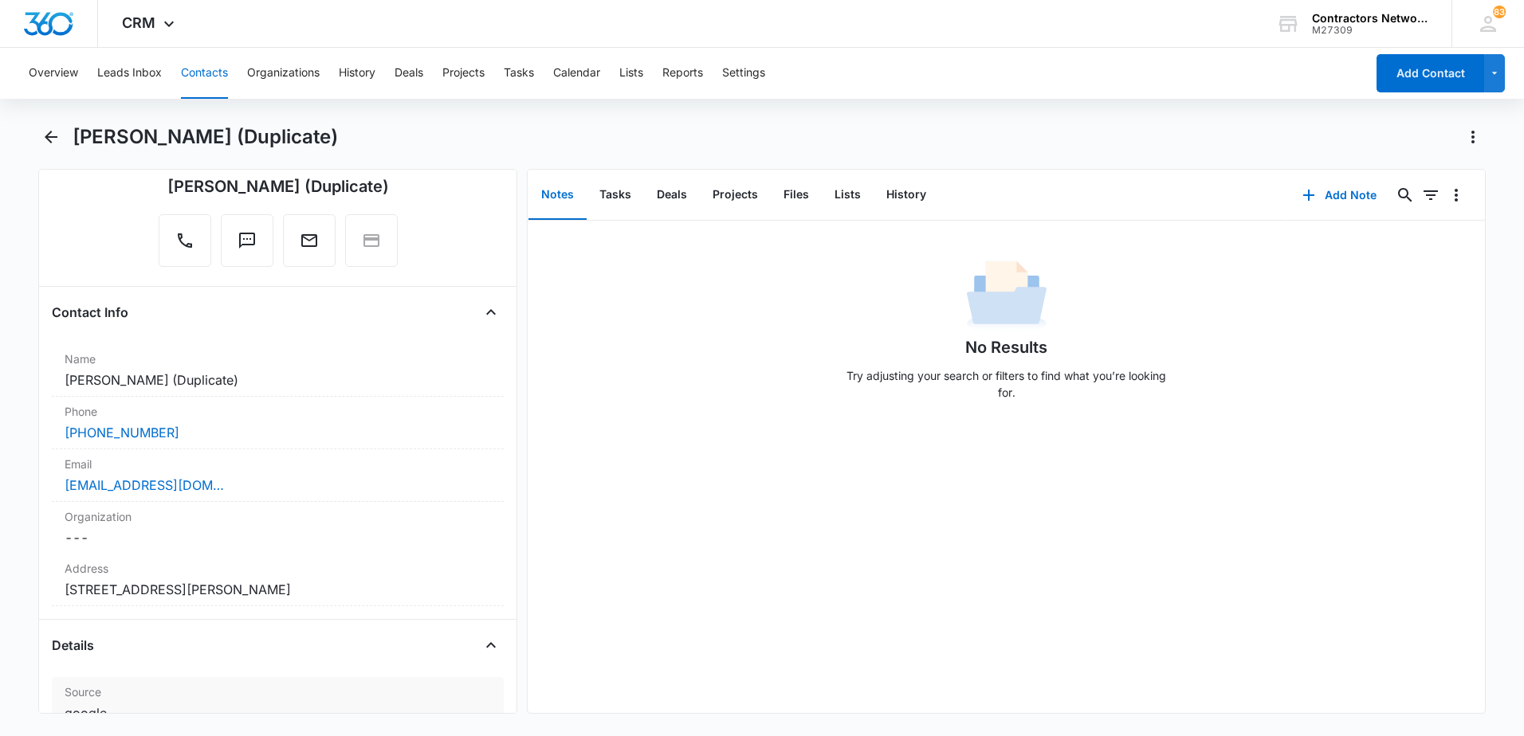
scroll to position [129, 0]
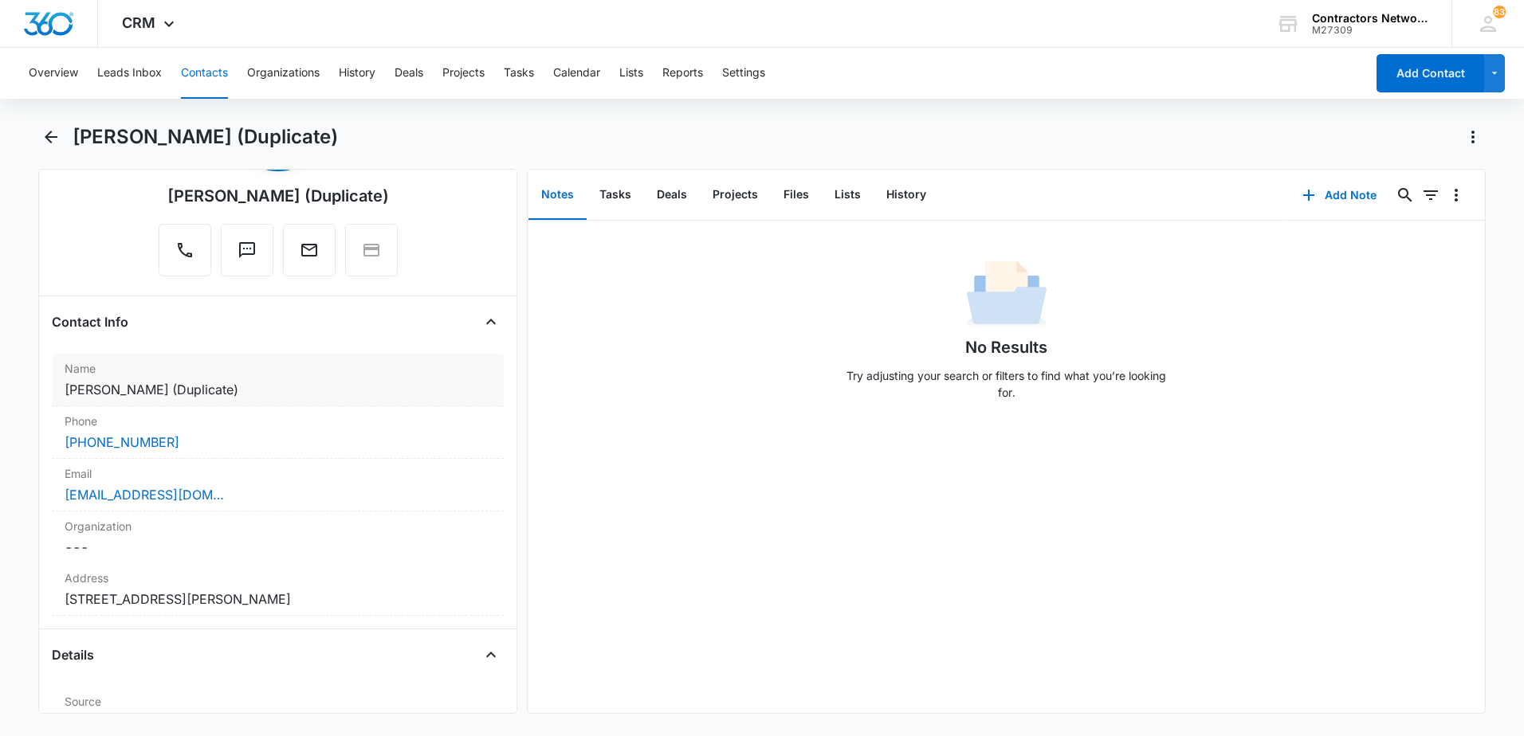
click at [315, 386] on dd "Cancel Save Changes [PERSON_NAME] (Duplicate)" at bounding box center [278, 389] width 426 height 19
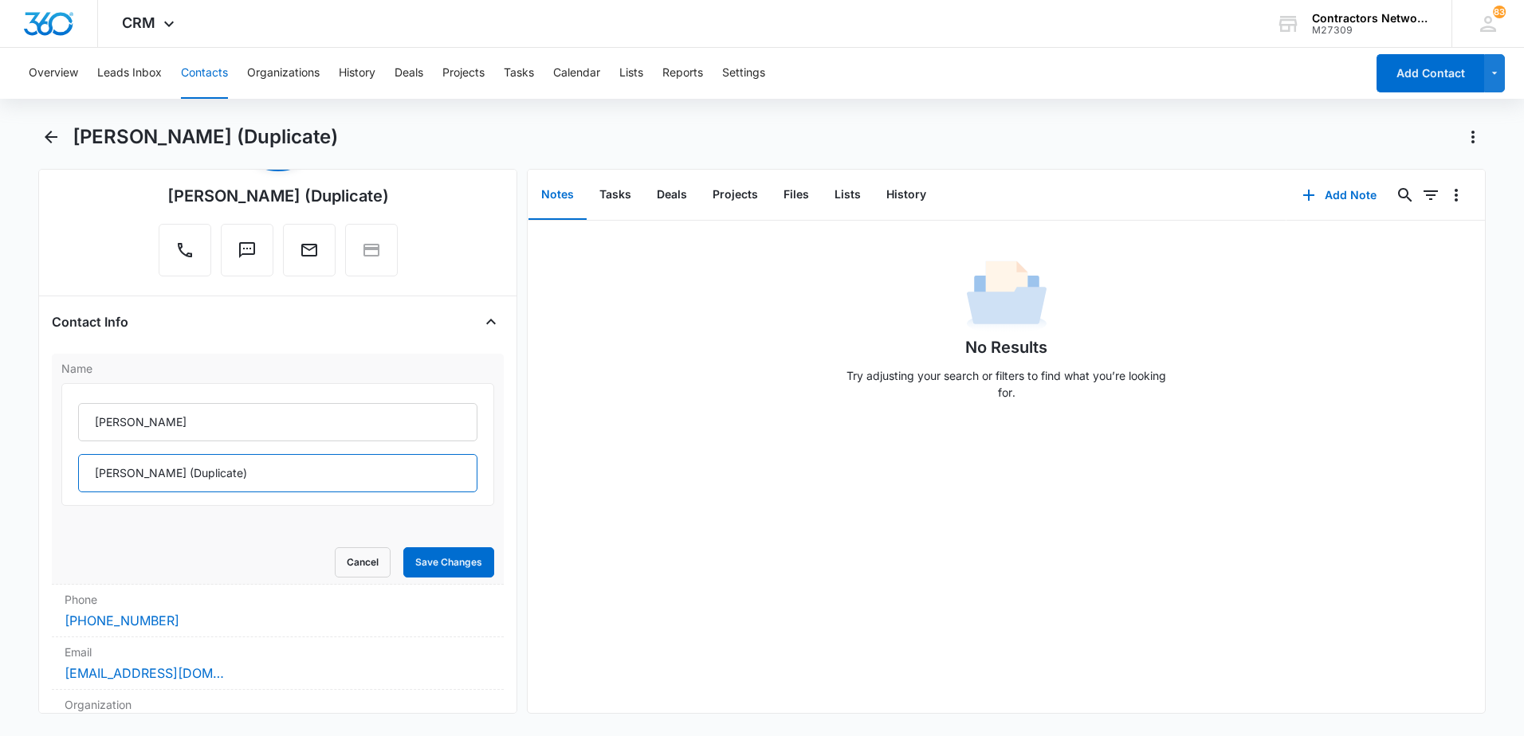
click at [259, 472] on input "[PERSON_NAME] (Duplicate)" at bounding box center [277, 473] width 399 height 38
type input "[PERSON_NAME]"
click at [414, 563] on button "Save Changes" at bounding box center [448, 563] width 91 height 30
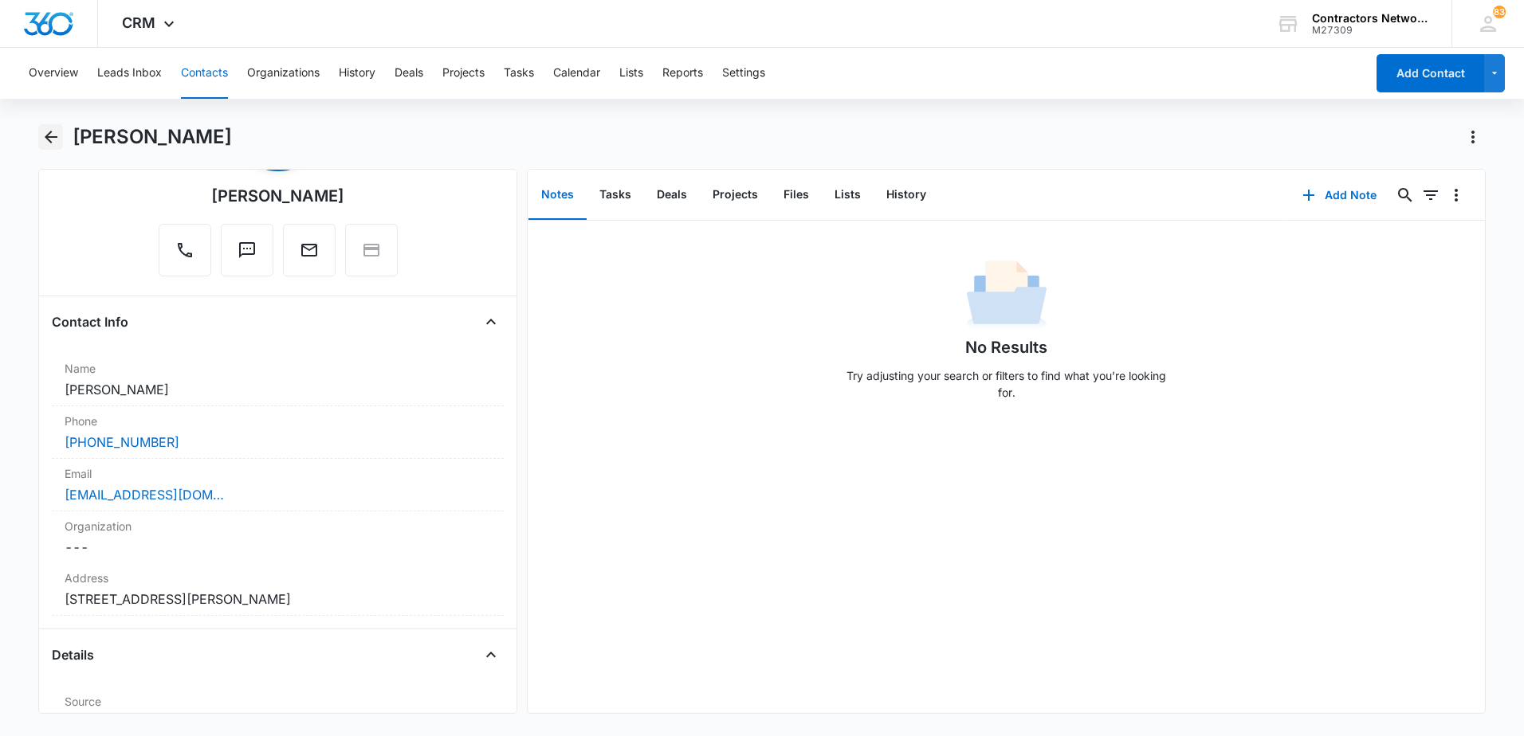
click at [50, 139] on icon "Back" at bounding box center [50, 137] width 19 height 19
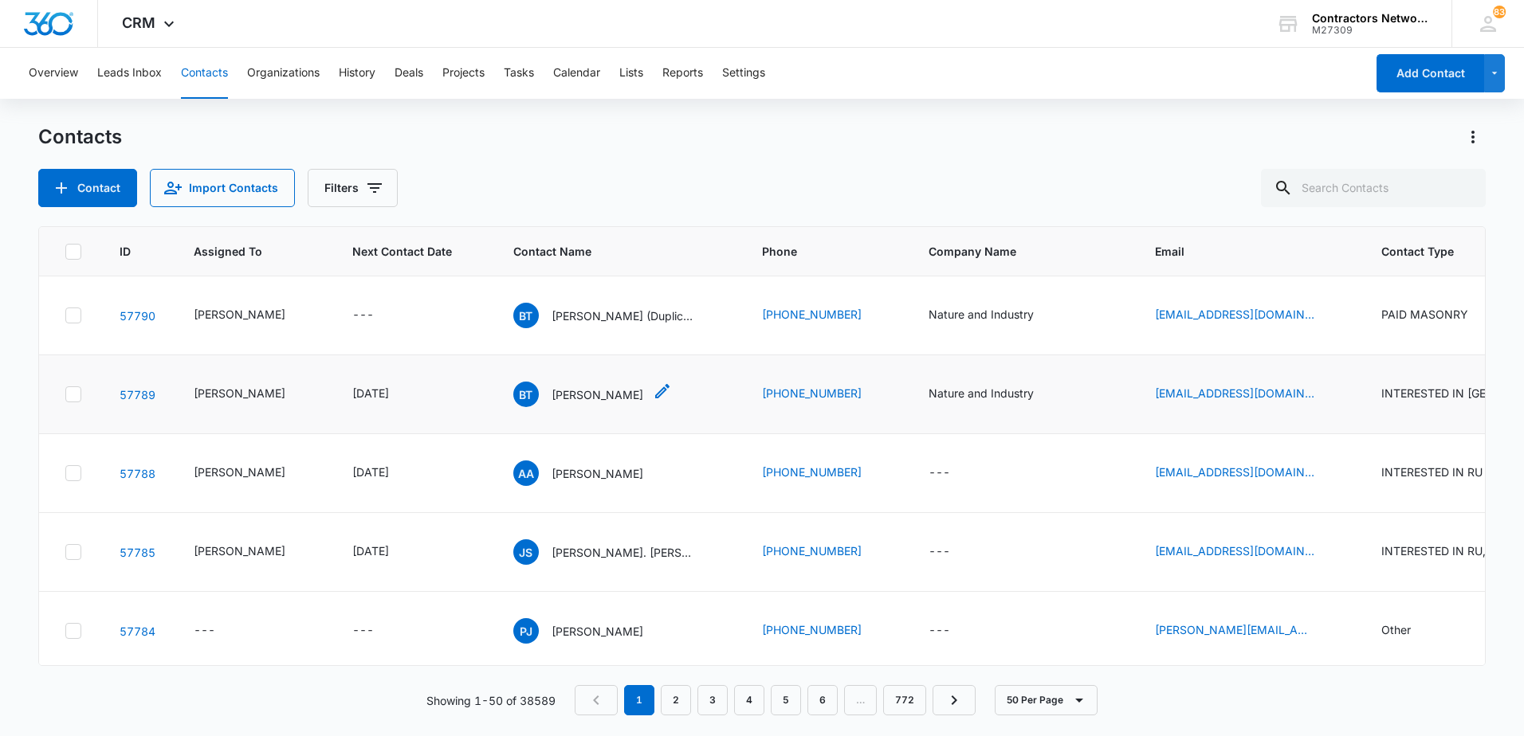
click at [574, 403] on p "[PERSON_NAME]" at bounding box center [597, 395] width 92 height 17
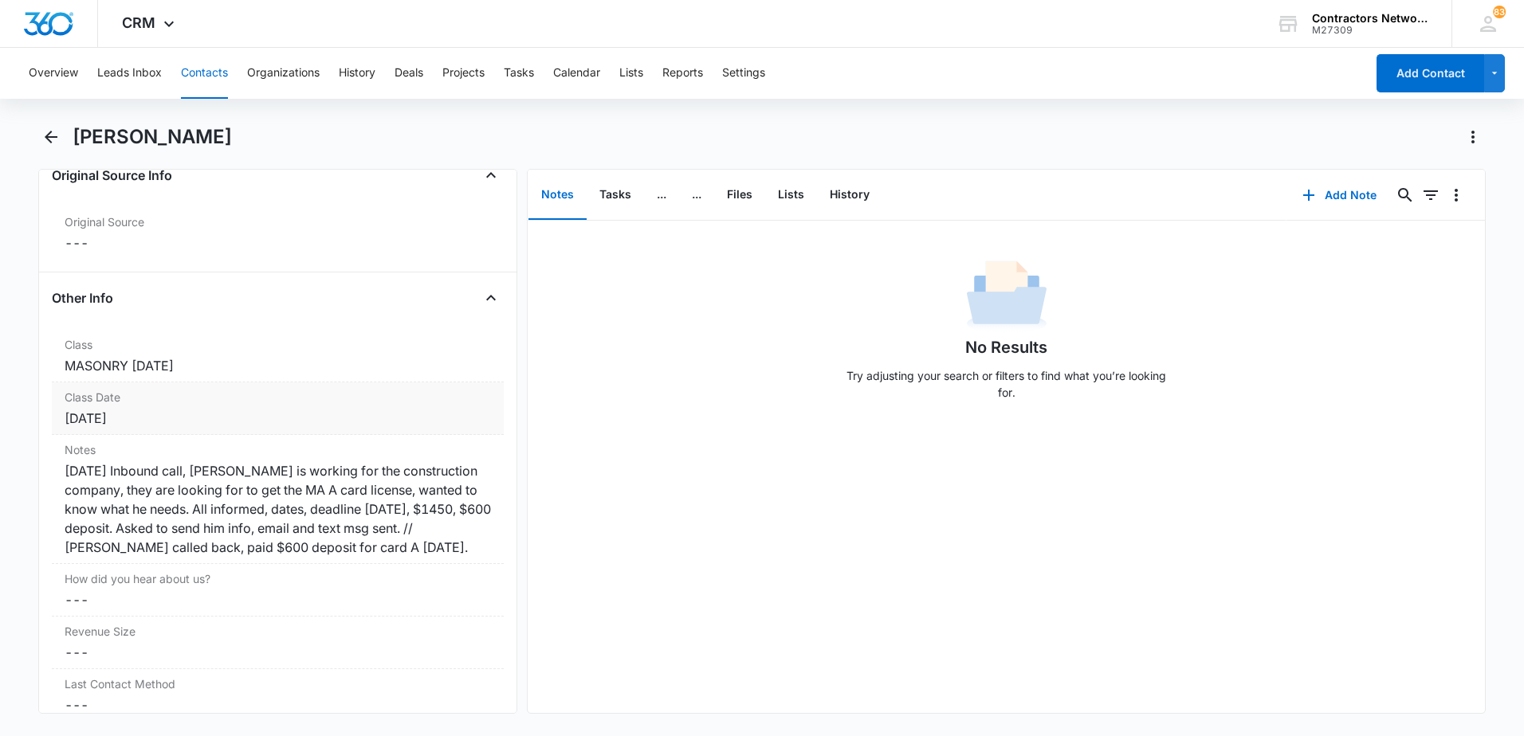
scroll to position [1913, 0]
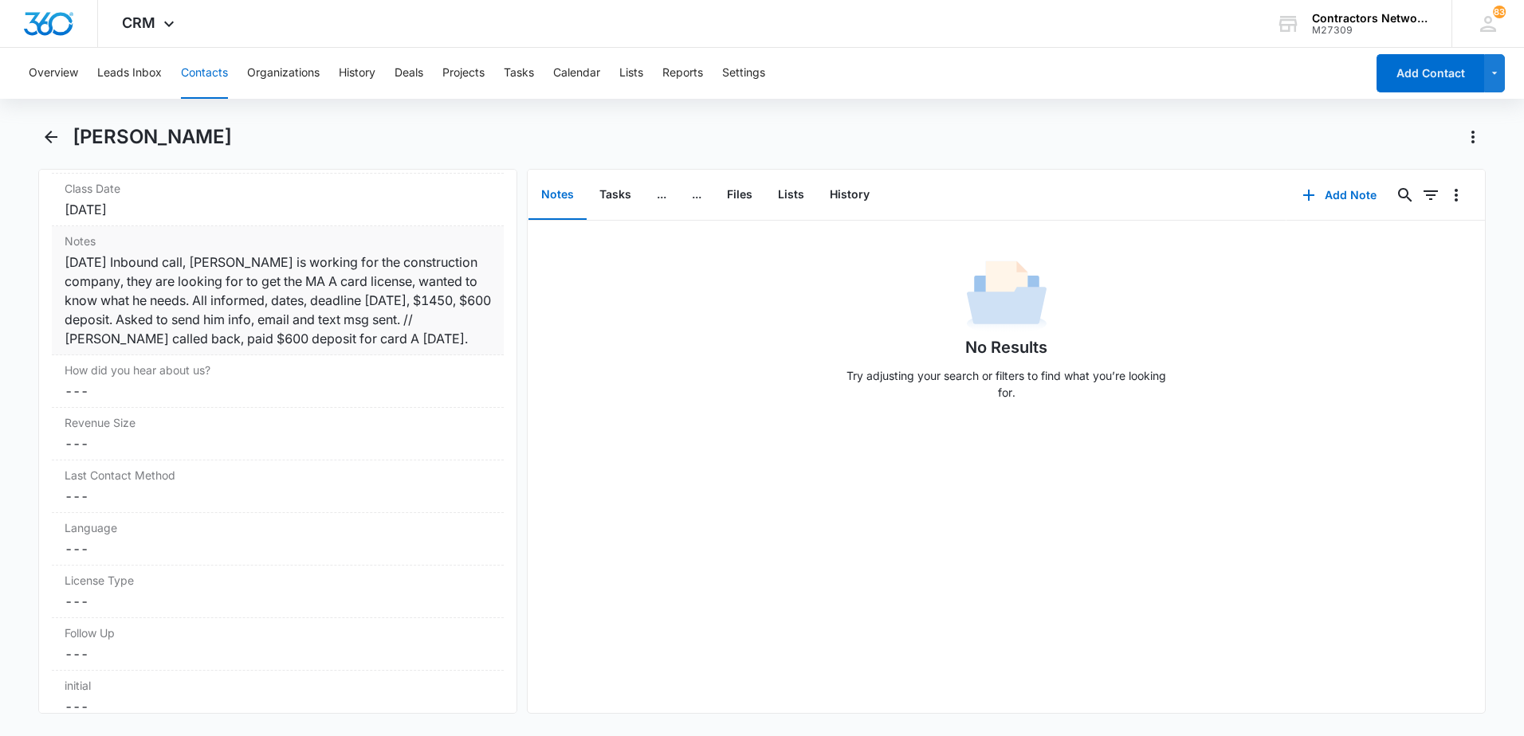
click at [222, 348] on div "[DATE] Inbound call, [PERSON_NAME] is working for the construction company, the…" at bounding box center [278, 301] width 426 height 96
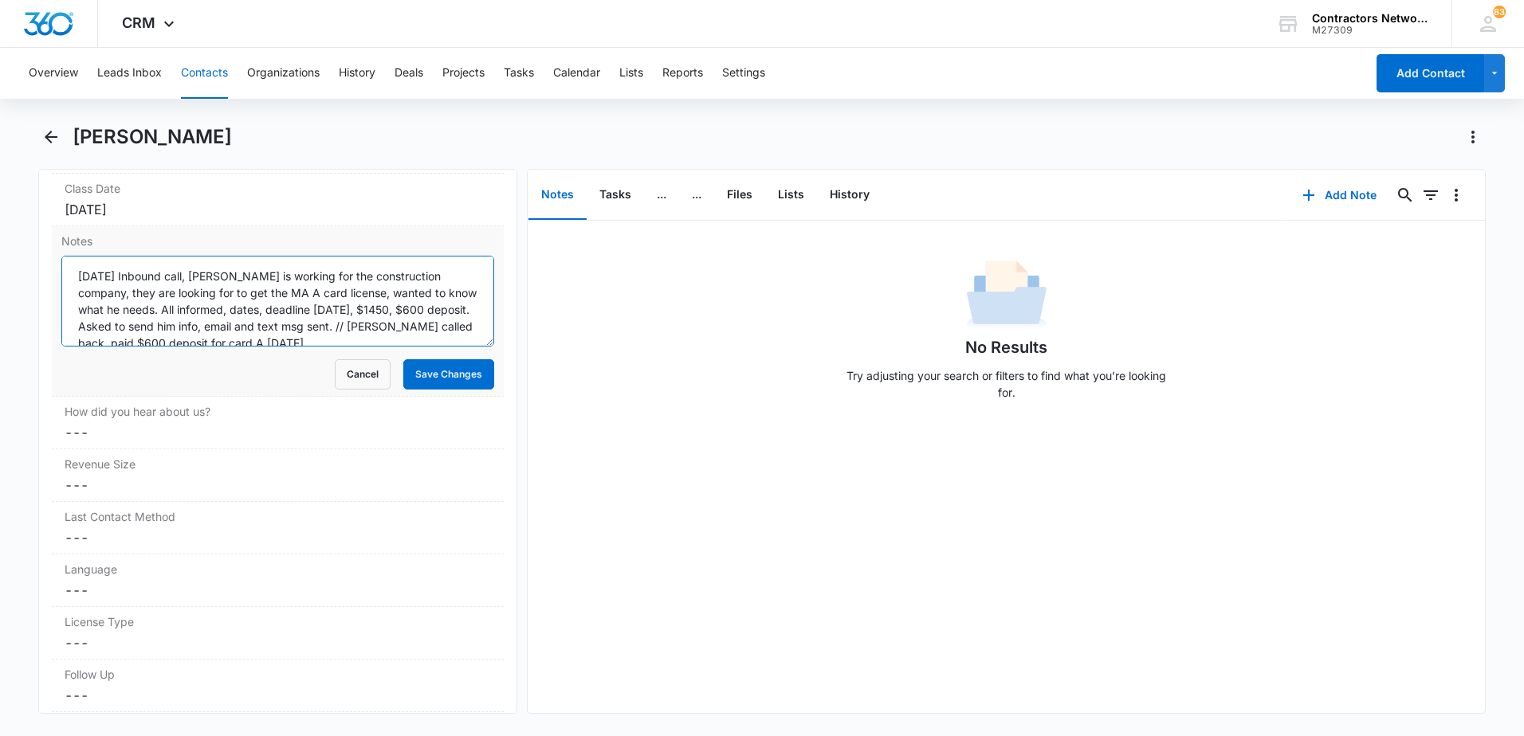
click at [300, 313] on textarea "[DATE] Inbound call, [PERSON_NAME] is working for the construction company, the…" at bounding box center [277, 301] width 433 height 91
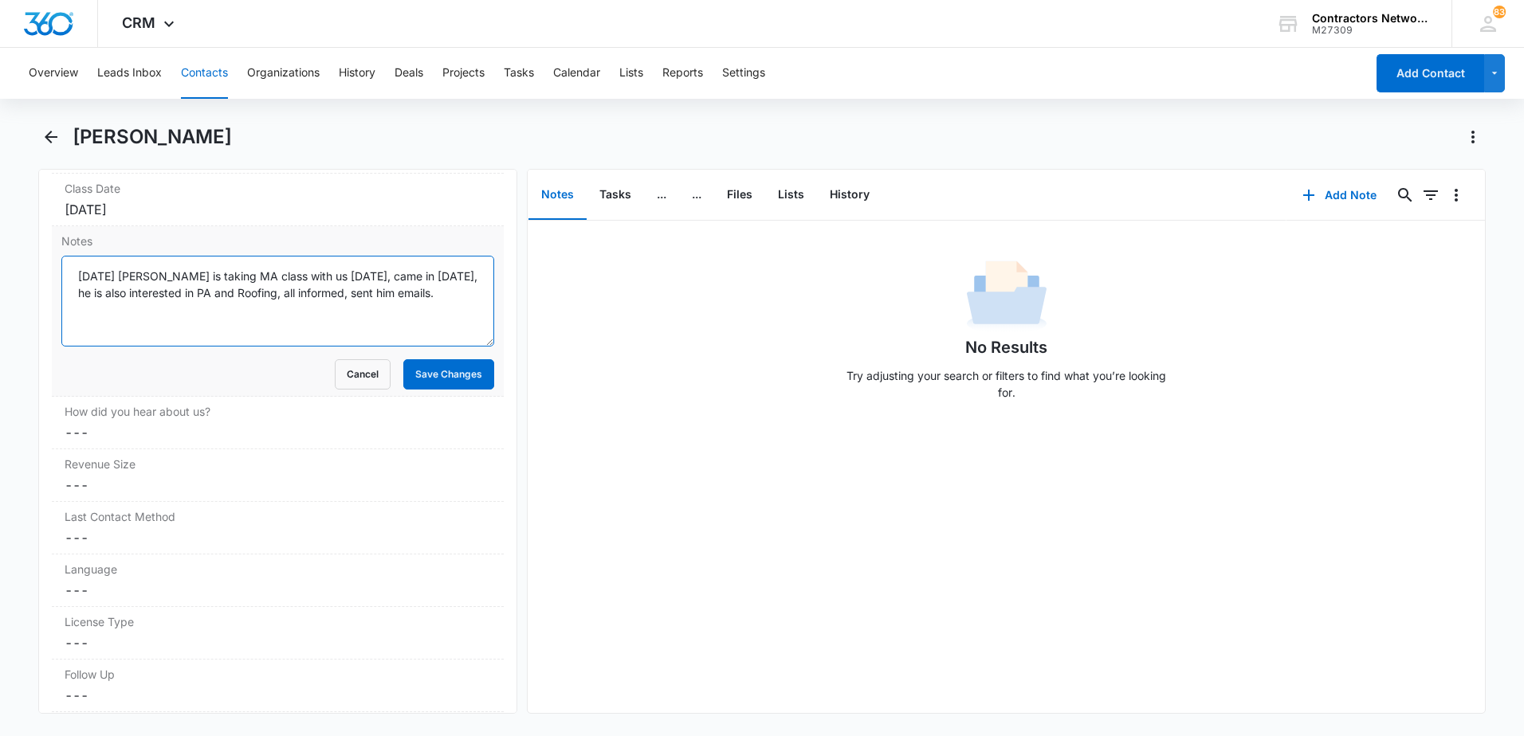
click at [306, 291] on textarea "[DATE] [PERSON_NAME] is taking MA class with us [DATE], came in [DATE], he is a…" at bounding box center [277, 301] width 433 height 91
type textarea "[DATE] [PERSON_NAME] is taking MA class with us [DATE], came in [DATE], he is a…"
click at [436, 373] on button "Save Changes" at bounding box center [448, 374] width 91 height 30
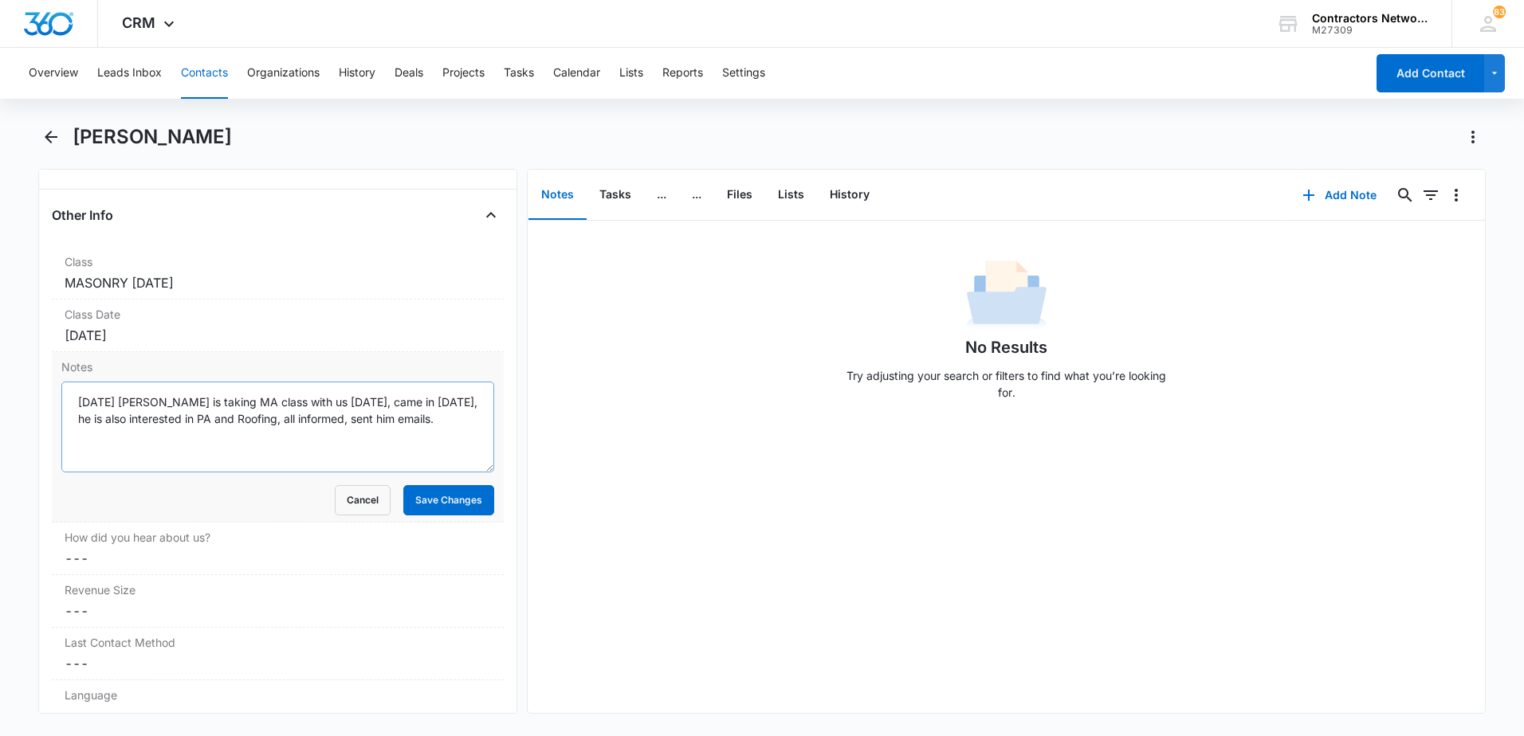
scroll to position [1753, 0]
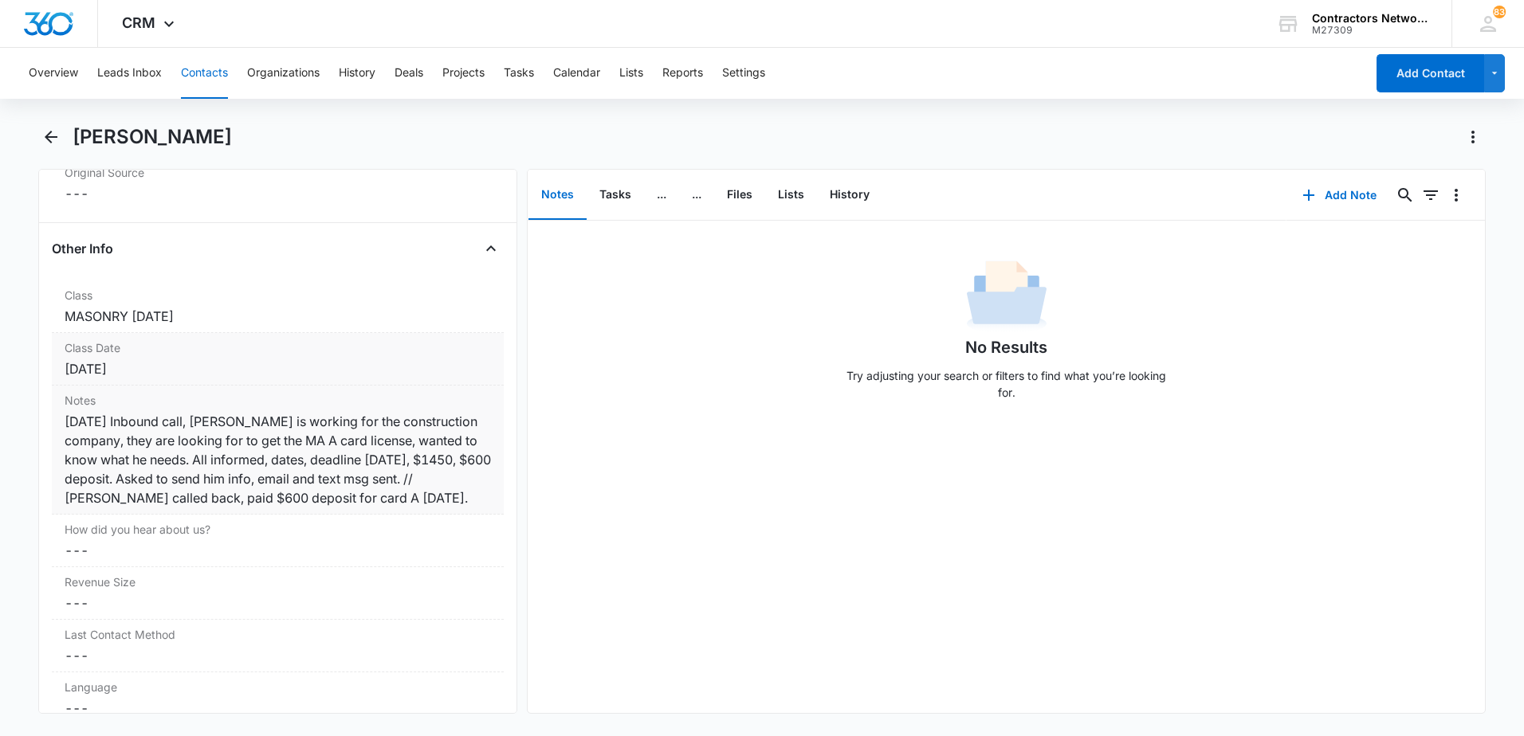
click at [210, 369] on div "[DATE]" at bounding box center [278, 368] width 426 height 19
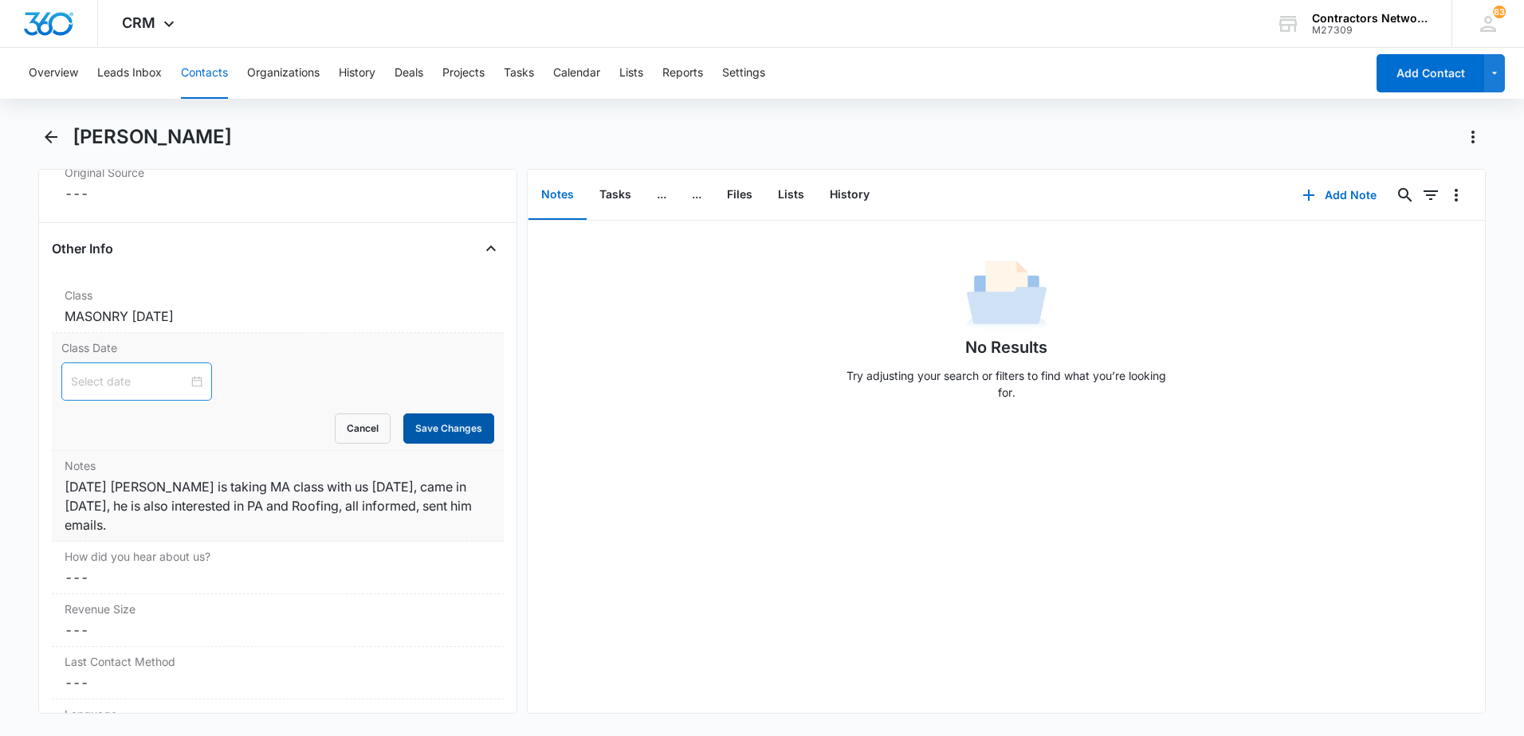
click at [418, 415] on button "Save Changes" at bounding box center [448, 429] width 91 height 30
click at [321, 313] on div "MASONRY [DATE]" at bounding box center [278, 316] width 426 height 19
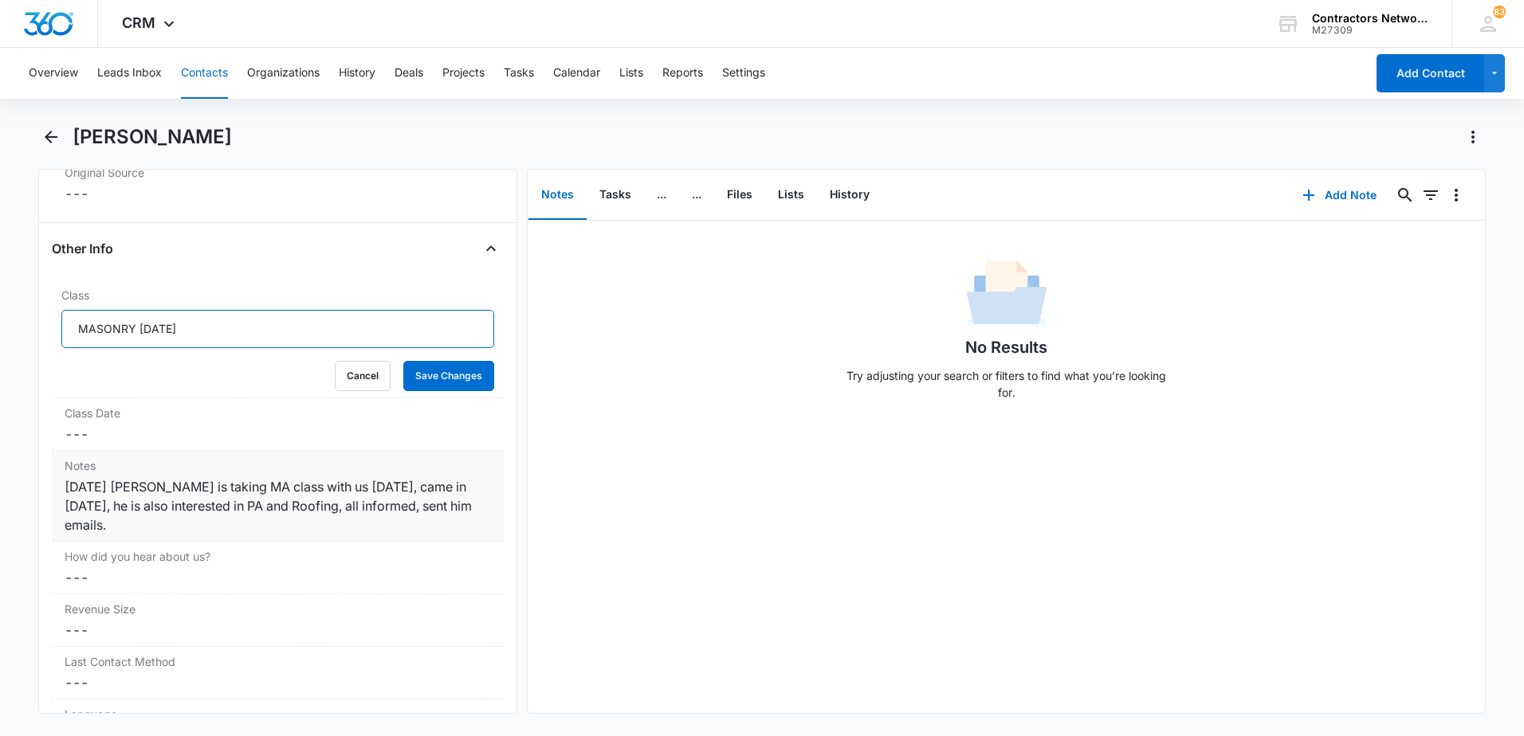
drag, startPoint x: 246, startPoint y: 329, endPoint x: 0, endPoint y: 335, distance: 246.3
click at [0, 335] on html "CRM Apps Reputation Websites Forms CRM Email Social Shop Payments POS Content A…" at bounding box center [762, 368] width 1524 height 736
click at [405, 371] on button "Save Changes" at bounding box center [448, 376] width 91 height 30
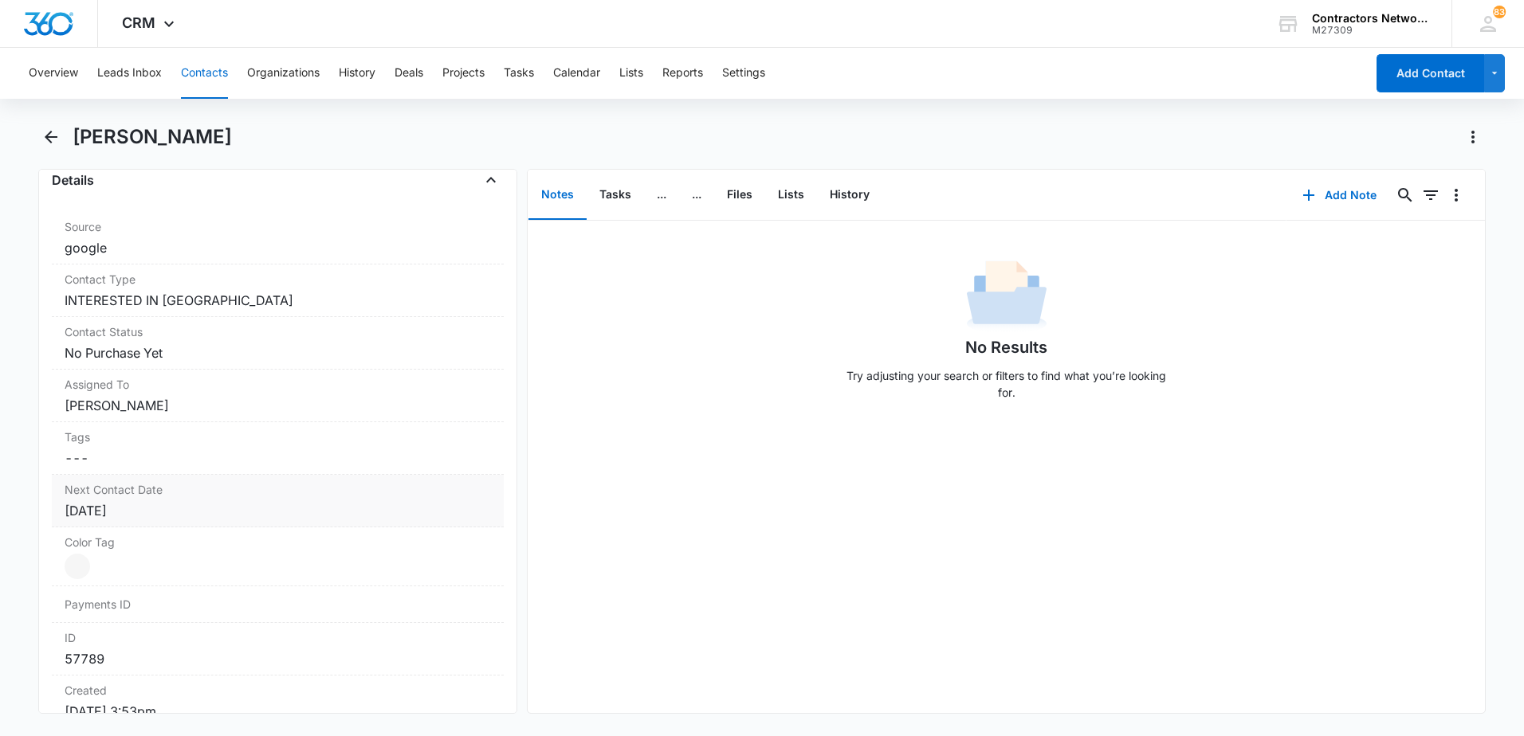
scroll to position [558, 0]
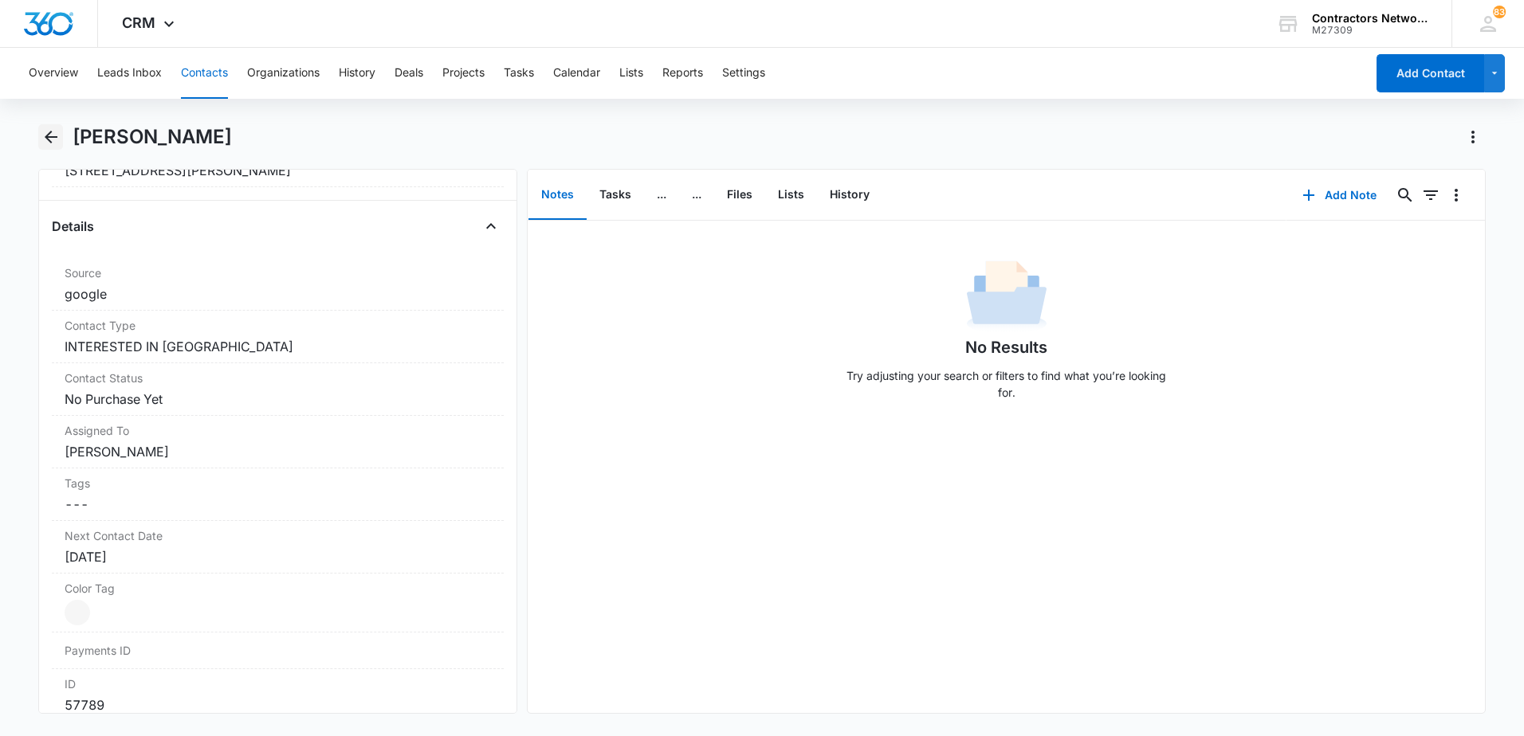
click at [57, 142] on icon "Back" at bounding box center [50, 137] width 19 height 19
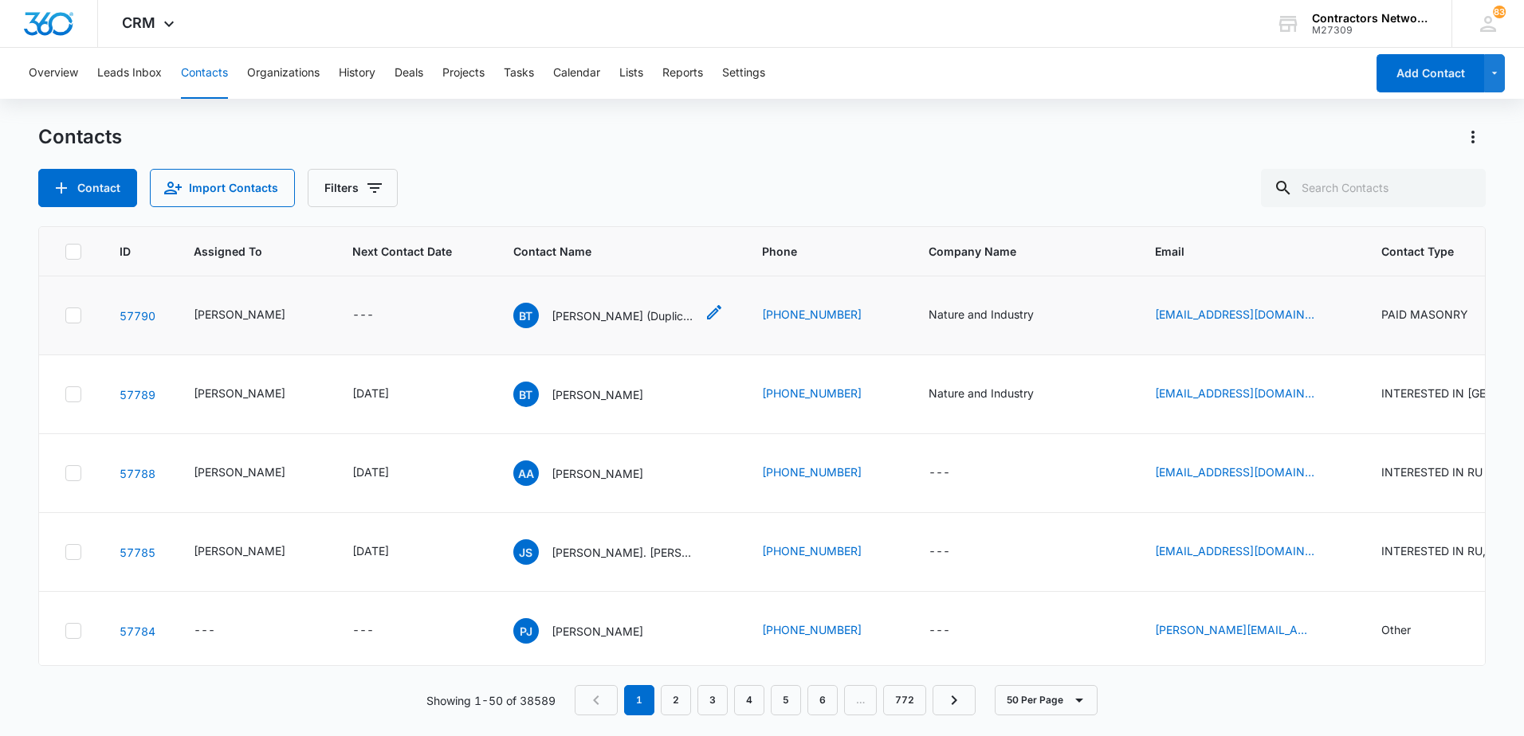
click at [591, 324] on p "[PERSON_NAME] (Duplicate)" at bounding box center [622, 316] width 143 height 17
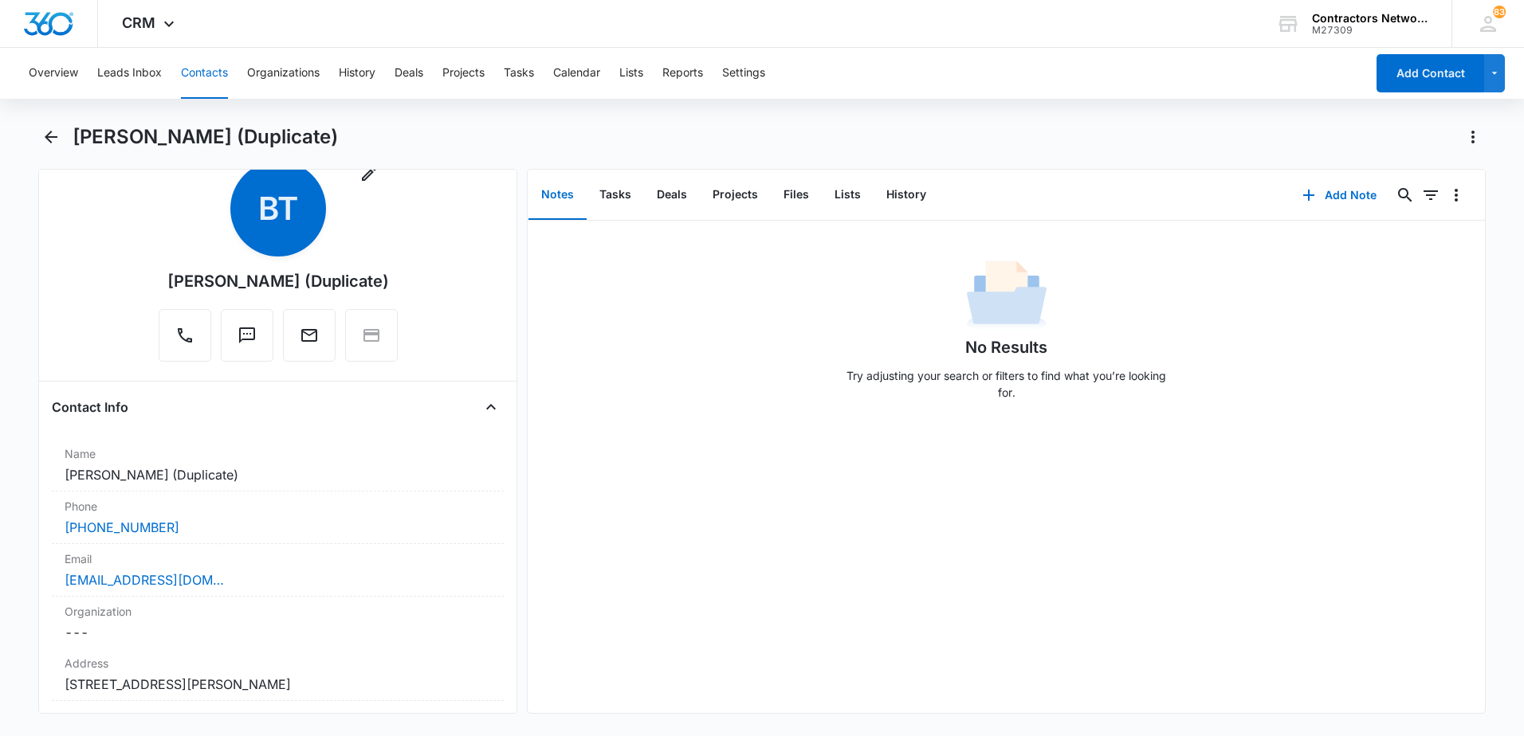
scroll to position [159, 0]
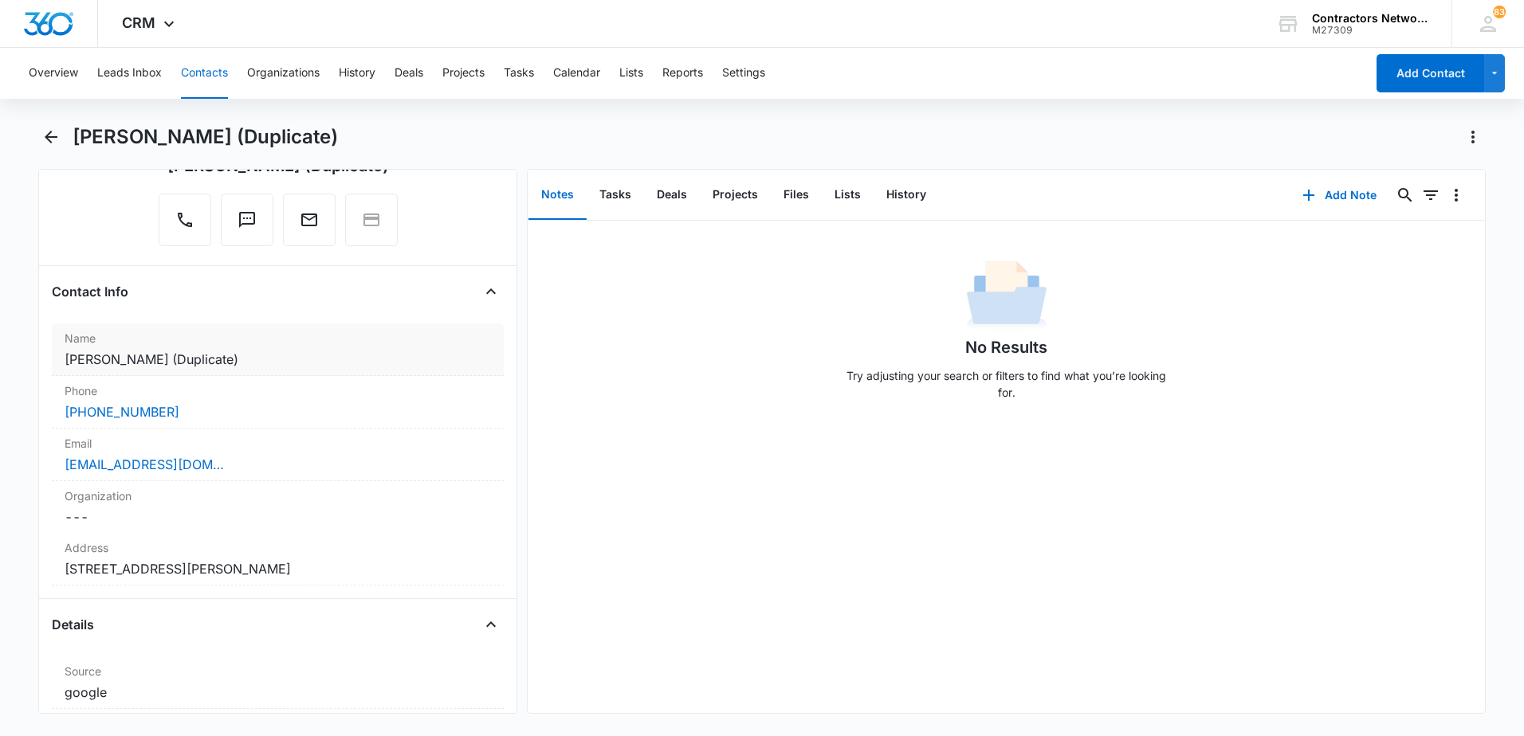
click at [348, 374] on div "Name Cancel Save Changes [PERSON_NAME] (Duplicate)" at bounding box center [278, 350] width 452 height 53
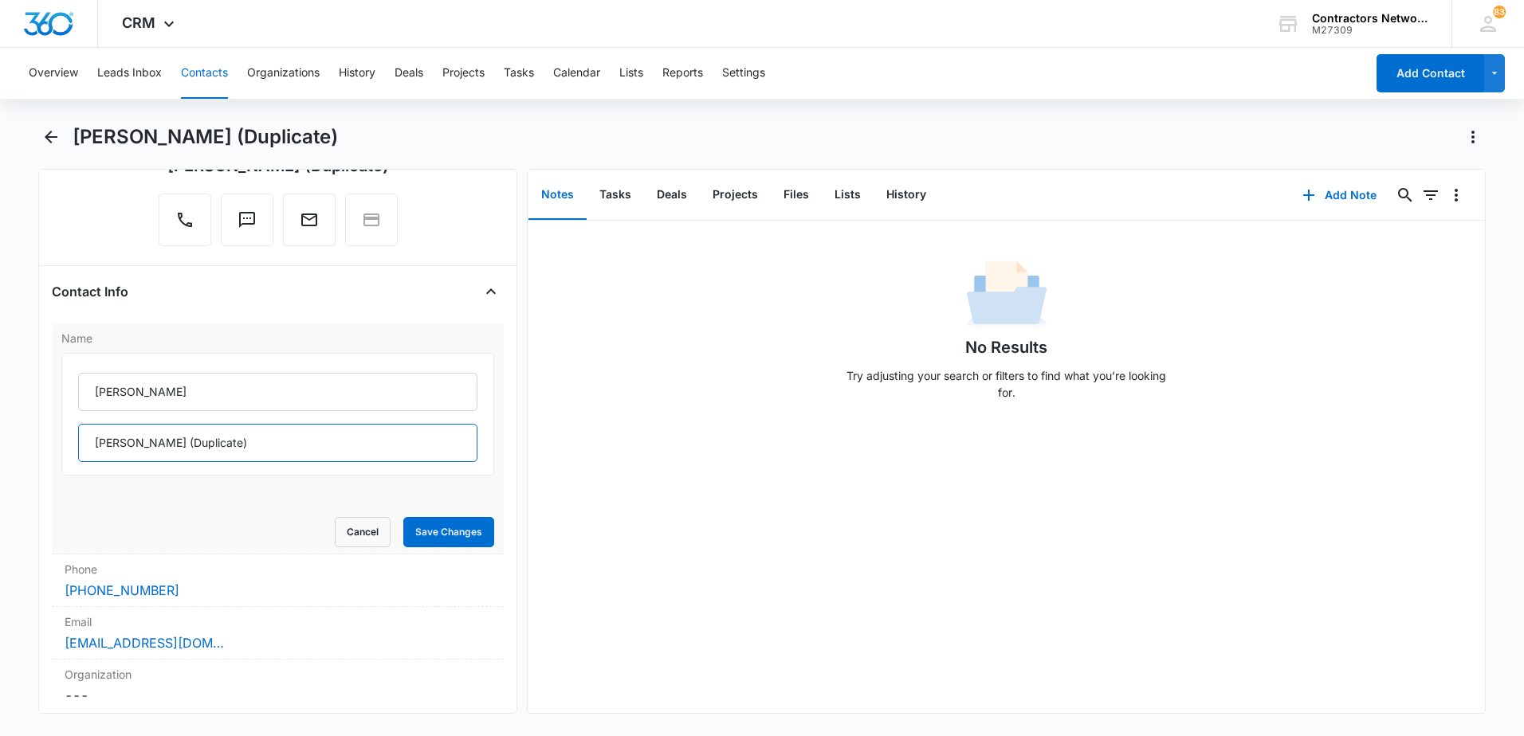
click at [257, 452] on input "[PERSON_NAME] (Duplicate)" at bounding box center [277, 443] width 399 height 38
type input "[PERSON_NAME]"
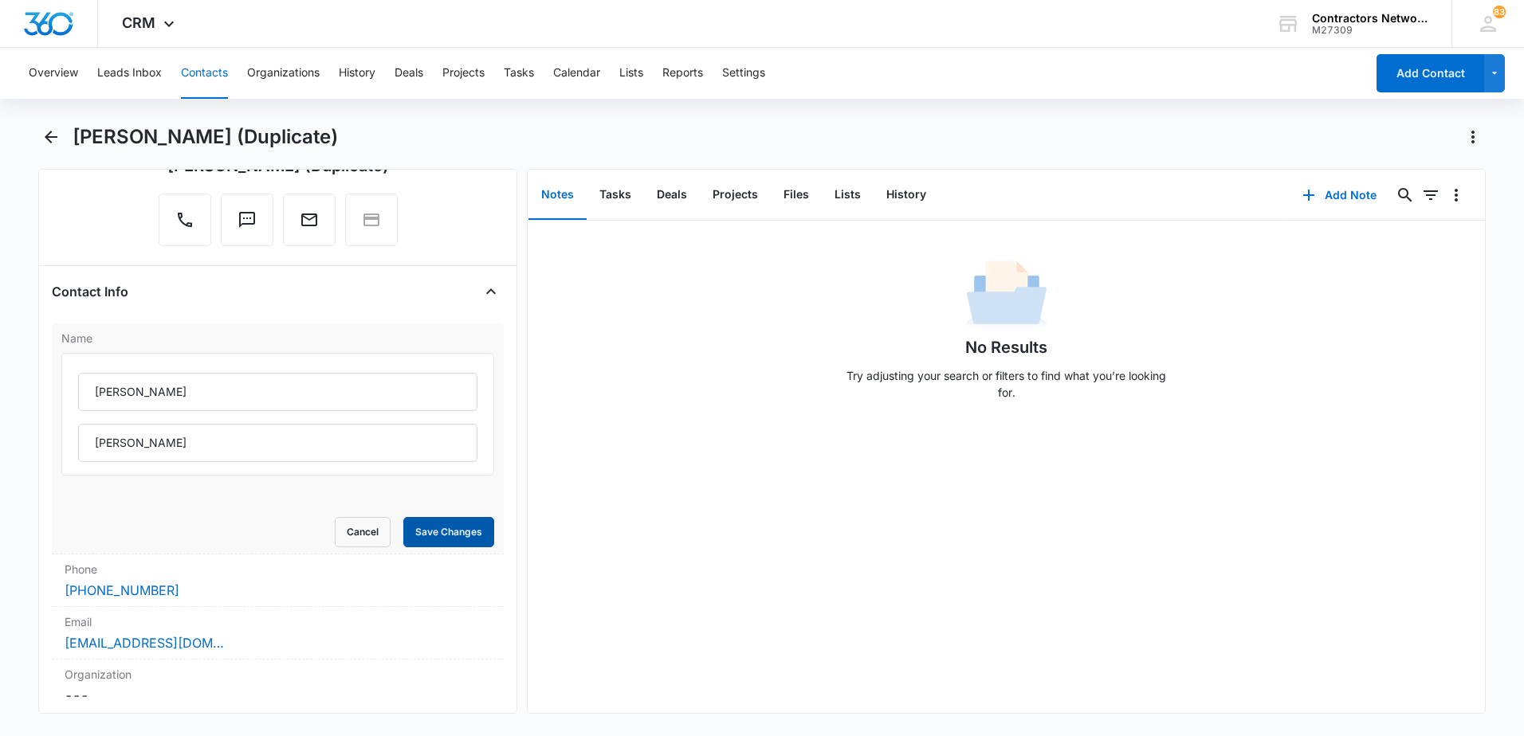
click at [427, 530] on button "Save Changes" at bounding box center [448, 532] width 91 height 30
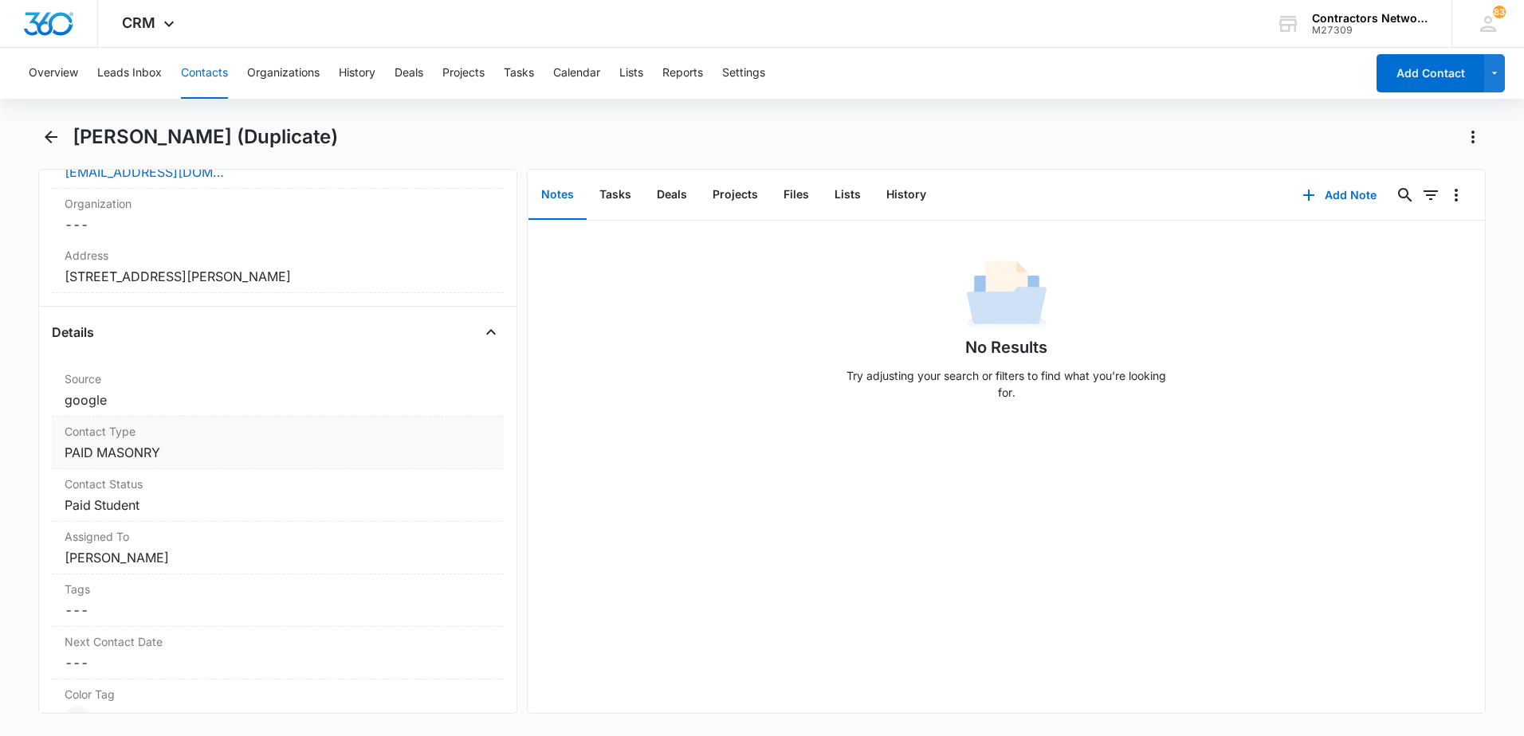
scroll to position [448, 0]
click at [392, 291] on div "Address Cancel Save Changes [STREET_ADDRESS][PERSON_NAME]" at bounding box center [278, 271] width 452 height 53
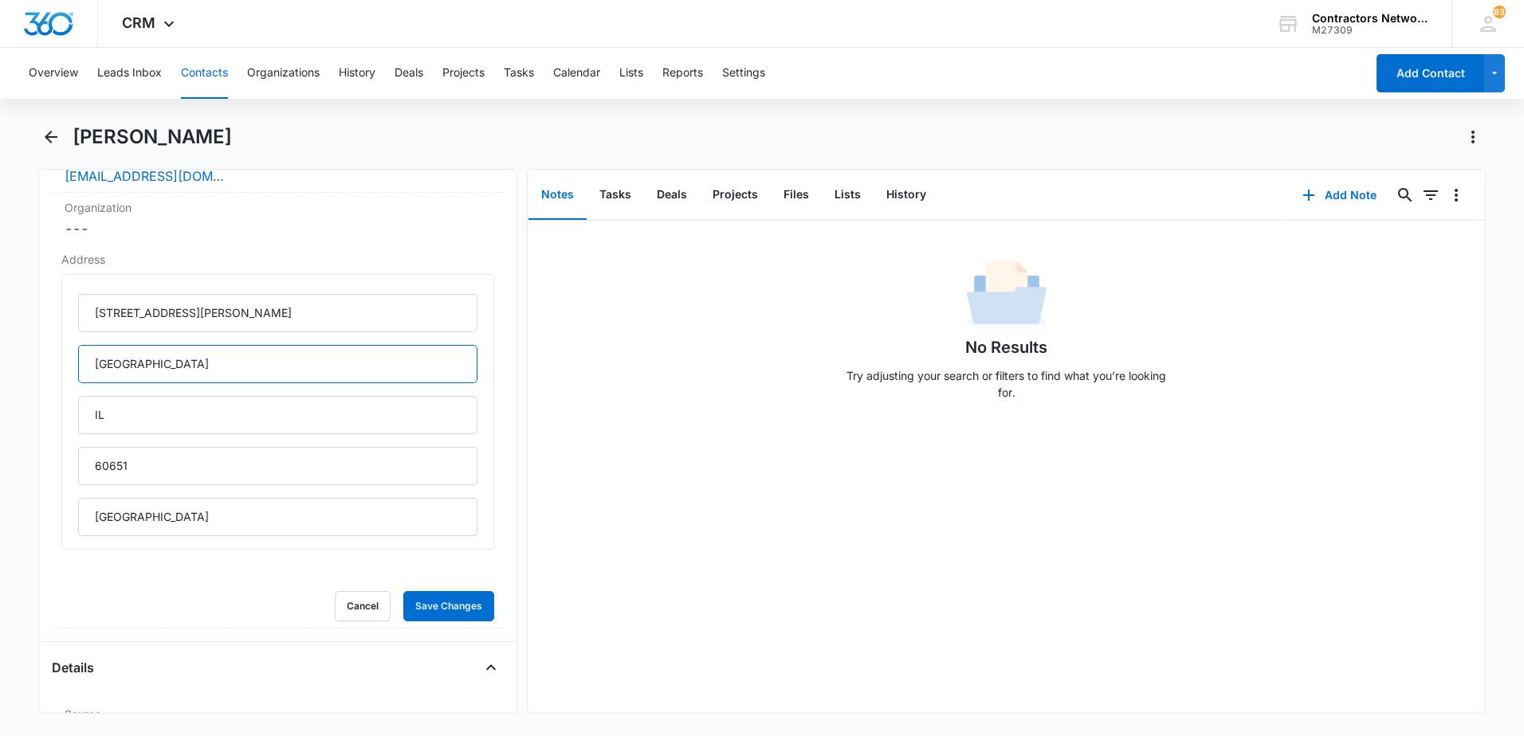
drag, startPoint x: 229, startPoint y: 361, endPoint x: -3, endPoint y: 362, distance: 231.9
click at [0, 362] on html "CRM Apps Reputation Websites Forms CRM Email Social Shop Payments POS Content A…" at bounding box center [762, 368] width 1524 height 736
type input "[GEOGRAPHIC_DATA]"
click at [419, 606] on button "Save Changes" at bounding box center [448, 606] width 91 height 30
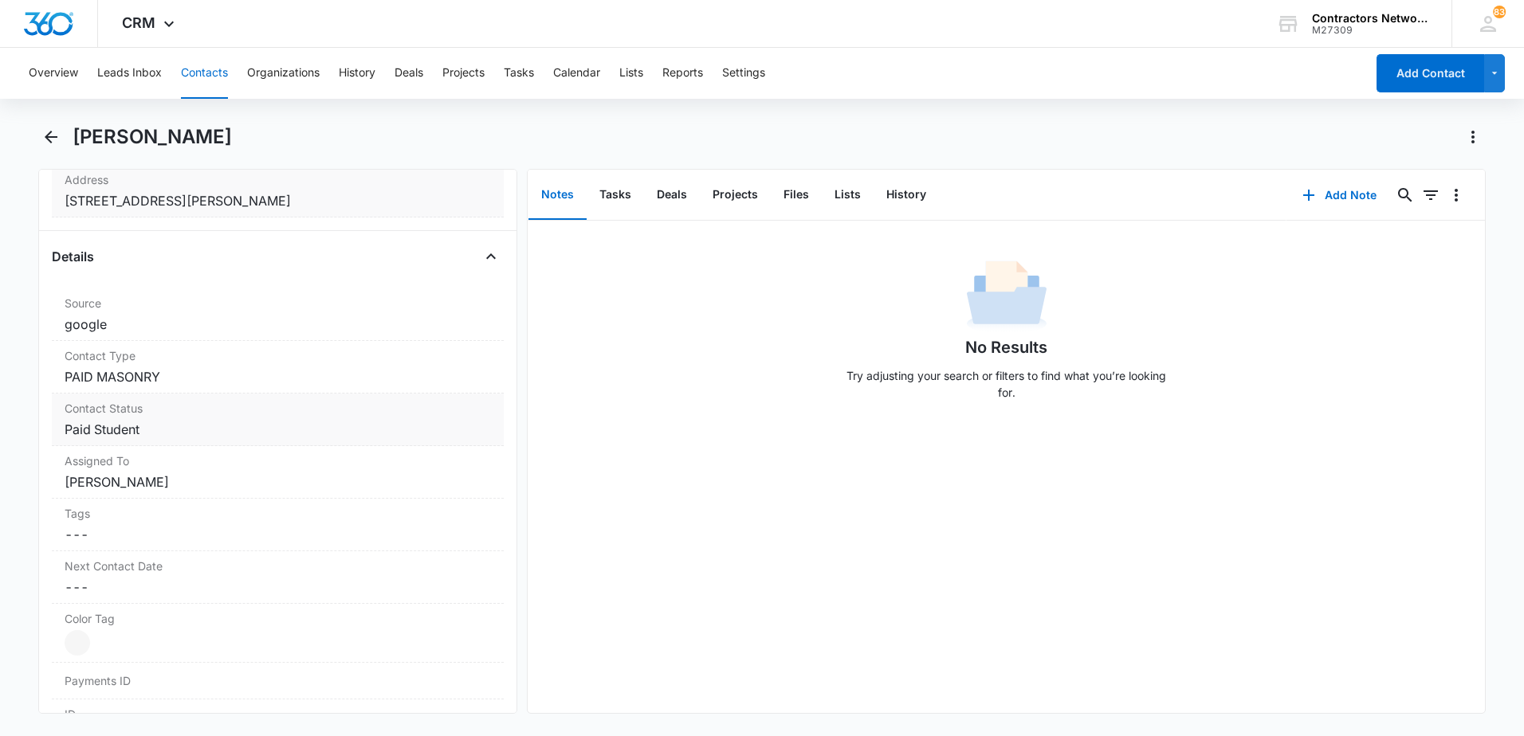
click at [191, 426] on dd "Cancel Save Changes Paid Student" at bounding box center [278, 429] width 426 height 19
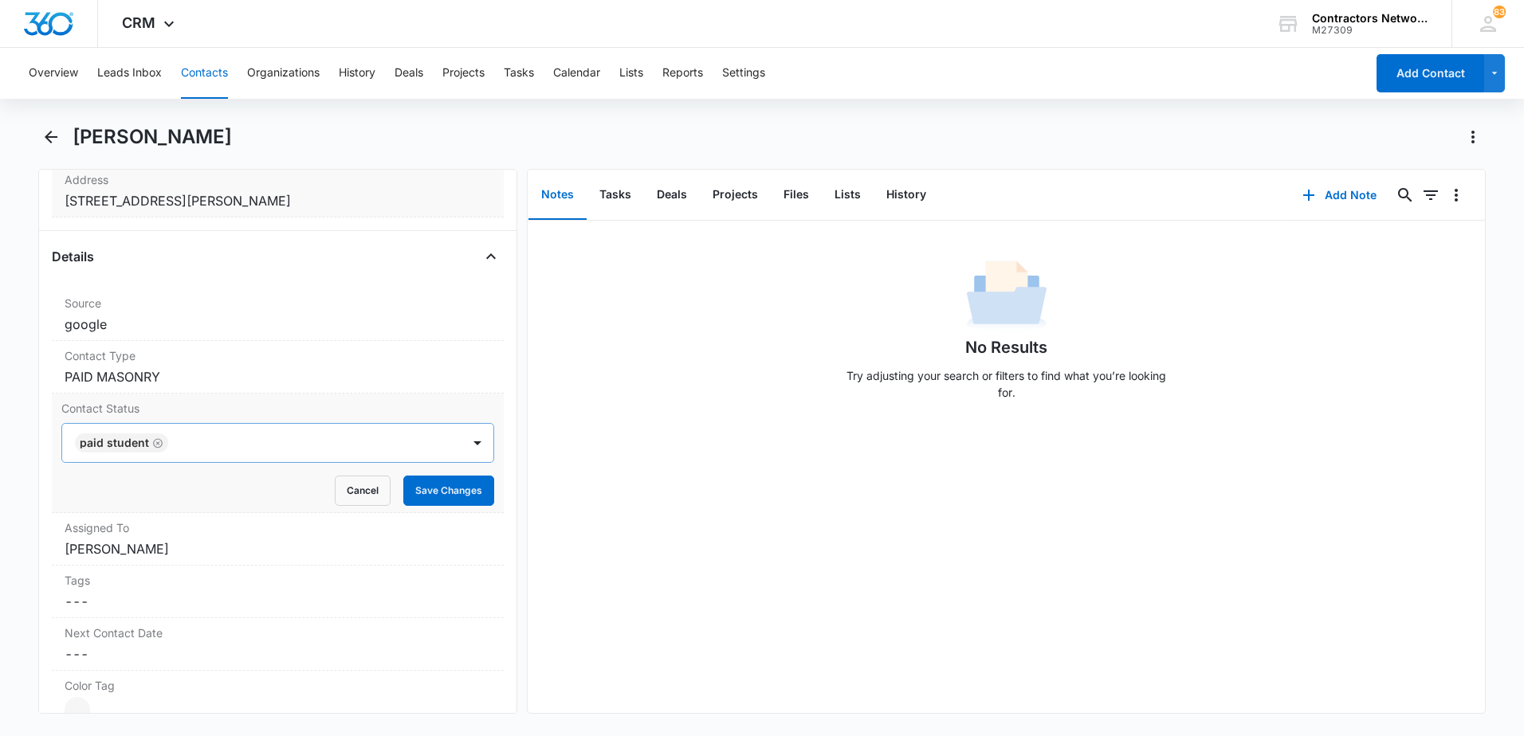
click at [158, 448] on icon "Remove Paid Student" at bounding box center [157, 444] width 11 height 12
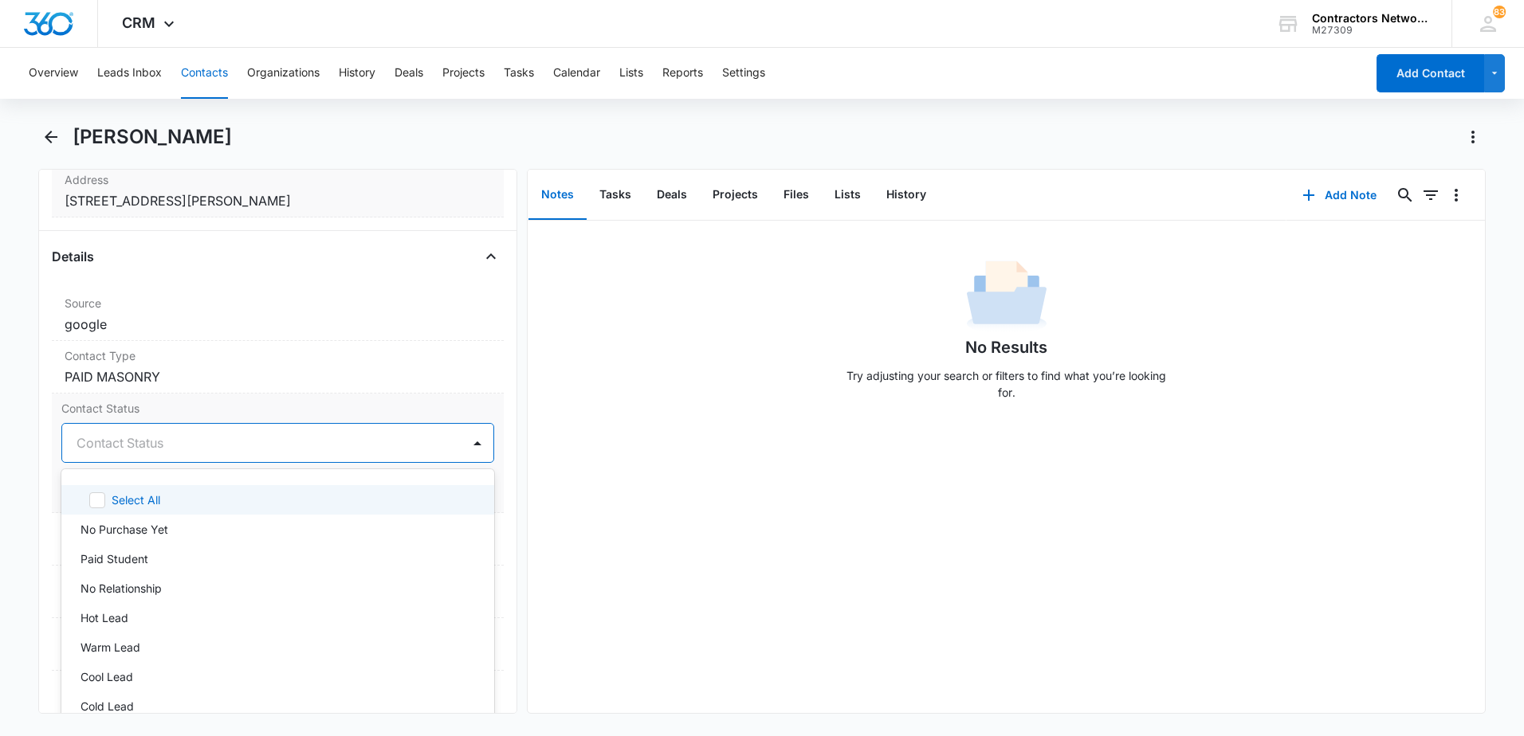
click at [159, 458] on div "Contact Status" at bounding box center [261, 443] width 399 height 38
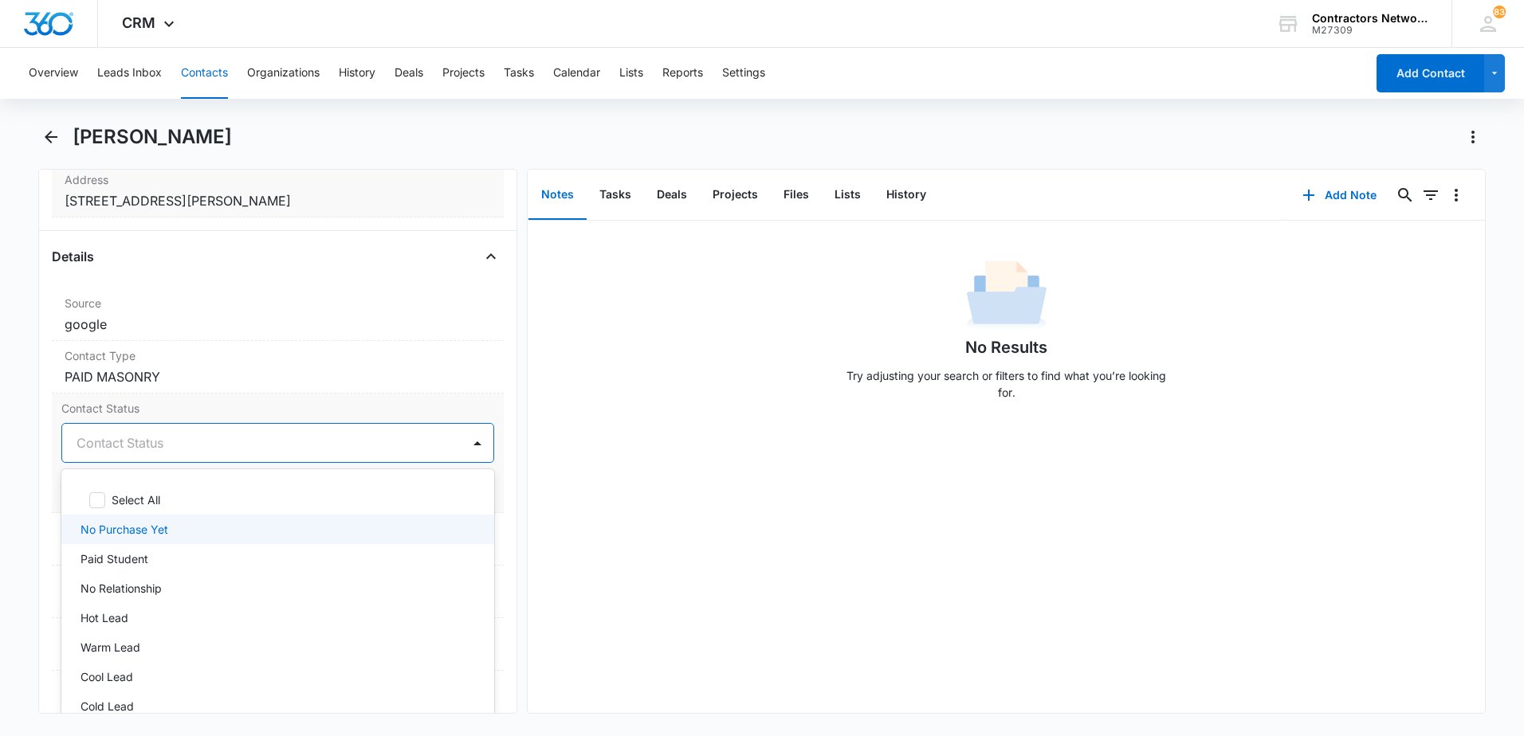
drag, startPoint x: 155, startPoint y: 521, endPoint x: 292, endPoint y: 499, distance: 138.9
click at [158, 521] on p "No Purchase Yet" at bounding box center [124, 529] width 88 height 17
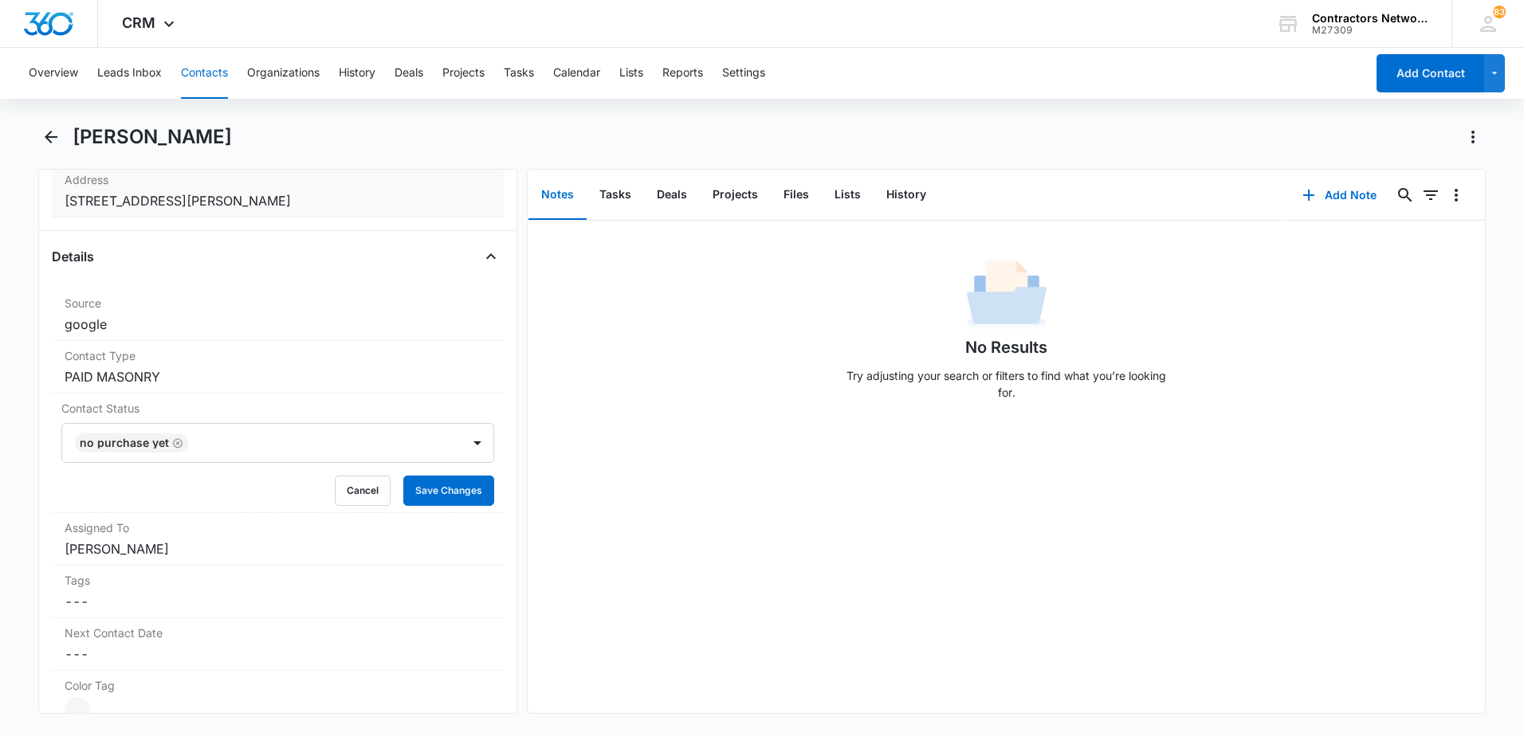
drag, startPoint x: 683, startPoint y: 521, endPoint x: 510, endPoint y: 491, distance: 175.6
click at [672, 521] on div "No Results Try adjusting your search or filters to find what you’re looking for." at bounding box center [1006, 467] width 957 height 493
click at [434, 492] on button "Save Changes" at bounding box center [448, 491] width 91 height 30
click at [222, 375] on dd "Cancel Save Changes PAID MASONRY" at bounding box center [278, 376] width 426 height 19
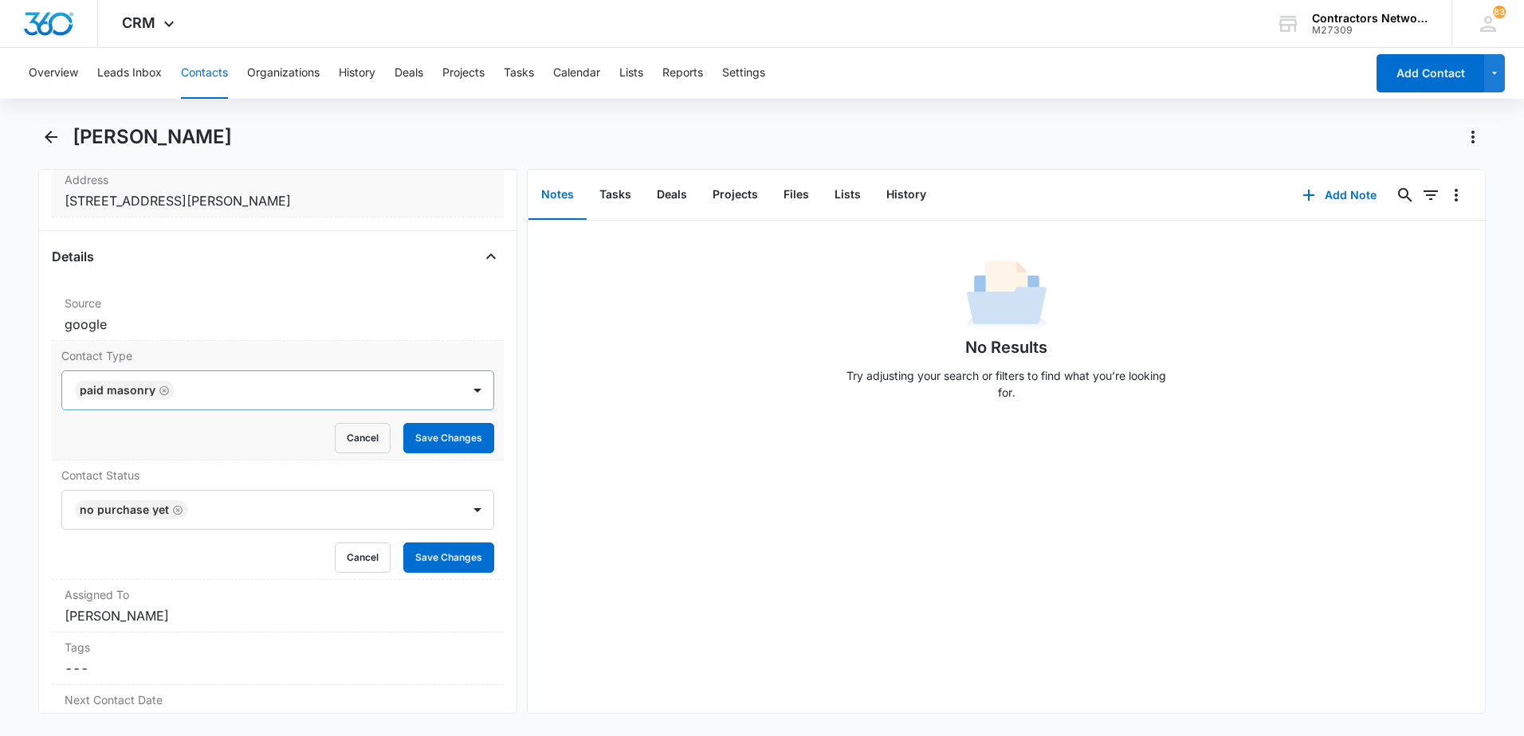
click at [159, 391] on icon "Remove PAID MASONRY" at bounding box center [164, 391] width 10 height 10
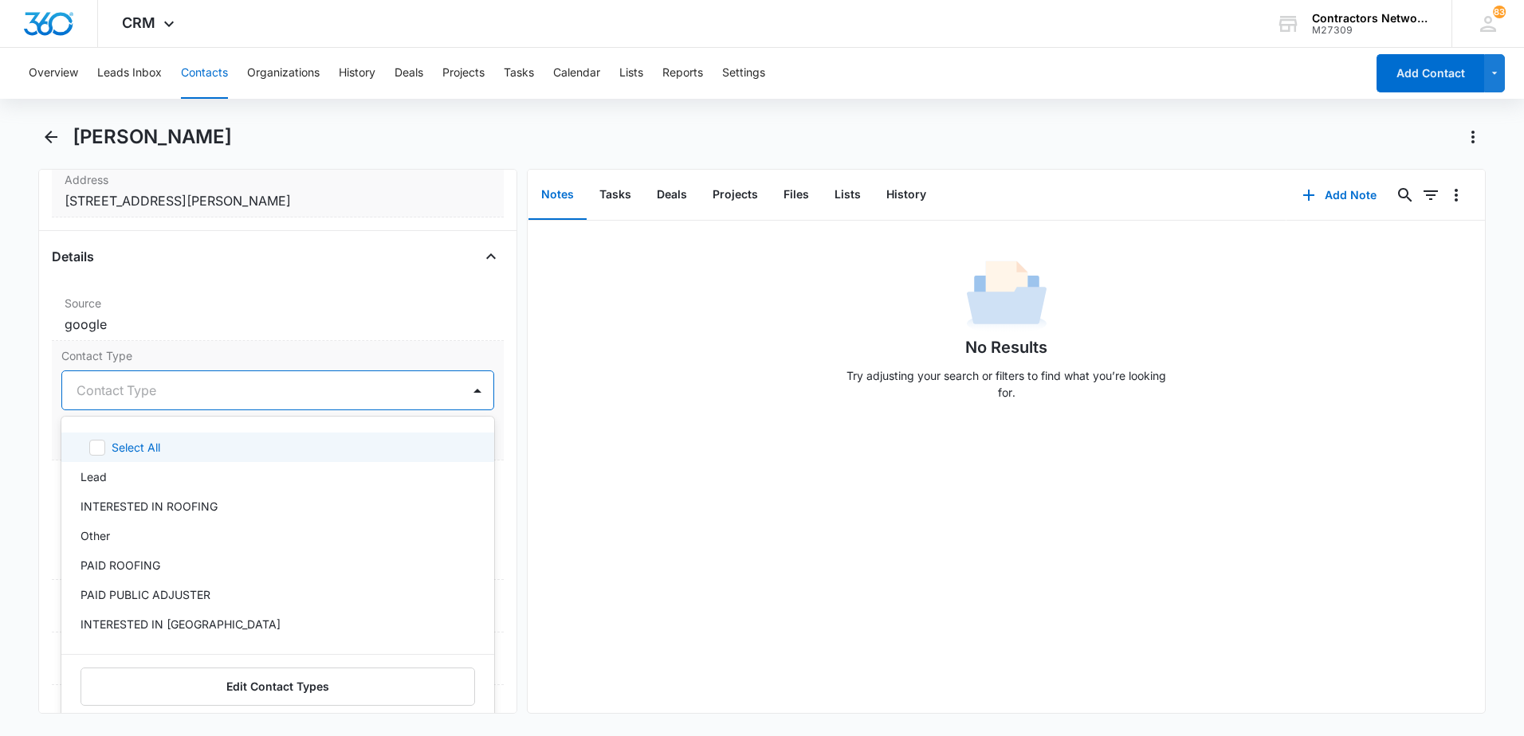
click at [154, 399] on div at bounding box center [259, 390] width 364 height 22
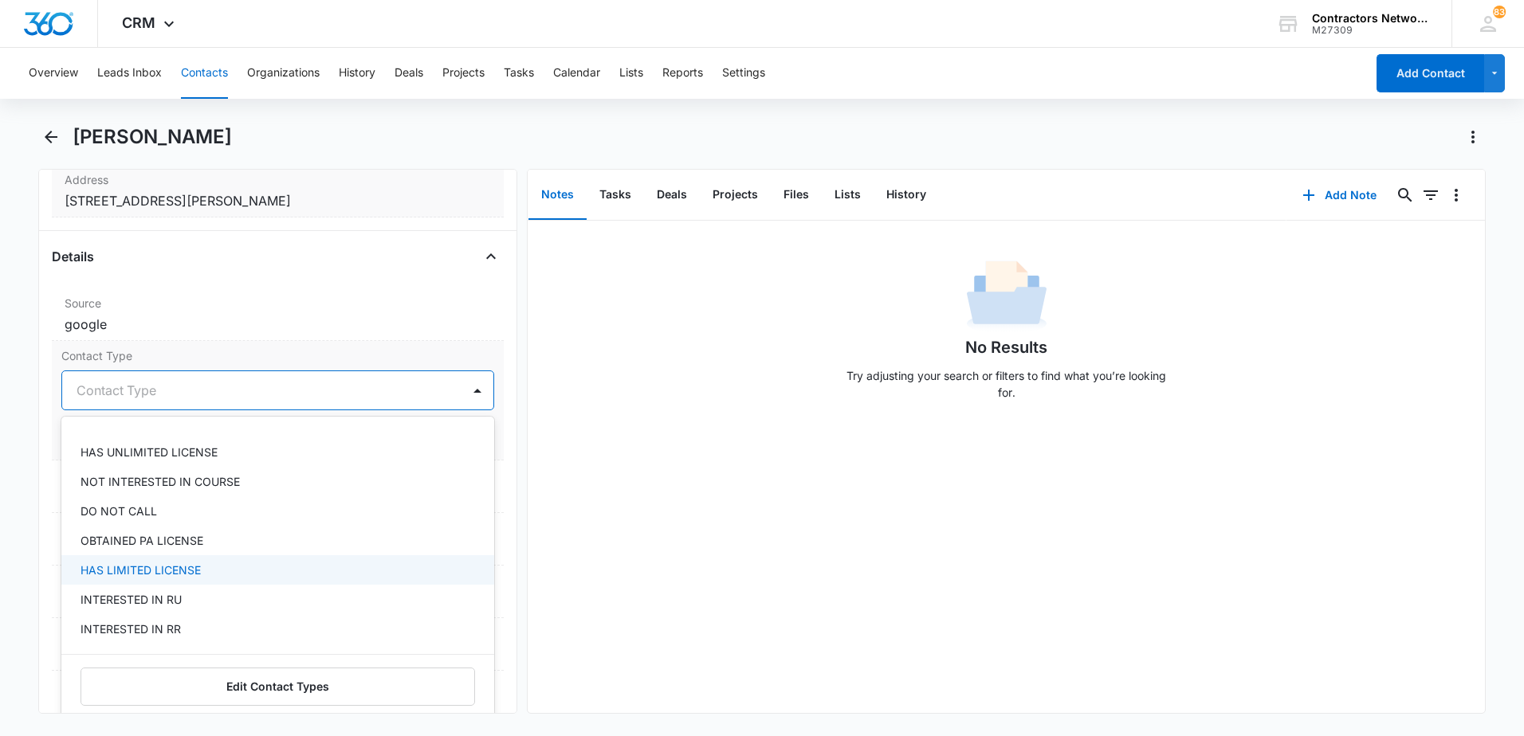
scroll to position [239, 0]
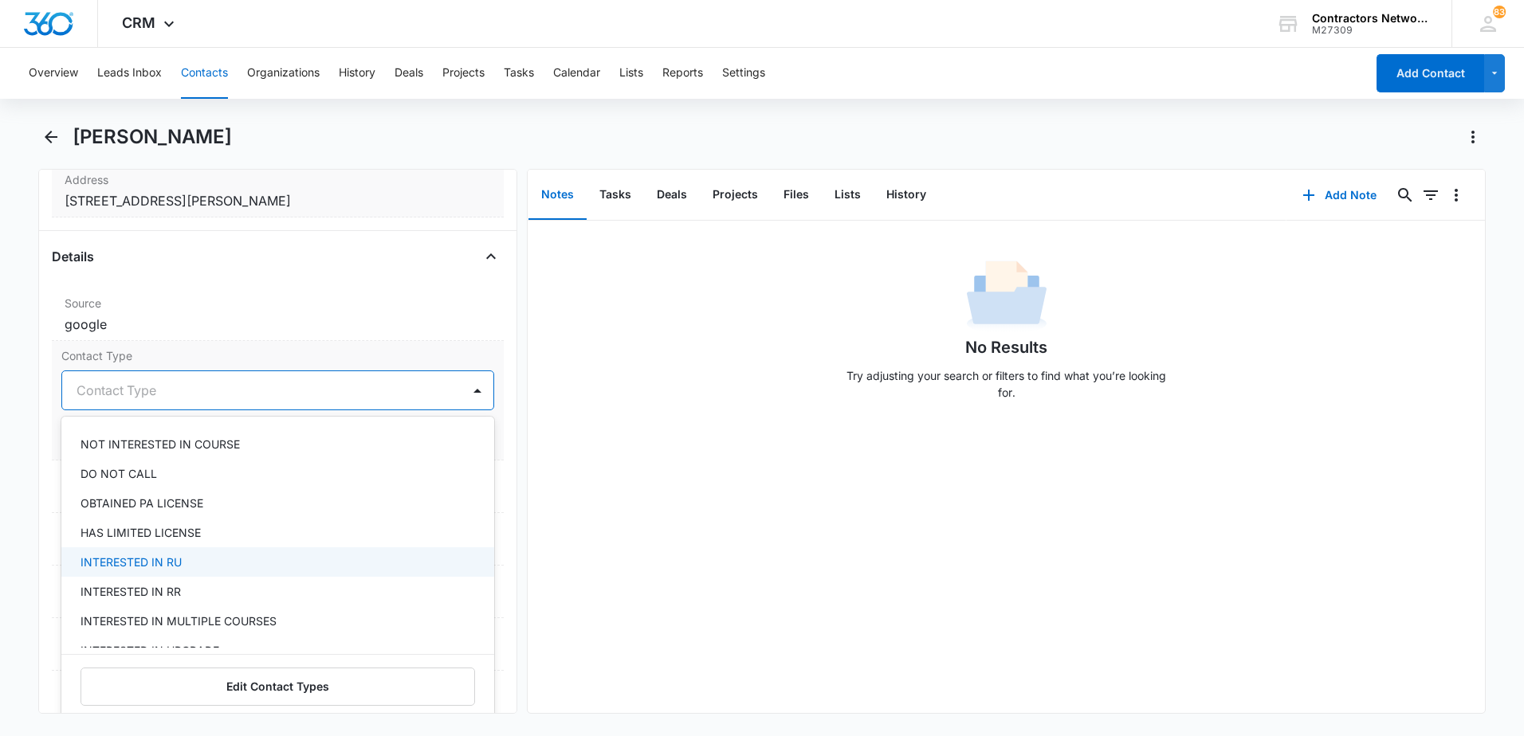
click at [198, 560] on div "INTERESTED IN RU" at bounding box center [275, 562] width 391 height 17
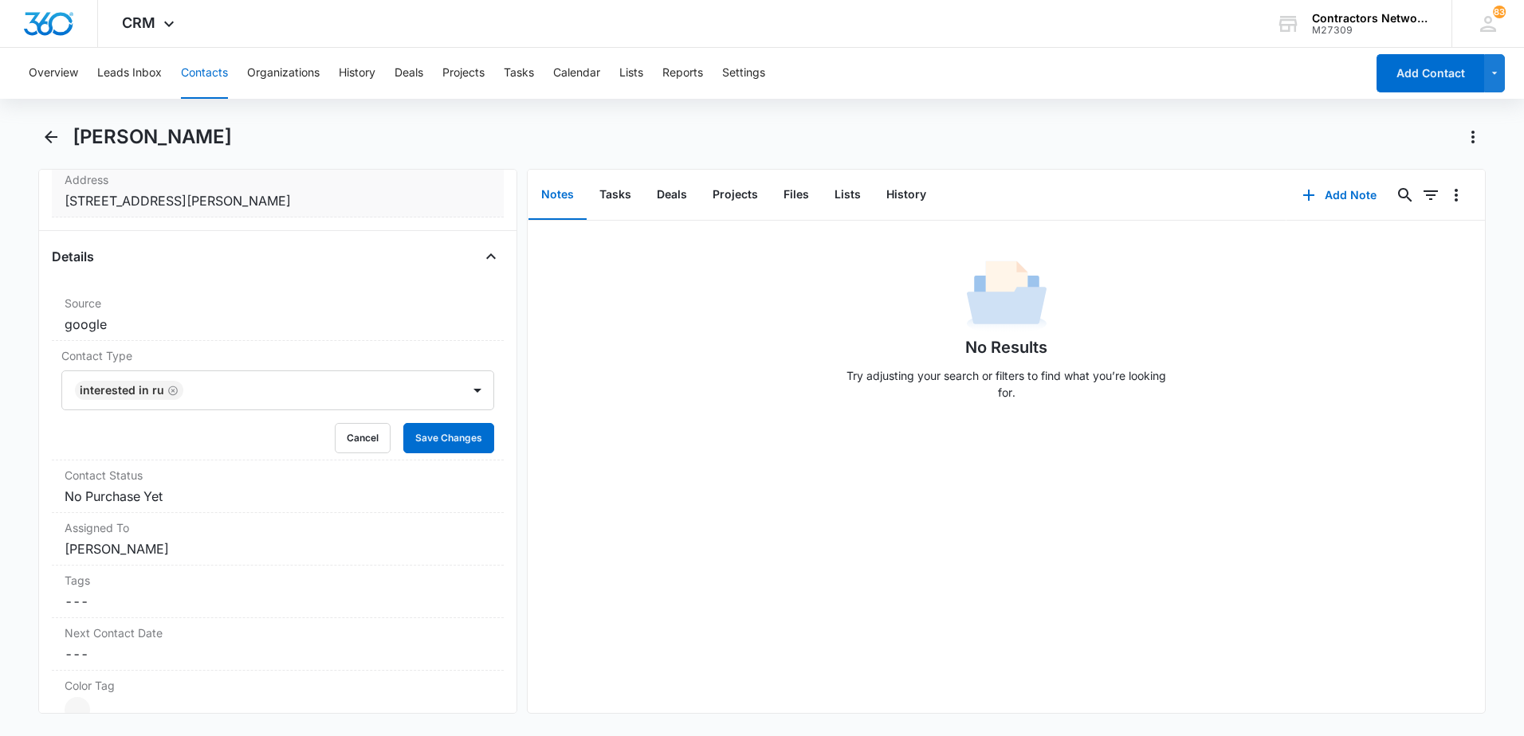
click at [630, 536] on div "No Results Try adjusting your search or filters to find what you’re looking for." at bounding box center [1006, 467] width 957 height 493
click at [446, 438] on button "Save Changes" at bounding box center [448, 438] width 91 height 30
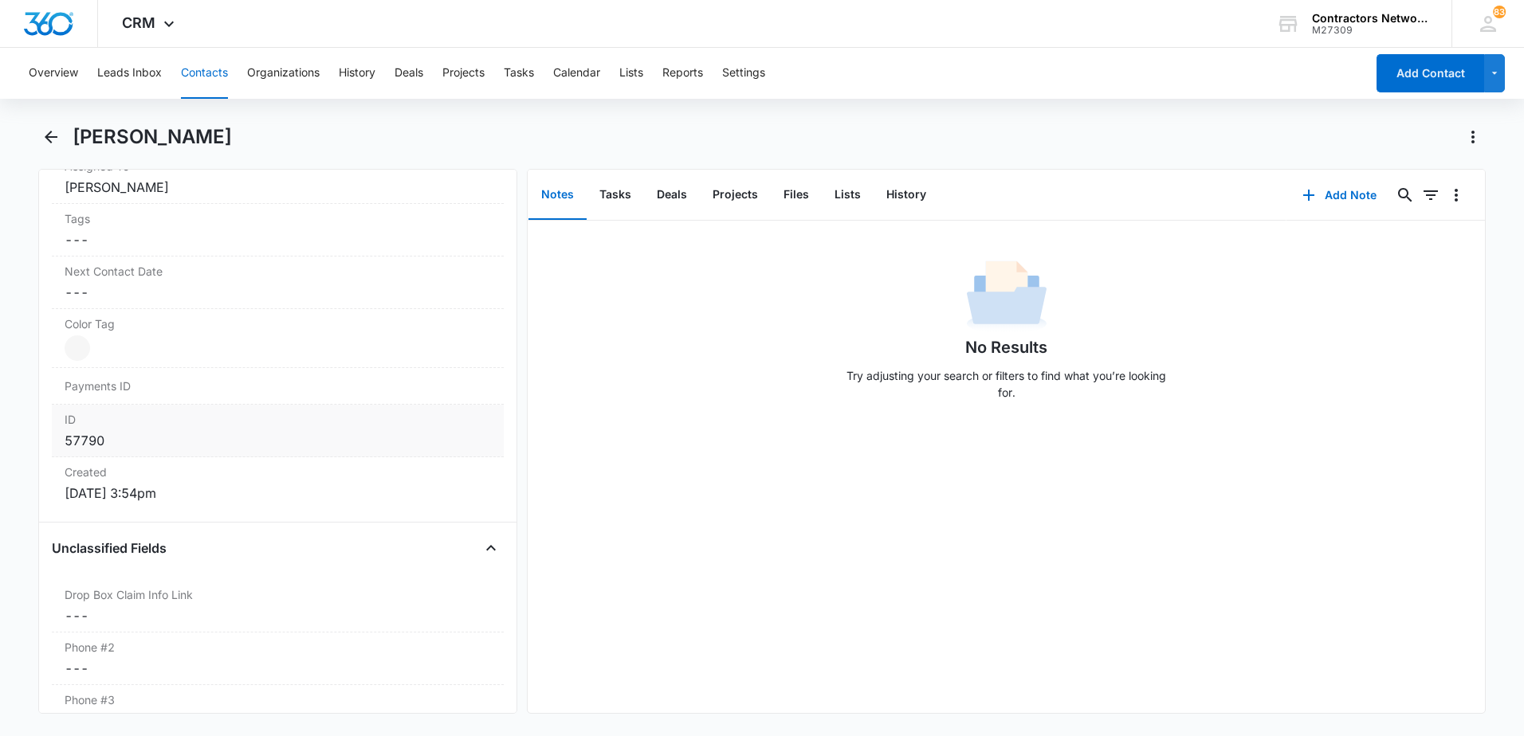
scroll to position [817, 0]
click at [184, 302] on dd "Cancel Save Changes ---" at bounding box center [278, 297] width 426 height 19
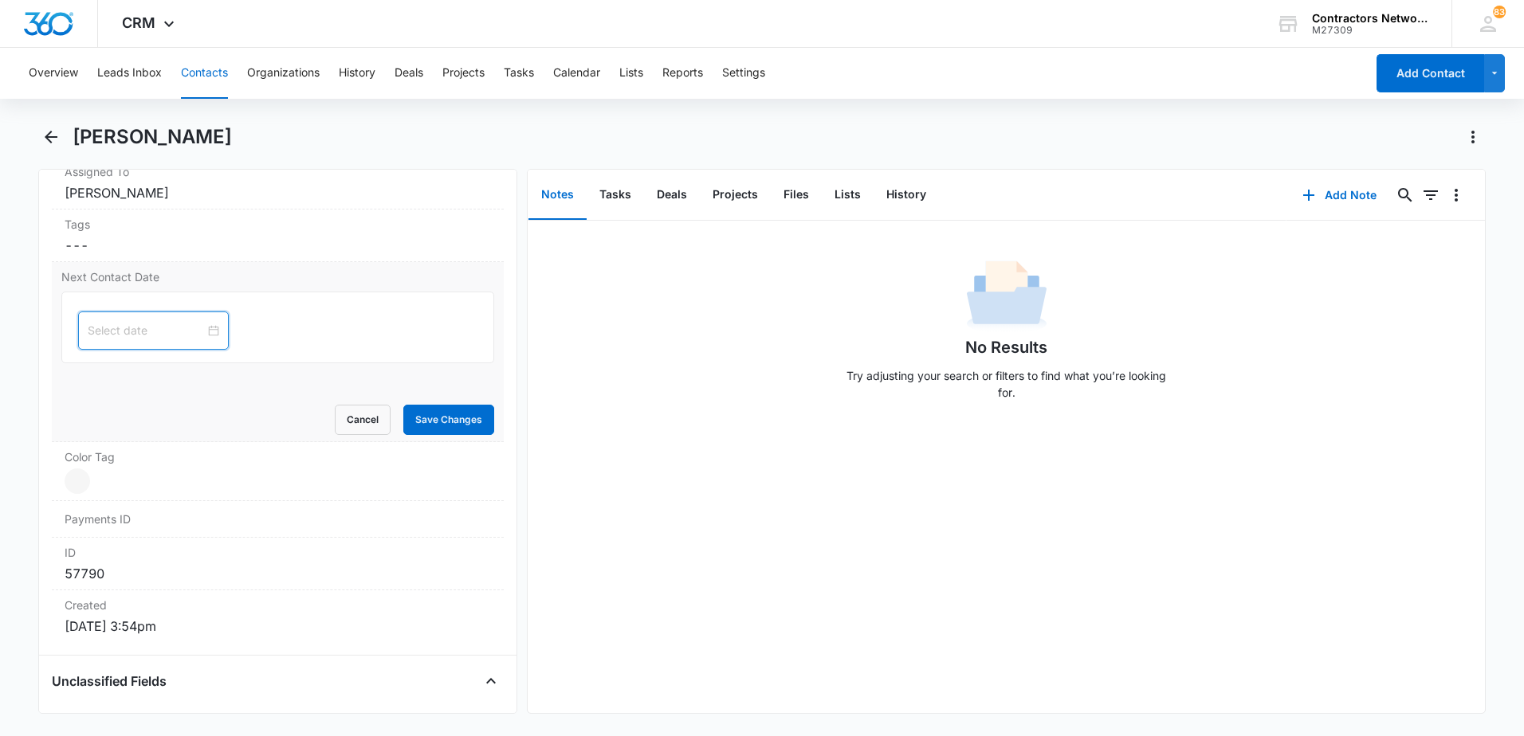
click at [139, 332] on input at bounding box center [146, 331] width 117 height 18
type input "[DATE]"
click at [127, 550] on div "6" at bounding box center [129, 549] width 19 height 19
click at [423, 424] on button "Save Changes" at bounding box center [448, 420] width 91 height 30
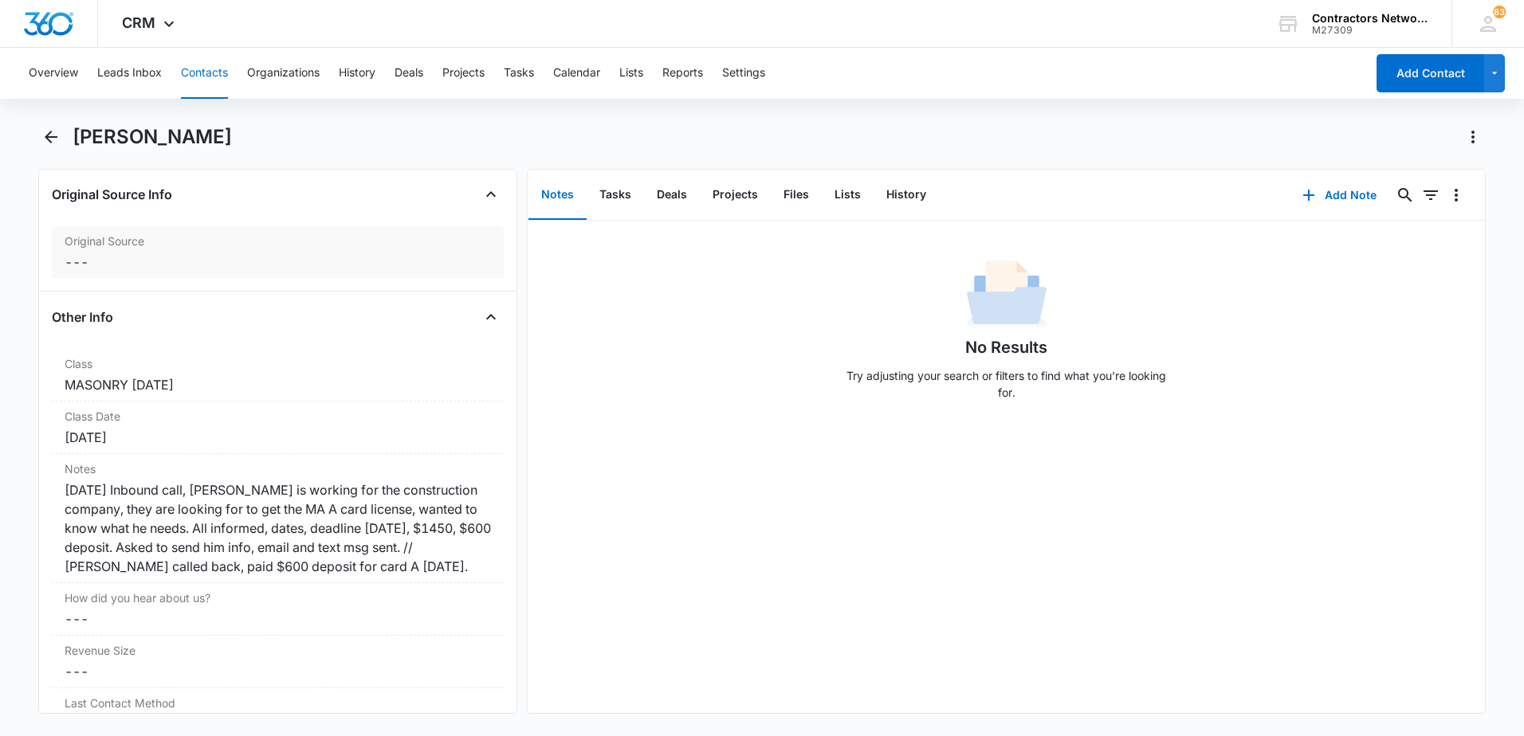
scroll to position [1694, 0]
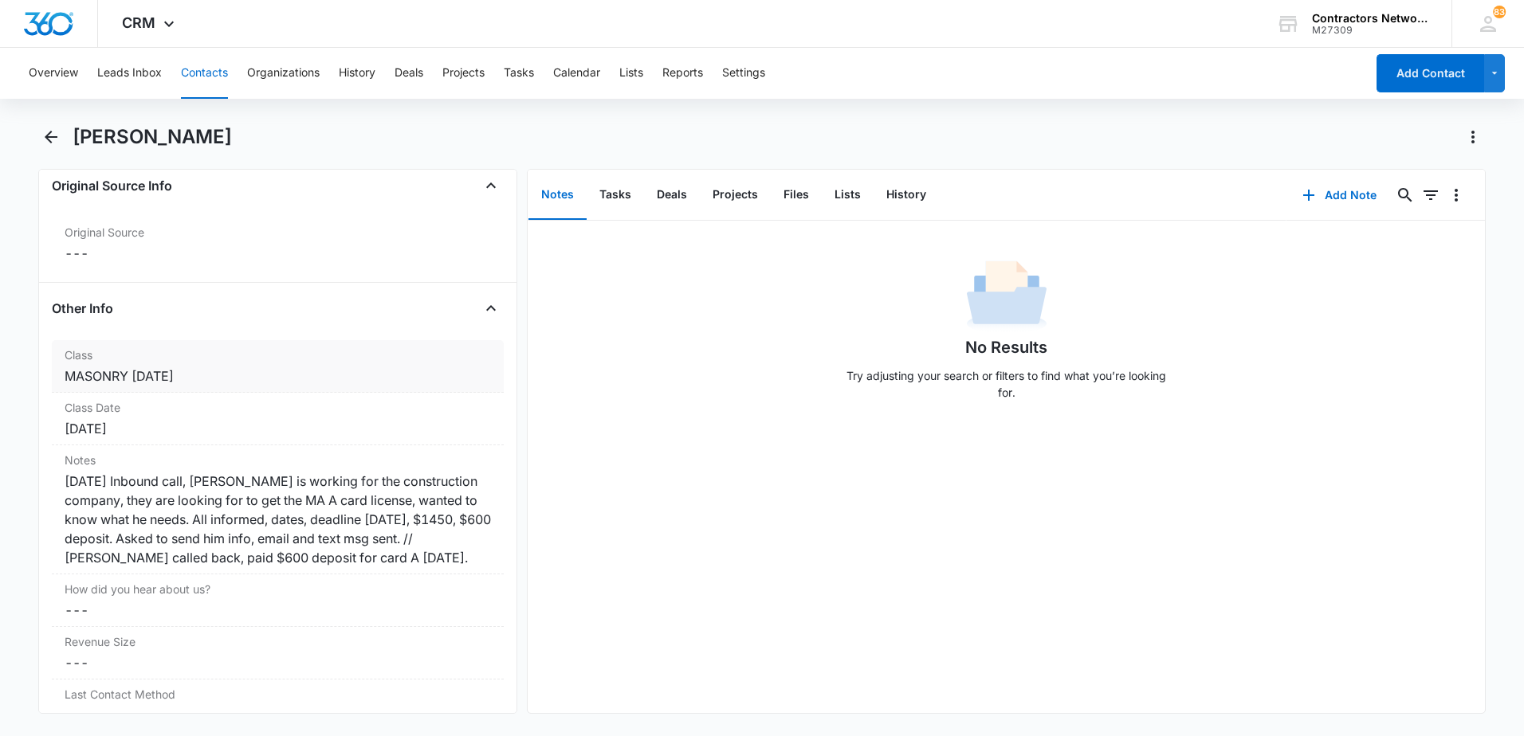
click at [304, 382] on div "MASONRY [DATE]" at bounding box center [278, 376] width 426 height 19
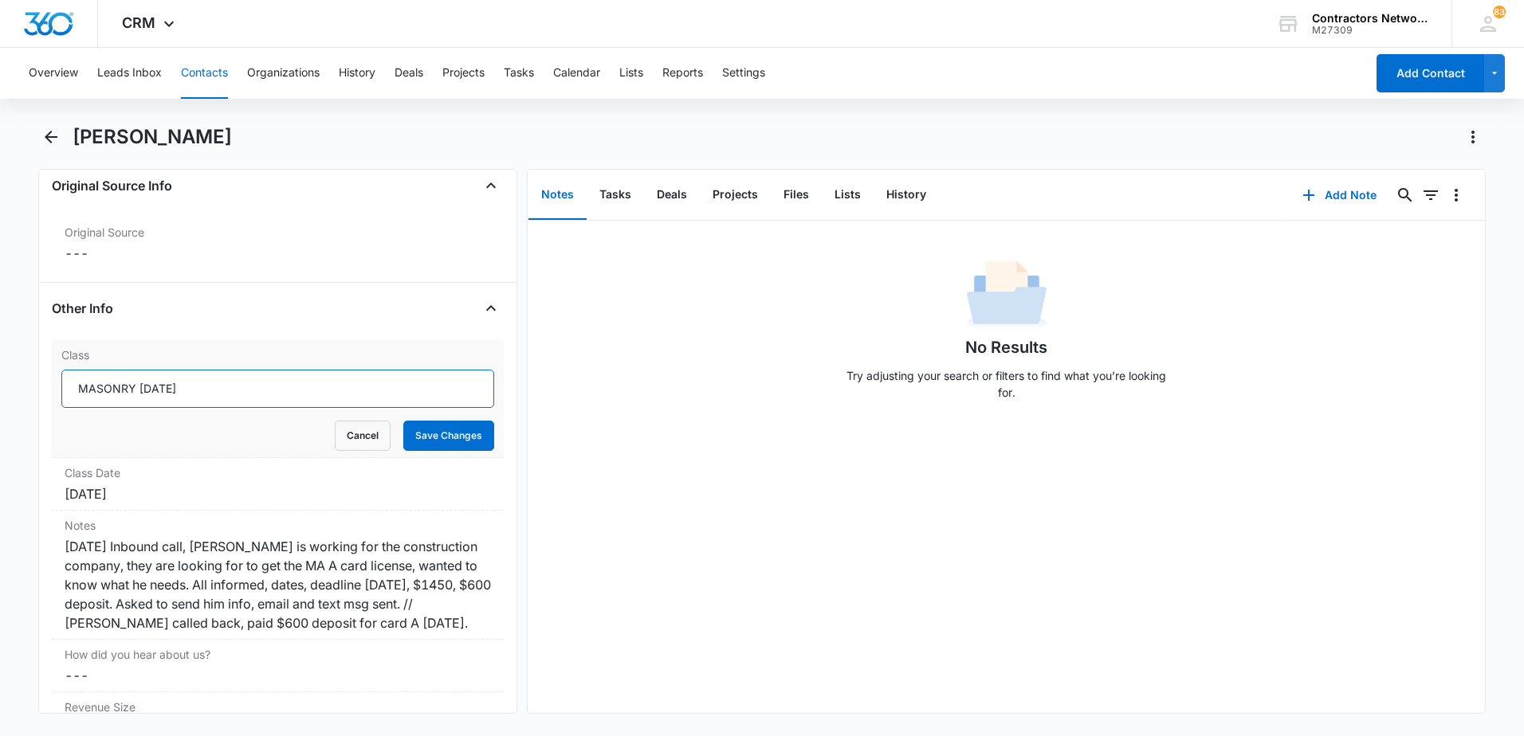
click at [337, 394] on input "MASONRY [DATE]" at bounding box center [277, 389] width 433 height 38
click at [336, 394] on input "MASONRY [DATE]" at bounding box center [277, 389] width 433 height 38
click at [415, 438] on button "Save Changes" at bounding box center [448, 436] width 91 height 30
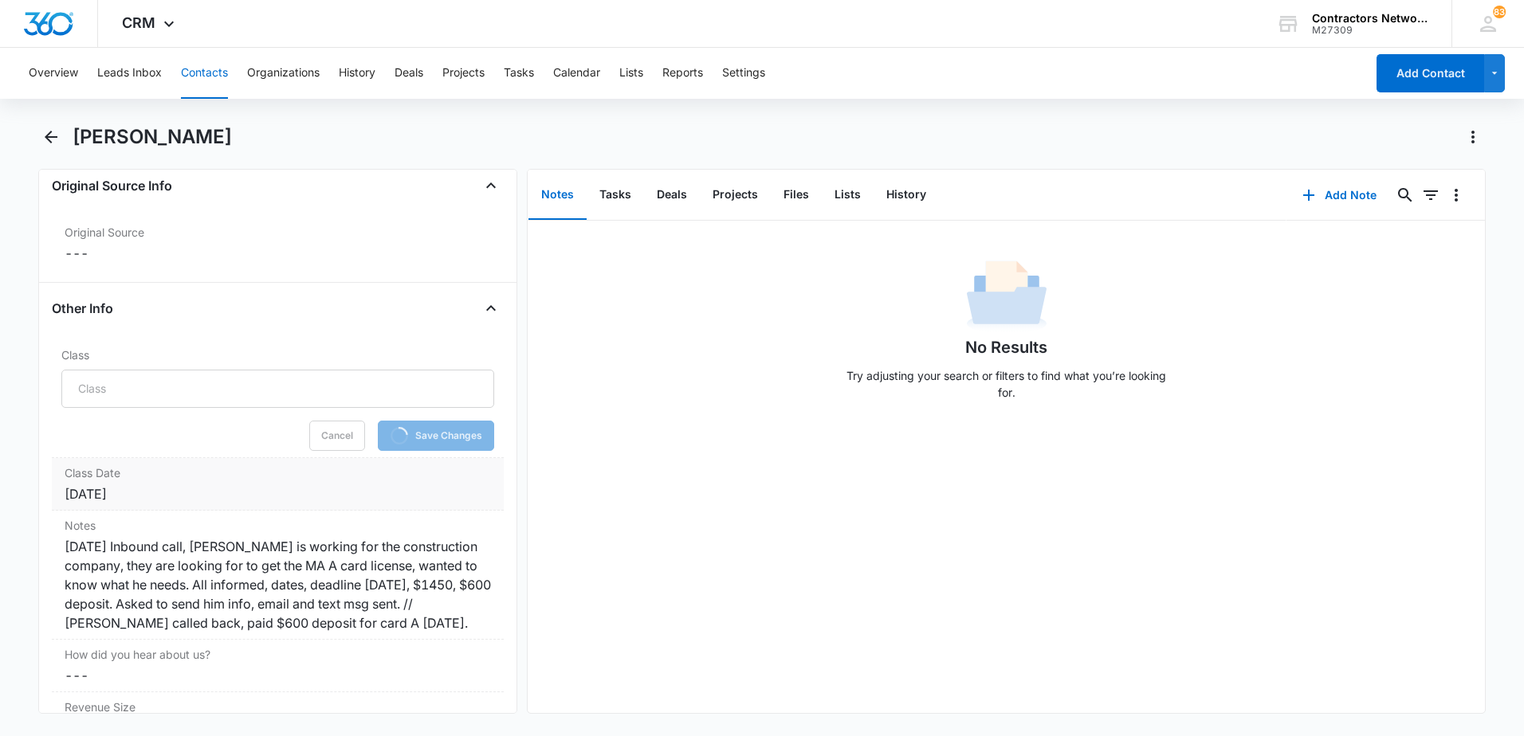
click at [252, 494] on div "[DATE]" at bounding box center [278, 494] width 426 height 19
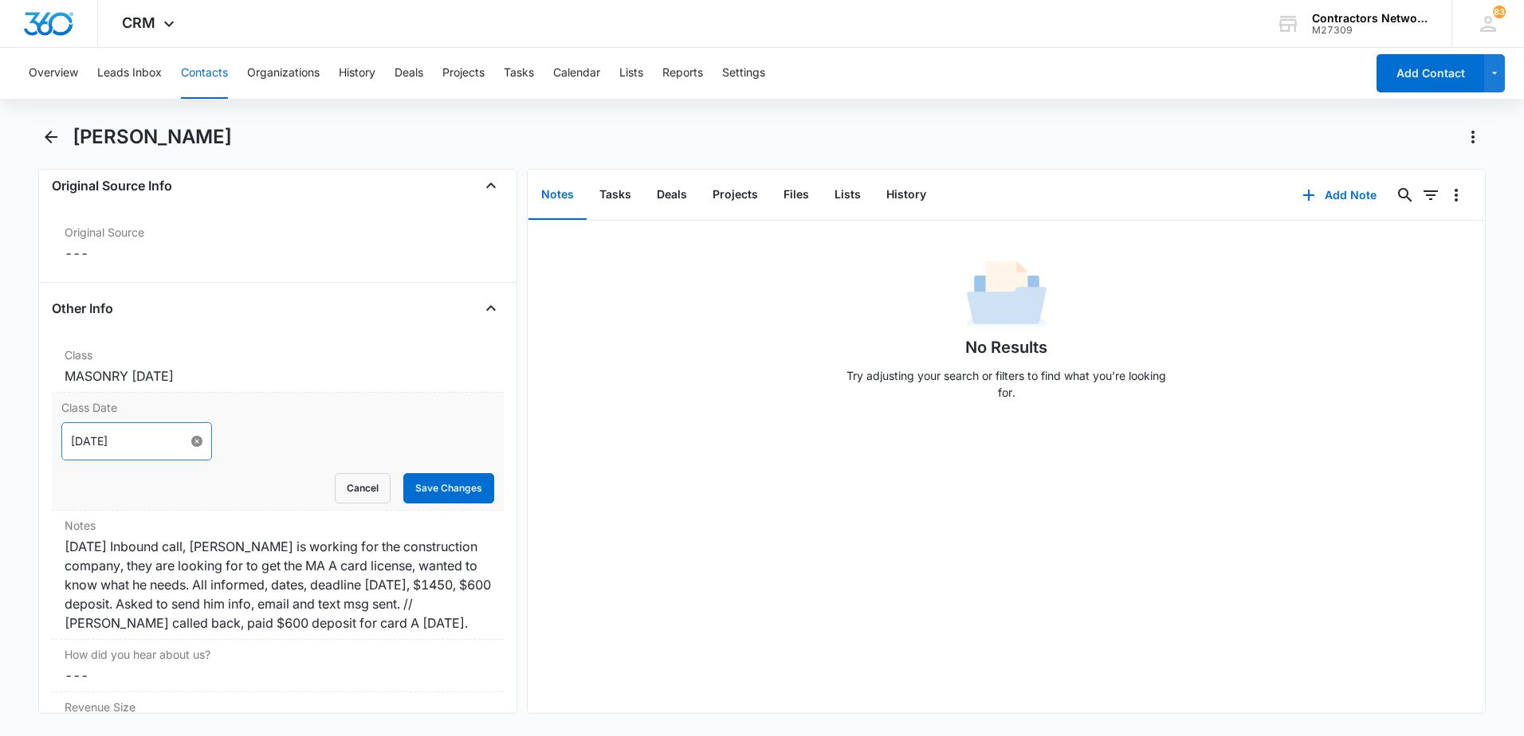
click at [185, 508] on div "Class Date [DATE] Cancel Save Changes" at bounding box center [278, 452] width 452 height 118
click at [422, 488] on button "Save Changes" at bounding box center [448, 488] width 91 height 30
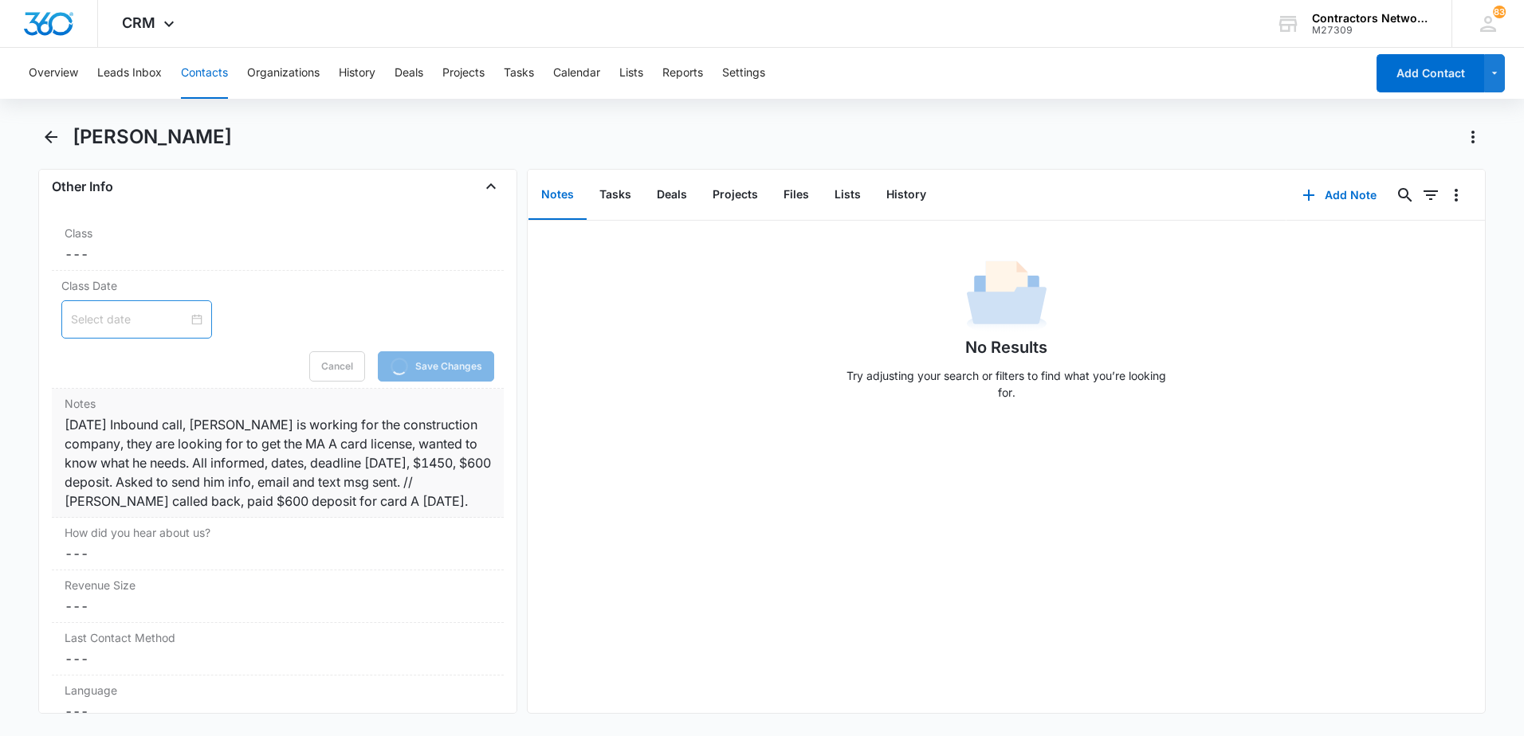
scroll to position [1853, 0]
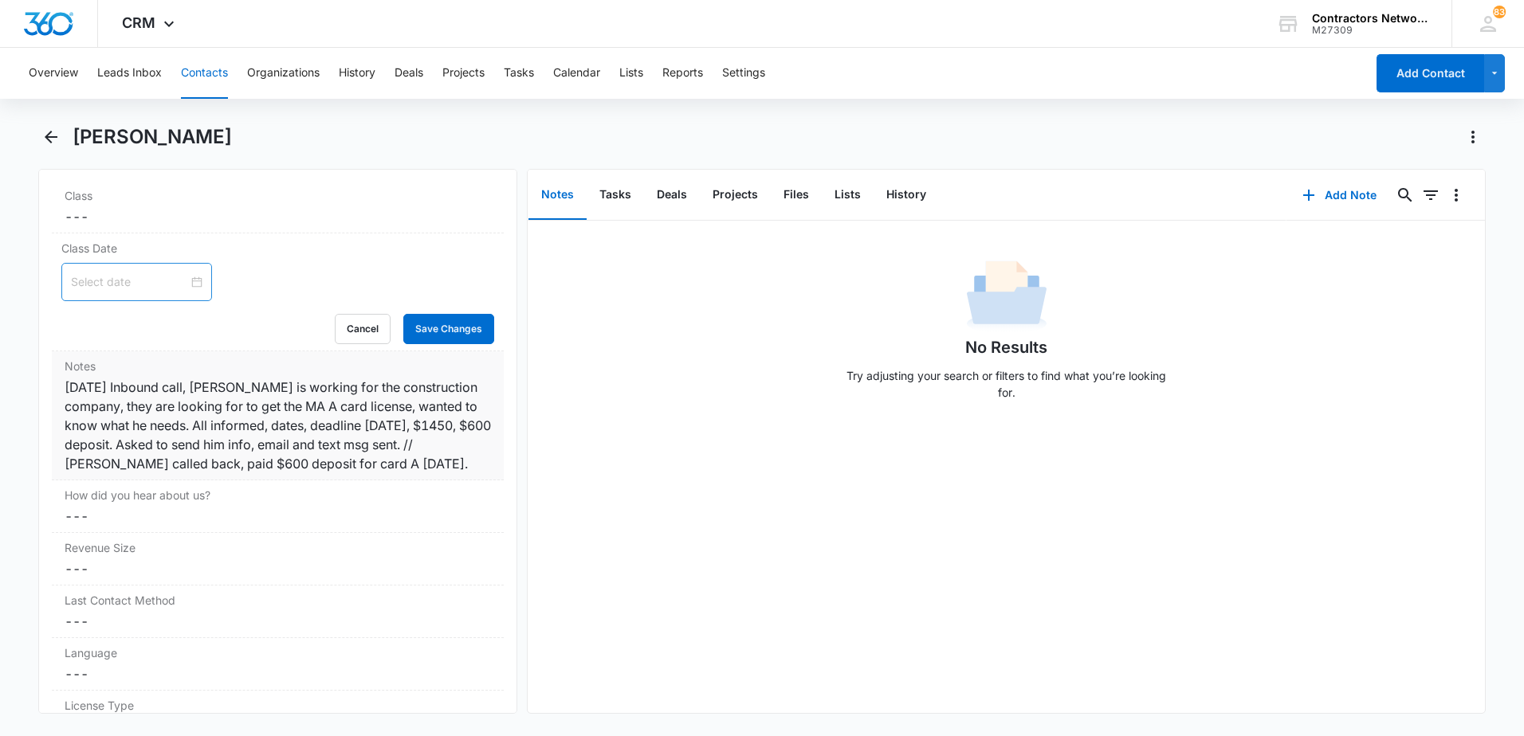
click at [296, 426] on div "[DATE] Inbound call, [PERSON_NAME] is working for the construction company, the…" at bounding box center [278, 426] width 426 height 96
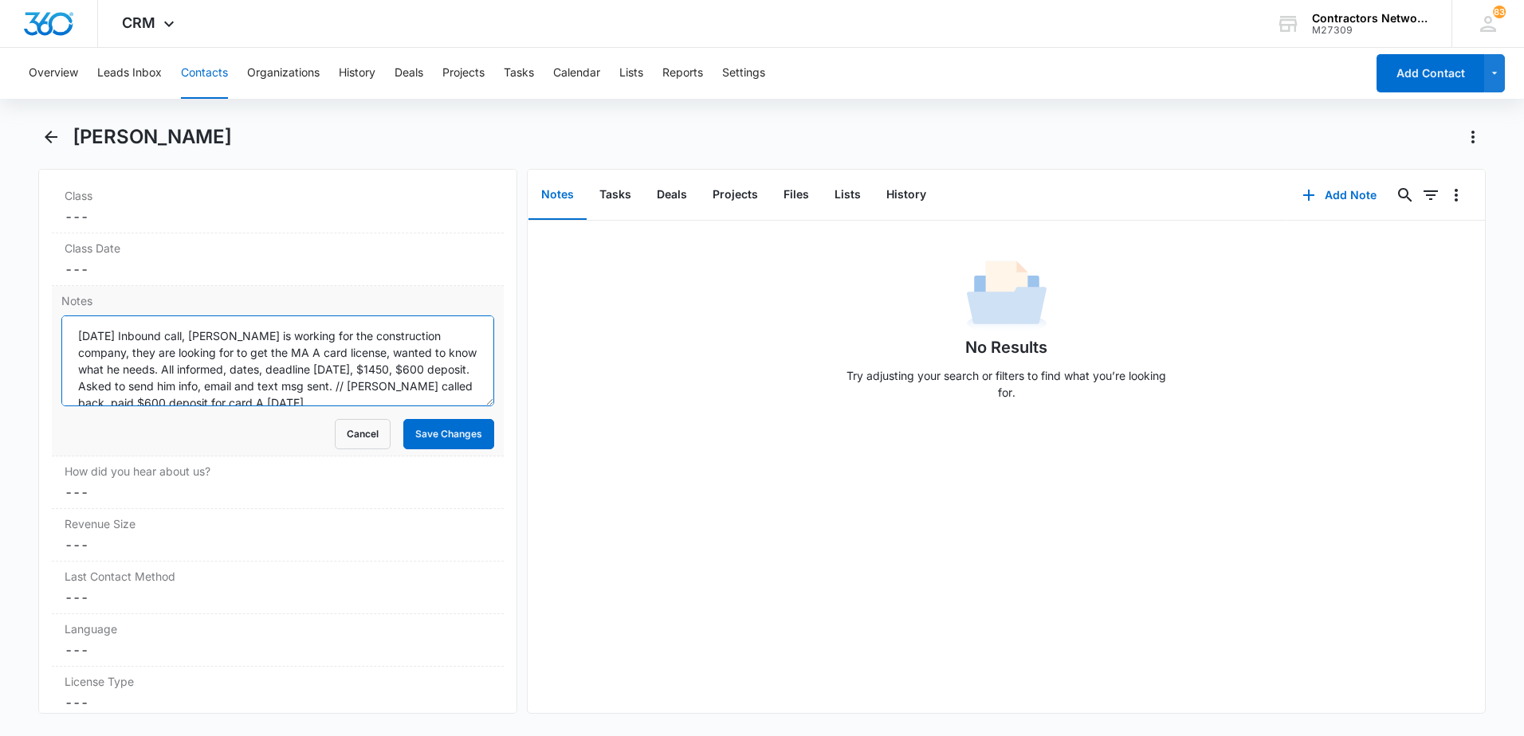
click at [327, 360] on textarea "[DATE] Inbound call, [PERSON_NAME] is working for the construction company, the…" at bounding box center [277, 361] width 433 height 91
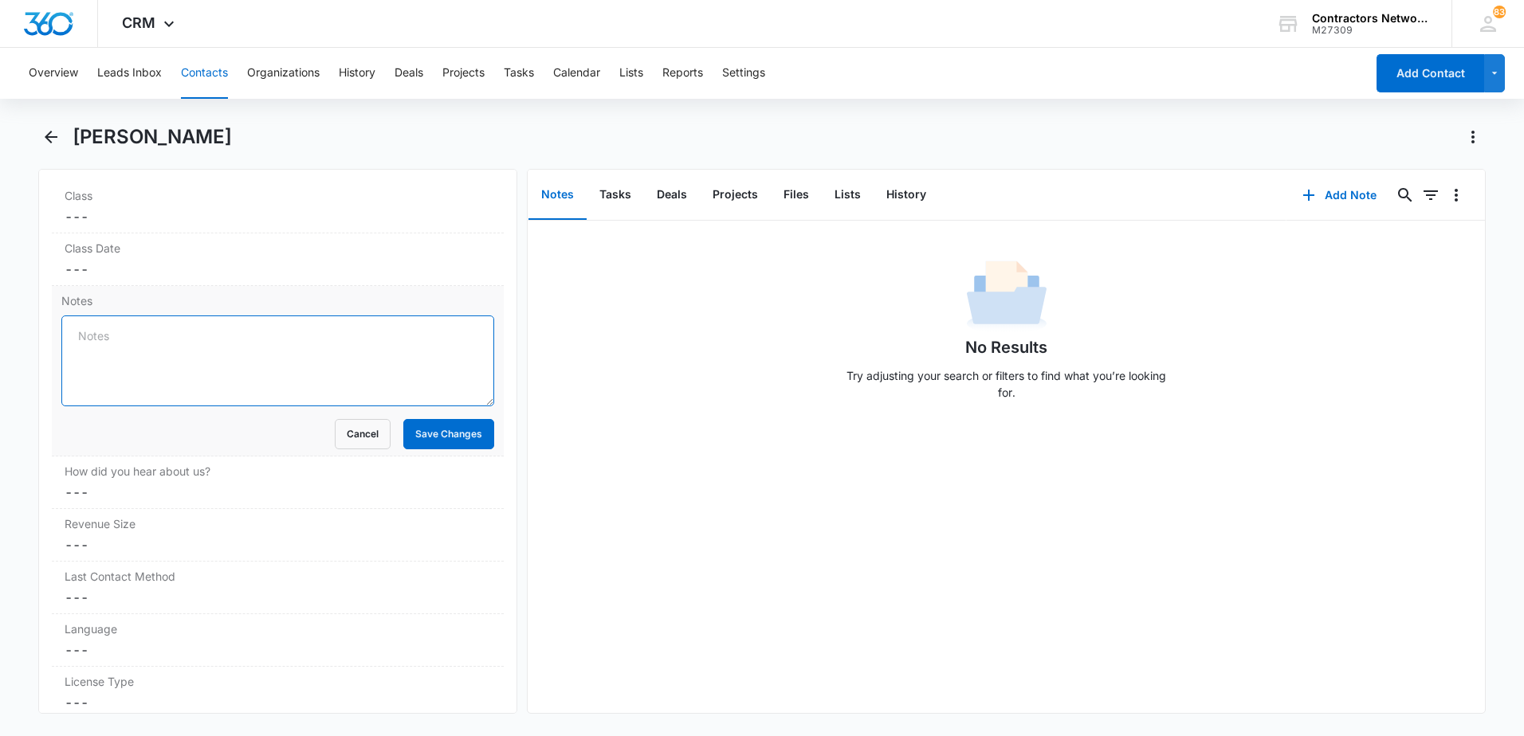
paste textarea "[DATE] [PERSON_NAME] is taking MA class with us [DATE], came in [DATE], he is a…"
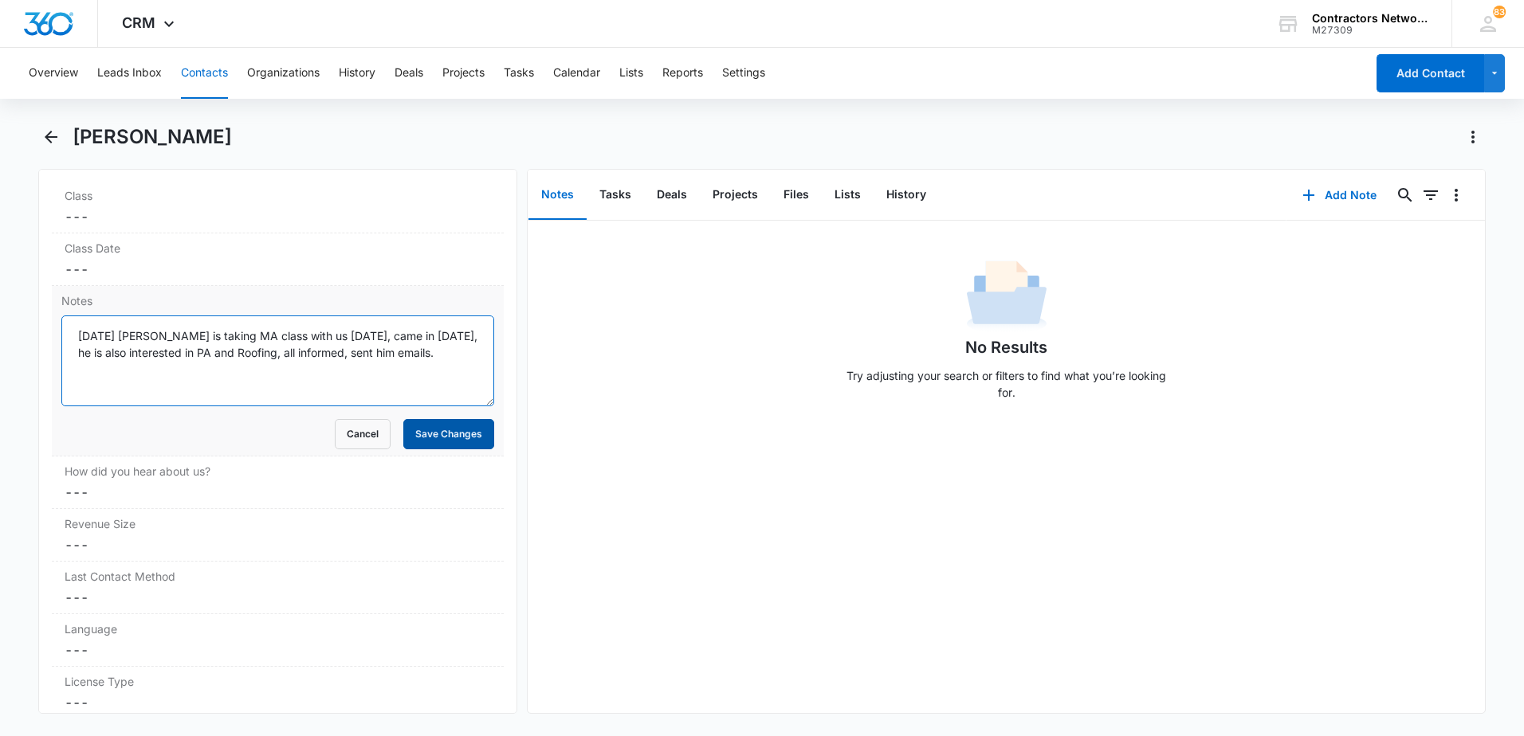
type textarea "[DATE] [PERSON_NAME] is taking MA class with us [DATE], came in [DATE], he is a…"
click at [435, 438] on button "Save Changes" at bounding box center [448, 434] width 91 height 30
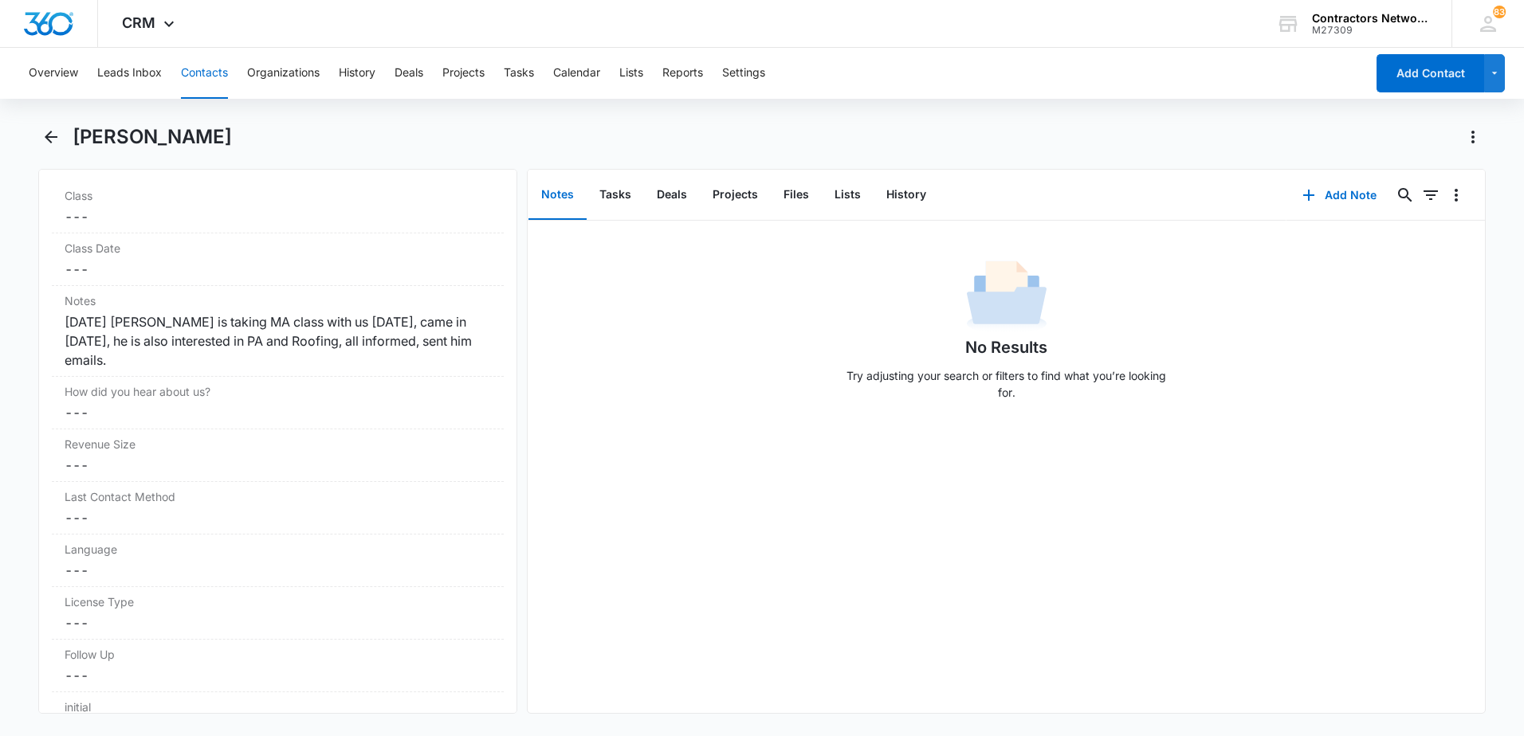
click at [207, 75] on button "Contacts" at bounding box center [204, 73] width 47 height 51
